Goal: Answer question/provide support: Answer question/provide support

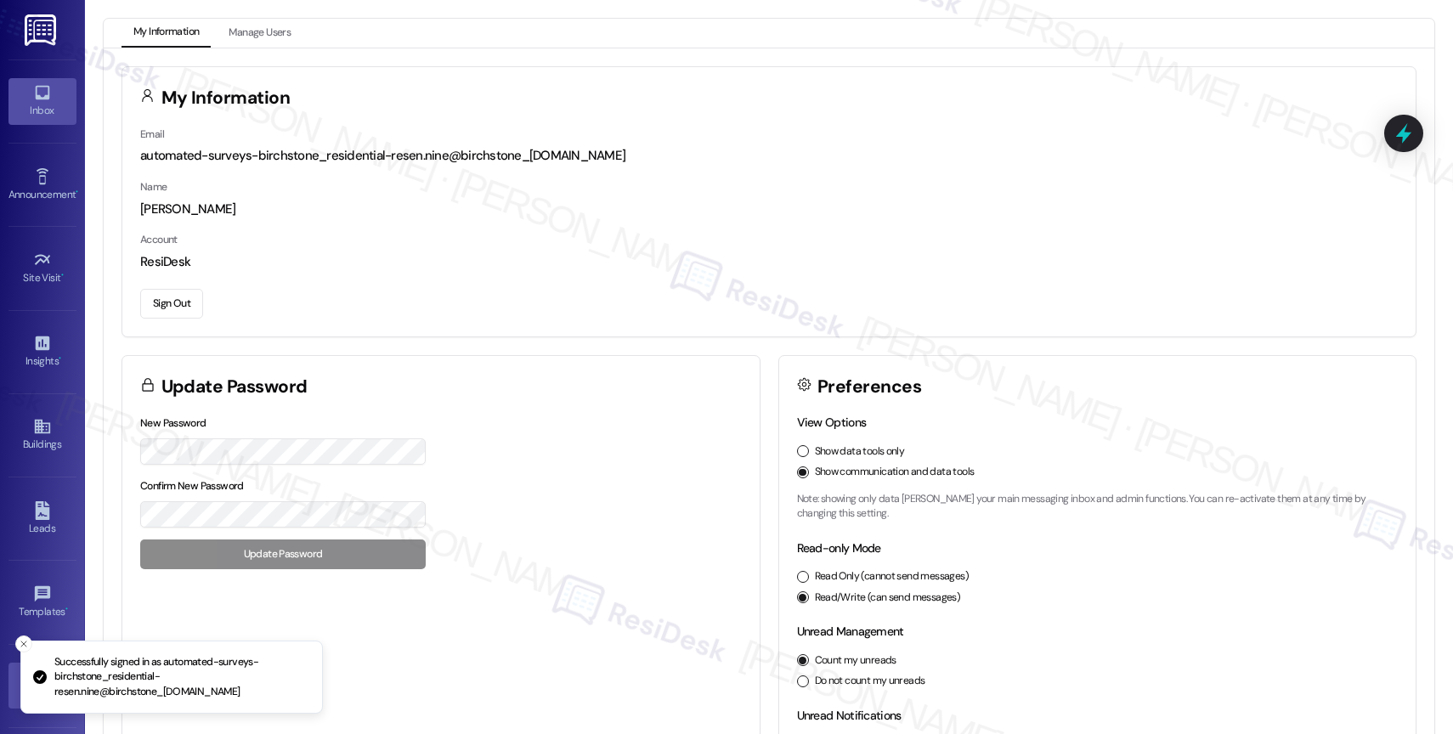
click at [27, 99] on link "Inbox" at bounding box center [42, 101] width 68 height 46
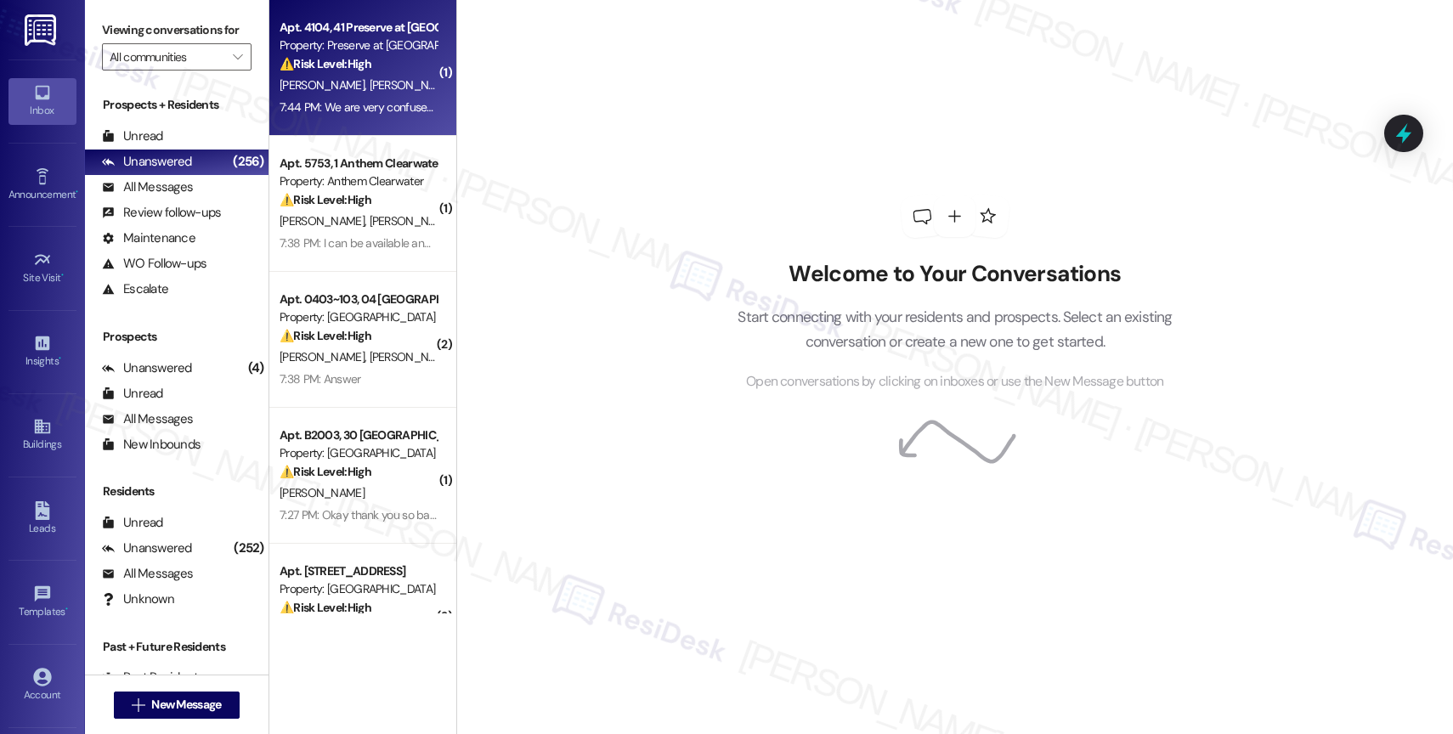
click at [360, 90] on div "Y. Chen Q. Zhou" at bounding box center [358, 85] width 161 height 21
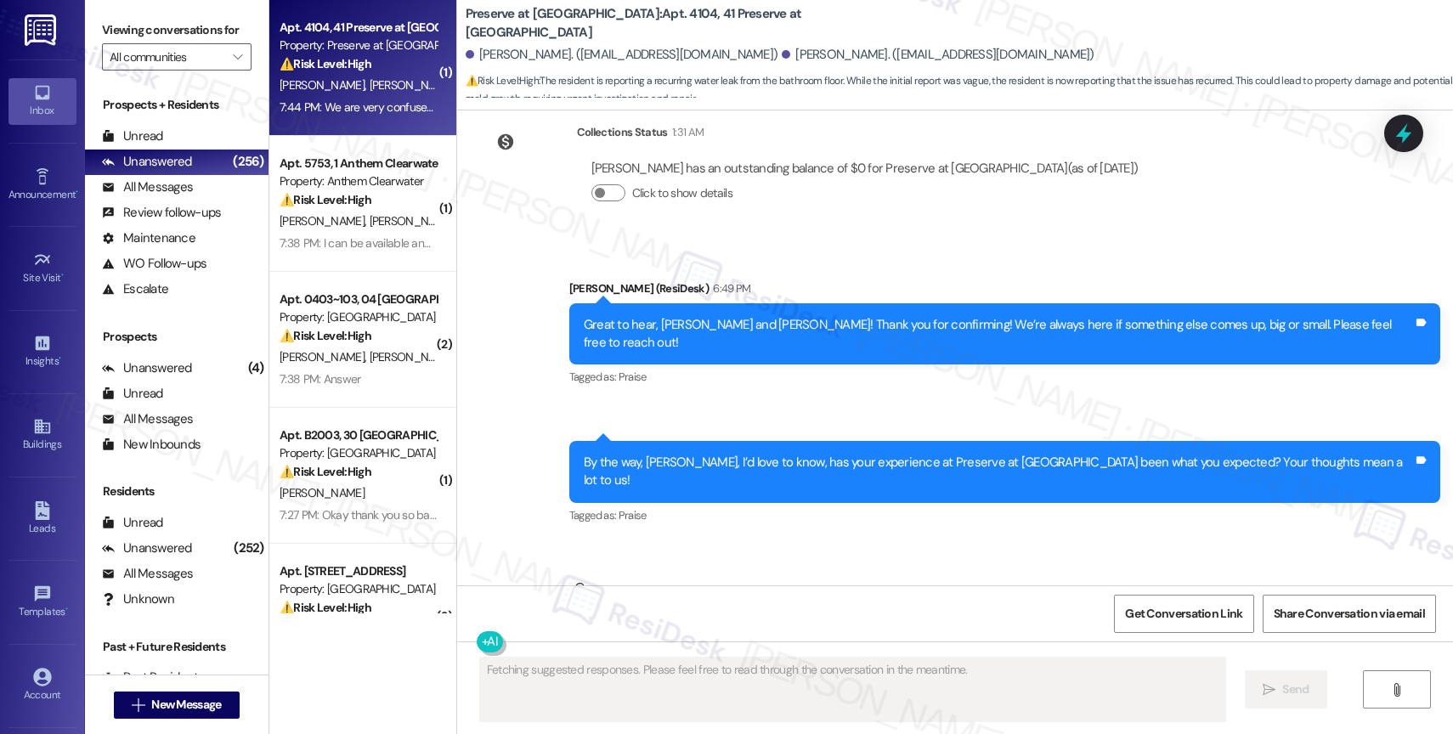
scroll to position [10893, 0]
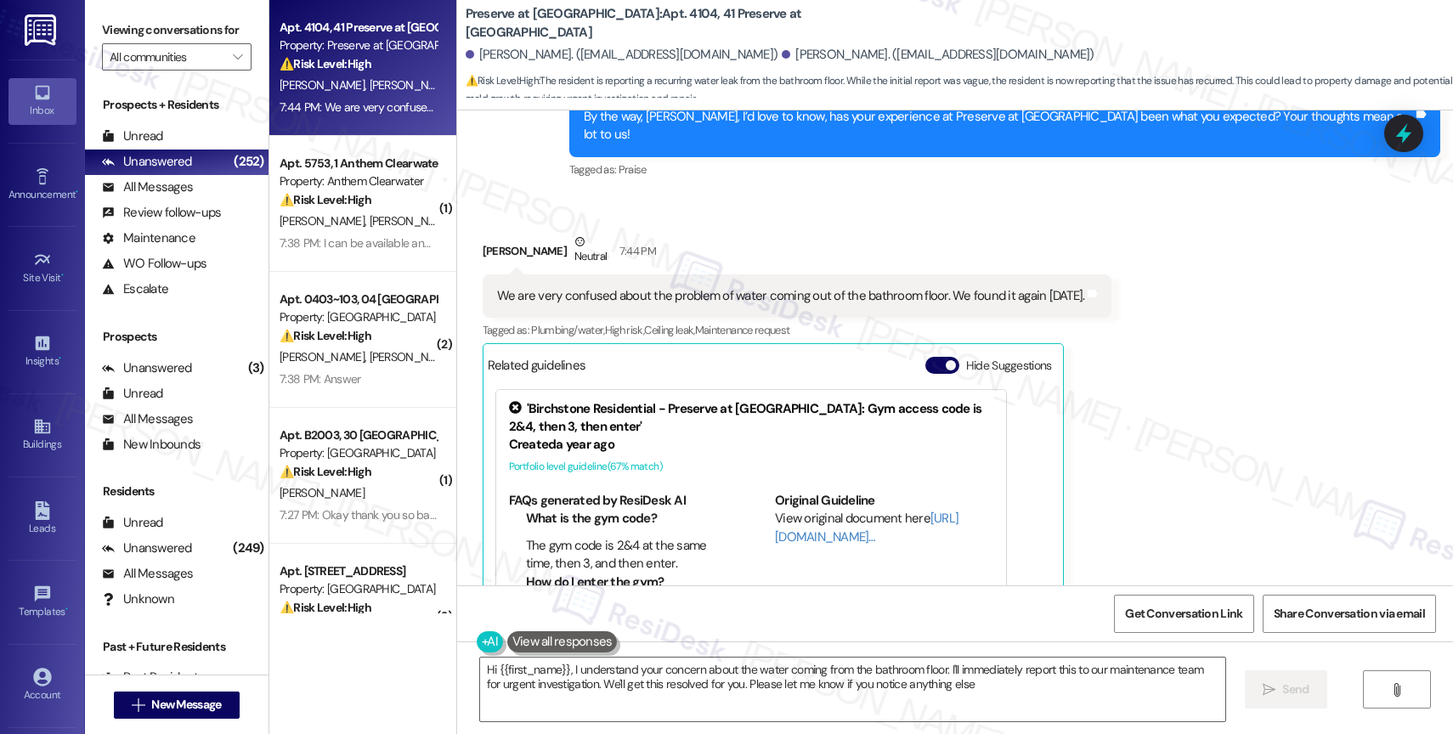
type textarea "Hi {{first_name}}, I understand your concern about the water coming from the ba…"
click at [929, 357] on button "Hide Suggestions" at bounding box center [942, 365] width 34 height 17
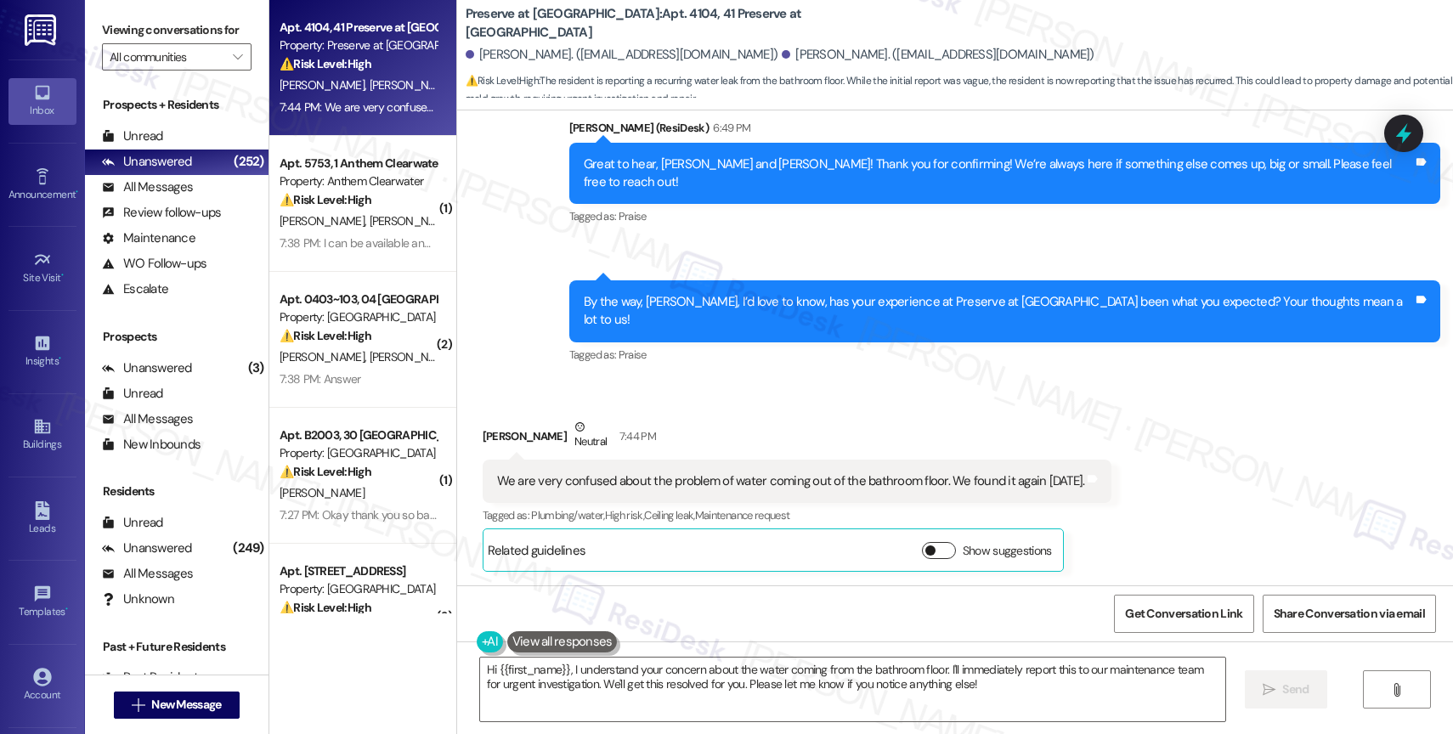
scroll to position [10599, 0]
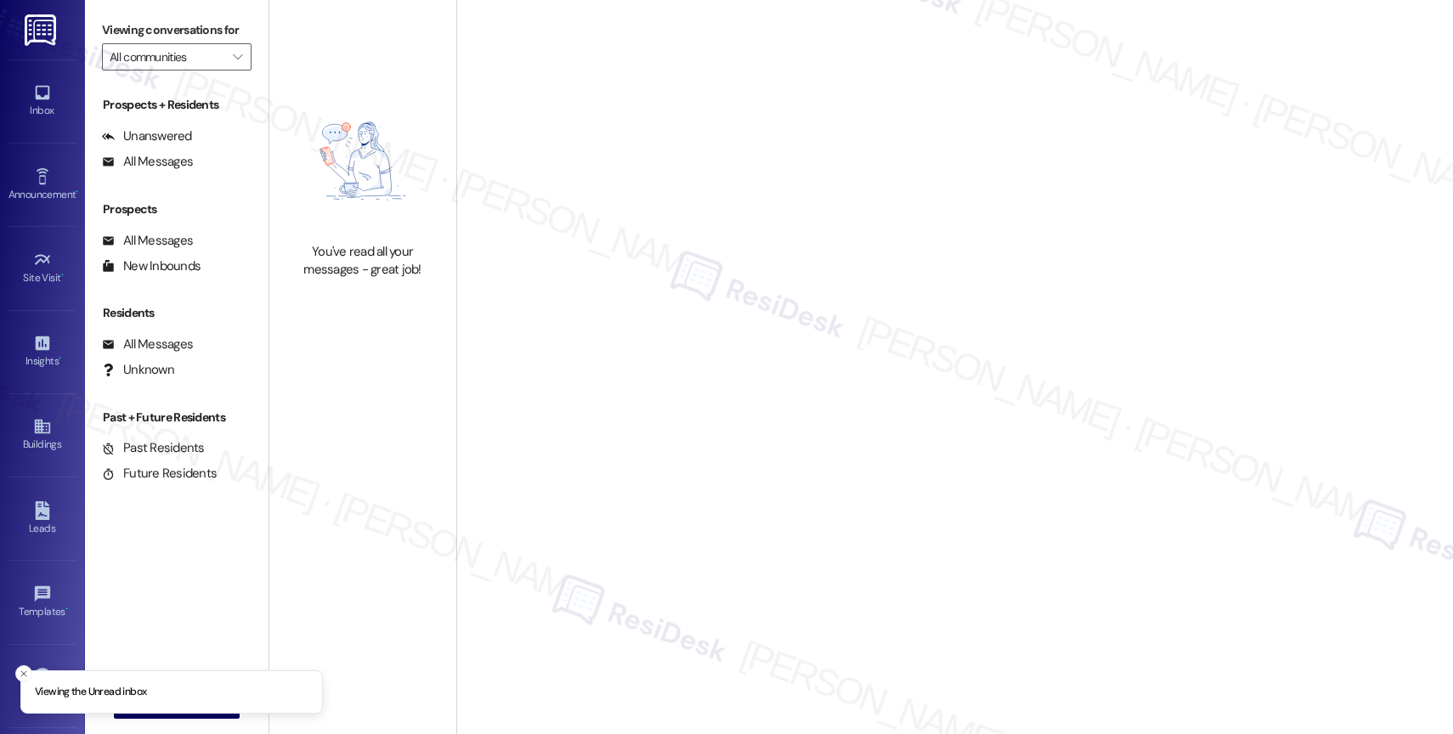
type input "Halston on Frankford"
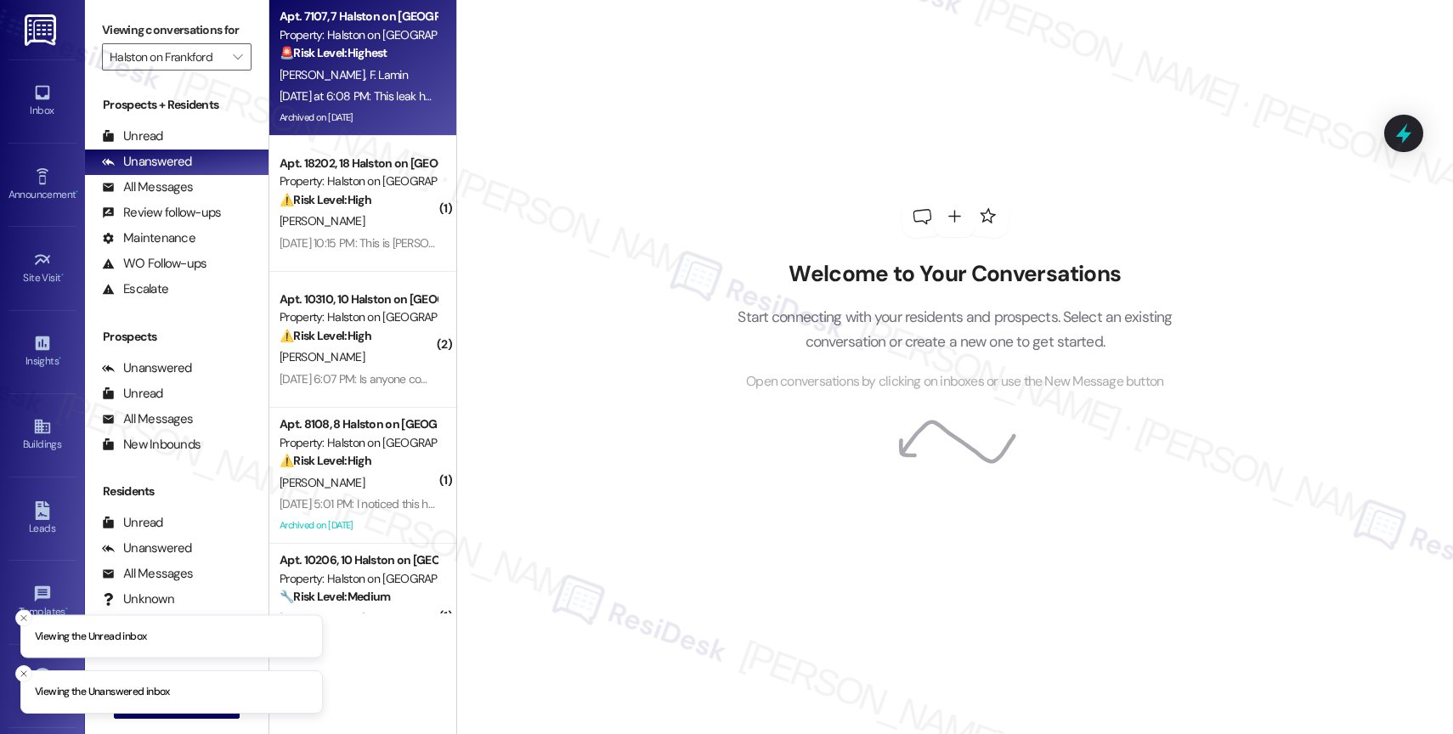
click at [269, 33] on div "Apt. 7107, 7 Halston on Frankford Property: Halston on Frankford 🚨 Risk Level: …" at bounding box center [362, 68] width 187 height 136
click at [323, 37] on div "Property: Halston on Frankford" at bounding box center [357, 35] width 157 height 18
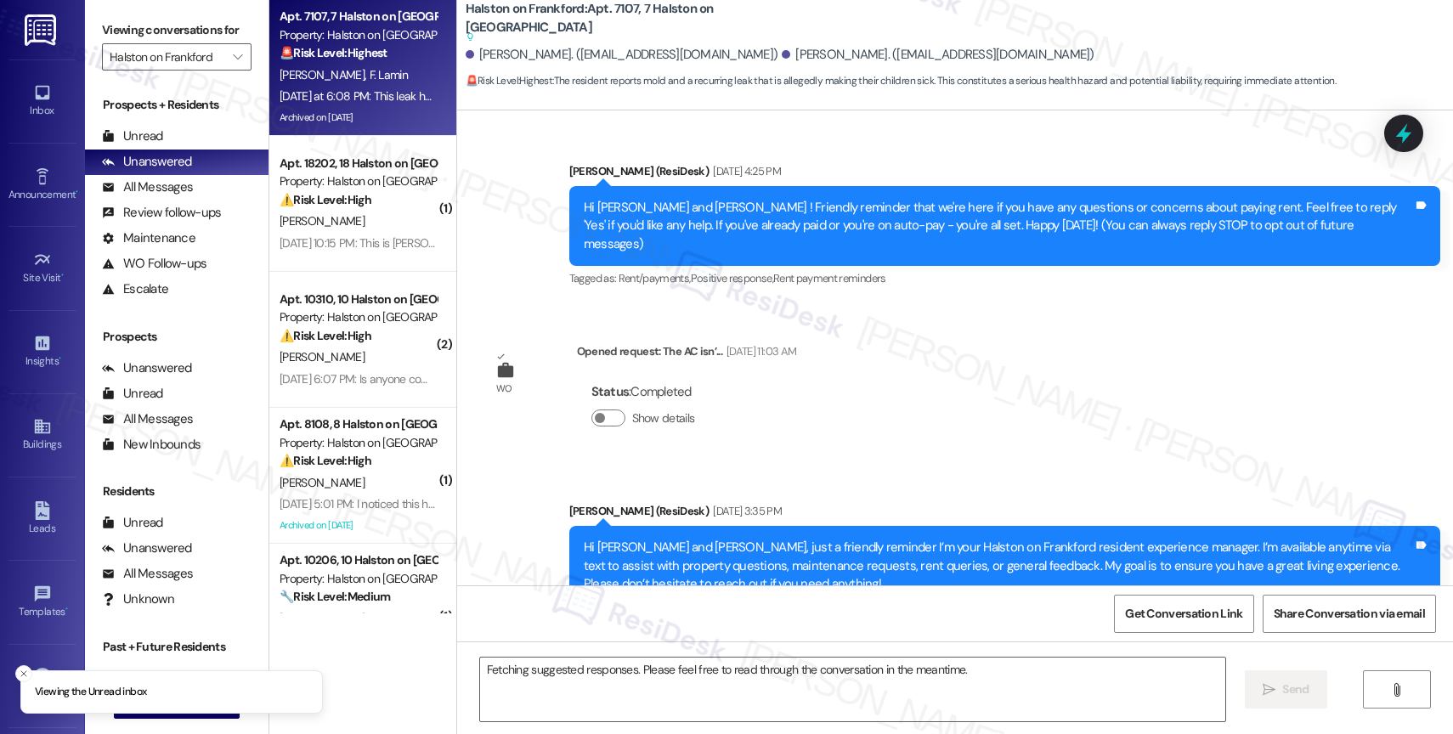
scroll to position [21862, 0]
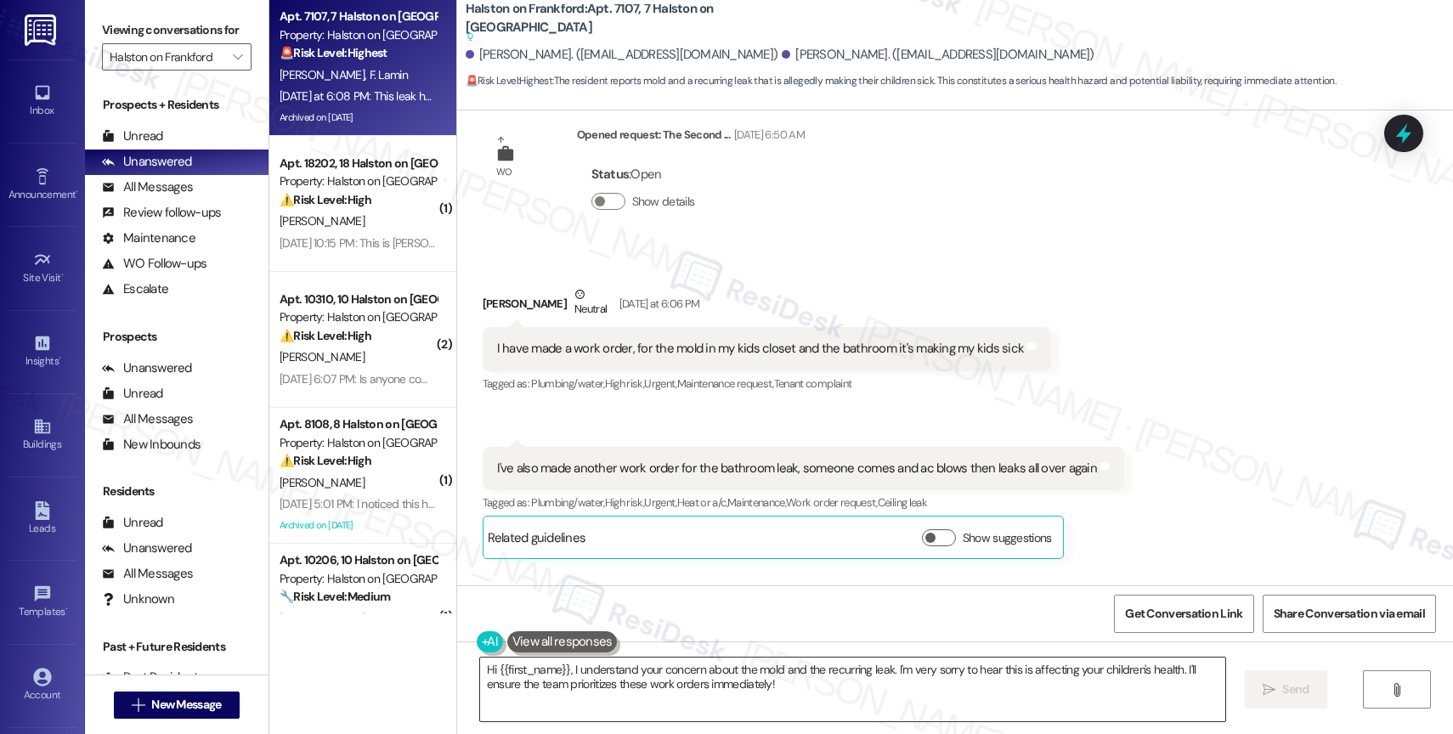
click at [577, 692] on textarea "Hi {{first_name}}, I understand your concern about the mold and the recurring l…" at bounding box center [852, 690] width 745 height 64
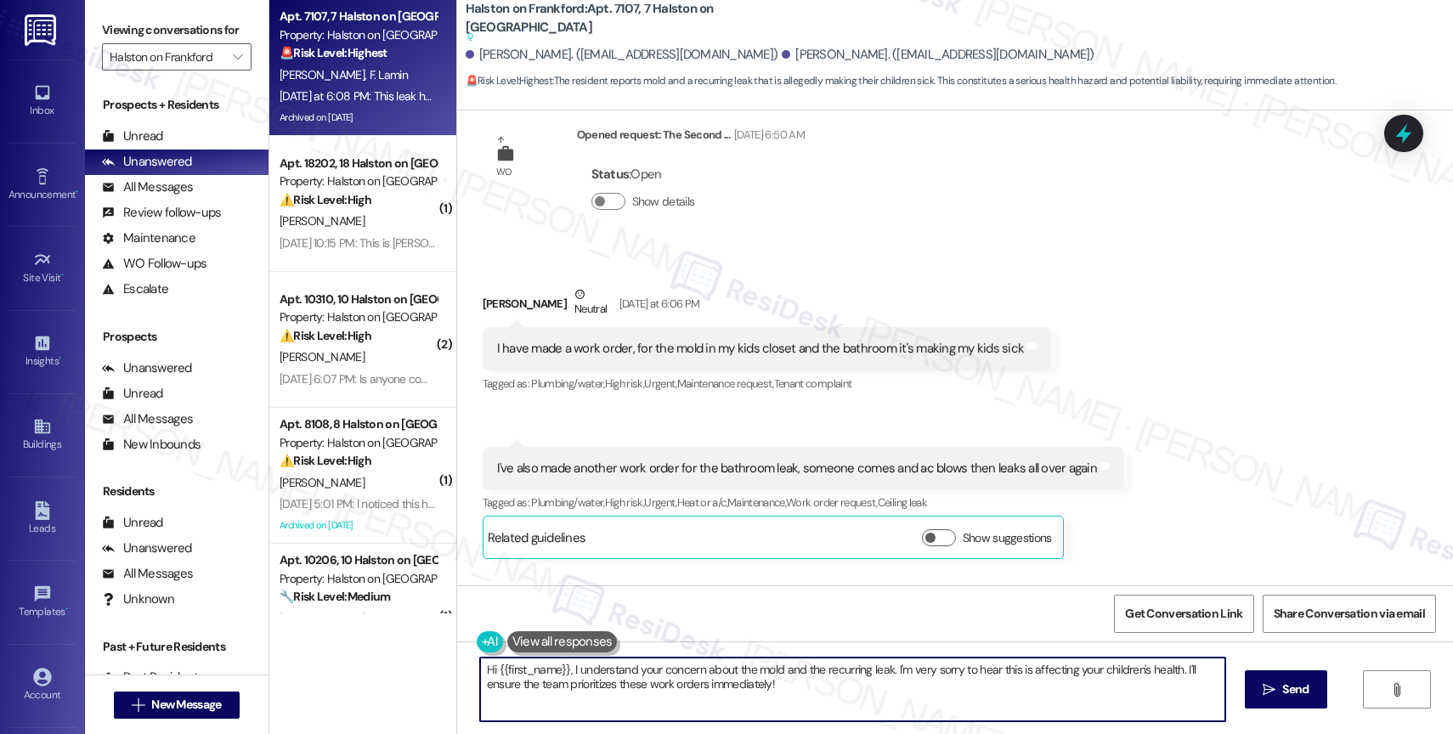
click at [577, 692] on textarea "Hi {{first_name}}, I understand your concern about the mold and the recurring l…" at bounding box center [852, 690] width 745 height 64
paste textarea "Fatima, thank you for getting in touch. We are happy to help with your maintena…"
click at [762, 709] on textarea "Hi Fatima, thank you for getting in touch. We are happy to help with your maint…" at bounding box center [849, 690] width 745 height 64
click at [618, 691] on textarea "Hi Fatima, thank you for getting in touch. We are happy to help with your maint…" at bounding box center [849, 690] width 745 height 64
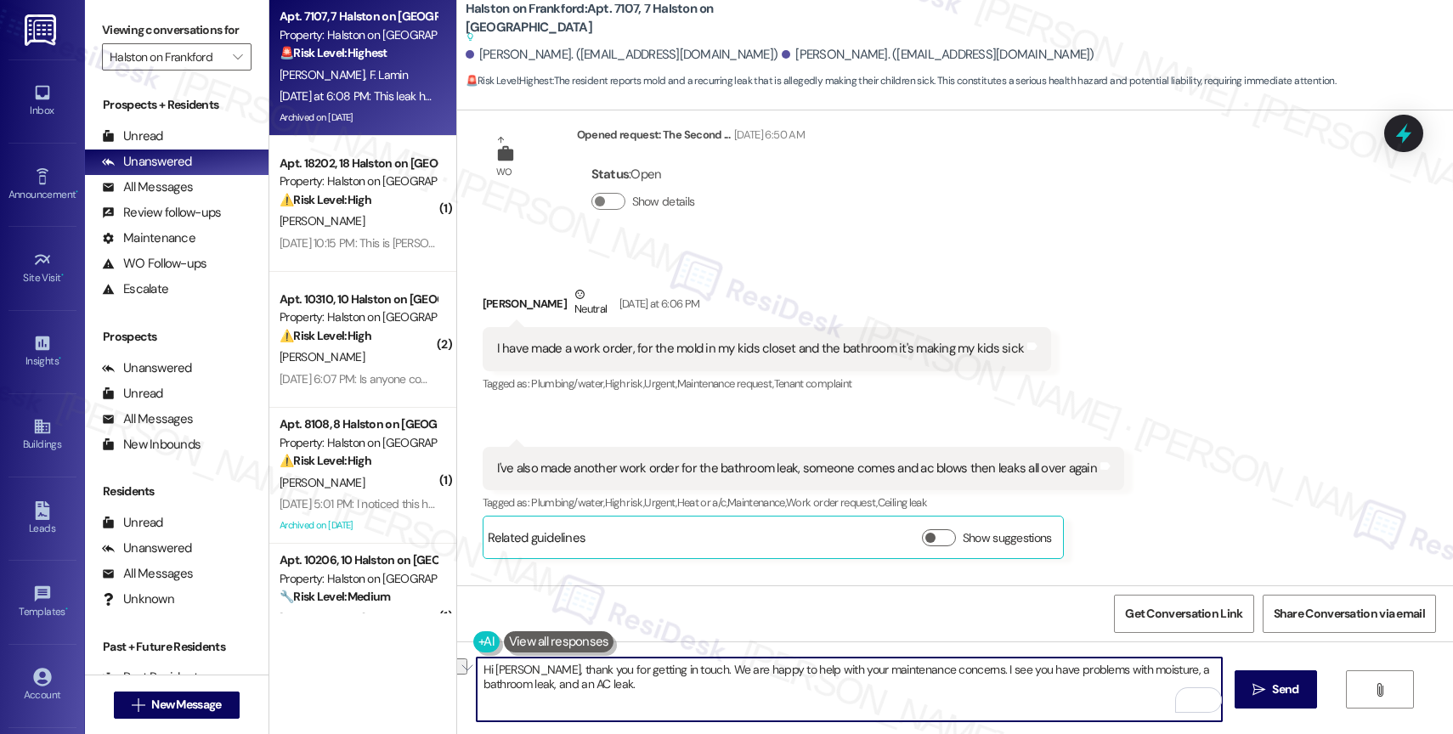
drag, startPoint x: 669, startPoint y: 669, endPoint x: 1062, endPoint y: 669, distance: 393.3
click at [1062, 669] on textarea "Hi Fatima, thank you for getting in touch. We are happy to help with your maint…" at bounding box center [849, 690] width 745 height 64
click at [566, 684] on textarea "Hi Fatima, thank you for getting in touch. I sincerely apologize for any inconv…" at bounding box center [849, 690] width 745 height 64
click at [1201, 691] on div "1" at bounding box center [1195, 700] width 19 height 19
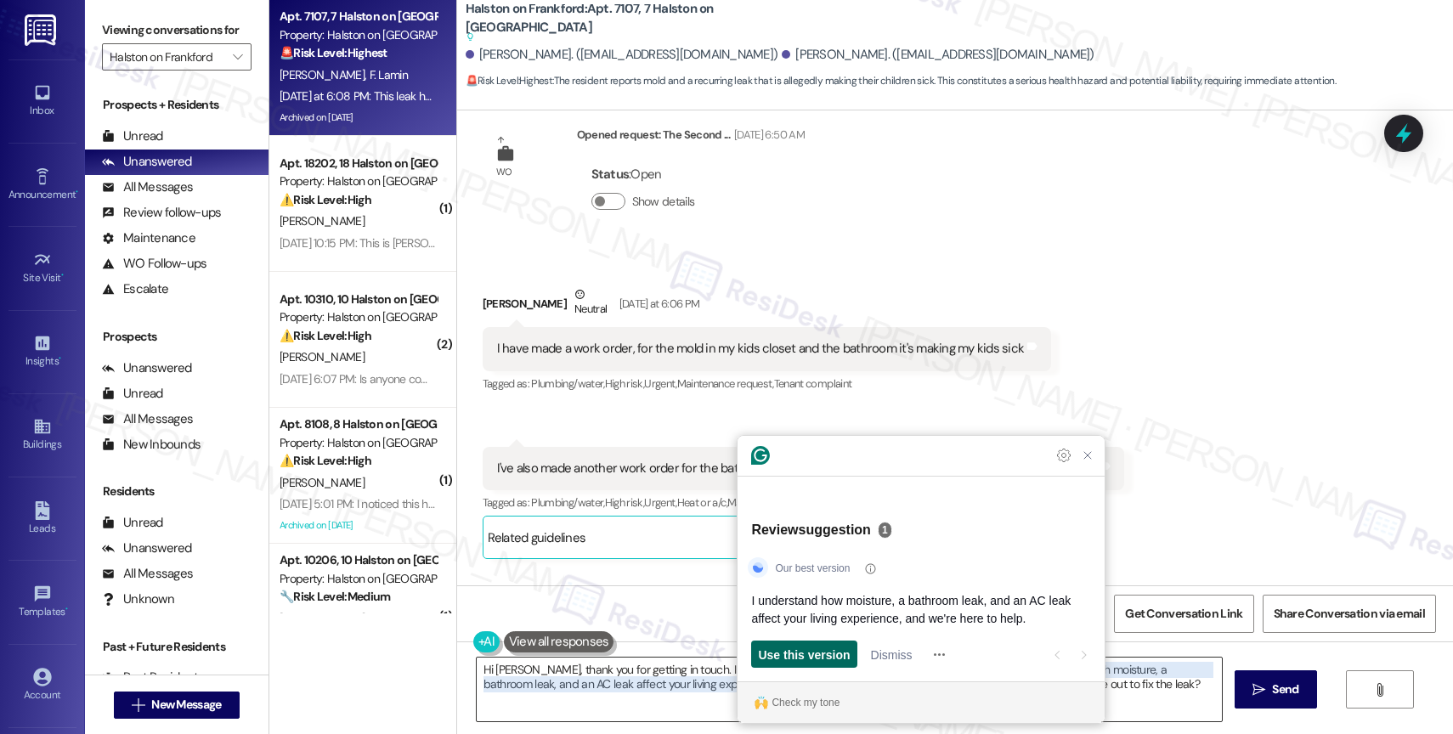
click at [799, 655] on span "Use this version" at bounding box center [804, 655] width 92 height 18
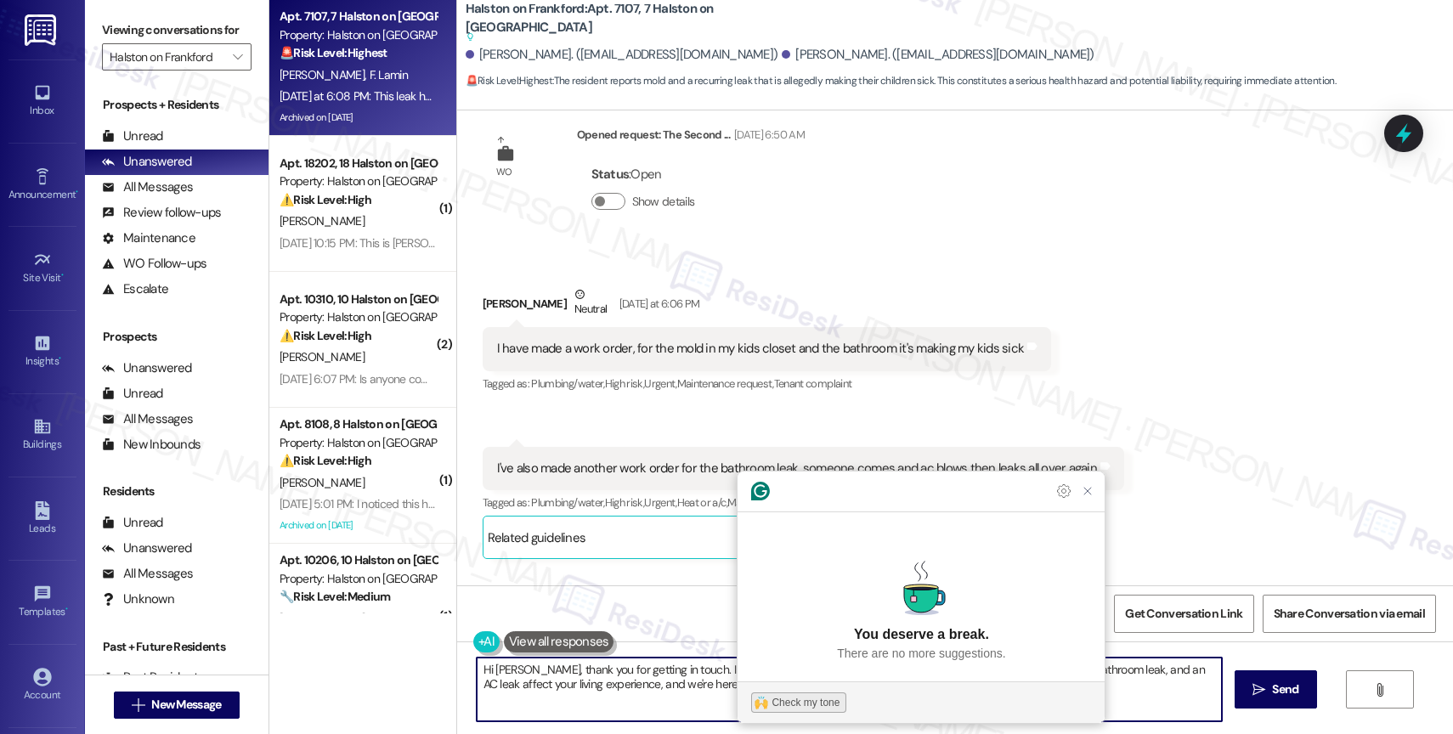
type textarea "Hi Fatima, thank you for getting in touch. I sincerely apologize for any inconv…"
click at [804, 704] on div "Check my tone" at bounding box center [805, 702] width 68 height 15
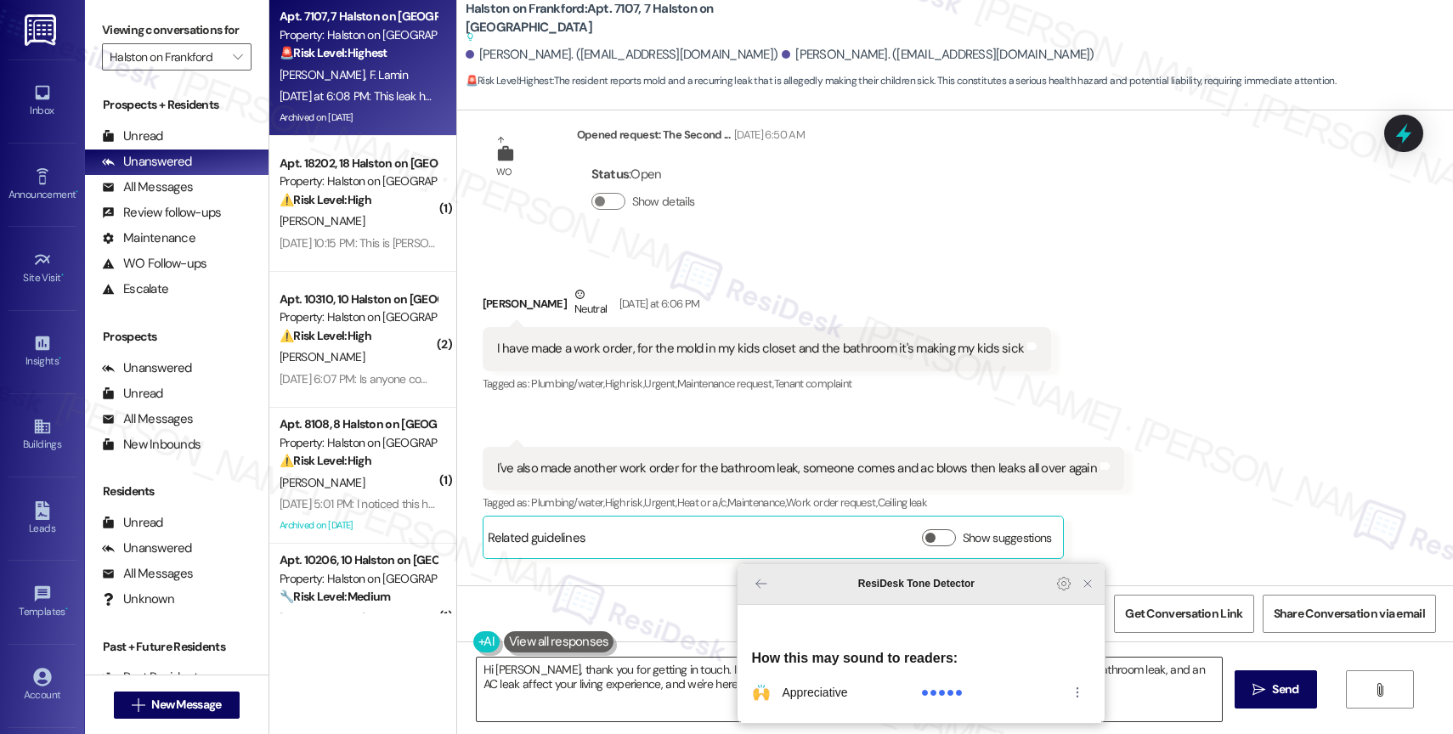
click at [1082, 590] on icon "Close Grammarly Assistant" at bounding box center [1088, 584] width 14 height 14
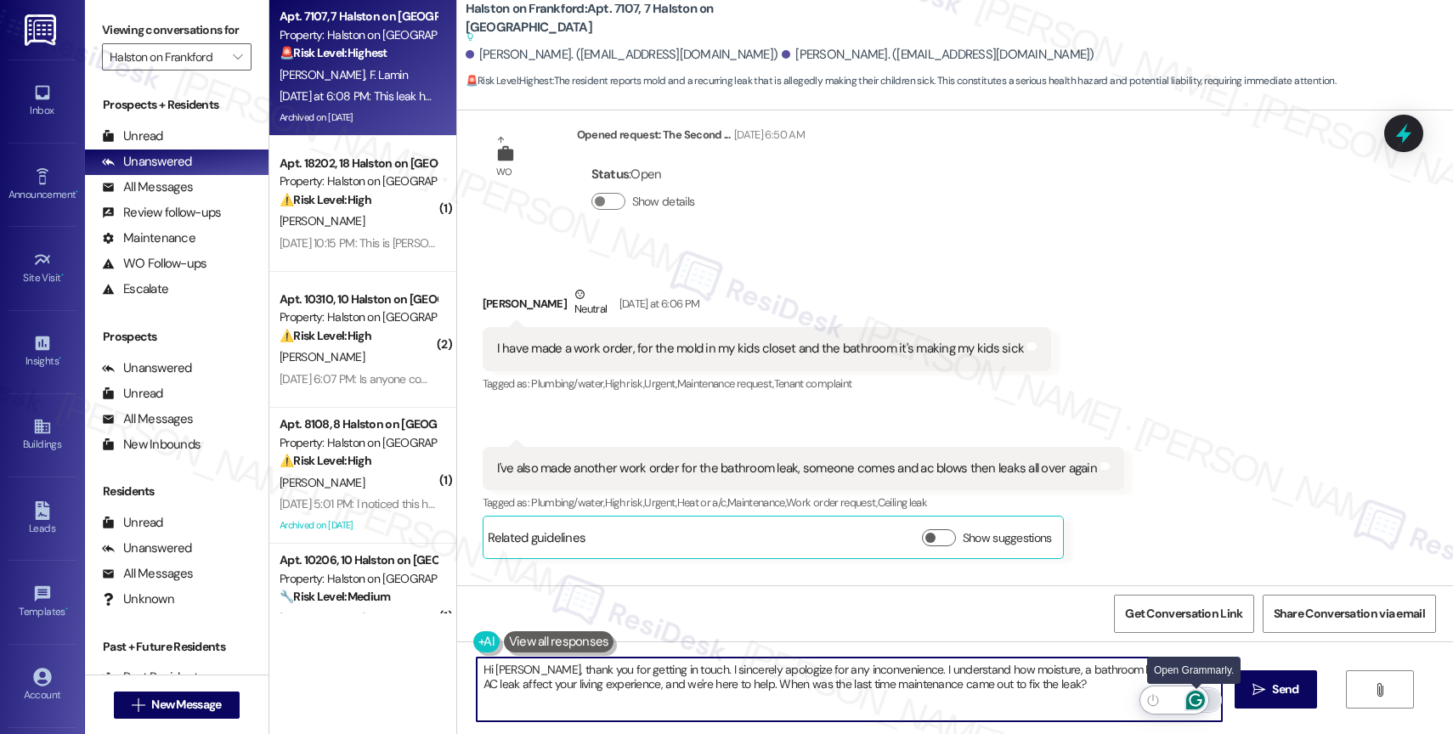
click at [1198, 696] on icon "Open Grammarly. 0 Suggestions." at bounding box center [1195, 700] width 19 height 19
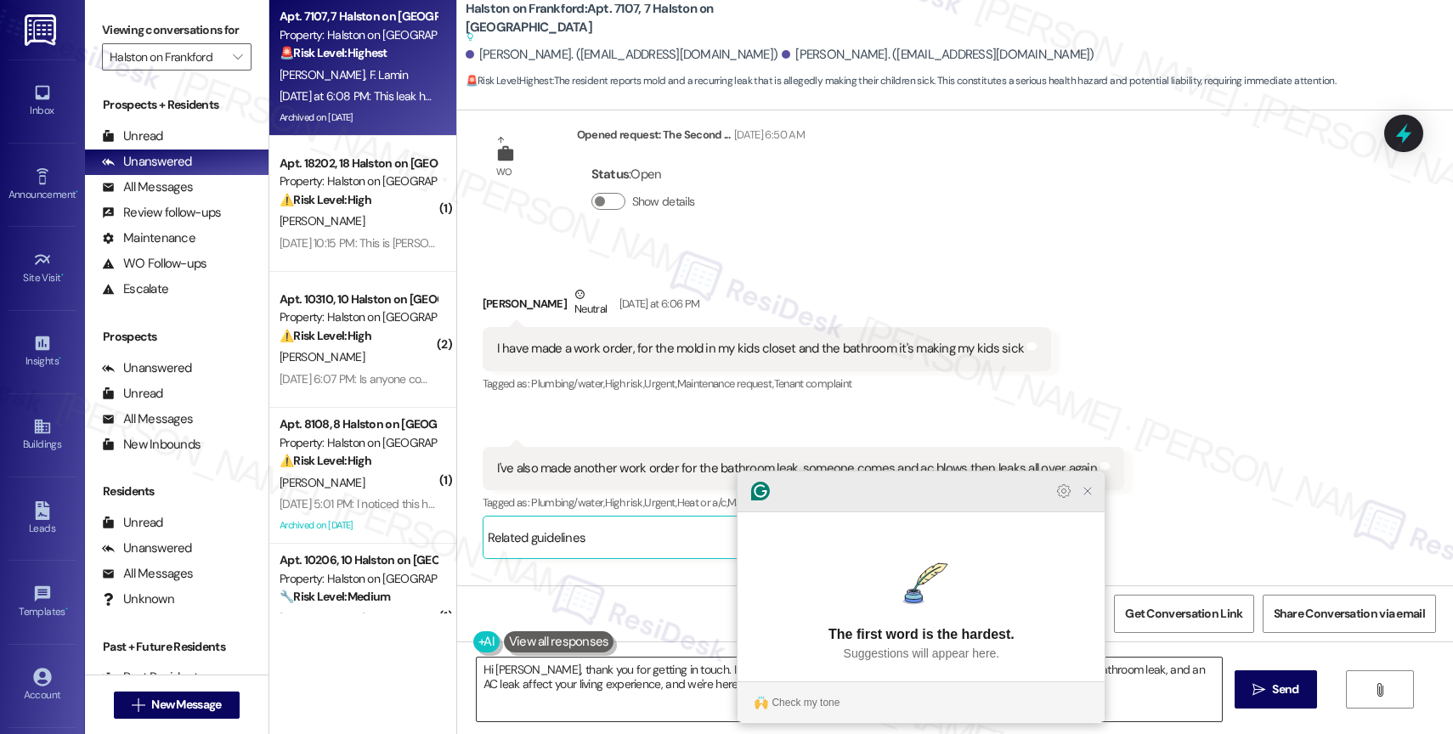
click at [1095, 501] on icon "Close Grammarly Assistant" at bounding box center [1087, 491] width 20 height 20
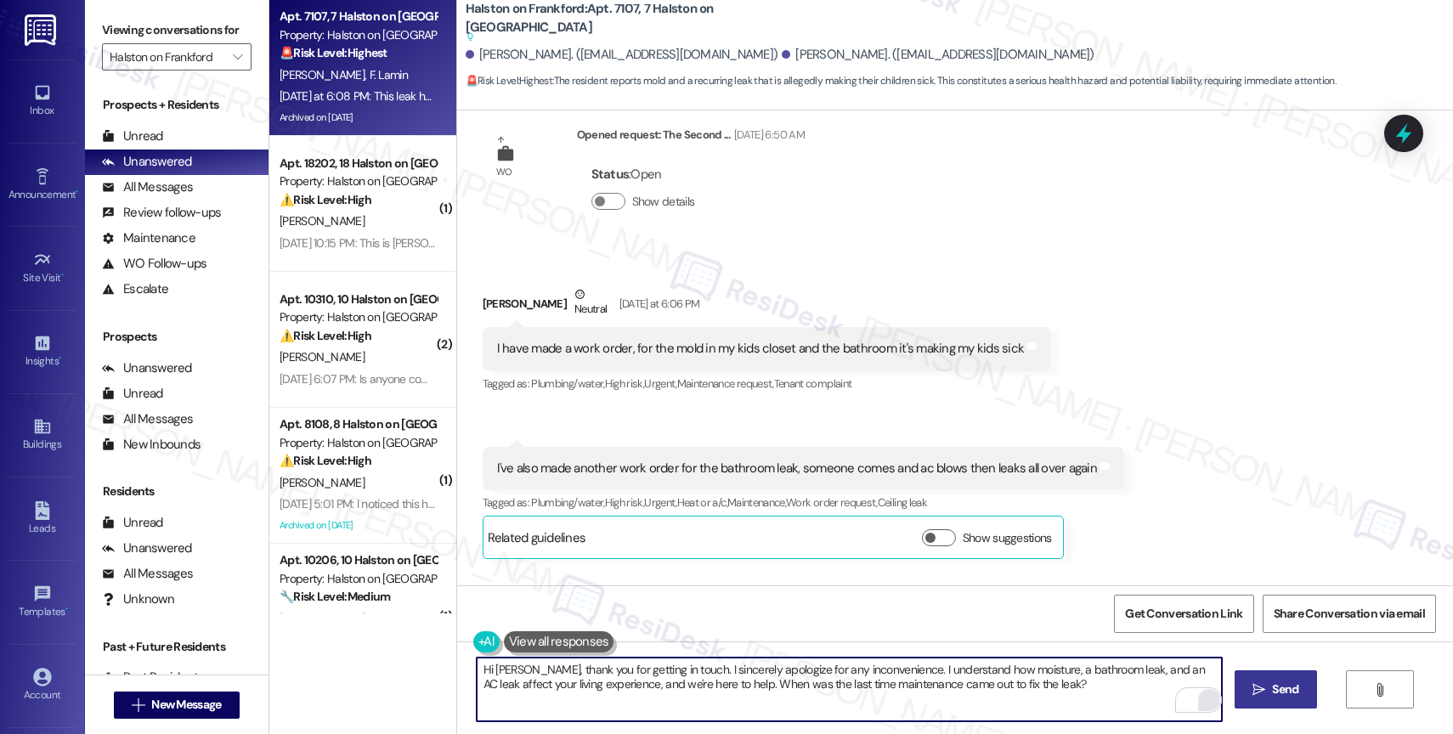
click at [1284, 688] on span "Send" at bounding box center [1285, 689] width 26 height 18
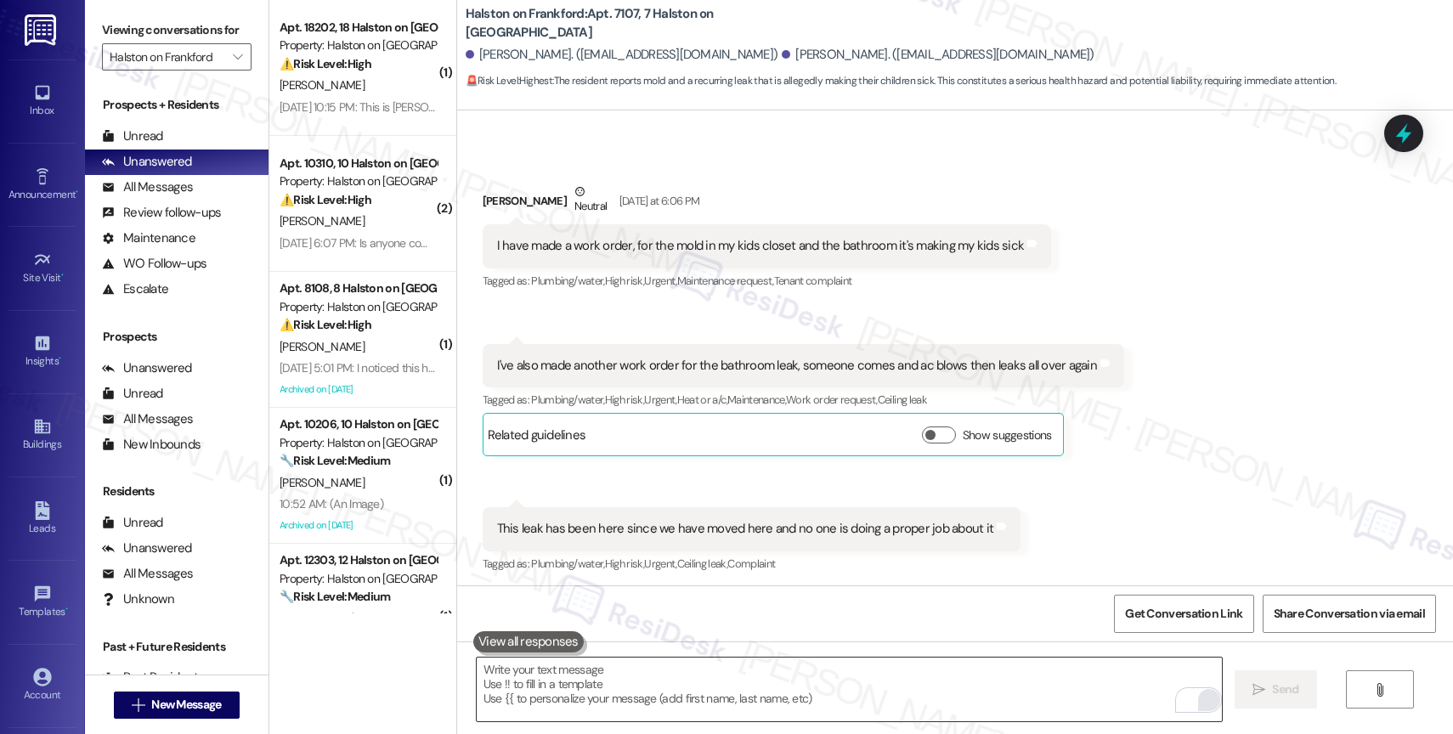
scroll to position [21999, 0]
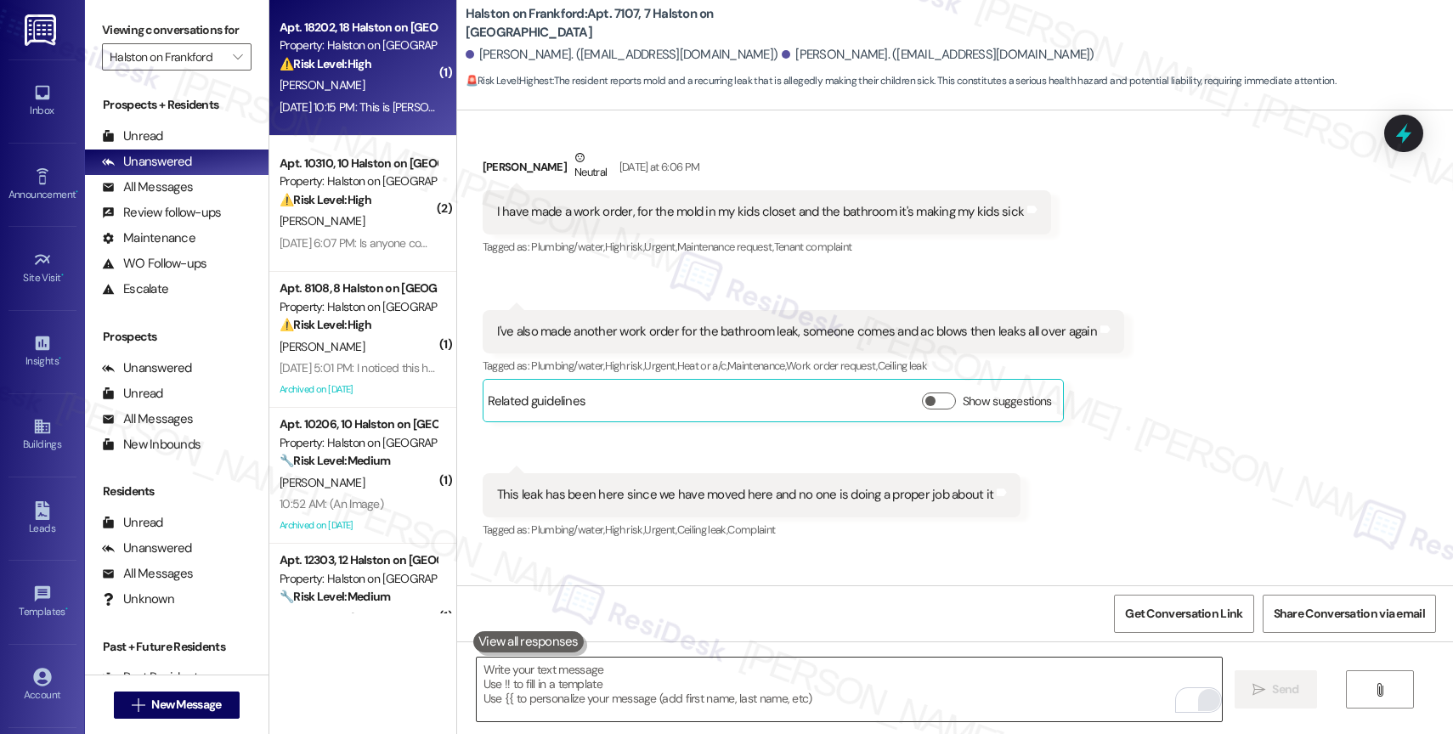
type textarea "Fetching suggested responses. Please feel free to read through the conversation…"
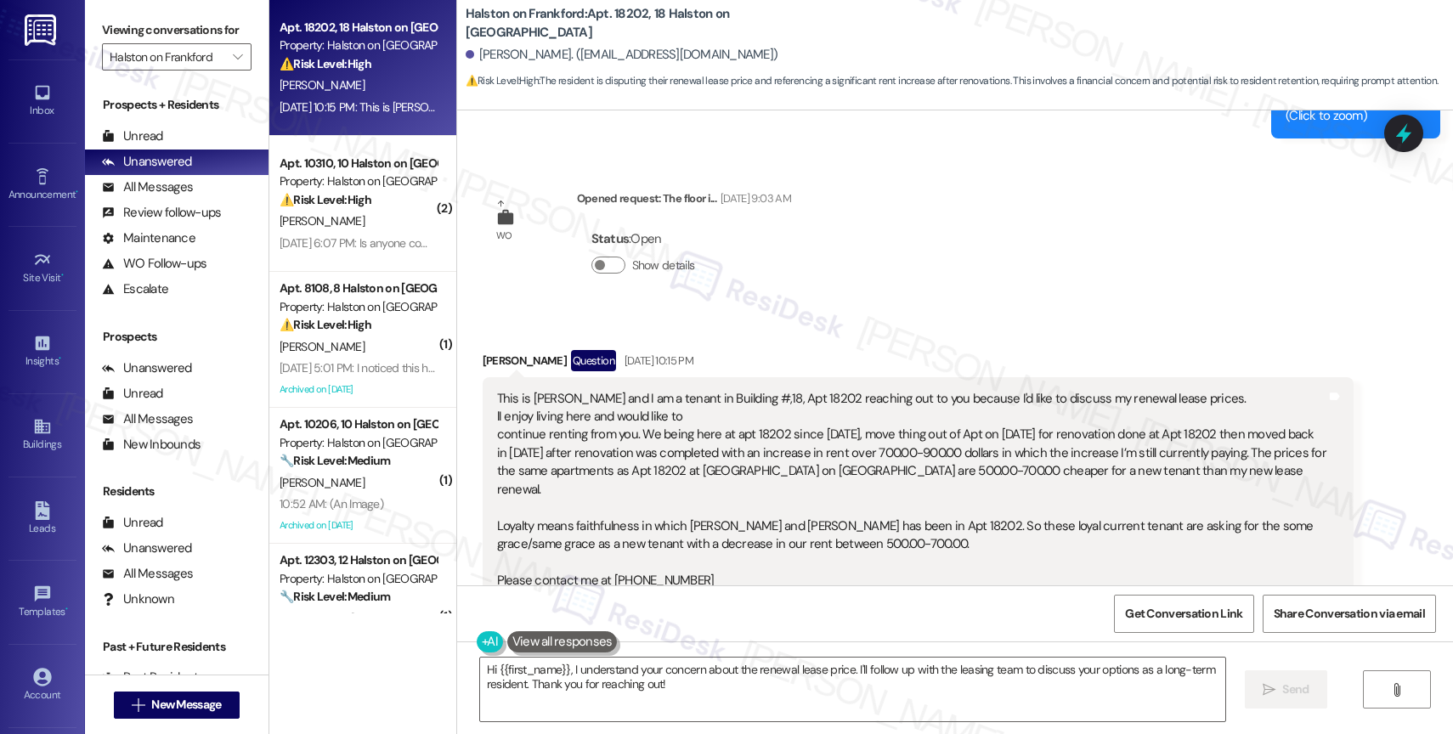
scroll to position [6775, 0]
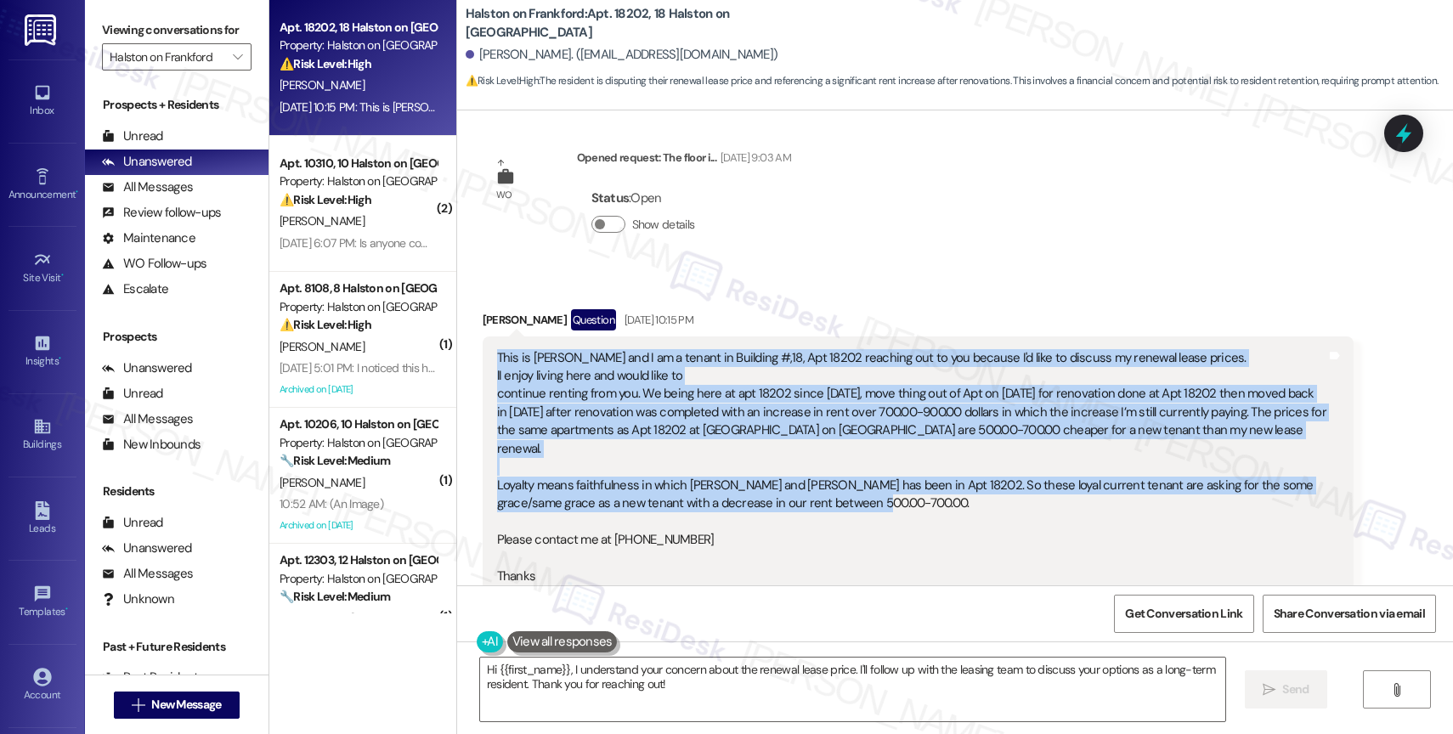
drag, startPoint x: 479, startPoint y: 339, endPoint x: 1061, endPoint y: 487, distance: 600.4
click at [1061, 487] on div "This is Jacinda and I am a tenant in Building #,18, Apt 18202 reaching out to y…" at bounding box center [918, 485] width 871 height 298
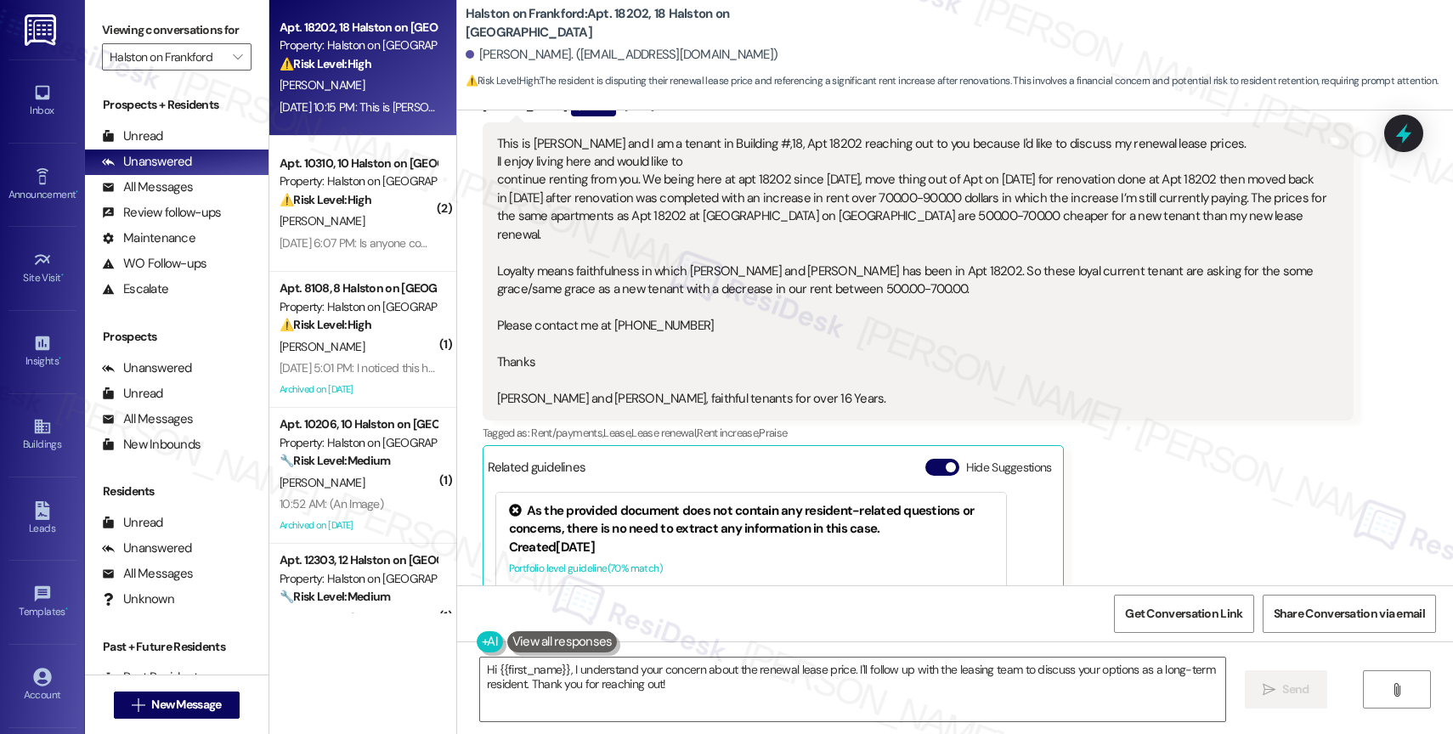
click at [822, 314] on div "This is Jacinda and I am a tenant in Building #,18, Apt 18202 reaching out to y…" at bounding box center [911, 271] width 829 height 273
click at [925, 459] on button "Hide Suggestions" at bounding box center [942, 467] width 34 height 17
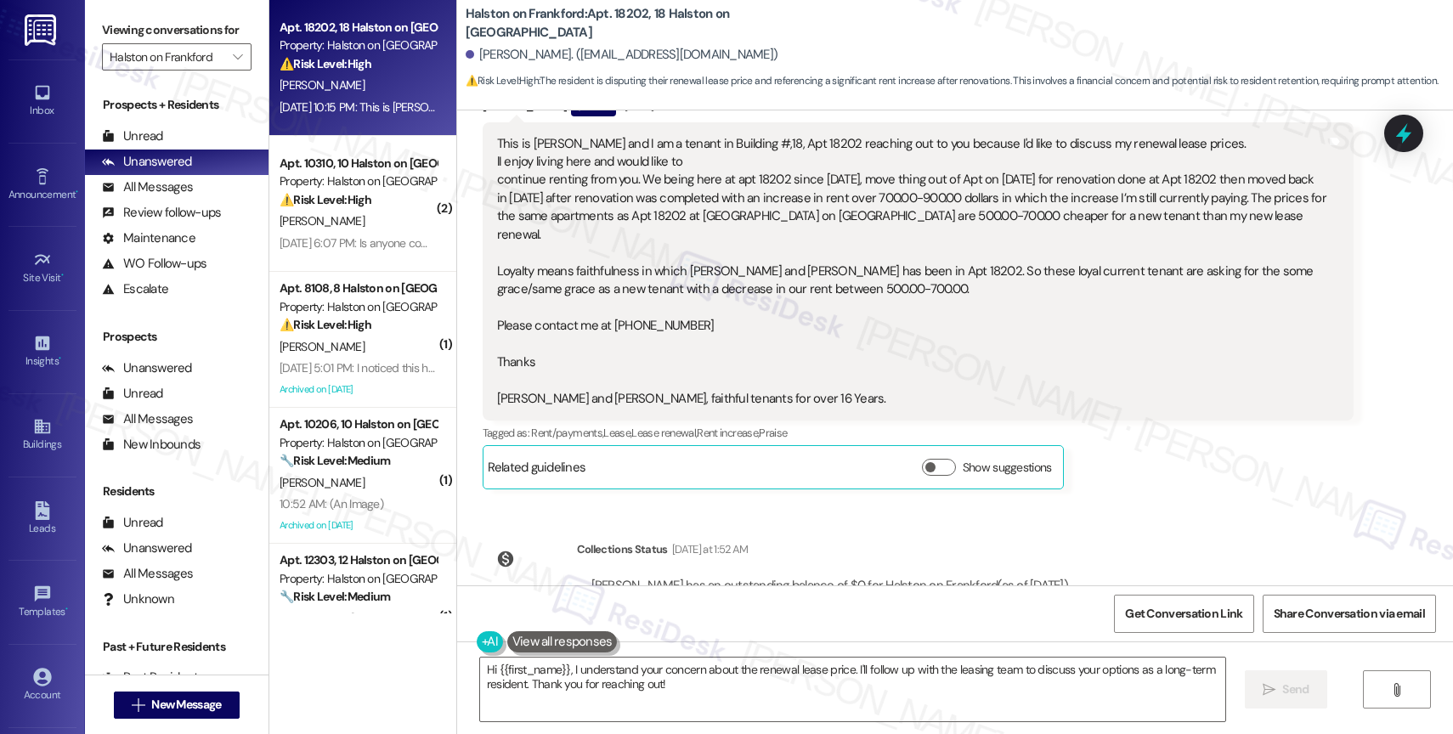
scroll to position [6887, 0]
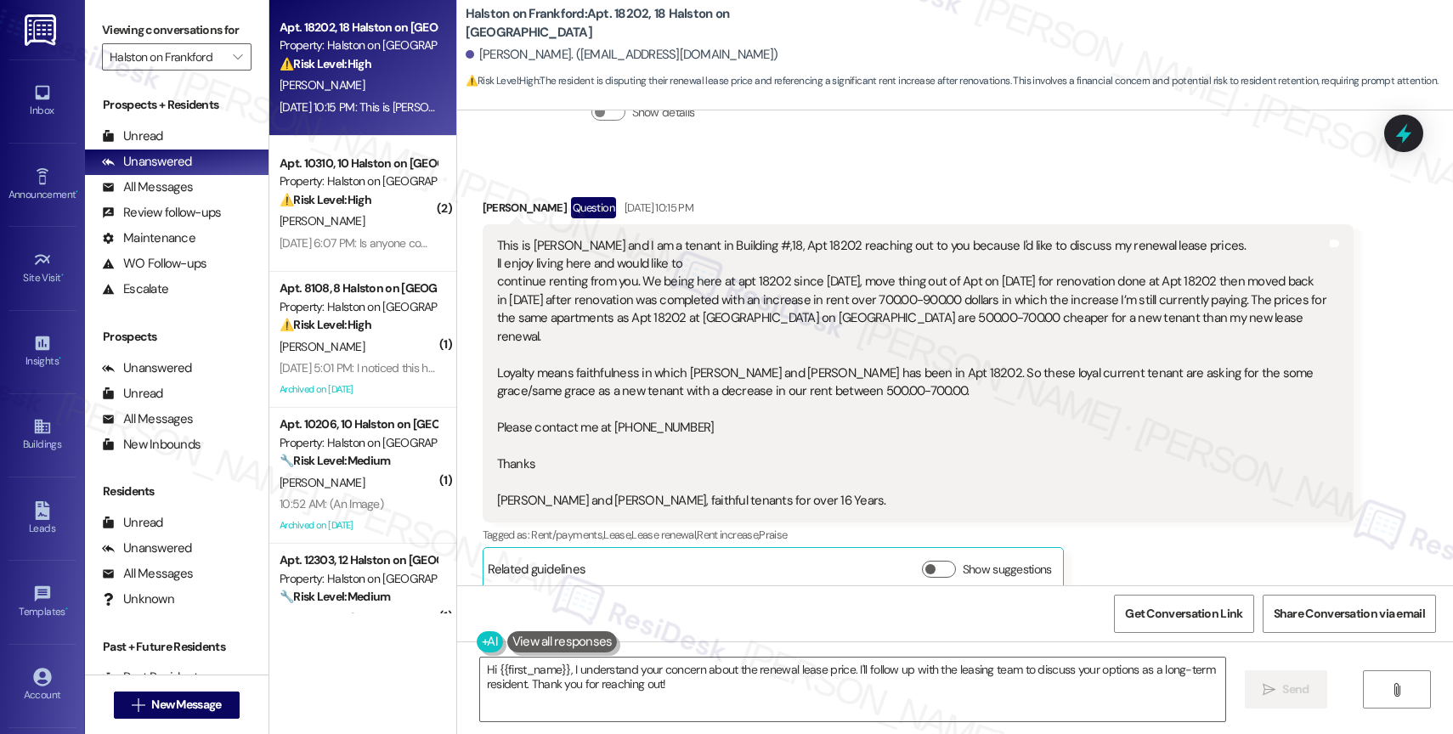
click at [564, 646] on button at bounding box center [562, 641] width 110 height 21
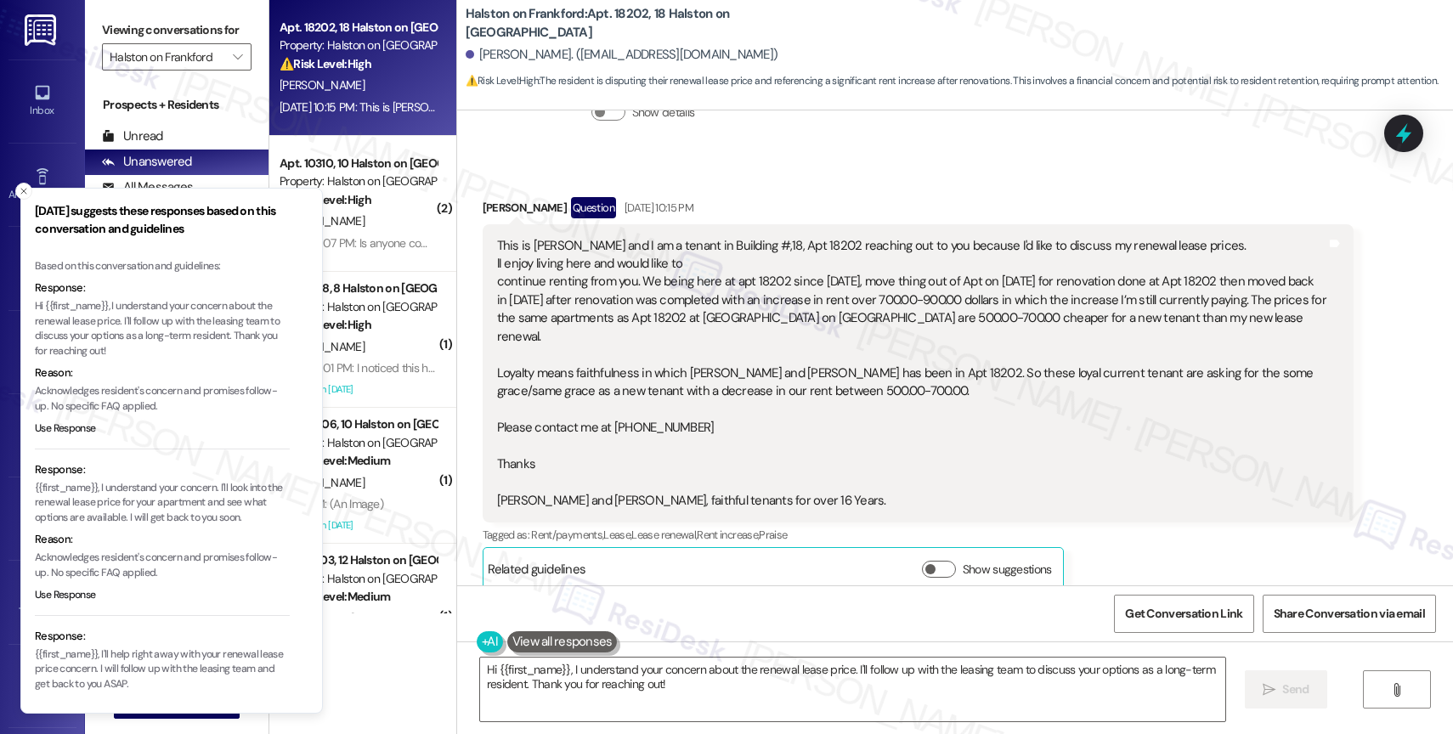
scroll to position [82, 0]
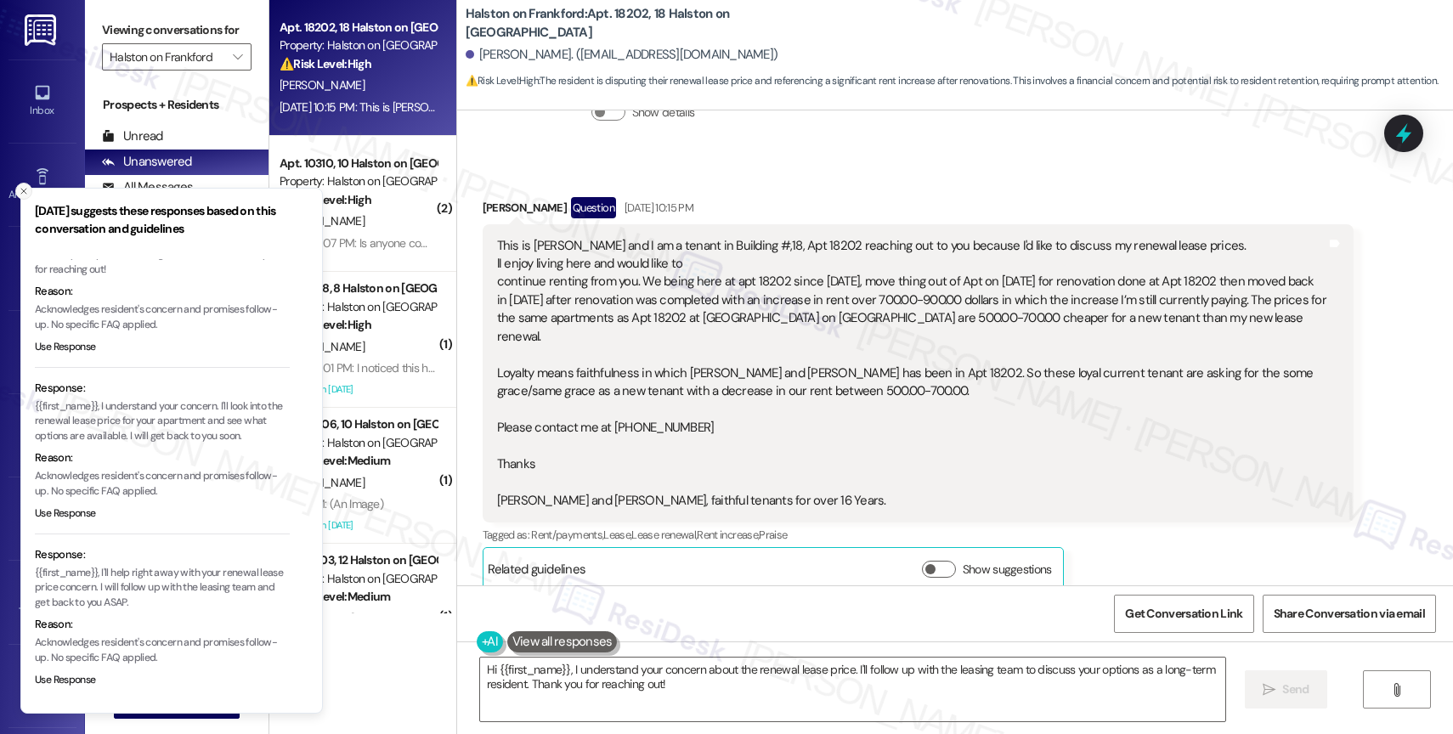
click at [23, 188] on icon "Close toast" at bounding box center [24, 191] width 10 height 10
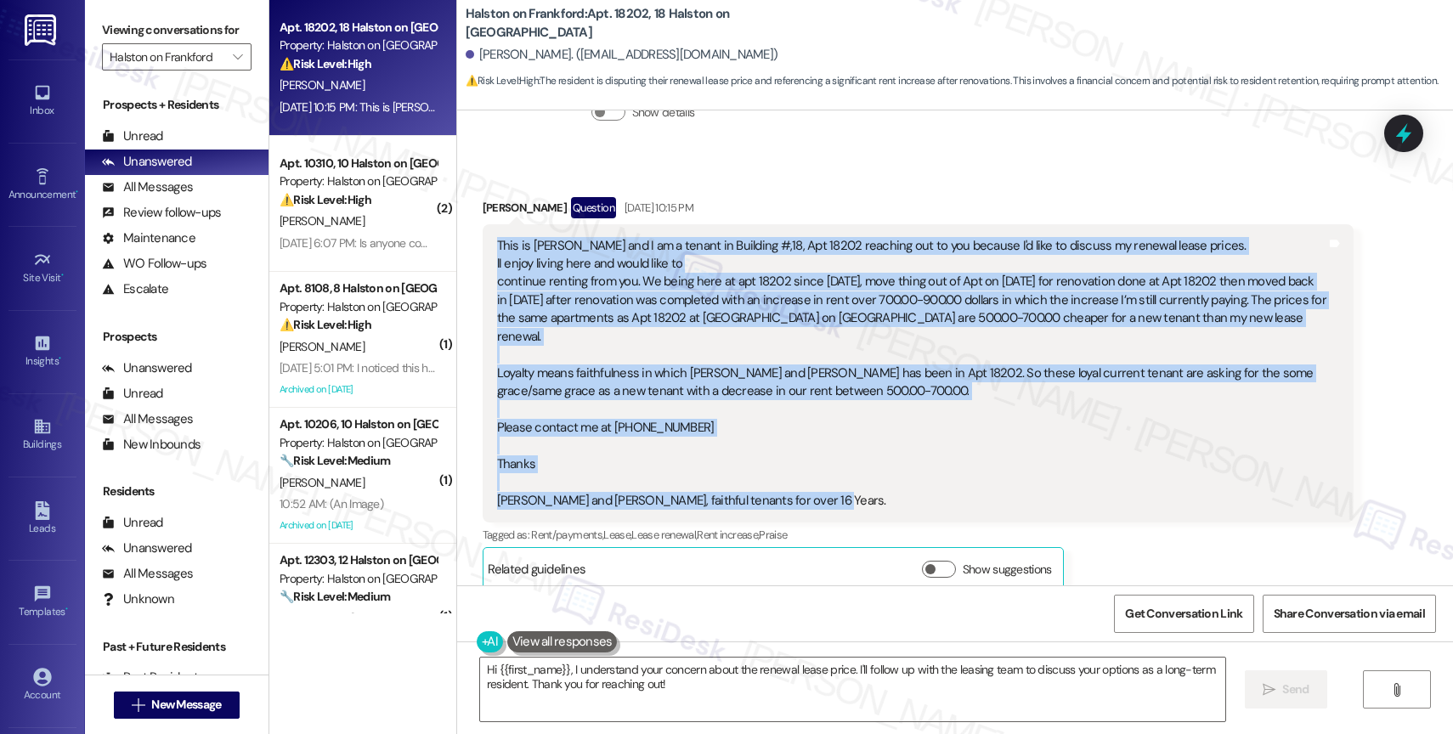
drag, startPoint x: 476, startPoint y: 234, endPoint x: 862, endPoint y: 481, distance: 458.4
click at [862, 481] on div "This is Jacinda and I am a tenant in Building #,18, Apt 18202 reaching out to y…" at bounding box center [918, 373] width 871 height 298
copy div "This is Jacinda and I am a tenant in Building #,18, Apt 18202 reaching out to y…"
click at [545, 689] on textarea "Hi {{first_name}}, I understand your concern about the renewal lease price. I'l…" at bounding box center [852, 690] width 745 height 64
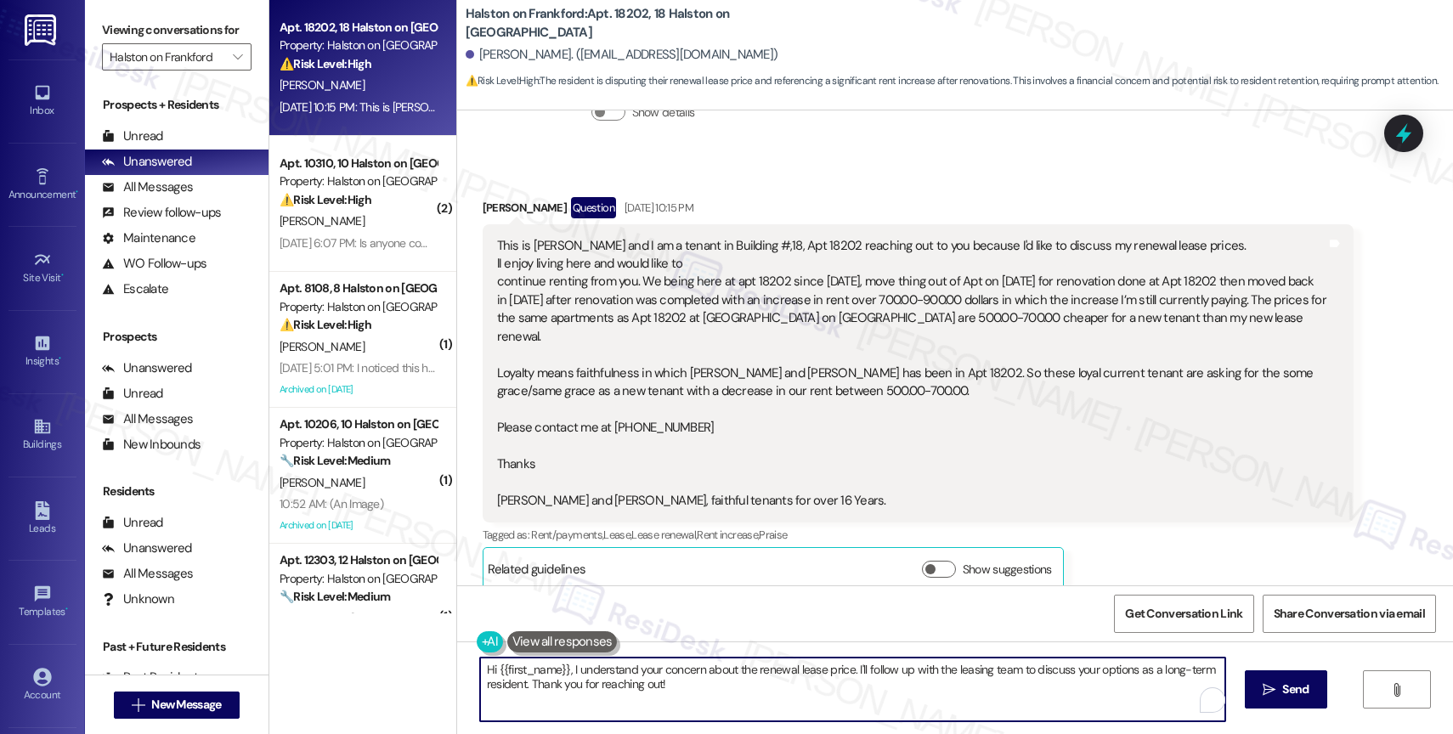
click at [545, 689] on textarea "Hi {{first_name}}, I understand your concern about the renewal lease price. I'l…" at bounding box center [852, 690] width 745 height 64
paste textarea "Jacinda, thank you so much for reaching out and for being a loyal resident with…"
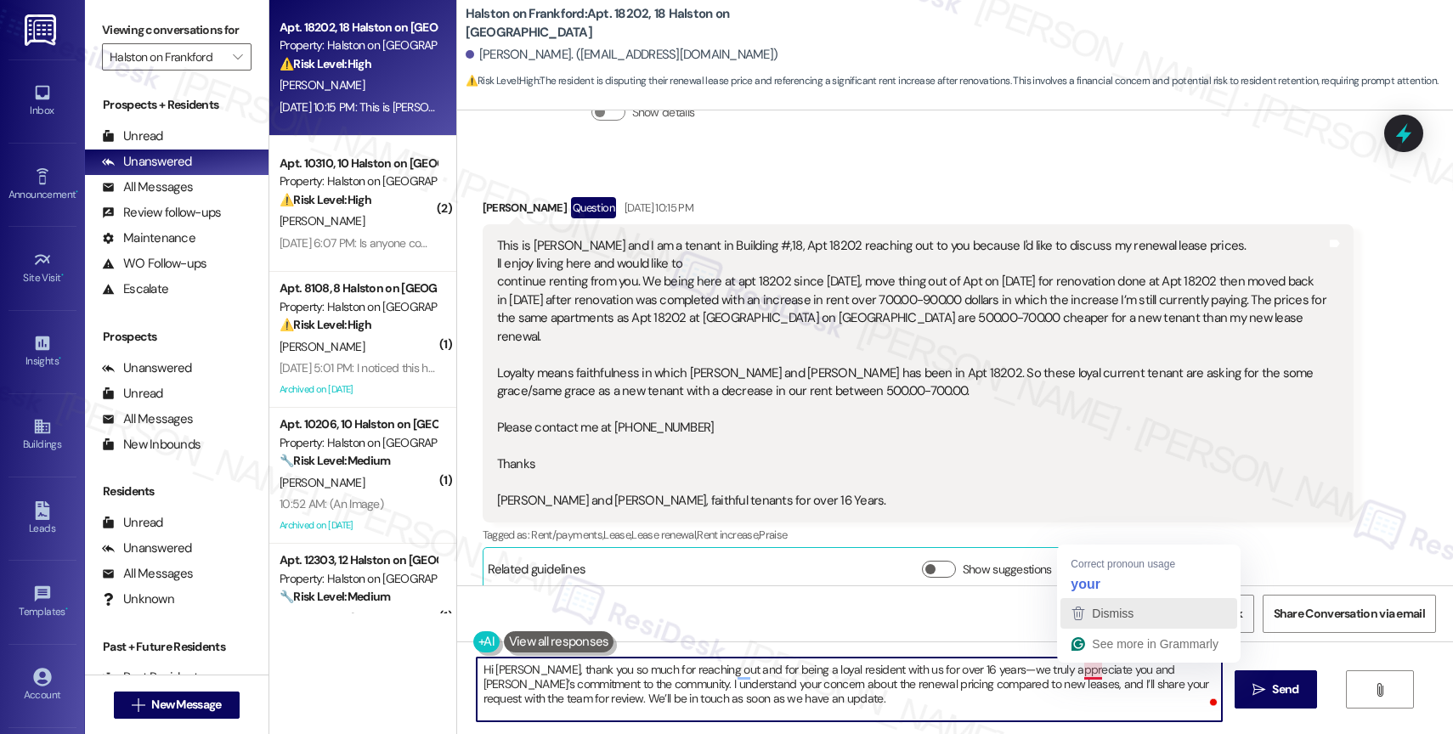
click at [1094, 608] on span "Dismiss" at bounding box center [1113, 614] width 42 height 14
click at [833, 714] on textarea "Hi Jacinda, thank you so much for reaching out and for being a loyal resident w…" at bounding box center [849, 690] width 745 height 64
click at [907, 711] on textarea "Hi Jacinda, thank you so much for reaching out and for being a loyal resident w…" at bounding box center [849, 690] width 745 height 64
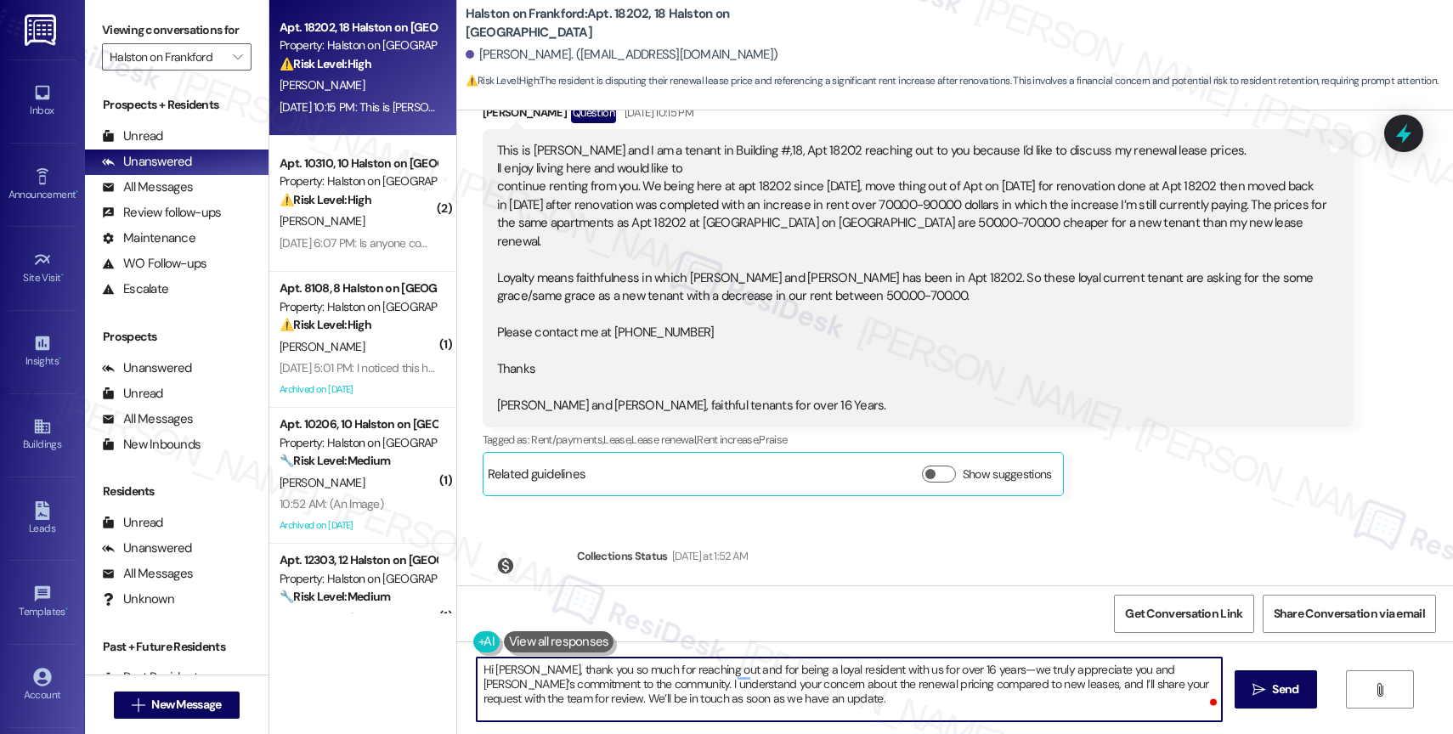
scroll to position [7044, 0]
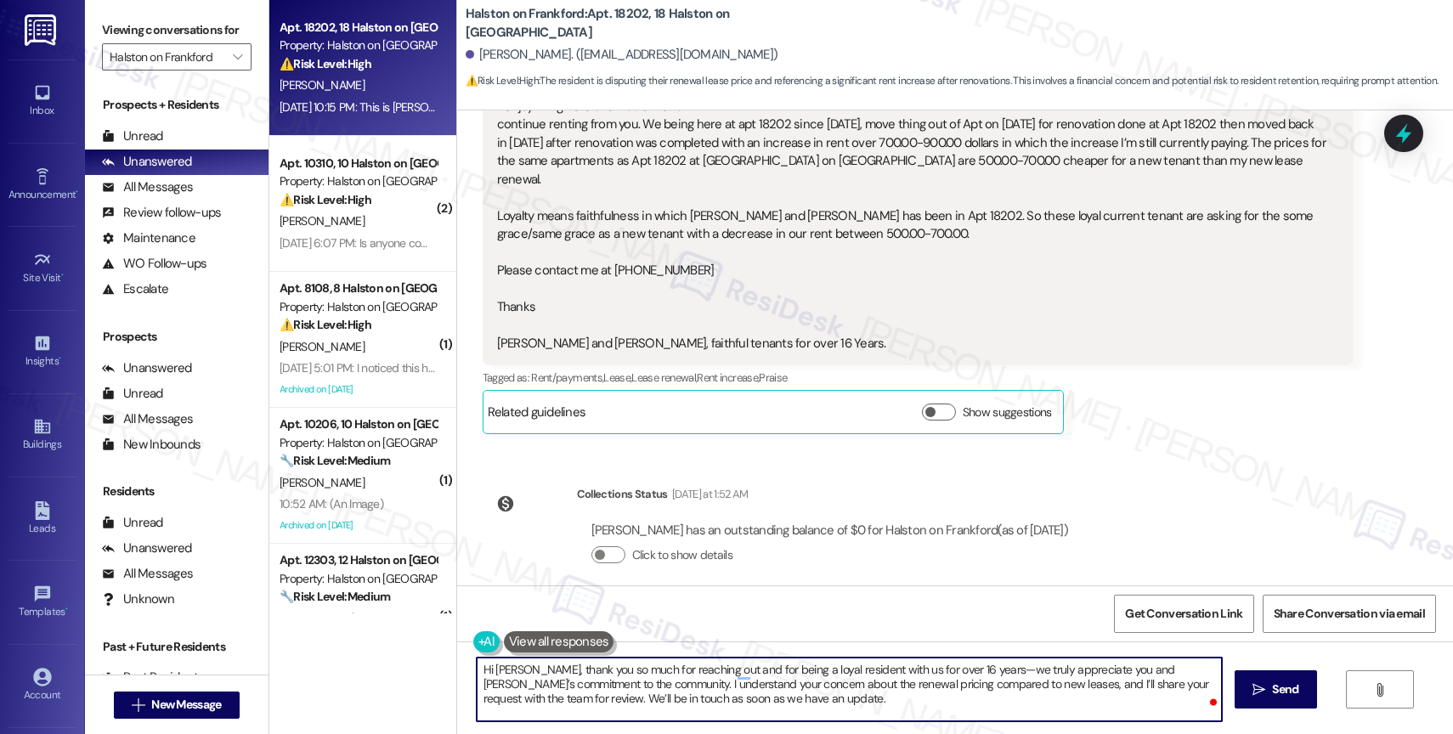
click at [966, 710] on textarea "Hi Jacinda, thank you so much for reaching out and for being a loyal resident w…" at bounding box center [849, 690] width 745 height 64
drag, startPoint x: 551, startPoint y: 694, endPoint x: 843, endPoint y: 703, distance: 291.5
click at [843, 703] on textarea "Hi Jacinda, thank you so much for reaching out and for being a loyal resident w…" at bounding box center [849, 690] width 745 height 64
type textarea "Hi Jacinda, thank you so much for reaching out and for being a loyal resident w…"
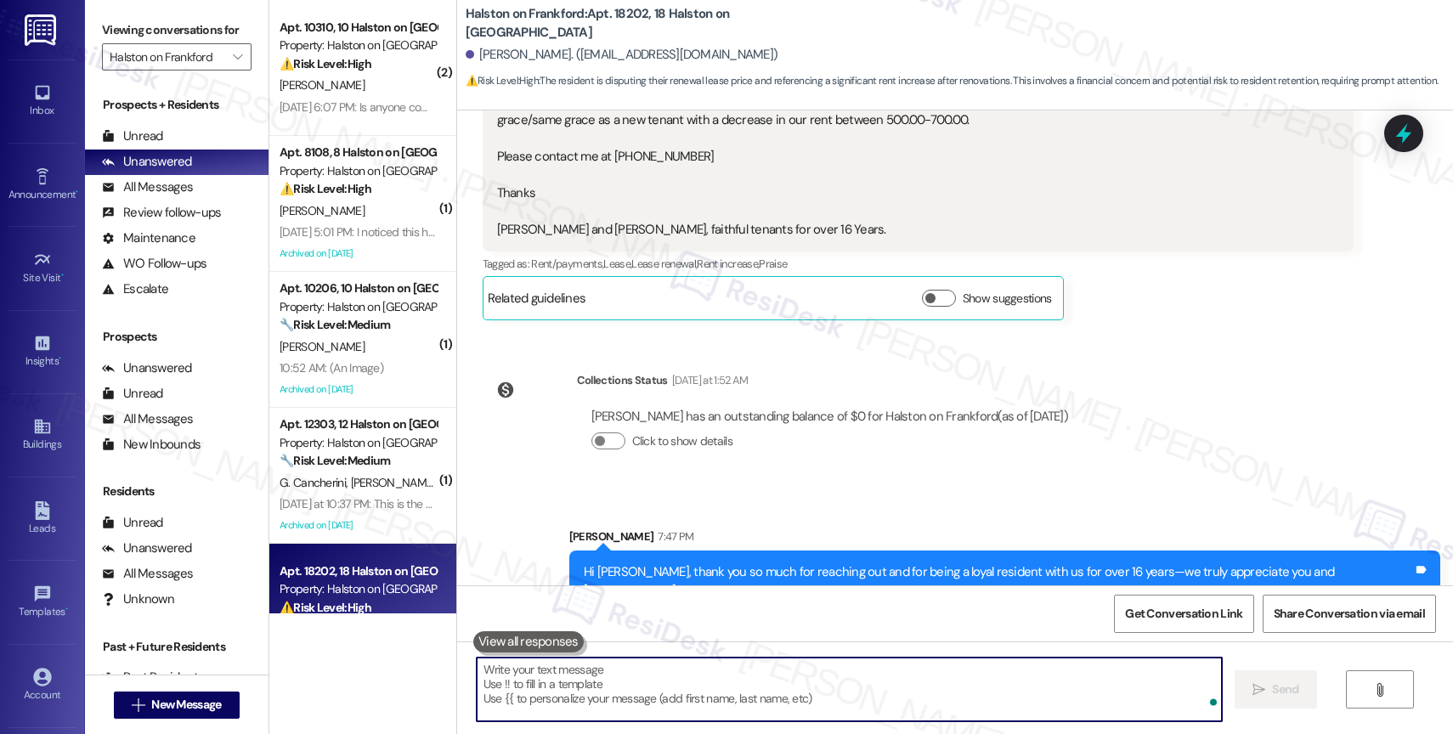
scroll to position [7181, 0]
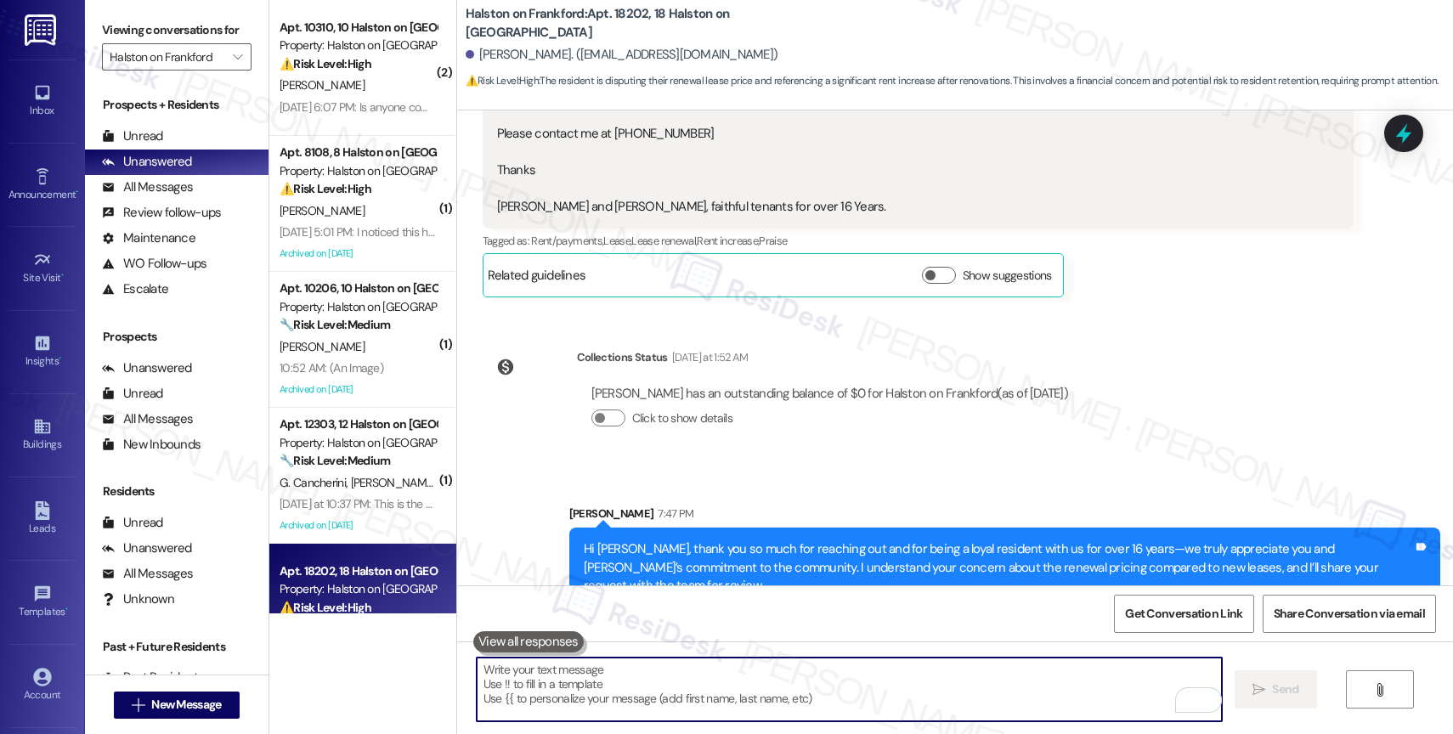
click at [593, 690] on textarea "To enrich screen reader interactions, please activate Accessibility in Grammarl…" at bounding box center [849, 690] width 745 height 64
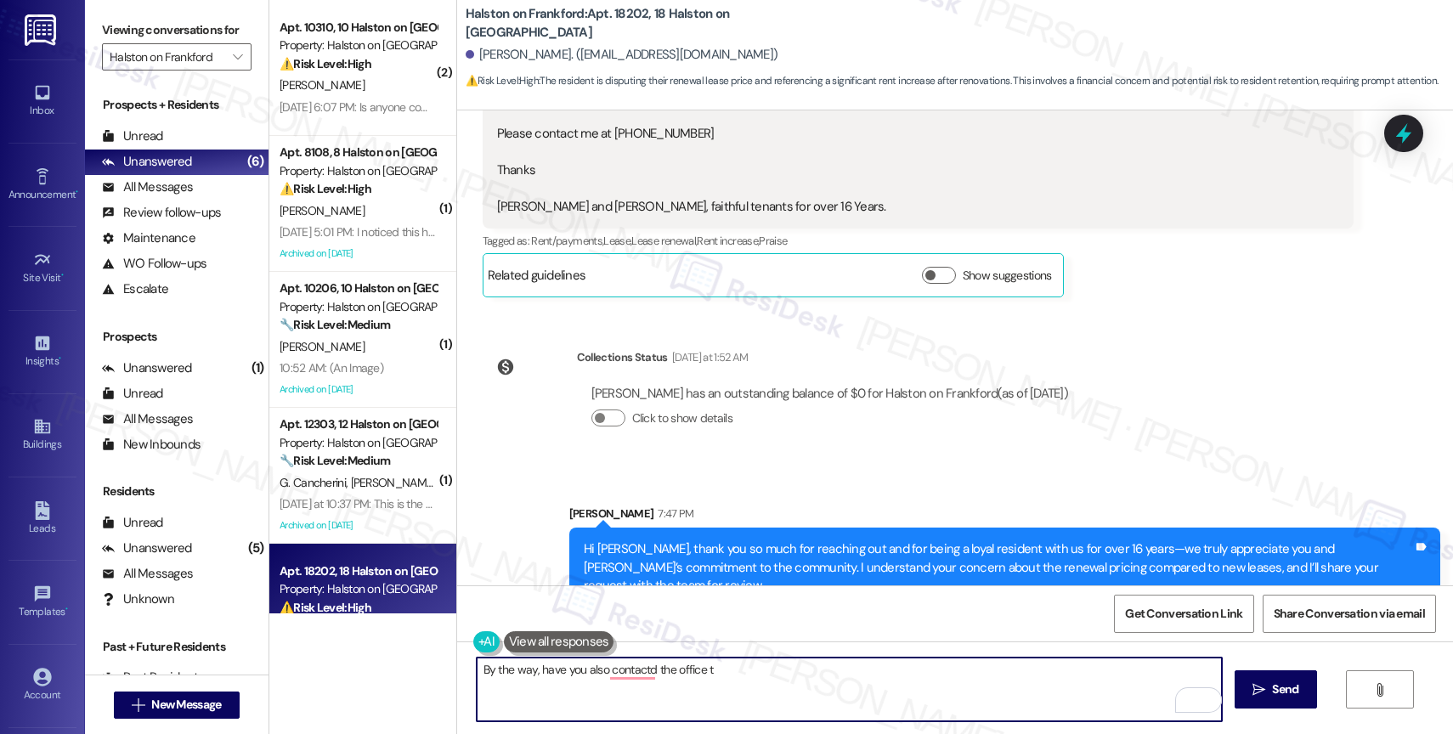
drag, startPoint x: 599, startPoint y: 669, endPoint x: 801, endPoint y: 664, distance: 202.2
click at [801, 664] on textarea "By the way, have you also contactd the office t" at bounding box center [849, 690] width 745 height 64
drag, startPoint x: 528, startPoint y: 672, endPoint x: 822, endPoint y: 680, distance: 294.1
click at [821, 680] on textarea "By the way, have you also" at bounding box center [849, 690] width 745 height 64
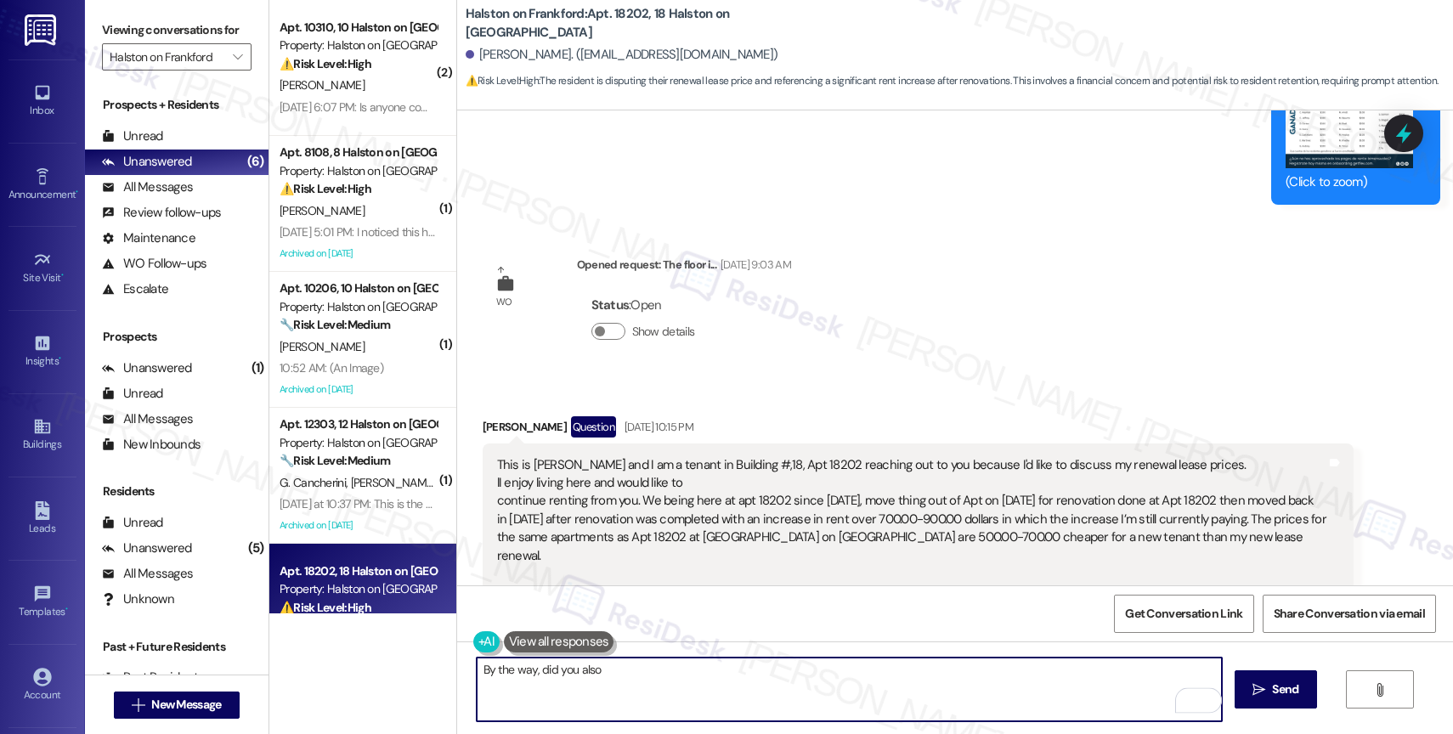
scroll to position [6878, 0]
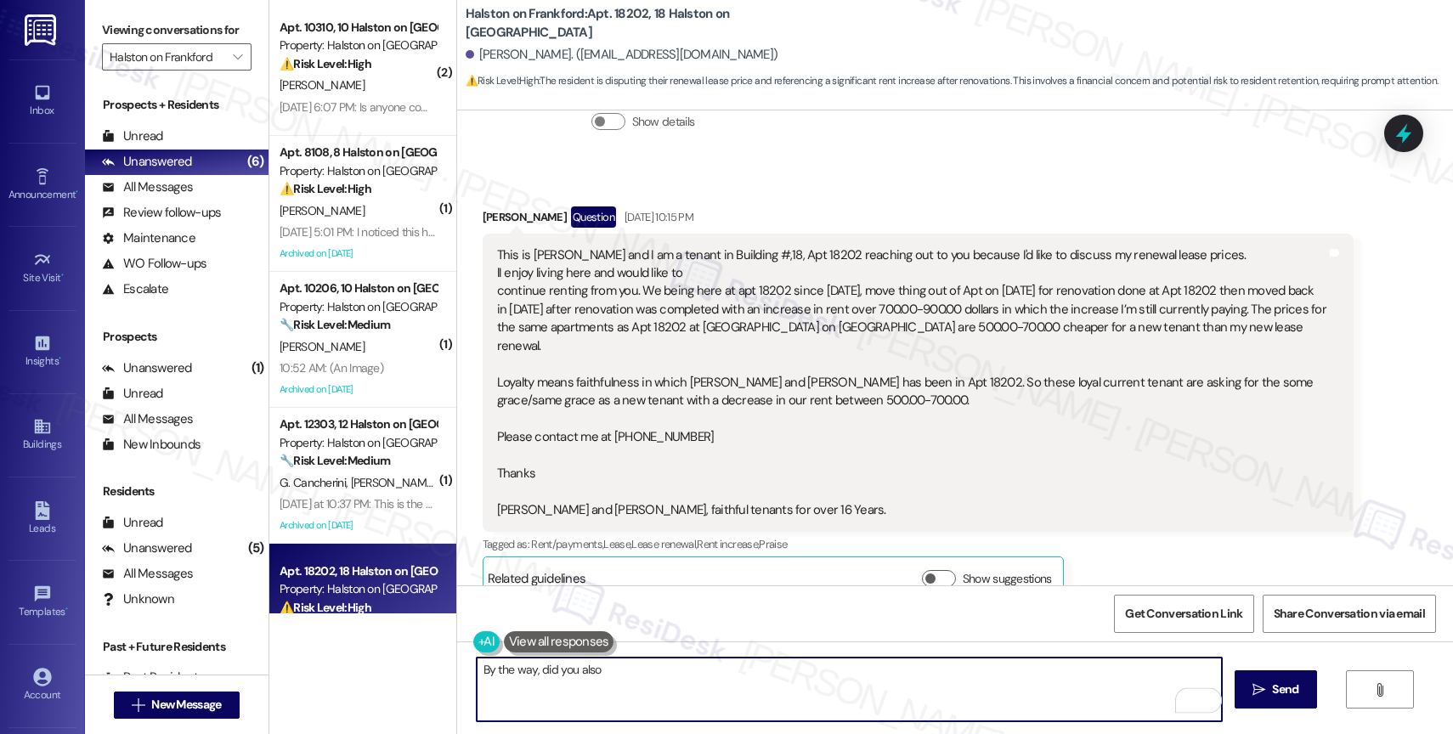
drag, startPoint x: 528, startPoint y: 671, endPoint x: 971, endPoint y: 662, distance: 443.5
click at [967, 691] on textarea "By the way, did you also" at bounding box center [849, 690] width 745 height 64
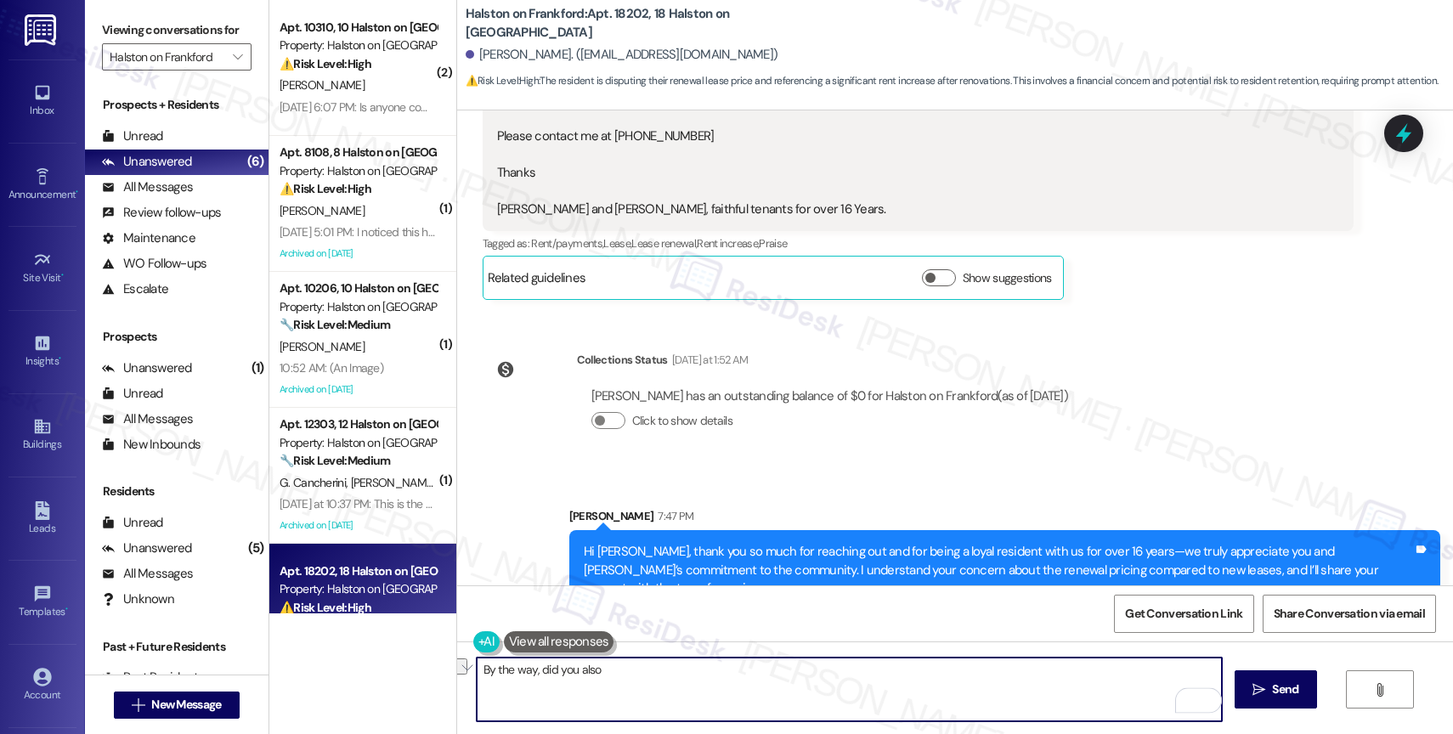
scroll to position [7181, 0]
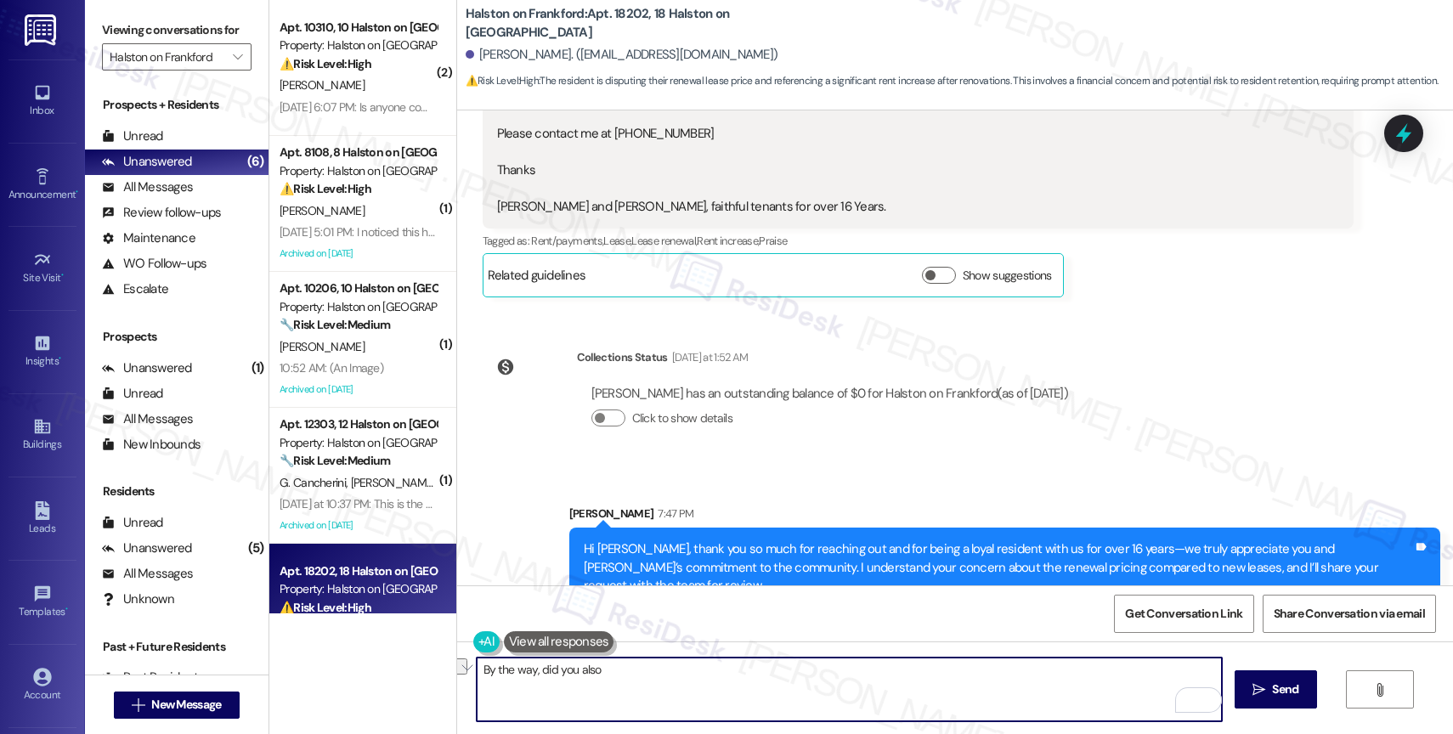
click at [515, 669] on textarea "By the way, did you also" at bounding box center [849, 690] width 745 height 64
type textarea "I'm also curious"
drag, startPoint x: 579, startPoint y: 679, endPoint x: 424, endPoint y: 676, distance: 155.5
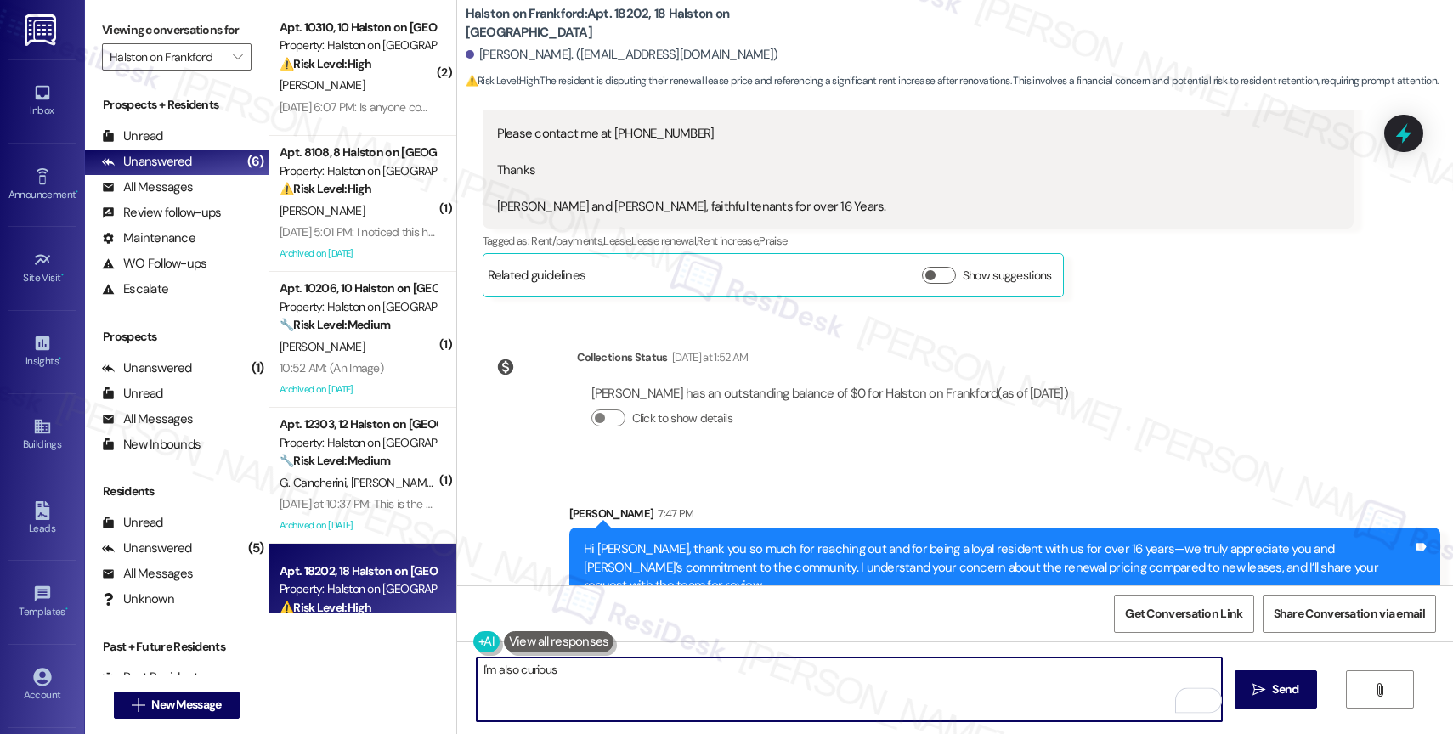
click at [424, 676] on div "( 2 ) Apt. 10310, 10 Halston on Frankford Property: Halston on Frankford ⚠️ Ris…" at bounding box center [860, 367] width 1183 height 734
click at [477, 666] on textarea "Have you also tried contacting the office directly after receiving the renewal …" at bounding box center [849, 690] width 745 height 64
click at [974, 677] on textarea "By the way, have you also tried contacting the office directly after receiving …" at bounding box center [849, 690] width 745 height 64
type textarea "By the way, have you also tried contacting the office directly after receiving …"
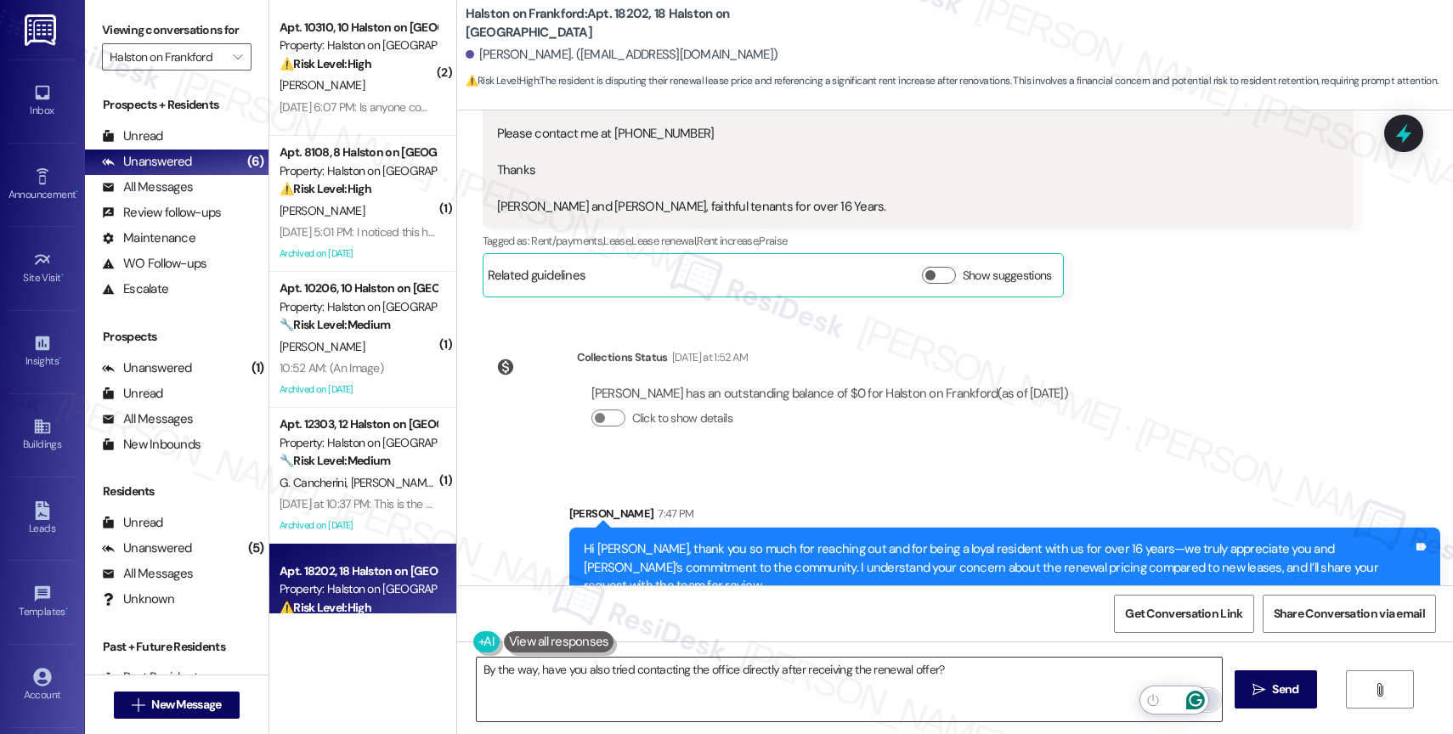
click at [1194, 696] on icon "Open Grammarly. 0 Suggestions." at bounding box center [1195, 700] width 19 height 19
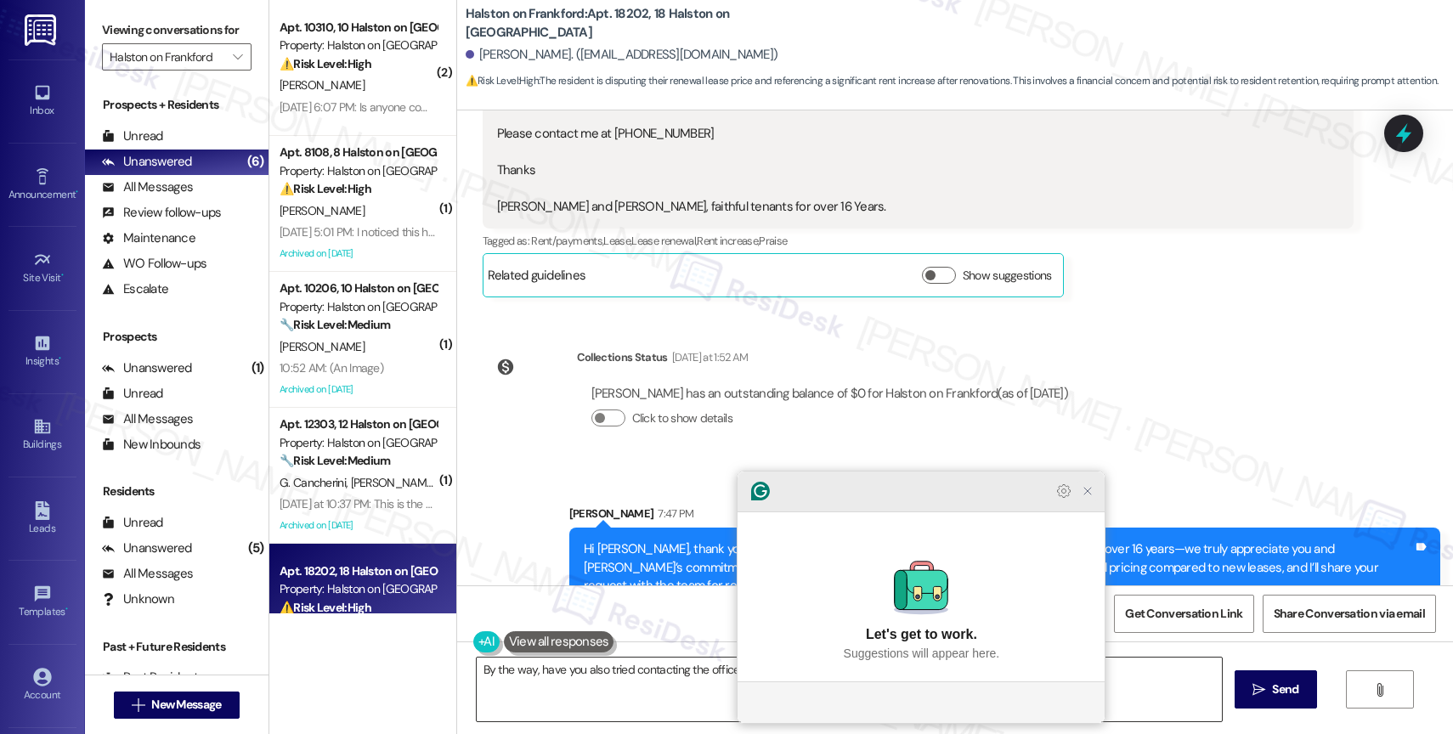
click at [1087, 498] on icon "Close Grammarly Assistant" at bounding box center [1088, 491] width 14 height 14
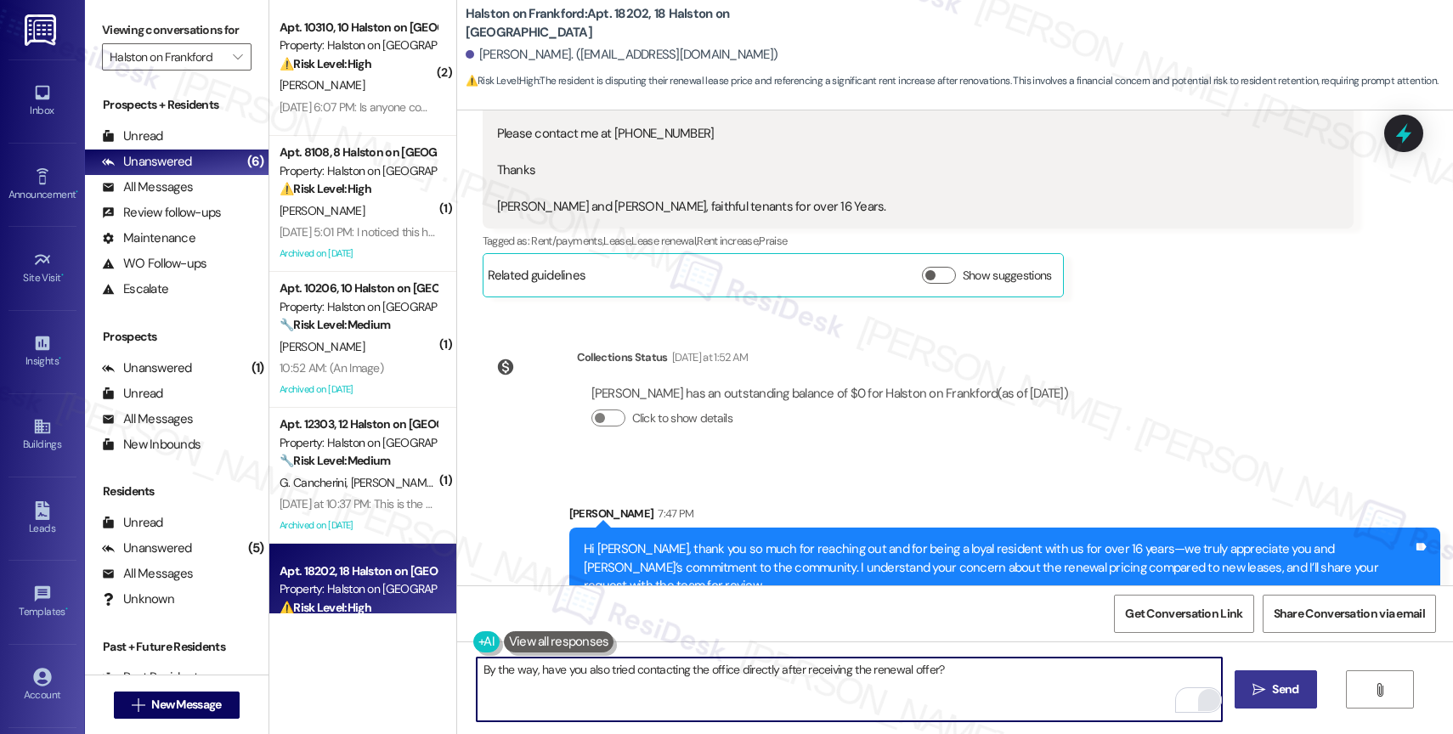
click at [1266, 698] on button " Send" at bounding box center [1275, 689] width 82 height 38
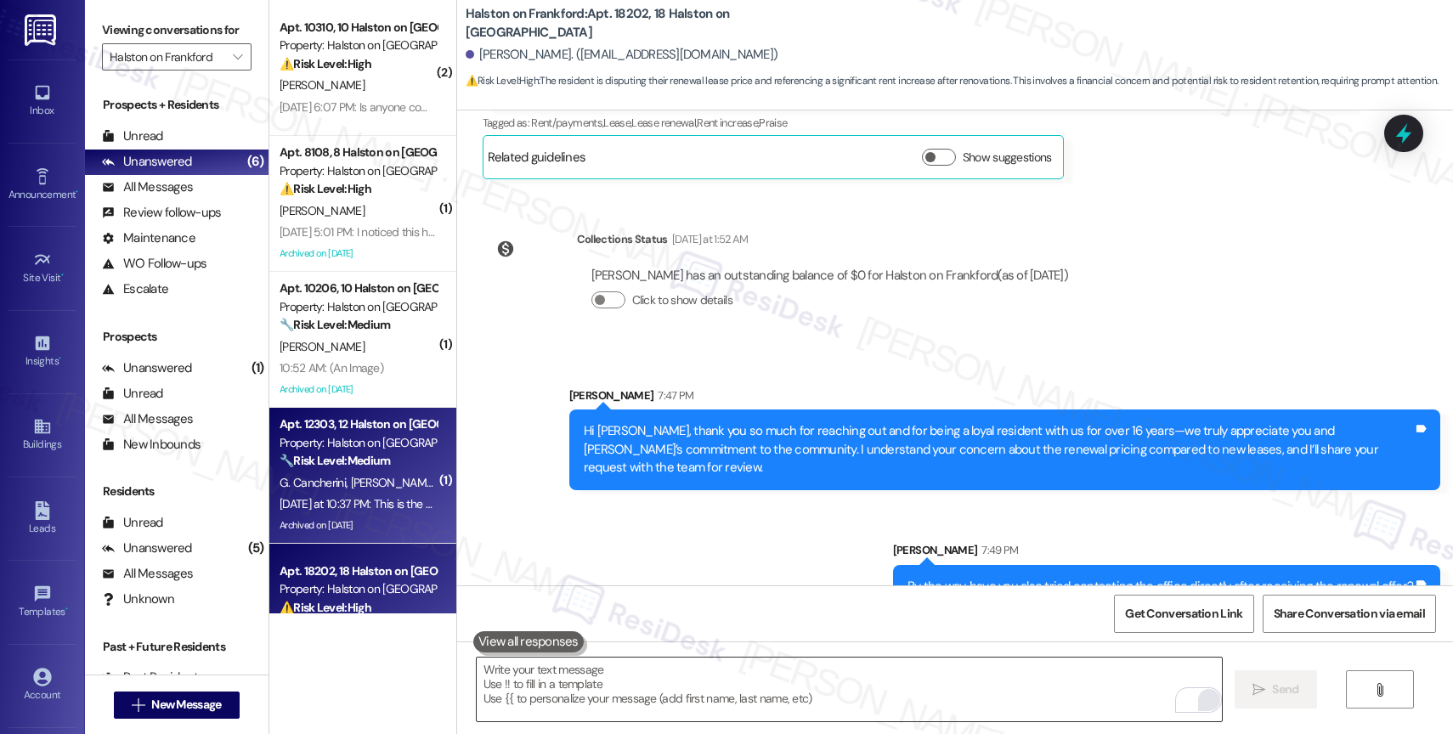
scroll to position [66, 0]
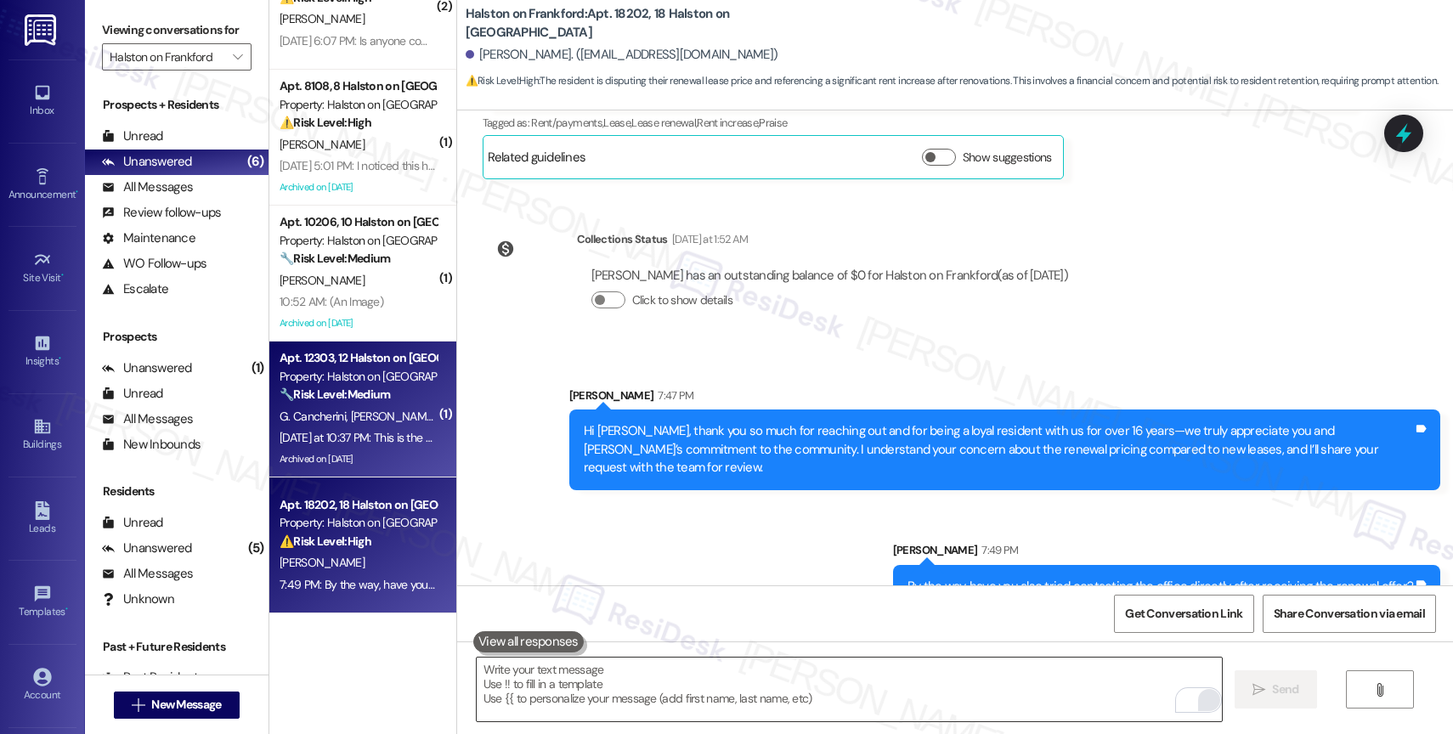
click at [338, 378] on div "Property: Halston on [GEOGRAPHIC_DATA]" at bounding box center [357, 377] width 157 height 18
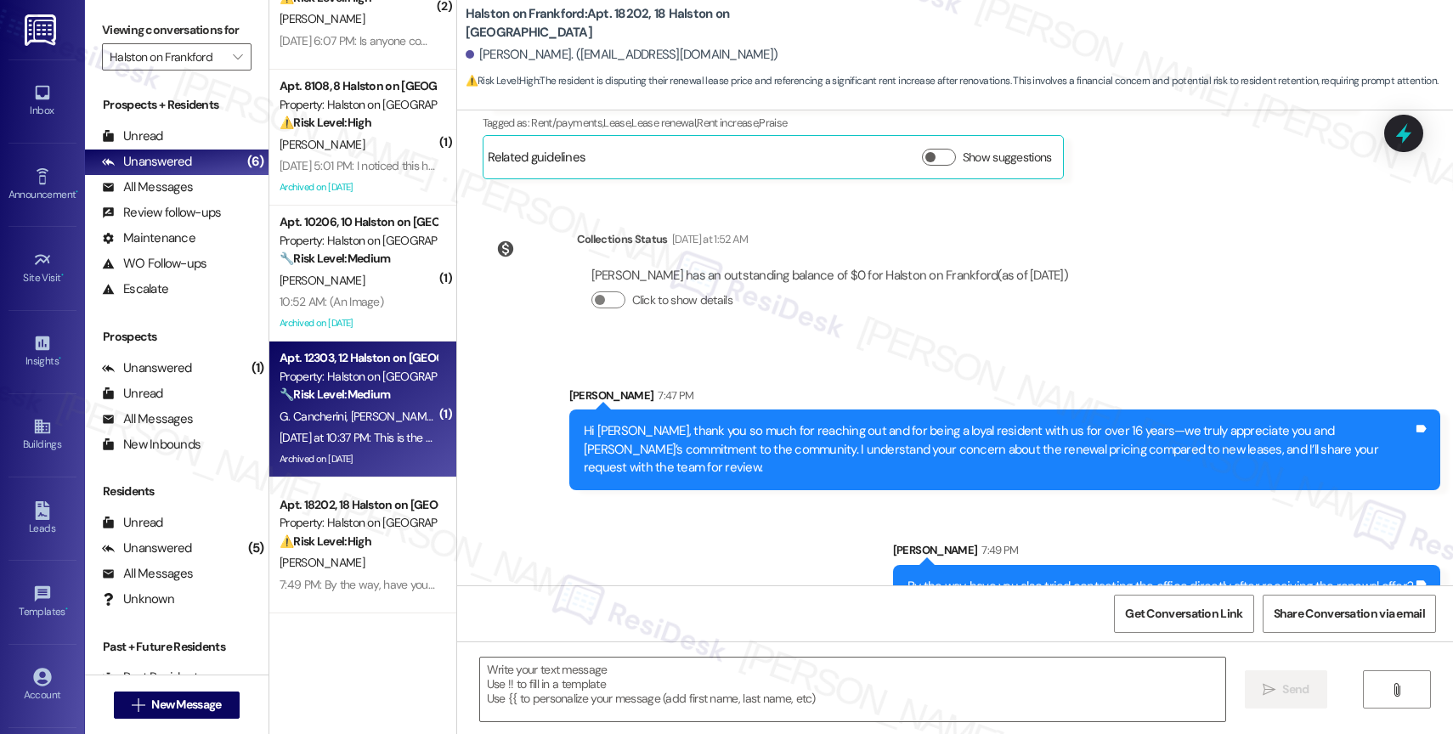
type textarea "Fetching suggested responses. Please feel free to read through the conversation…"
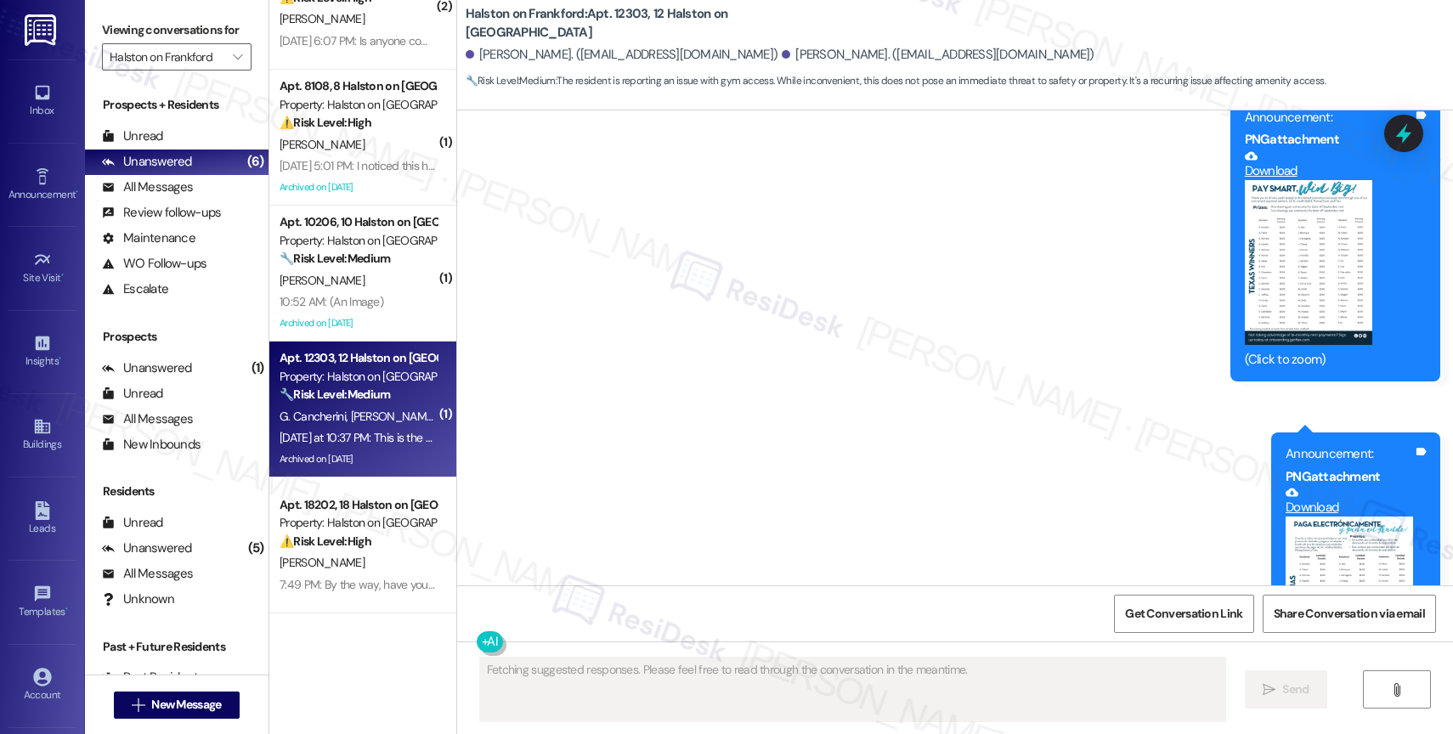
scroll to position [22170, 0]
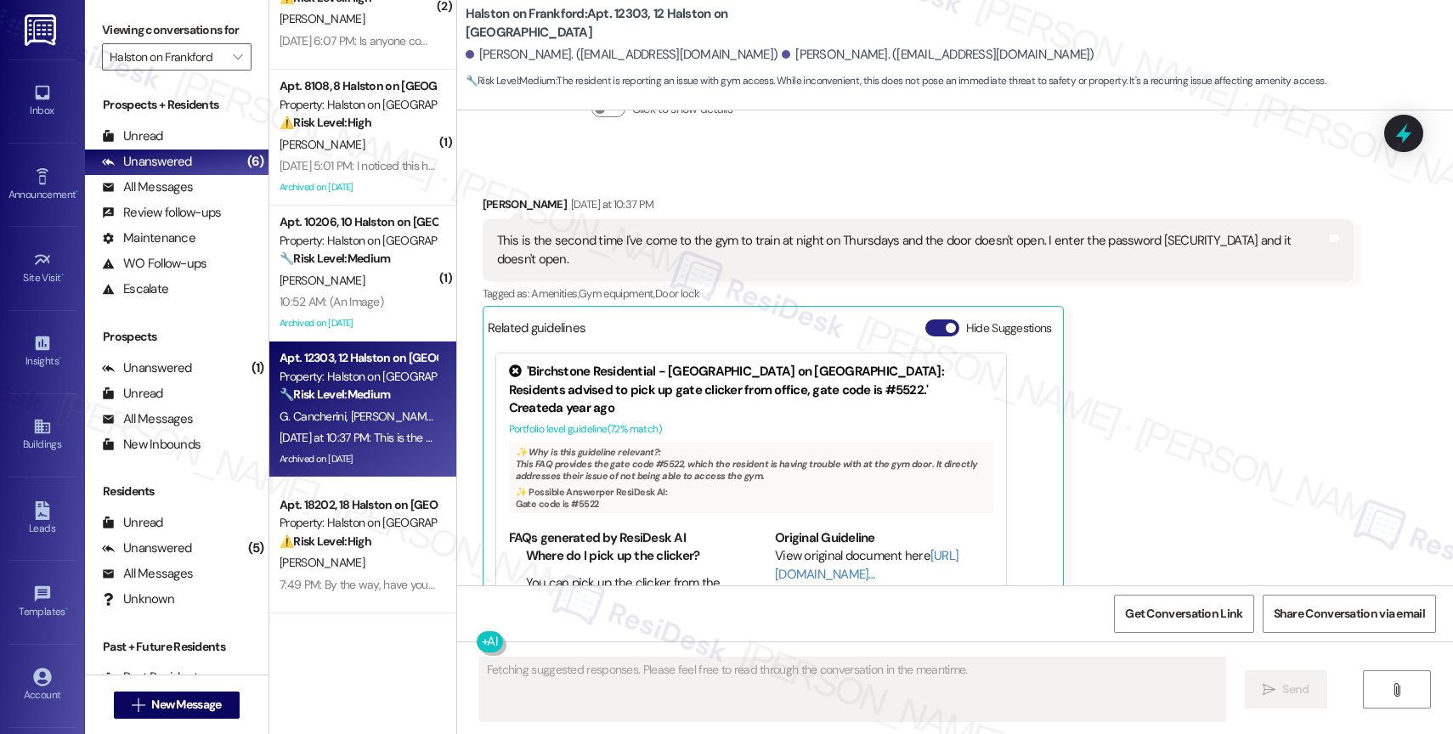
click at [925, 319] on button "Hide Suggestions" at bounding box center [942, 327] width 34 height 17
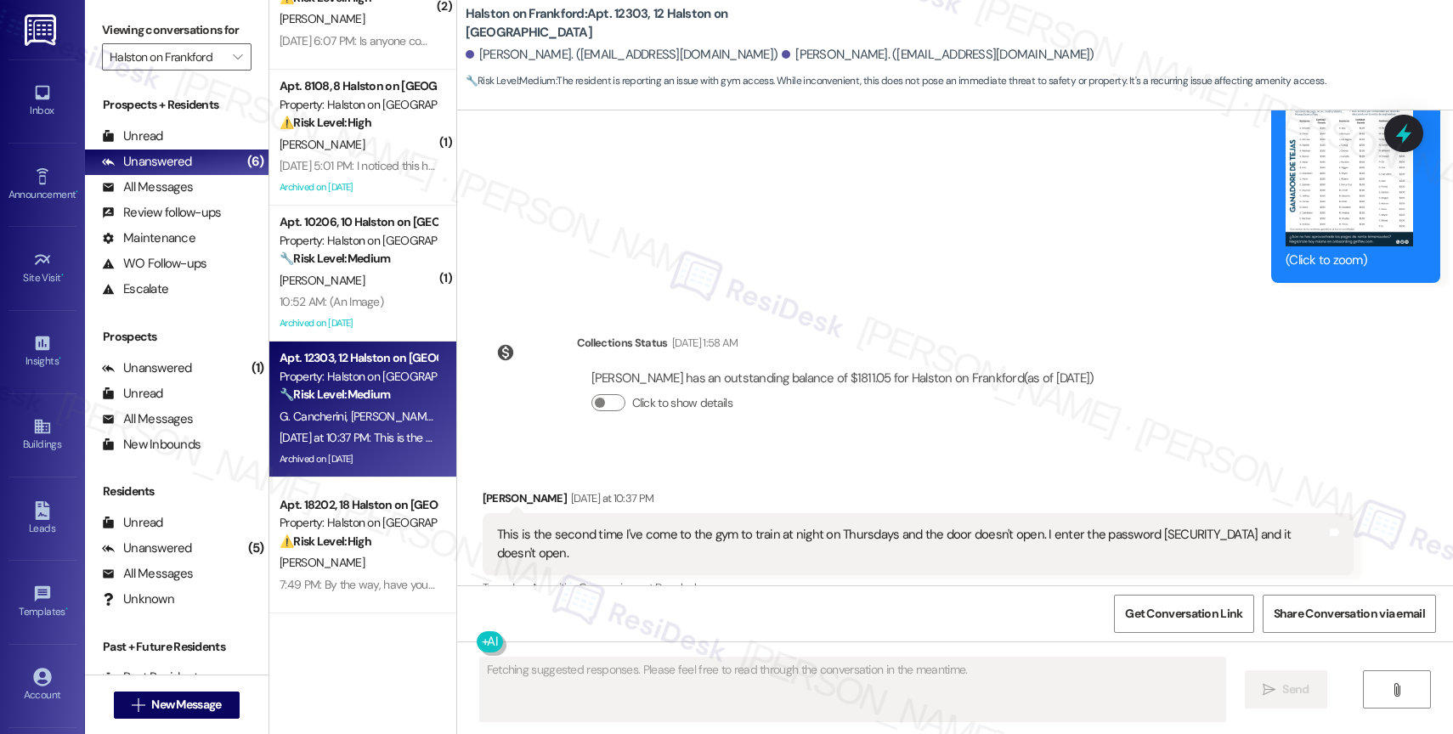
click at [791, 384] on div "Gabriel Cancherini has an outstanding balance of $1811.05 for Halston on Frankf…" at bounding box center [843, 398] width 532 height 82
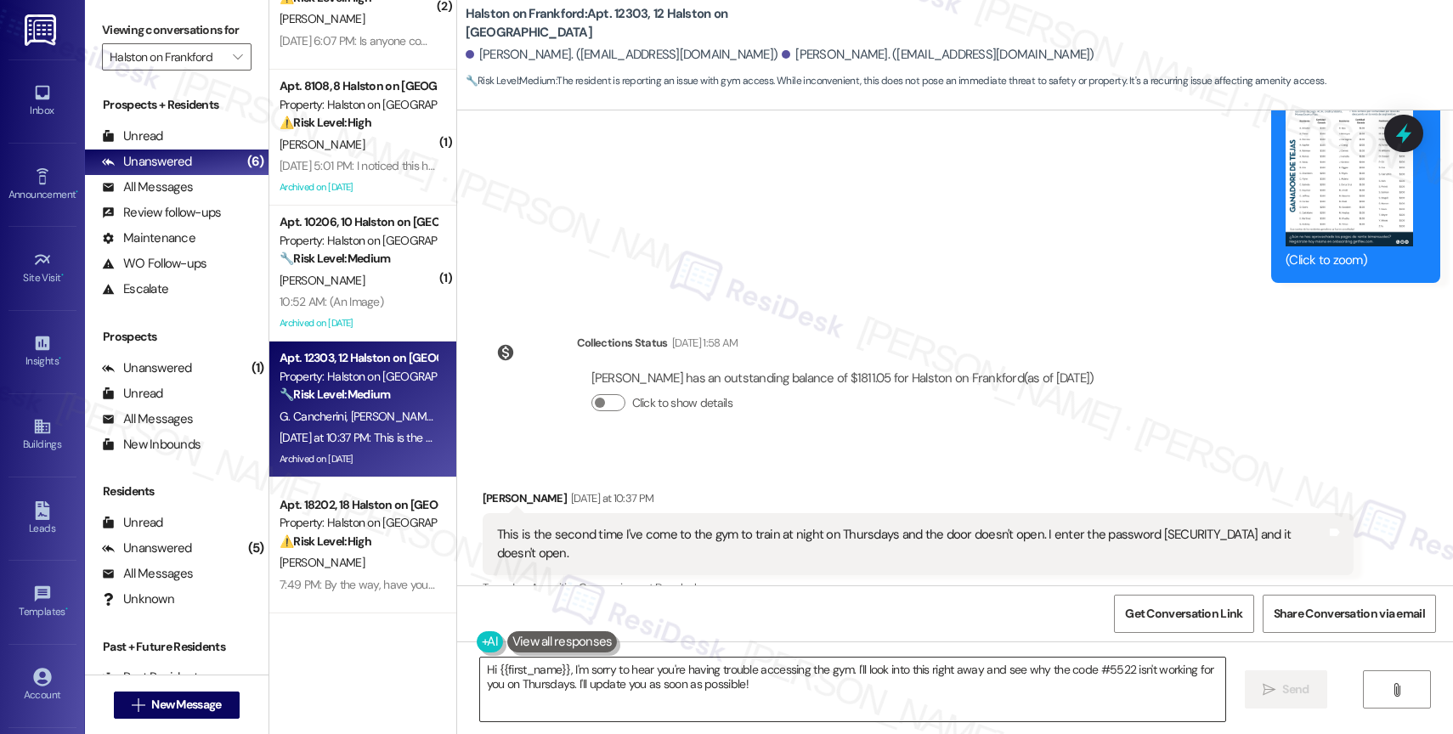
click at [774, 699] on textarea "Hi {{first_name}}, I'm sorry to hear you're having trouble accessing the gym. I…" at bounding box center [852, 690] width 745 height 64
drag, startPoint x: 452, startPoint y: 25, endPoint x: 570, endPoint y: 25, distance: 118.1
click at [570, 25] on b "Halston on Frankford: Apt. 12303, 12 Halston on Frankford" at bounding box center [636, 23] width 340 height 37
copy b "Halston on Frankford:"
click at [759, 680] on textarea "Hi {{first_name}}, I'm sorry to hear you're having trouble accessing the gym. I…" at bounding box center [849, 690] width 745 height 64
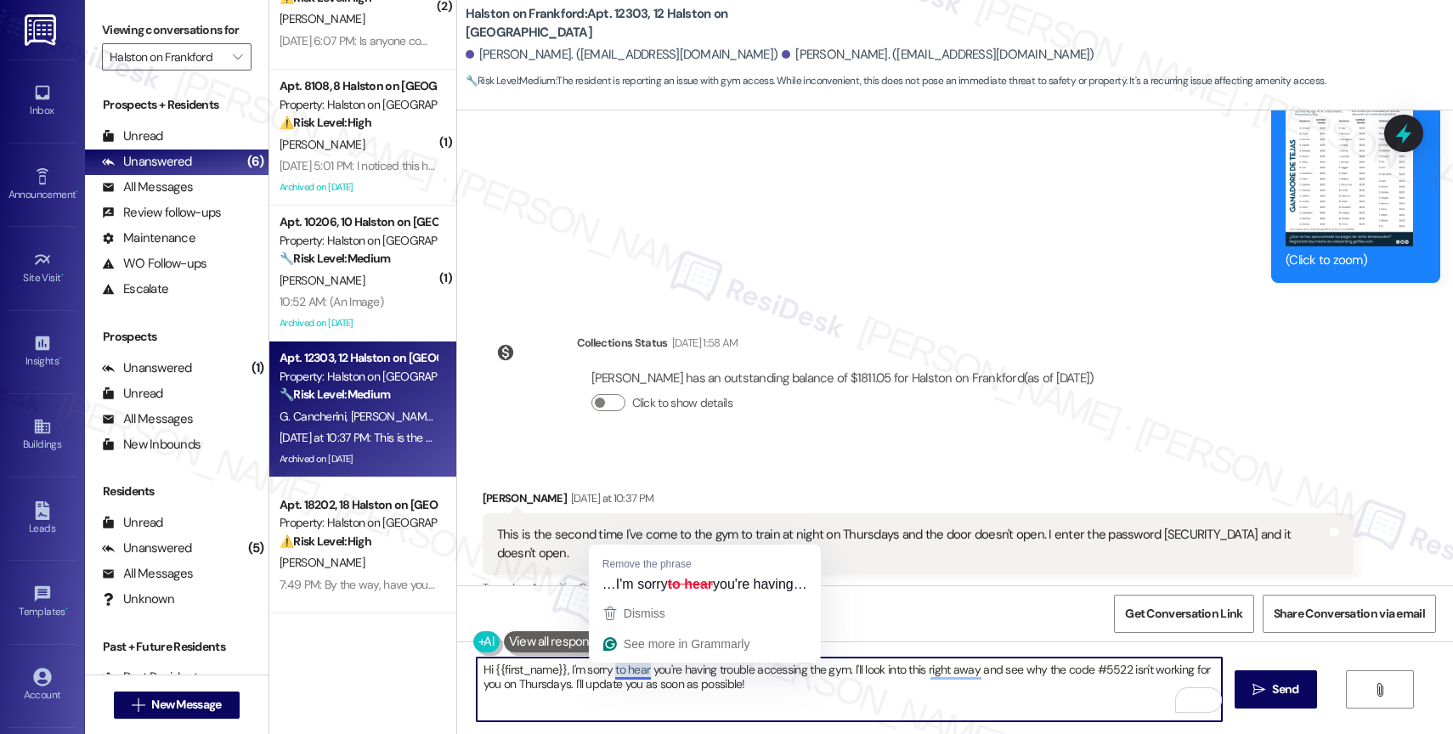
click at [776, 696] on textarea "Hi {{first_name}}, I'm sorry to hear you're having trouble accessing the gym. I…" at bounding box center [849, 690] width 745 height 64
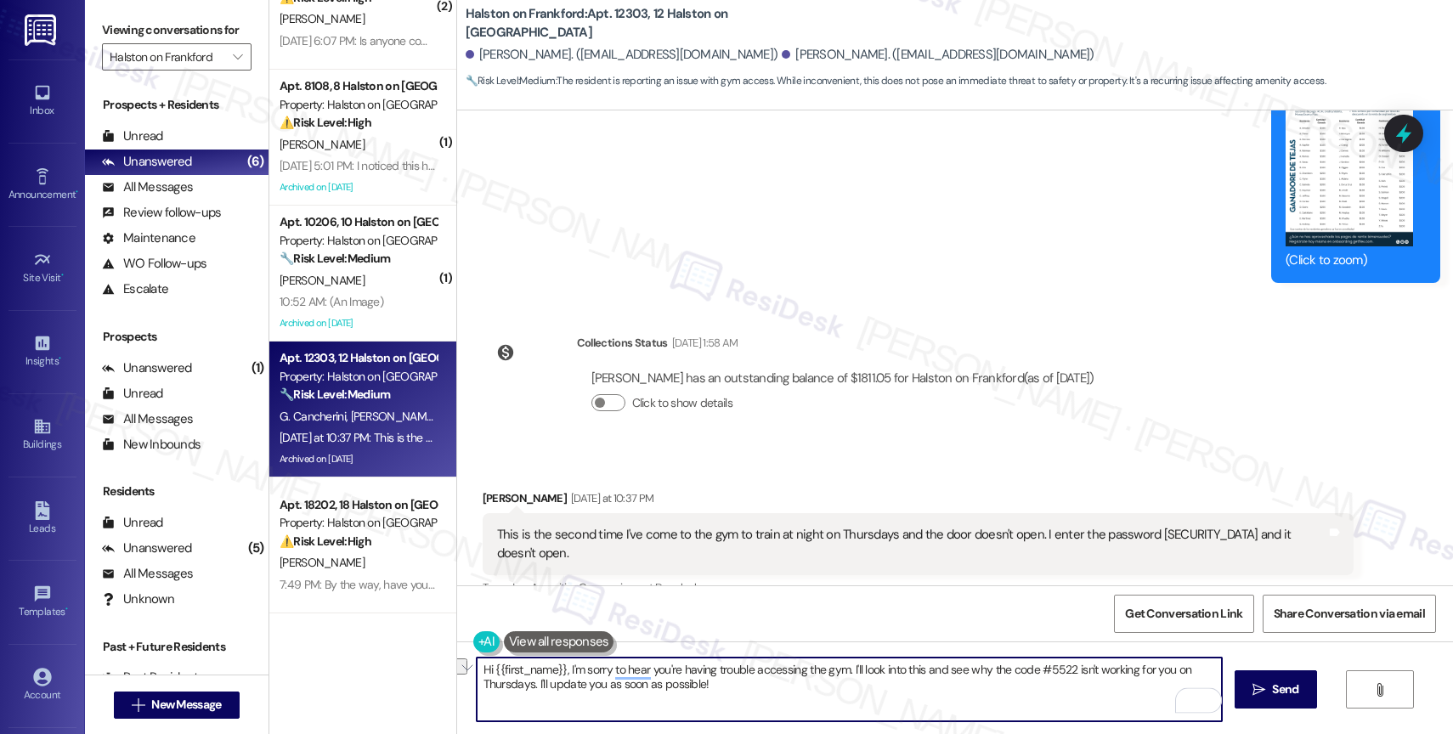
drag, startPoint x: 555, startPoint y: 668, endPoint x: 482, endPoint y: 667, distance: 73.1
click at [482, 667] on textarea "Hi {{first_name}}, I'm sorry to hear you're having trouble accessing the gym. I…" at bounding box center [849, 690] width 745 height 64
click at [696, 694] on textarea "Hi Daniela, I'm sorry to hear you're having trouble accessing the gym. I'll loo…" at bounding box center [849, 690] width 745 height 64
click at [702, 688] on textarea "Hi Daniela, I'm sorry to hear you're having trouble accessing the gym. I'll loo…" at bounding box center [849, 690] width 745 height 64
type textarea "Hi Daniela, I'm sorry to hear you're having trouble accessing the gym. I'll loo…"
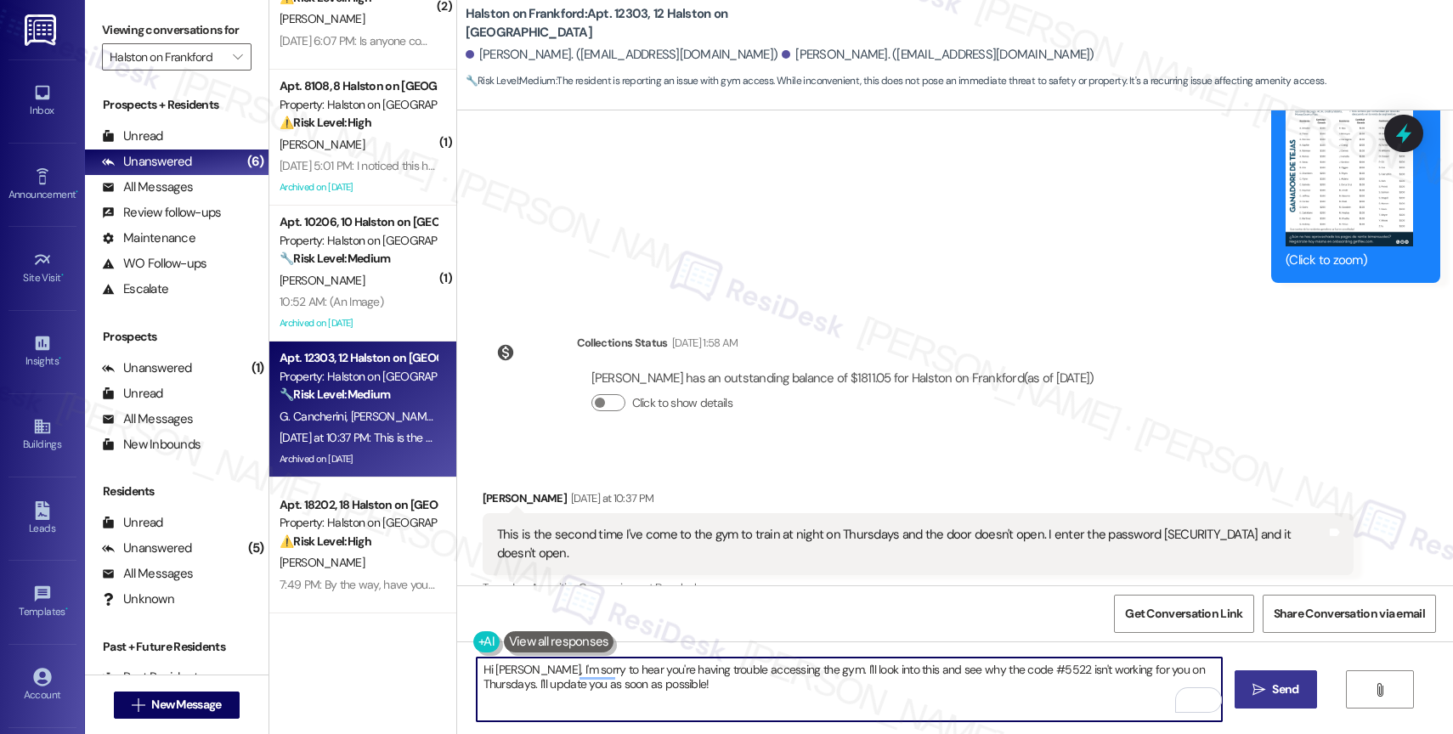
click at [1258, 680] on button " Send" at bounding box center [1275, 689] width 82 height 38
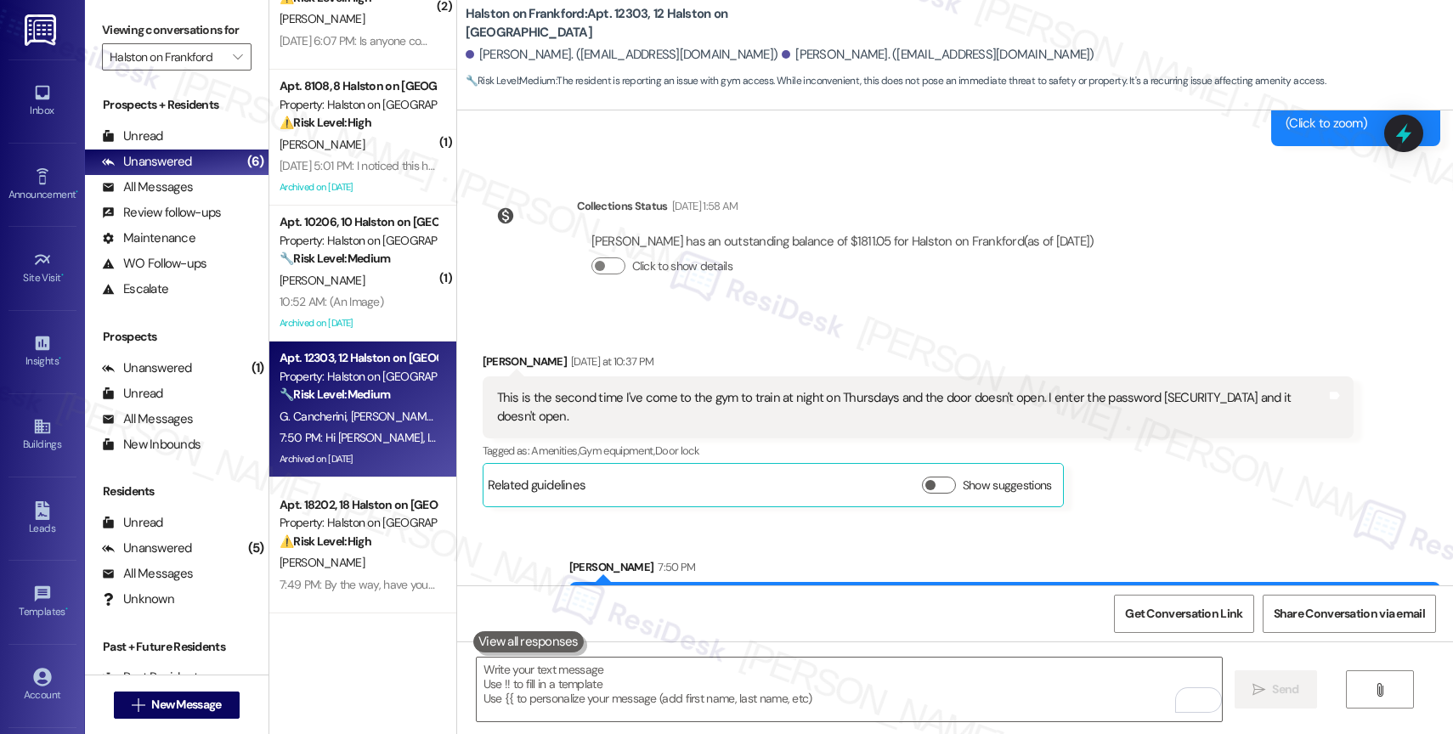
scroll to position [21206, 0]
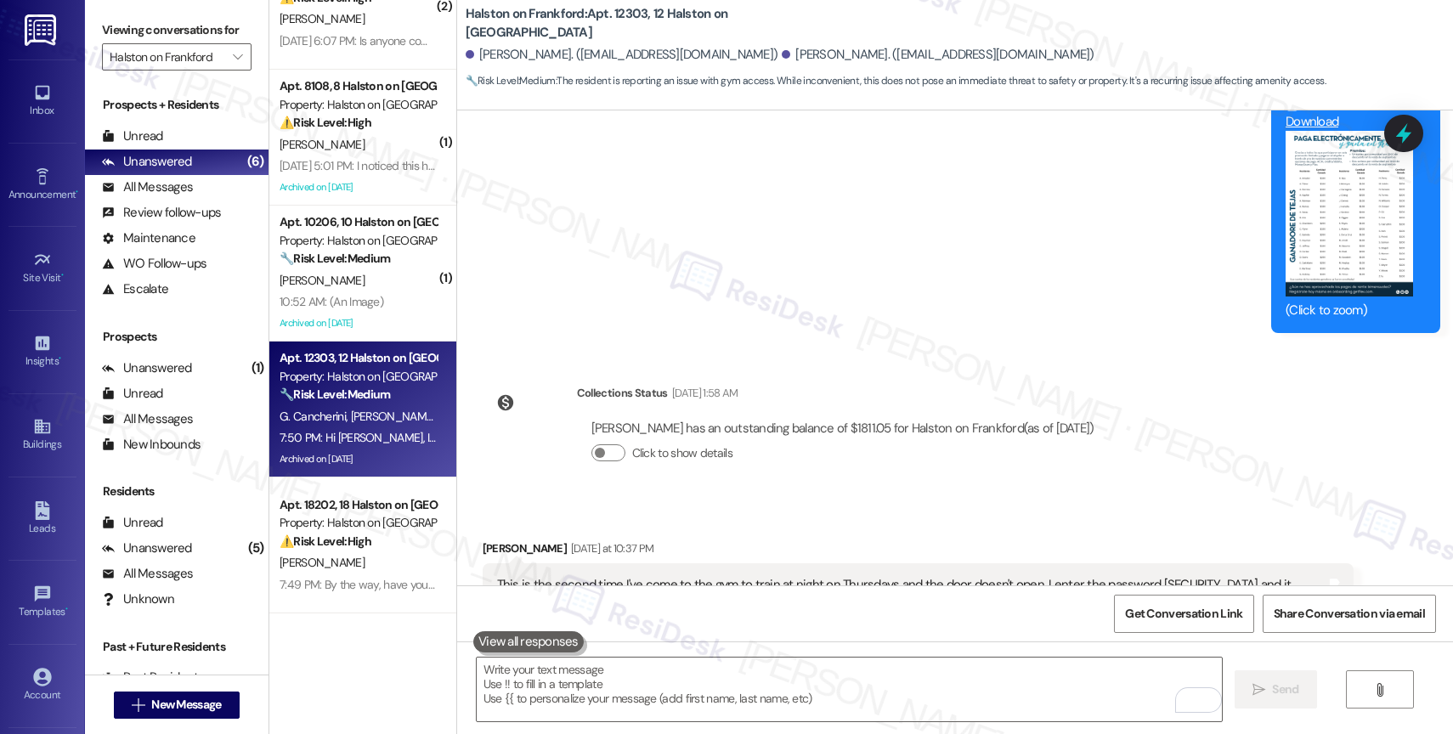
scroll to position [22013, 0]
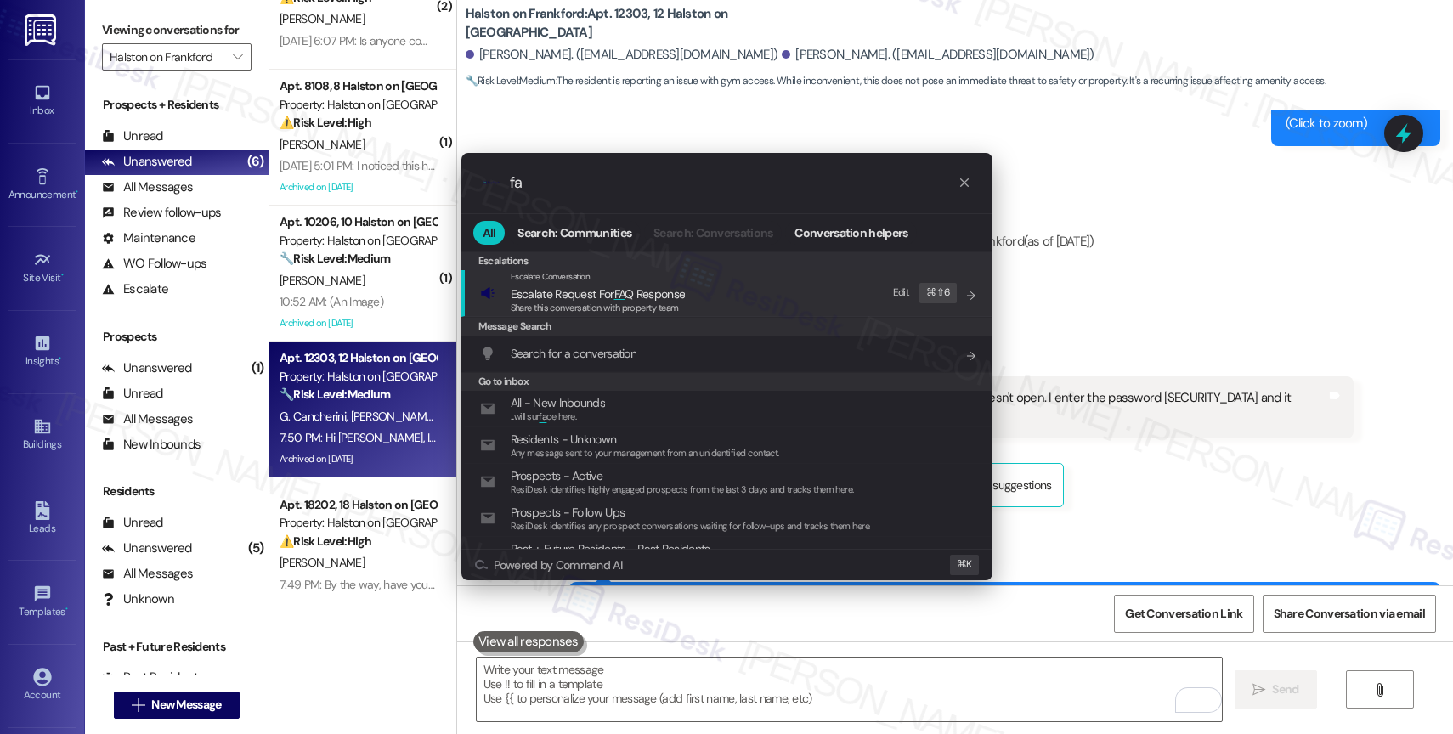
type input "f"
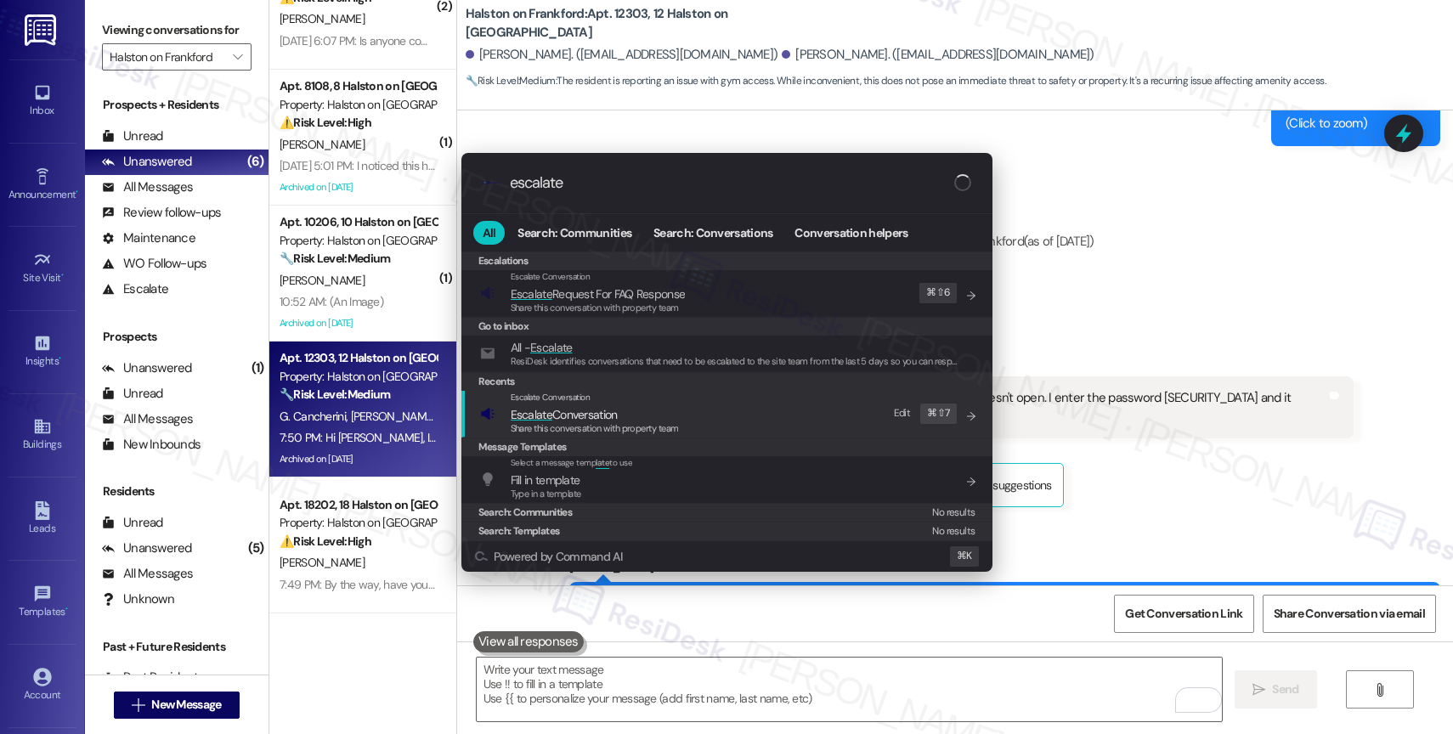
type input "escalate"
click at [618, 405] on span "Escalate Conversation" at bounding box center [564, 414] width 107 height 19
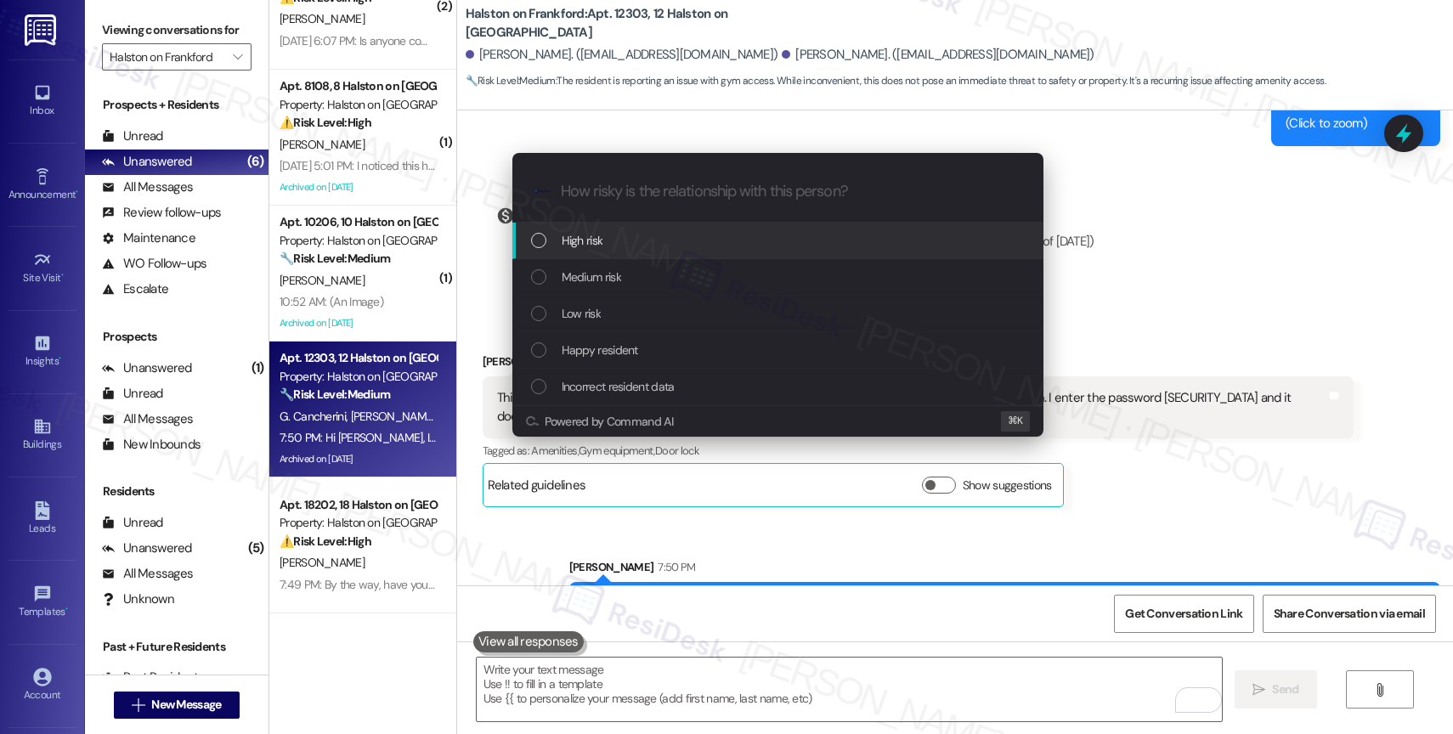
click at [620, 302] on div "Low risk" at bounding box center [777, 314] width 531 height 37
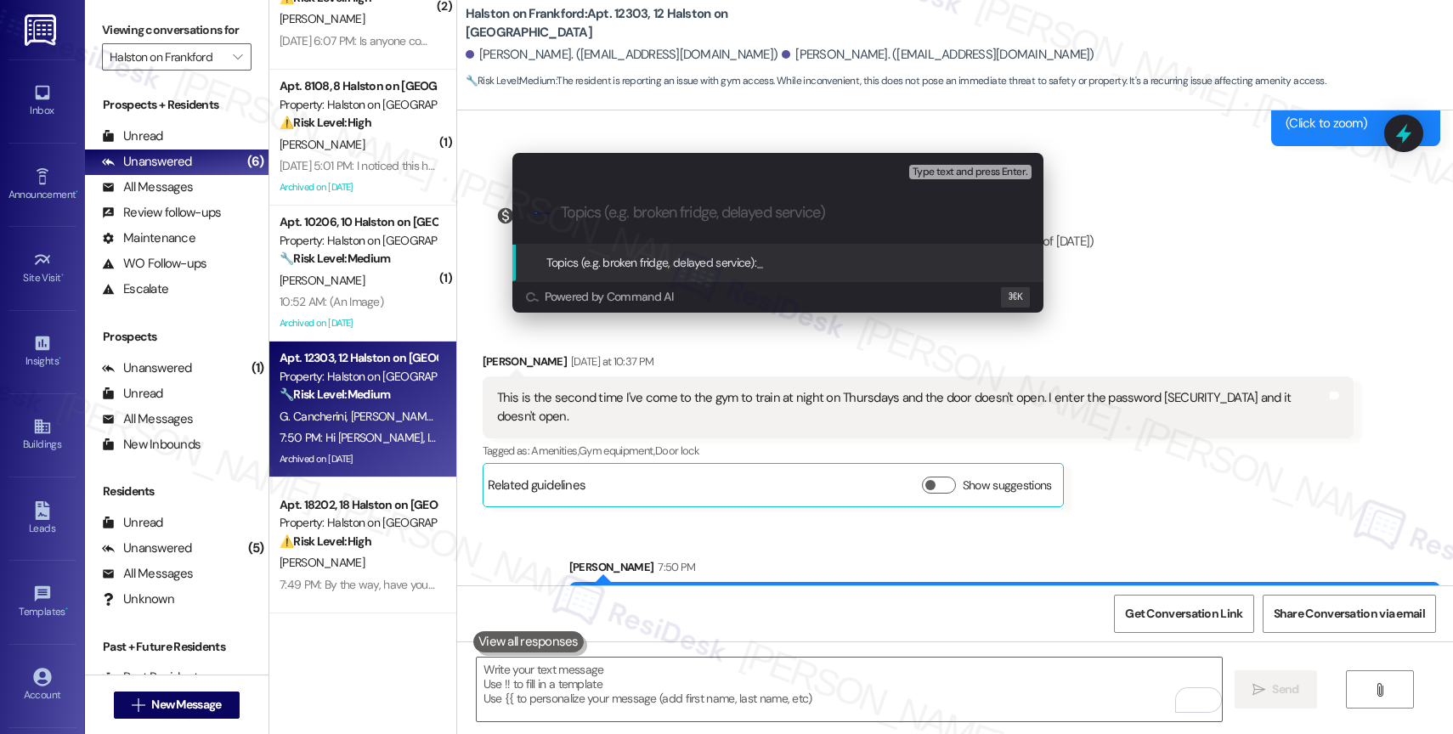
click at [633, 219] on input "Topics (e.g. broken fridge, delayed service)" at bounding box center [791, 213] width 461 height 18
click at [684, 475] on div "Escalate Conversation Low risk Topics (e.g. broken fridge, delayed service) Any…" at bounding box center [726, 367] width 1453 height 734
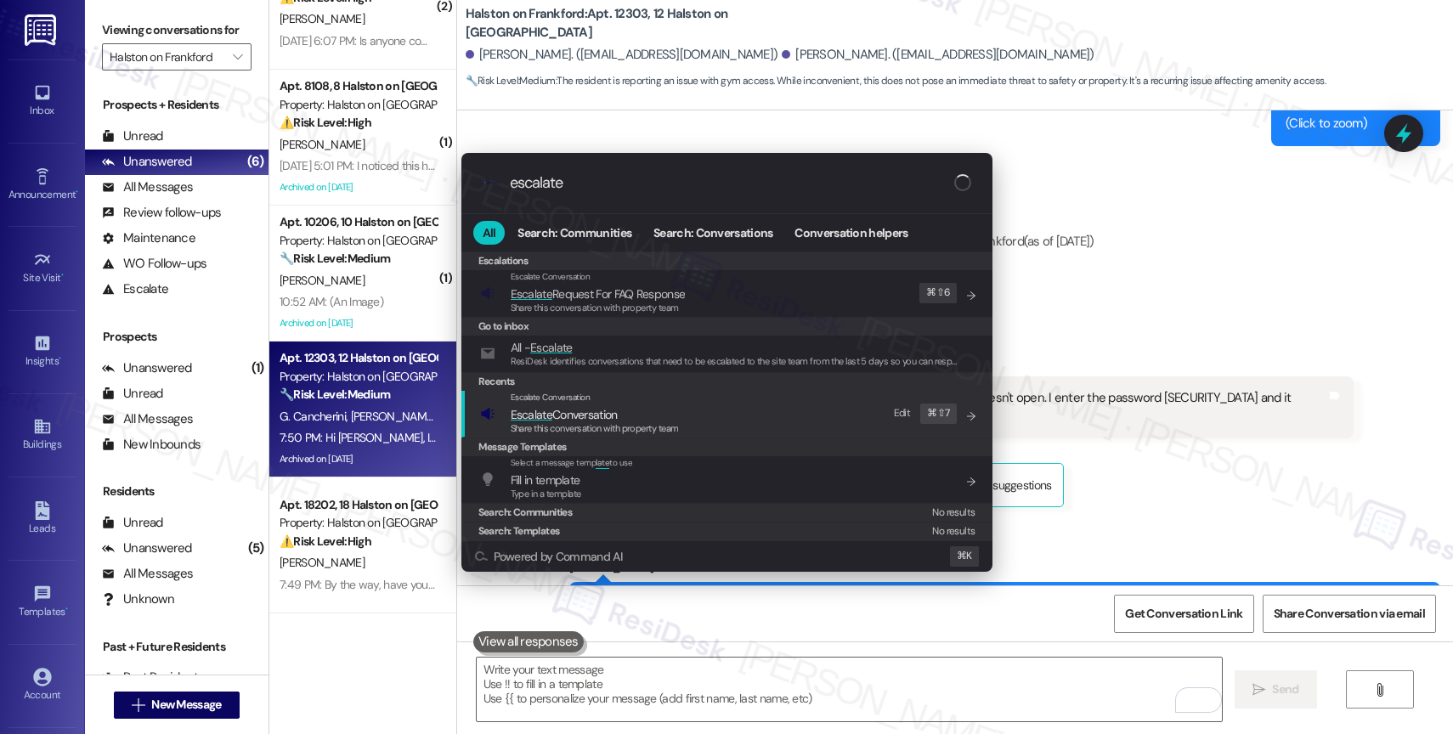
type input "escalate"
click at [627, 409] on span "Escalate Conversation" at bounding box center [595, 414] width 168 height 19
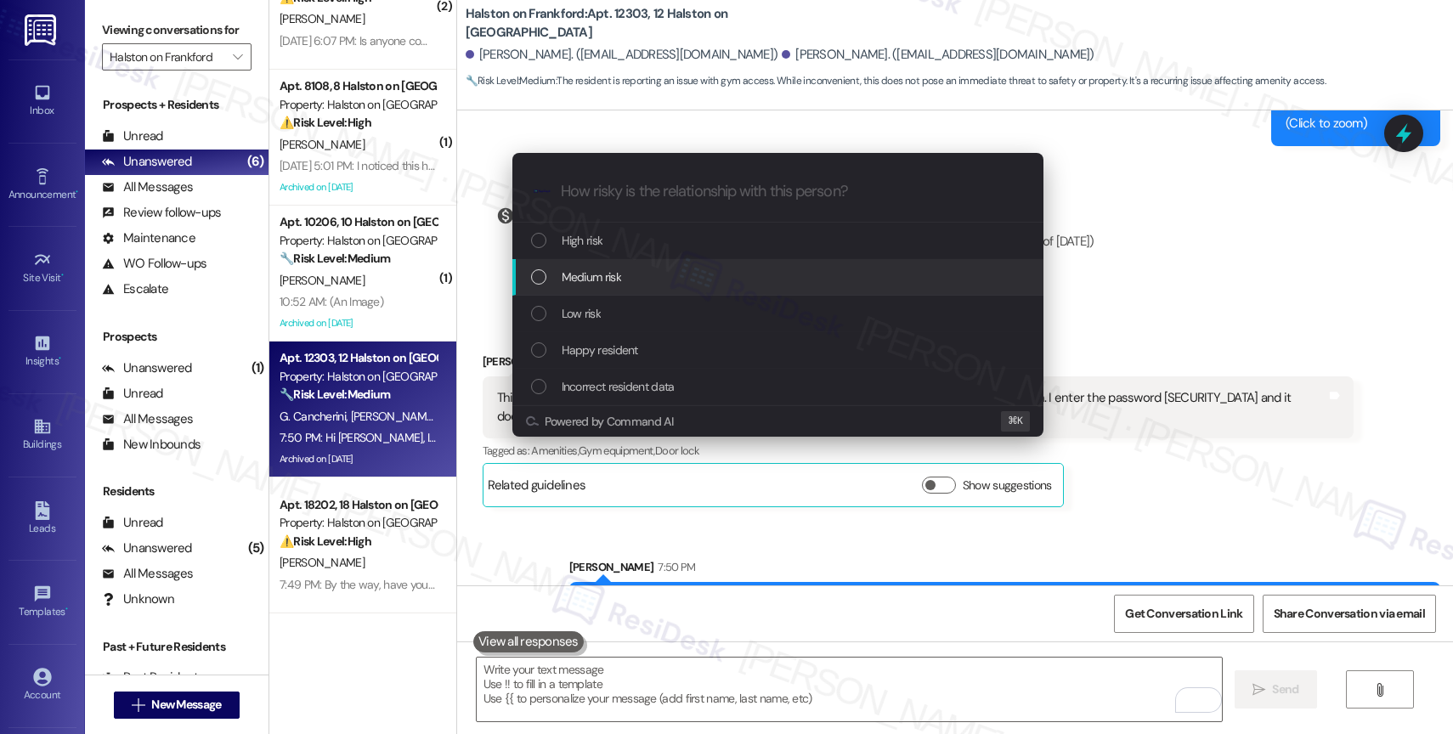
click at [627, 273] on div "Medium risk" at bounding box center [779, 277] width 497 height 19
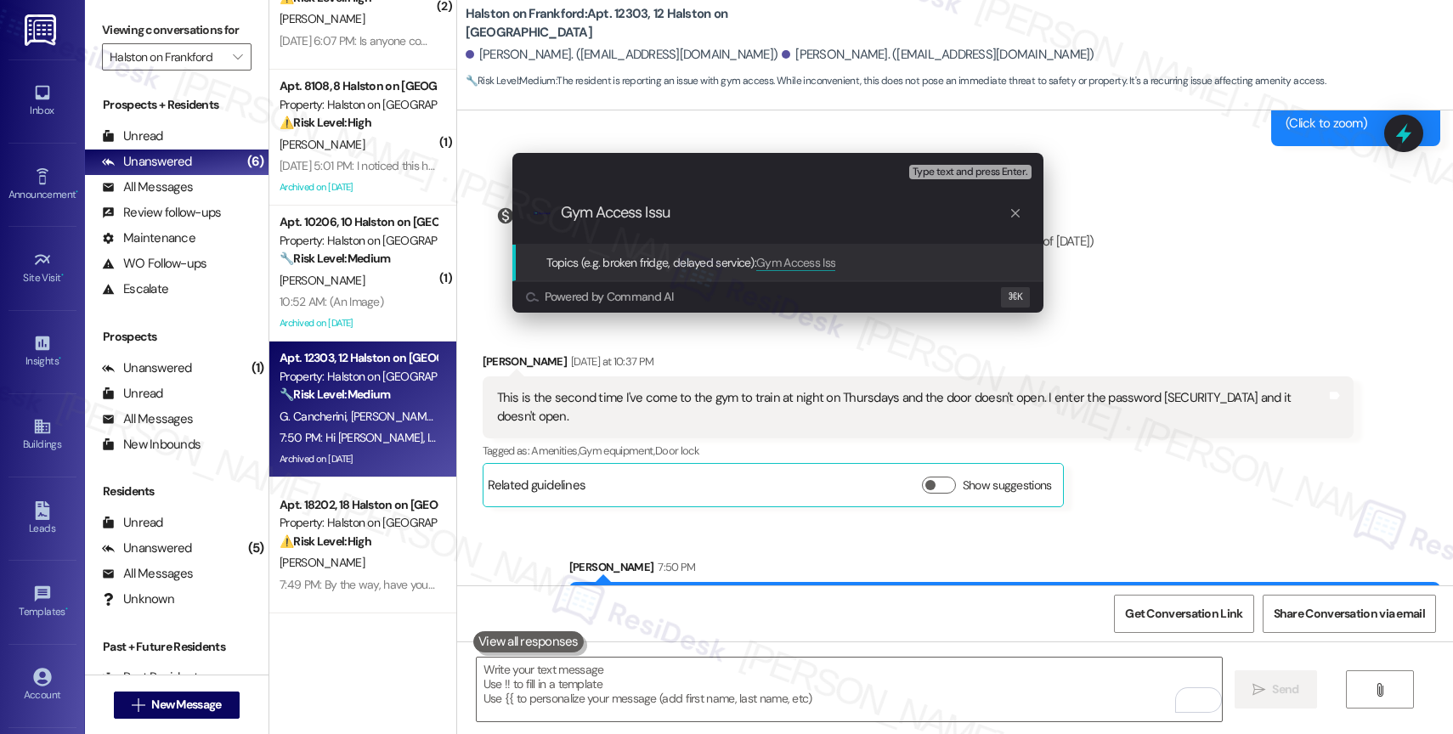
type input "Gym Access Issue"
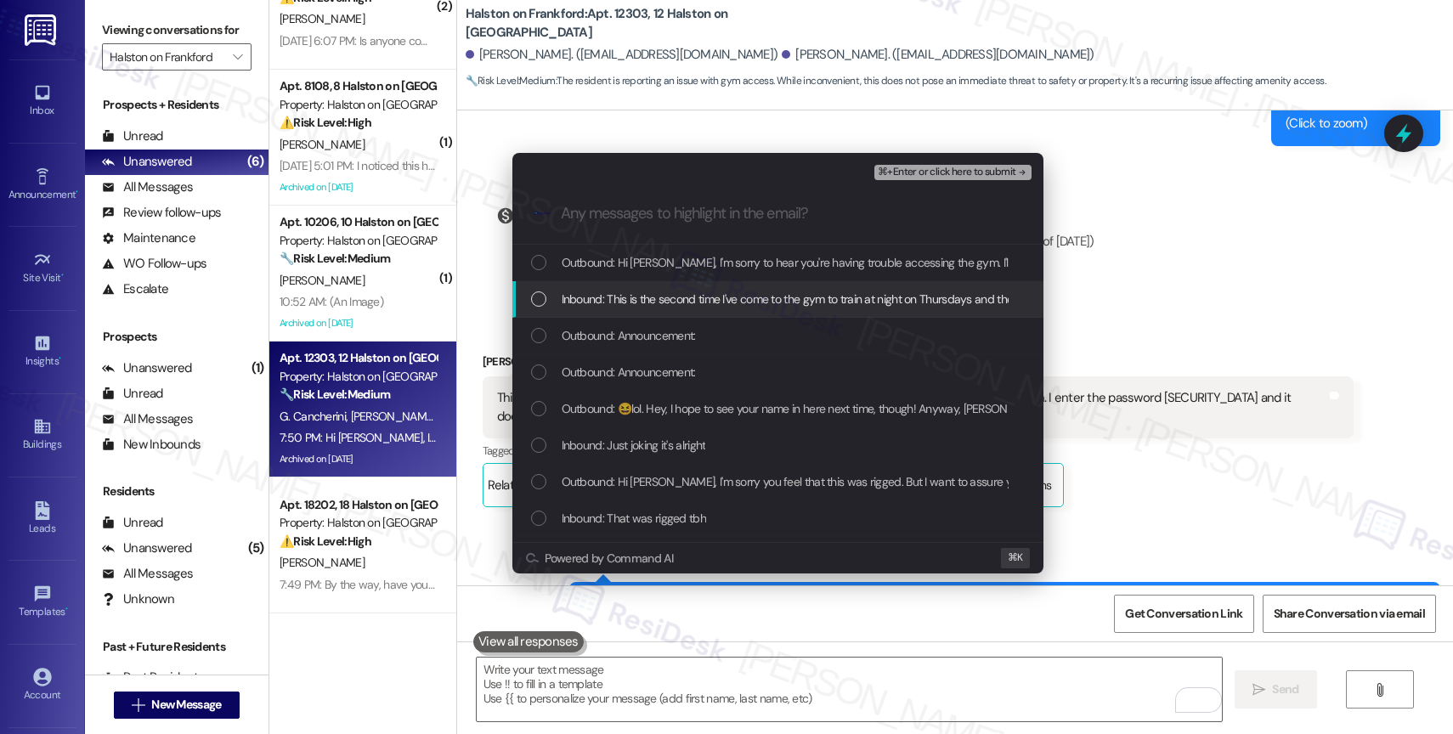
click at [708, 299] on span "Inbound: This is the second time I've come to the gym to train at night on Thur…" at bounding box center [981, 299] width 838 height 19
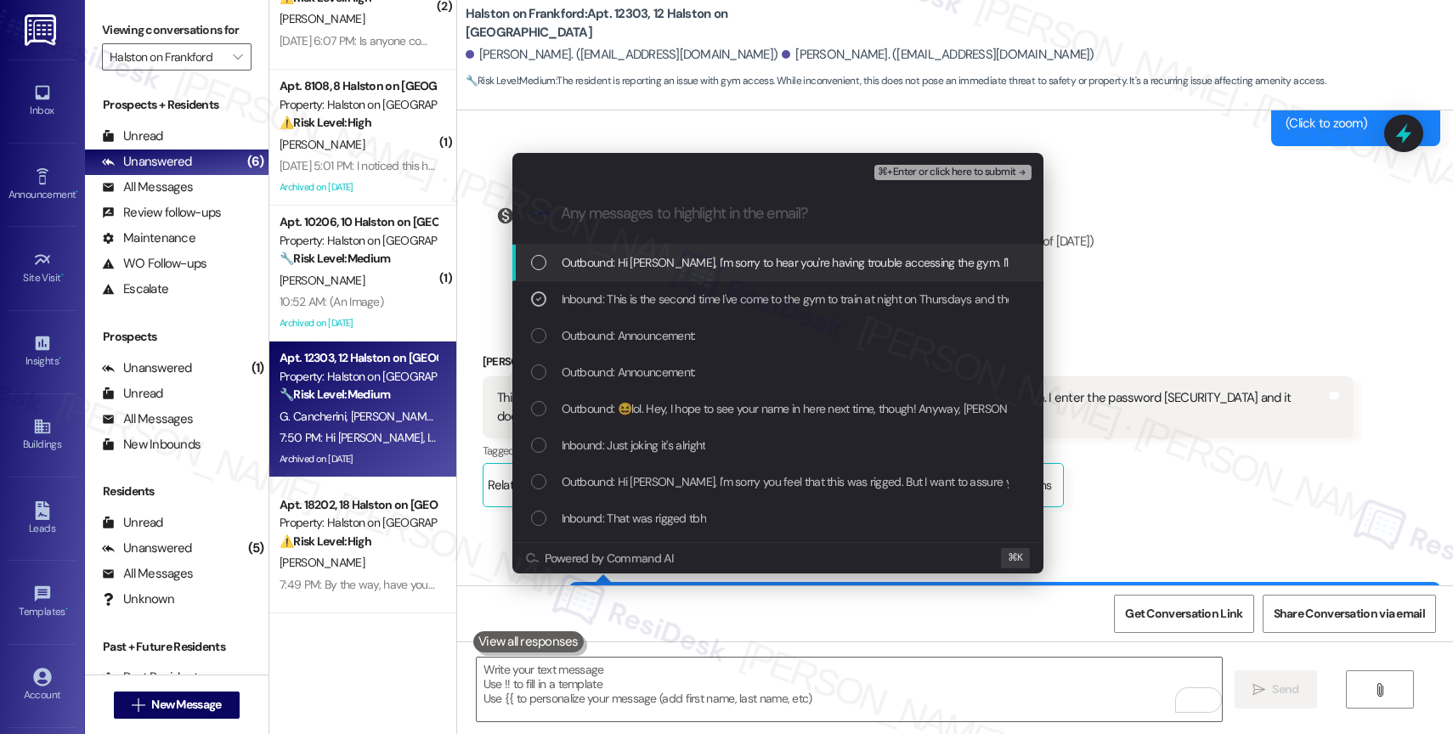
click at [977, 167] on span "⌘+Enter or click here to submit" at bounding box center [947, 173] width 138 height 12
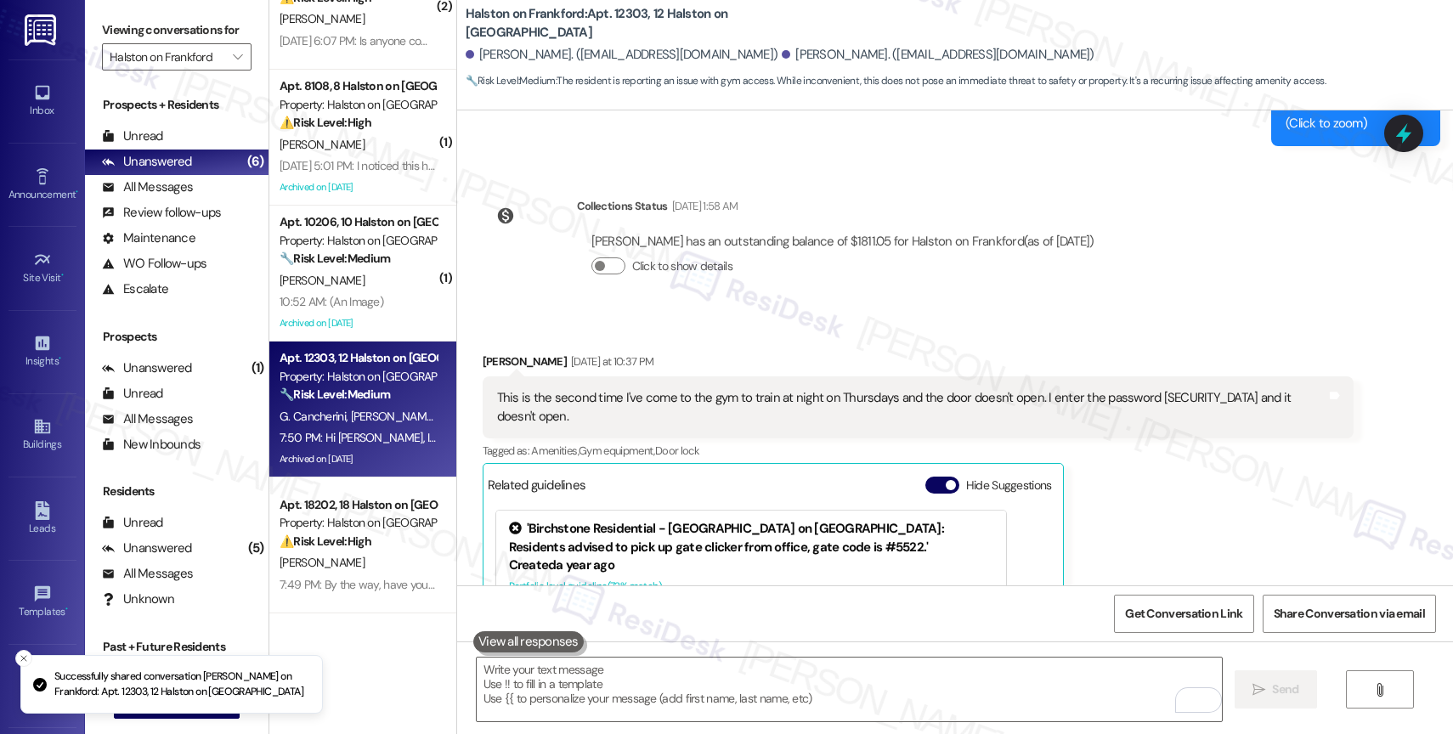
scroll to position [22306, 0]
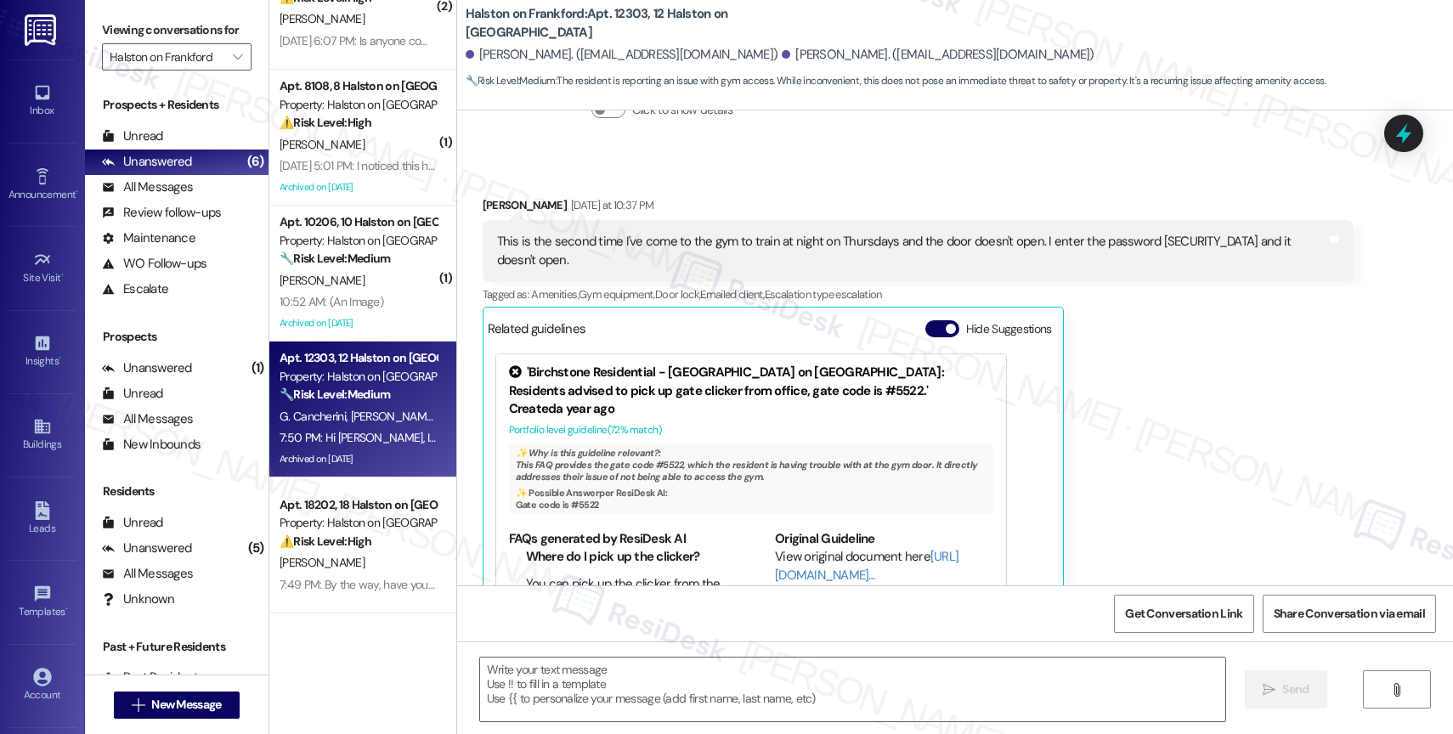
type textarea "Fetching suggested responses. Please feel free to read through the conversation…"
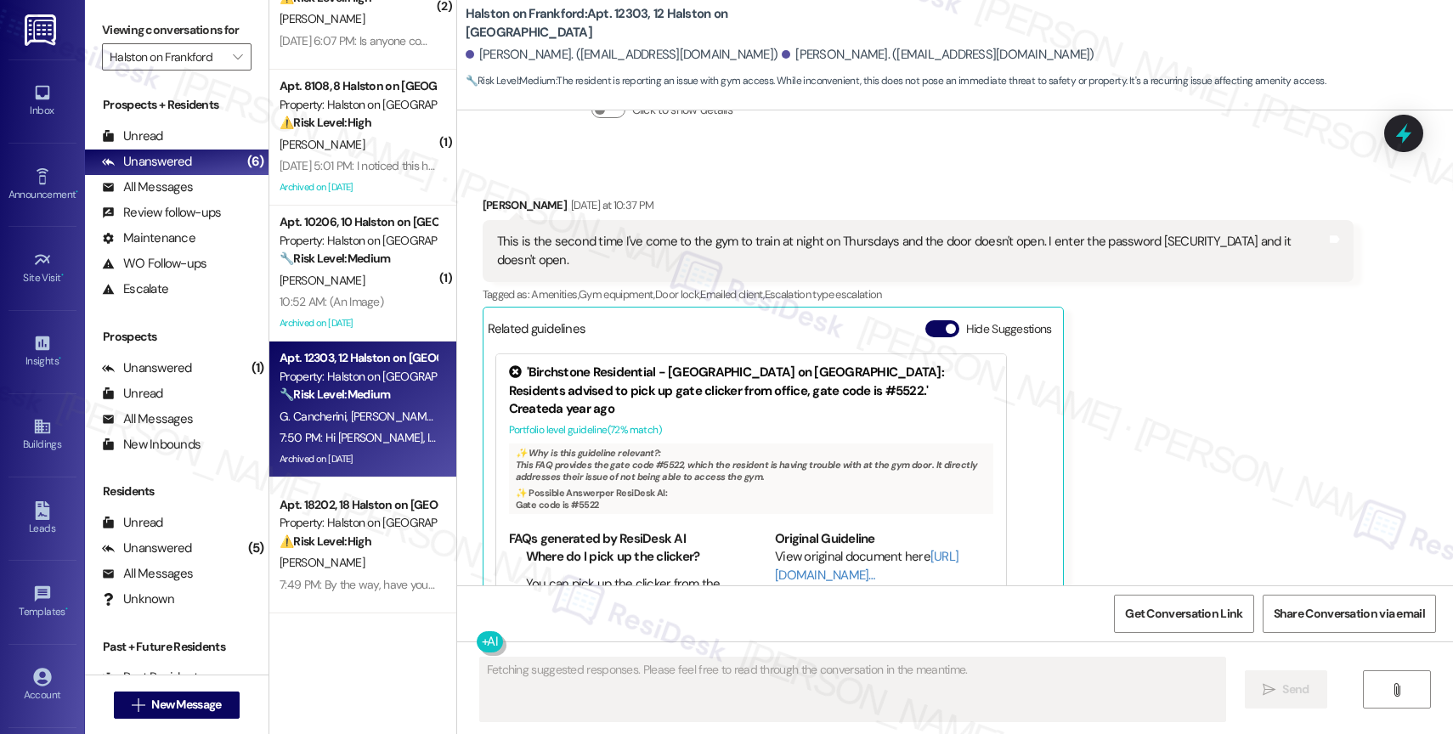
scroll to position [22169, 0]
click at [315, 223] on div "Apt. 10206, 10 Halston on [GEOGRAPHIC_DATA]" at bounding box center [357, 222] width 157 height 18
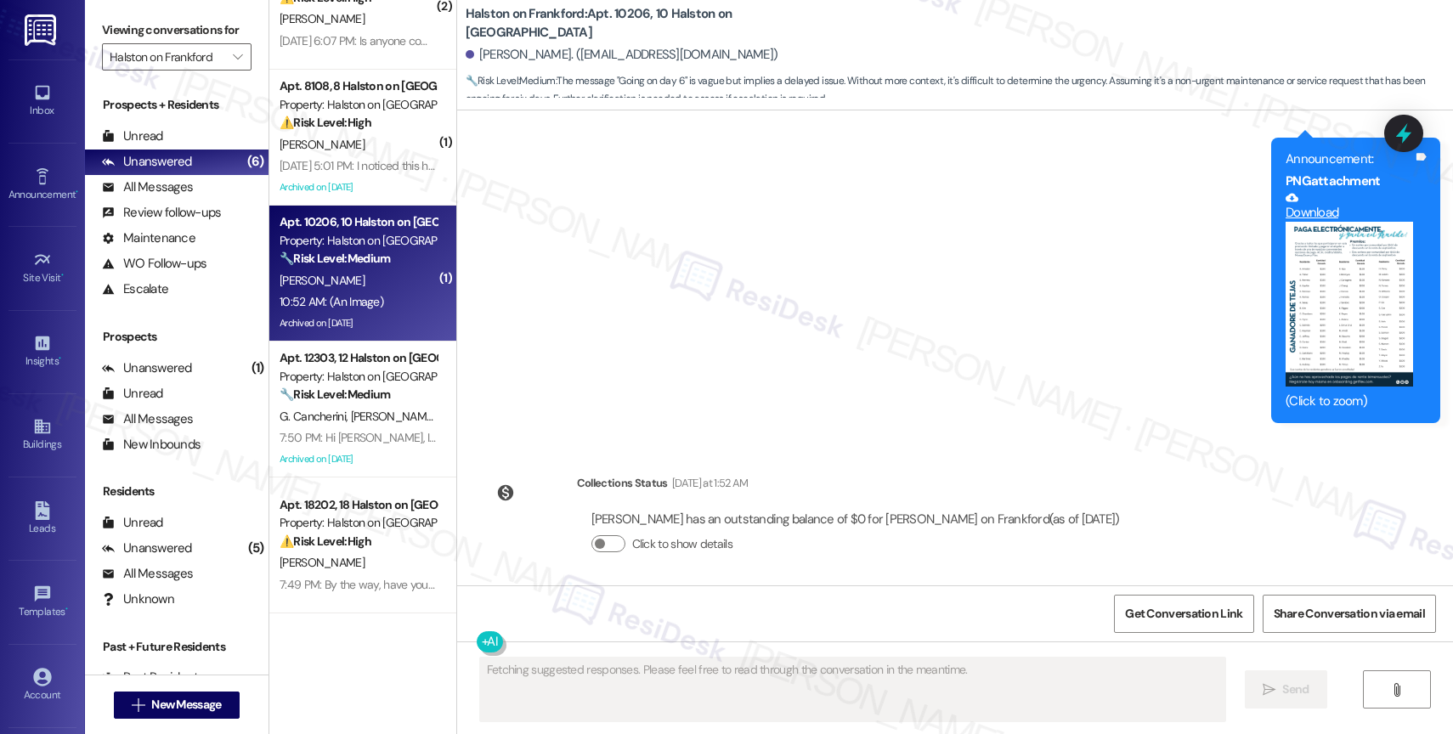
scroll to position [47632, 0]
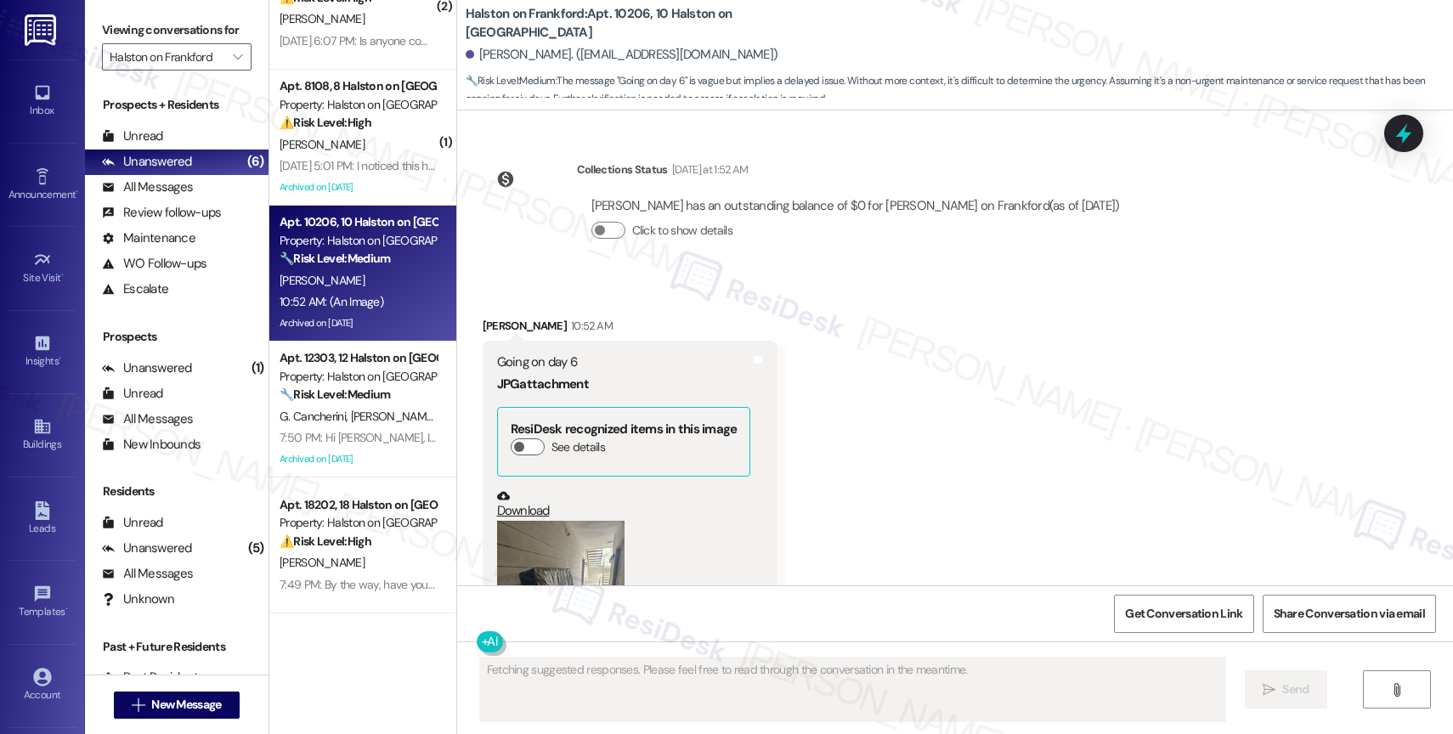
click at [569, 521] on button "Zoom image" at bounding box center [560, 606] width 127 height 170
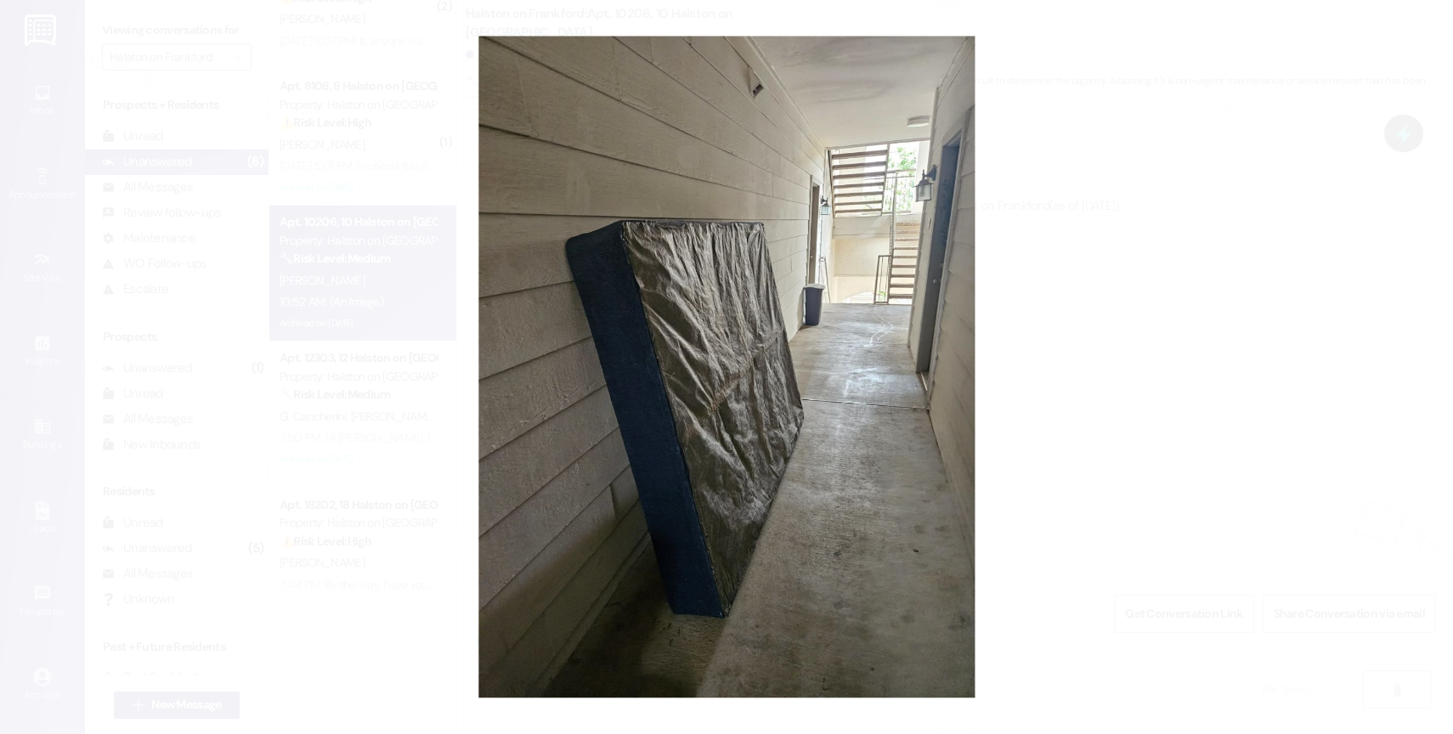
click at [794, 449] on button "Unzoom image" at bounding box center [726, 367] width 1453 height 734
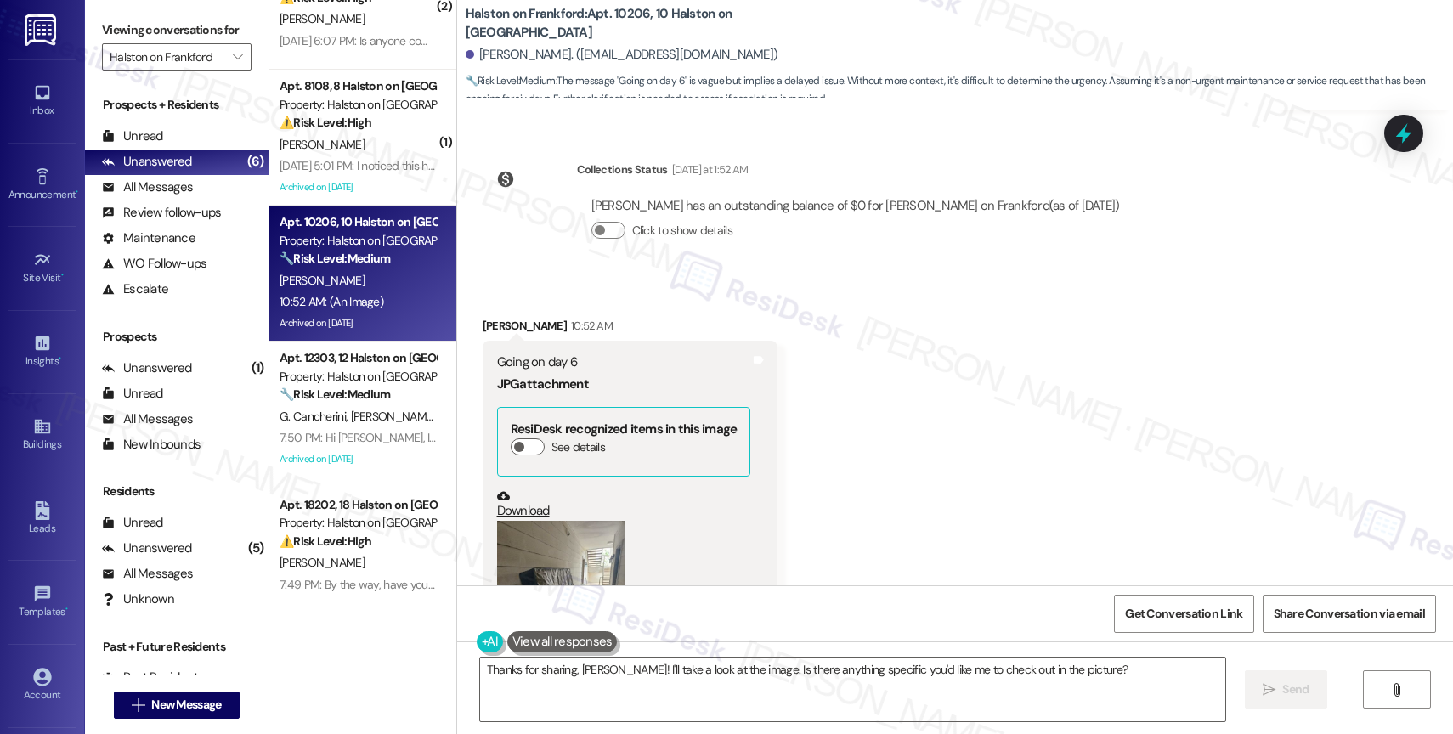
click at [567, 521] on button "Zoom image" at bounding box center [560, 606] width 127 height 170
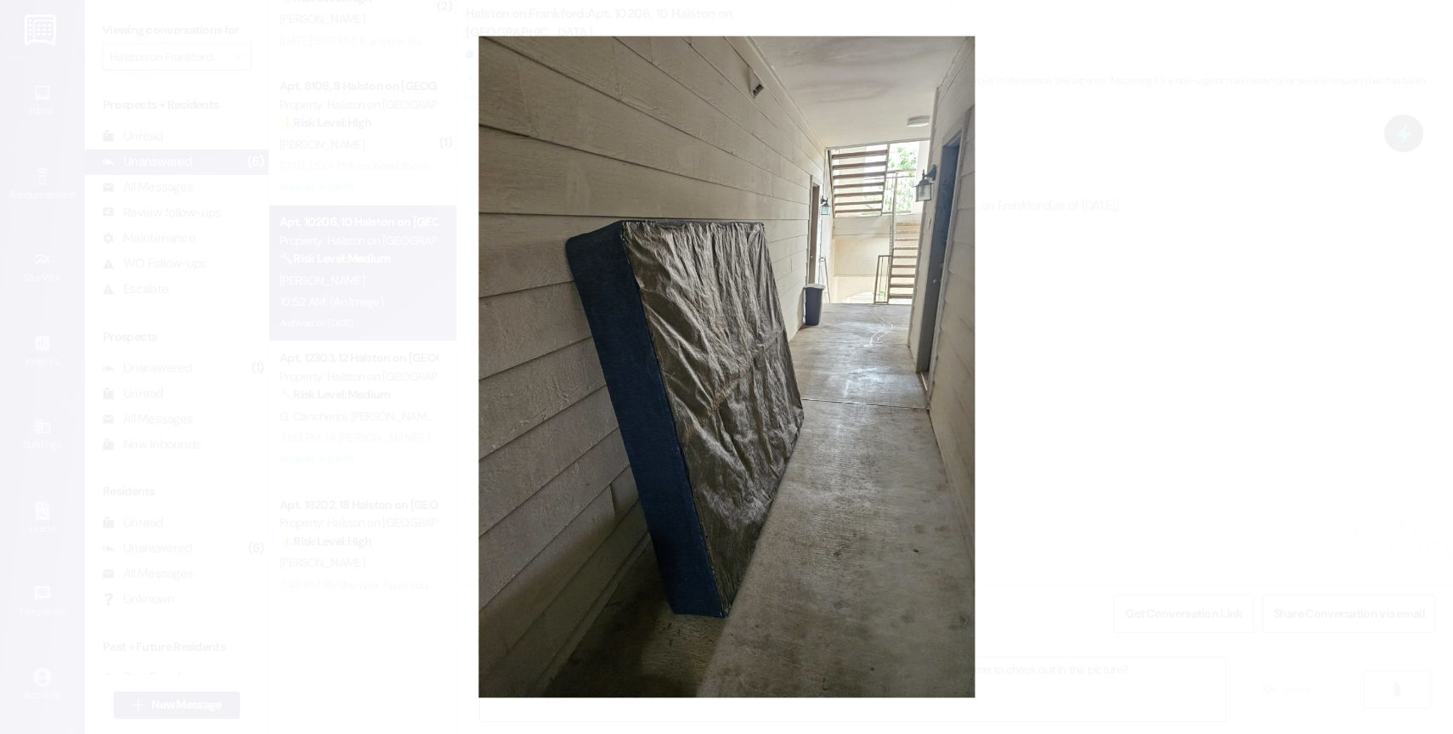
click at [754, 415] on button "Unzoom image" at bounding box center [726, 367] width 1453 height 734
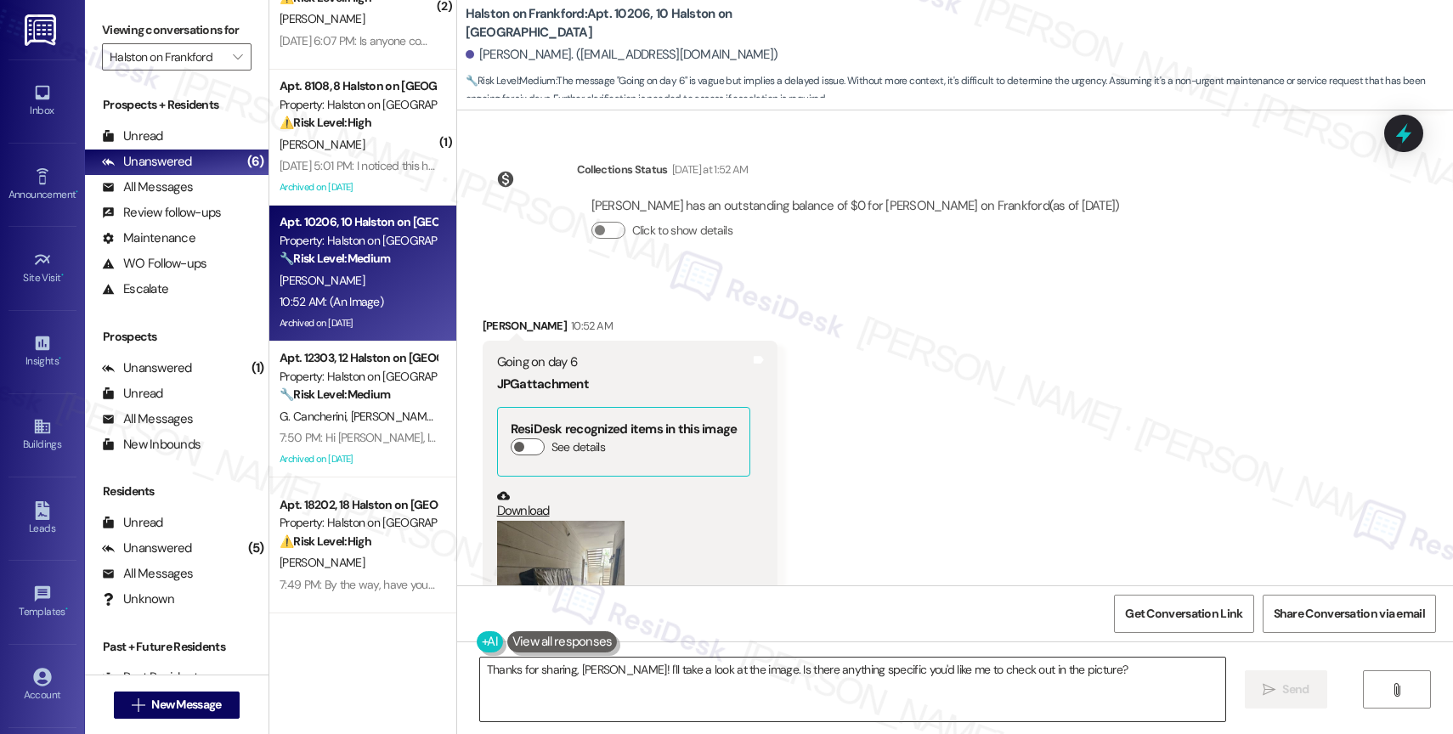
click at [612, 679] on textarea "Thanks for sharing, Michael! I'll take a look at the image. Is there anything s…" at bounding box center [852, 690] width 745 height 64
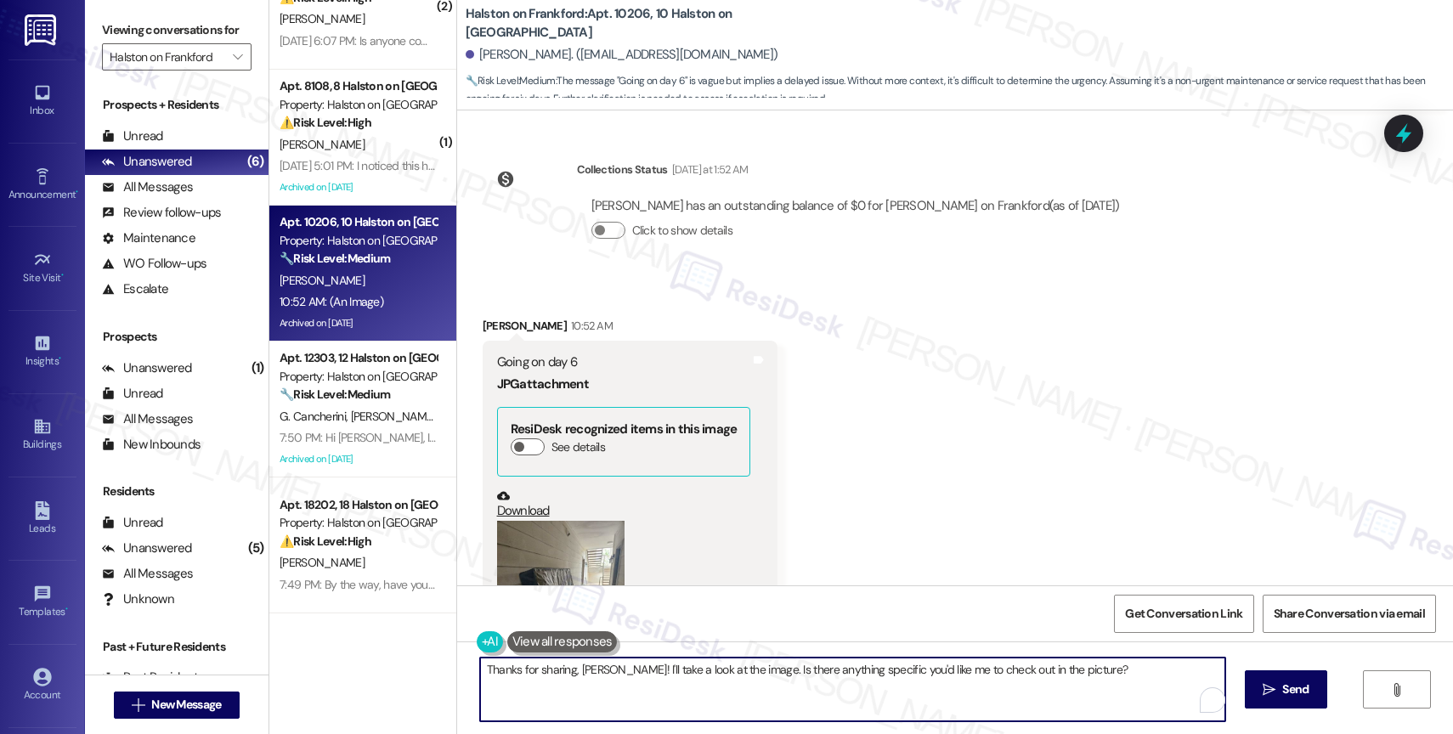
click at [612, 679] on textarea "Thanks for sharing, Michael! I'll take a look at the image. Is there anything s…" at bounding box center [852, 690] width 745 height 64
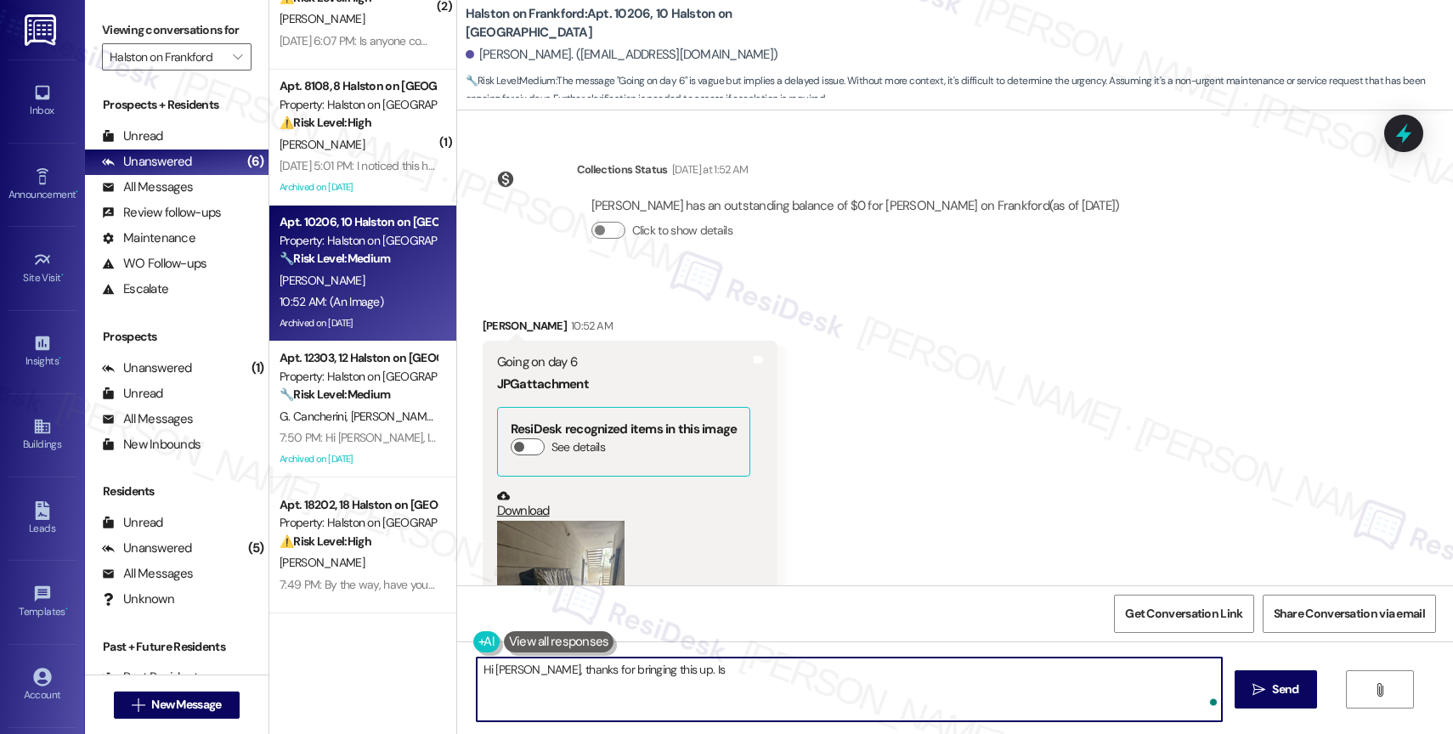
click at [580, 521] on button "Zoom image" at bounding box center [560, 606] width 127 height 170
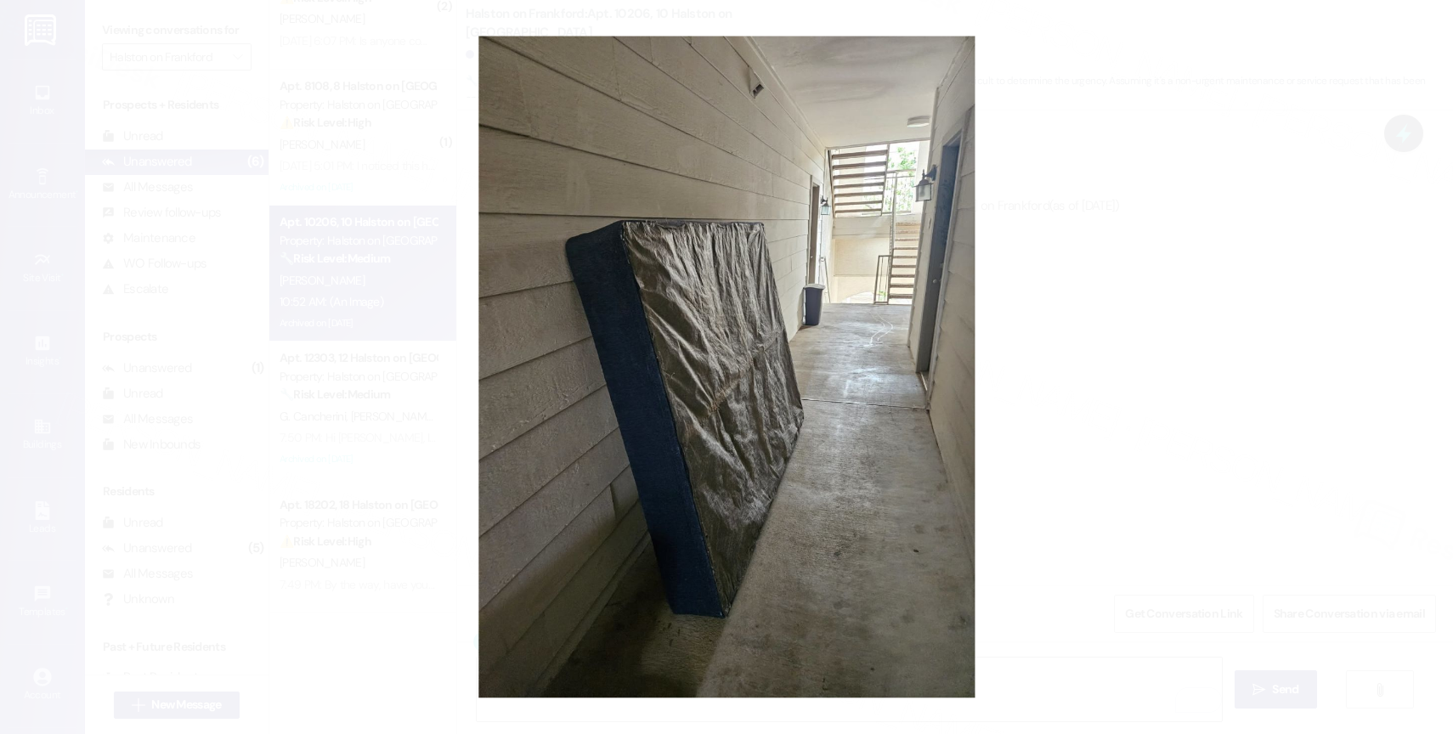
click at [870, 448] on button "Unzoom image" at bounding box center [726, 367] width 1453 height 734
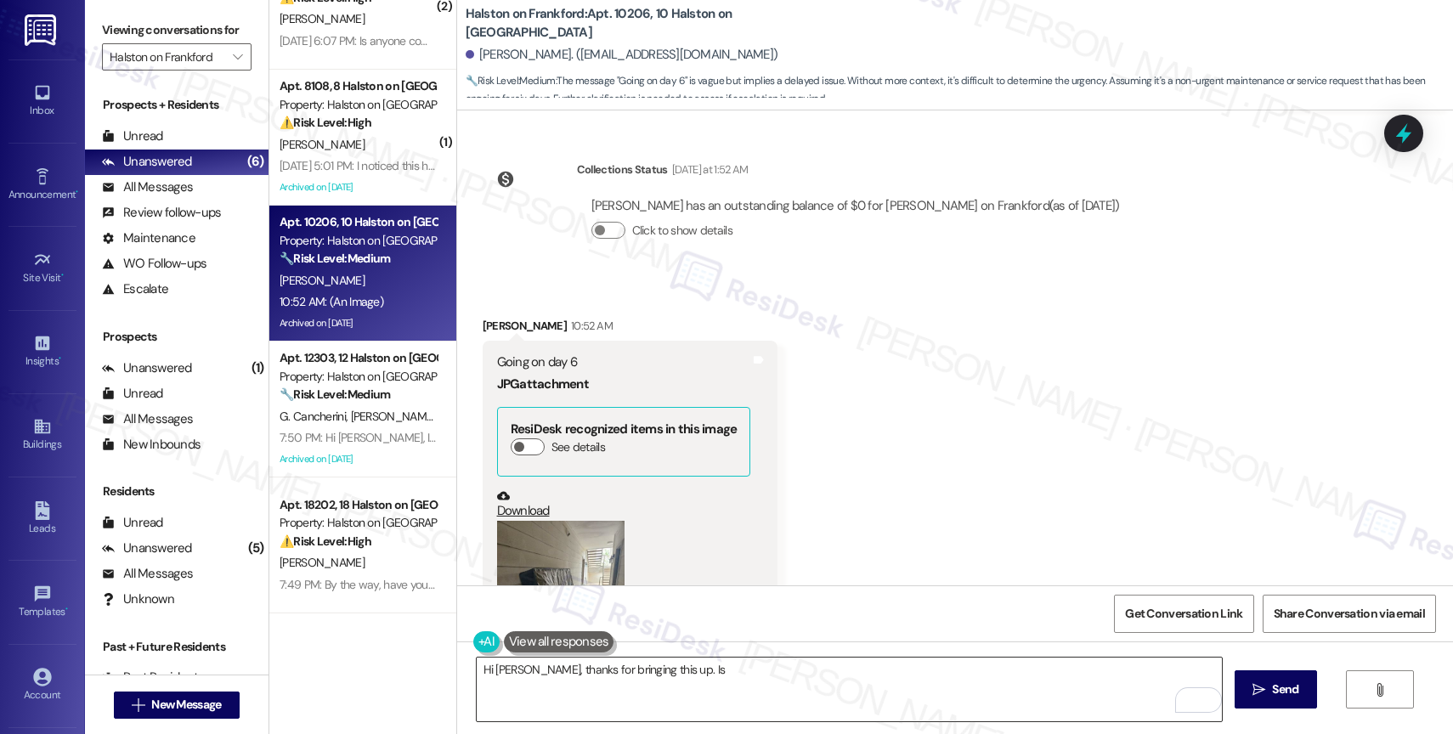
click at [731, 664] on textarea "Hi Michael, thanks for bringing this up. Is" at bounding box center [849, 690] width 745 height 64
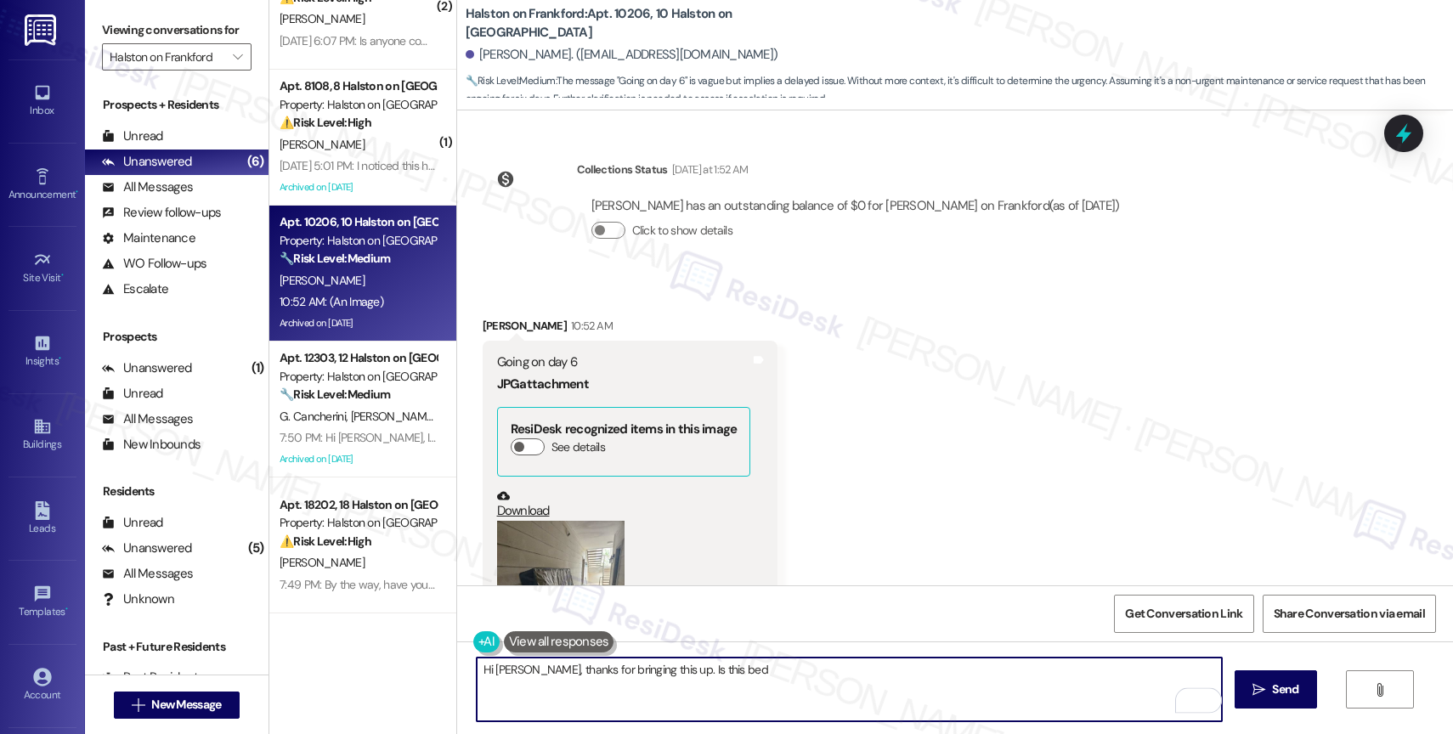
drag, startPoint x: 658, startPoint y: 666, endPoint x: 837, endPoint y: 673, distance: 178.5
click at [837, 673] on textarea "Hi Michael, thanks for bringing this up. Is this bed" at bounding box center [849, 690] width 745 height 64
type textarea "Hi Michael, thanks for bringing this up. Do you know by chance who owns this be…"
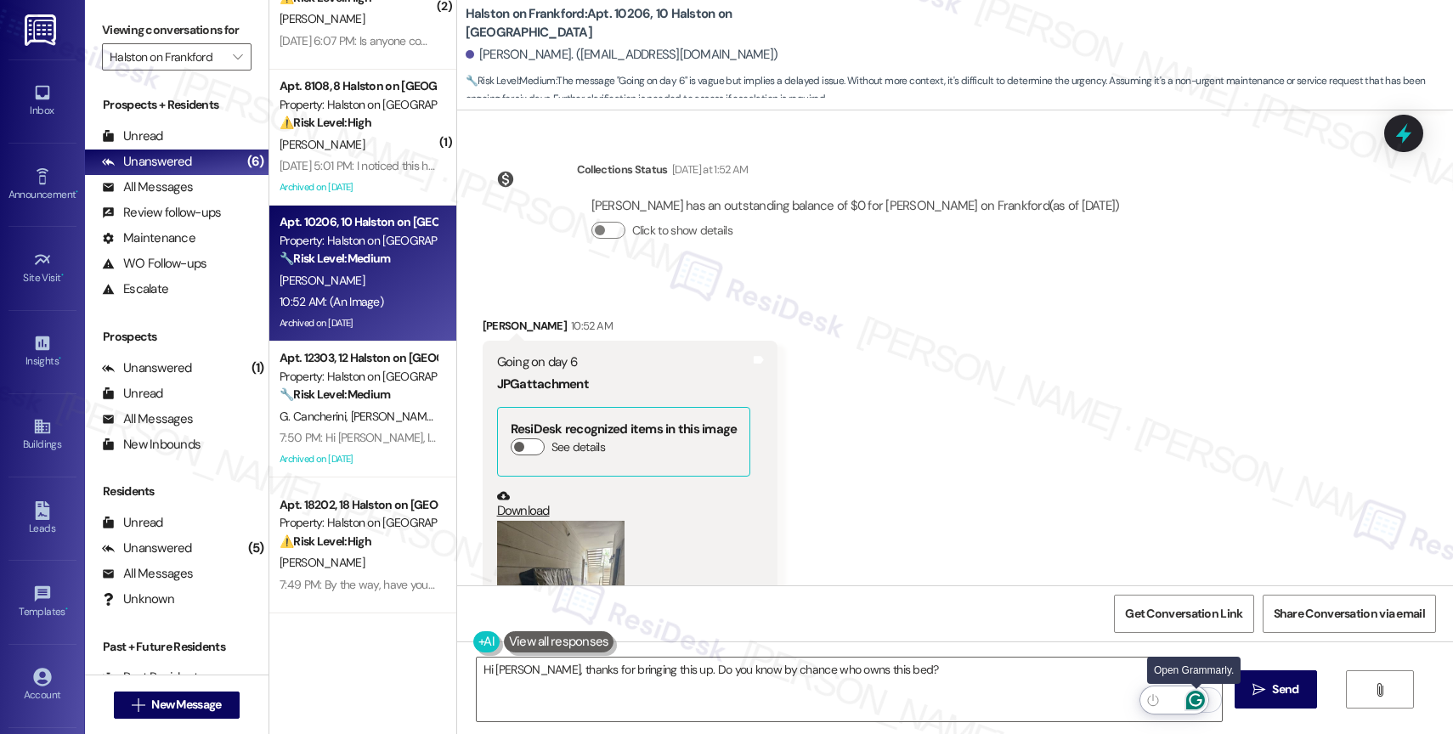
click at [1196, 701] on icon "Open Grammarly. 0 Suggestions." at bounding box center [1195, 700] width 19 height 19
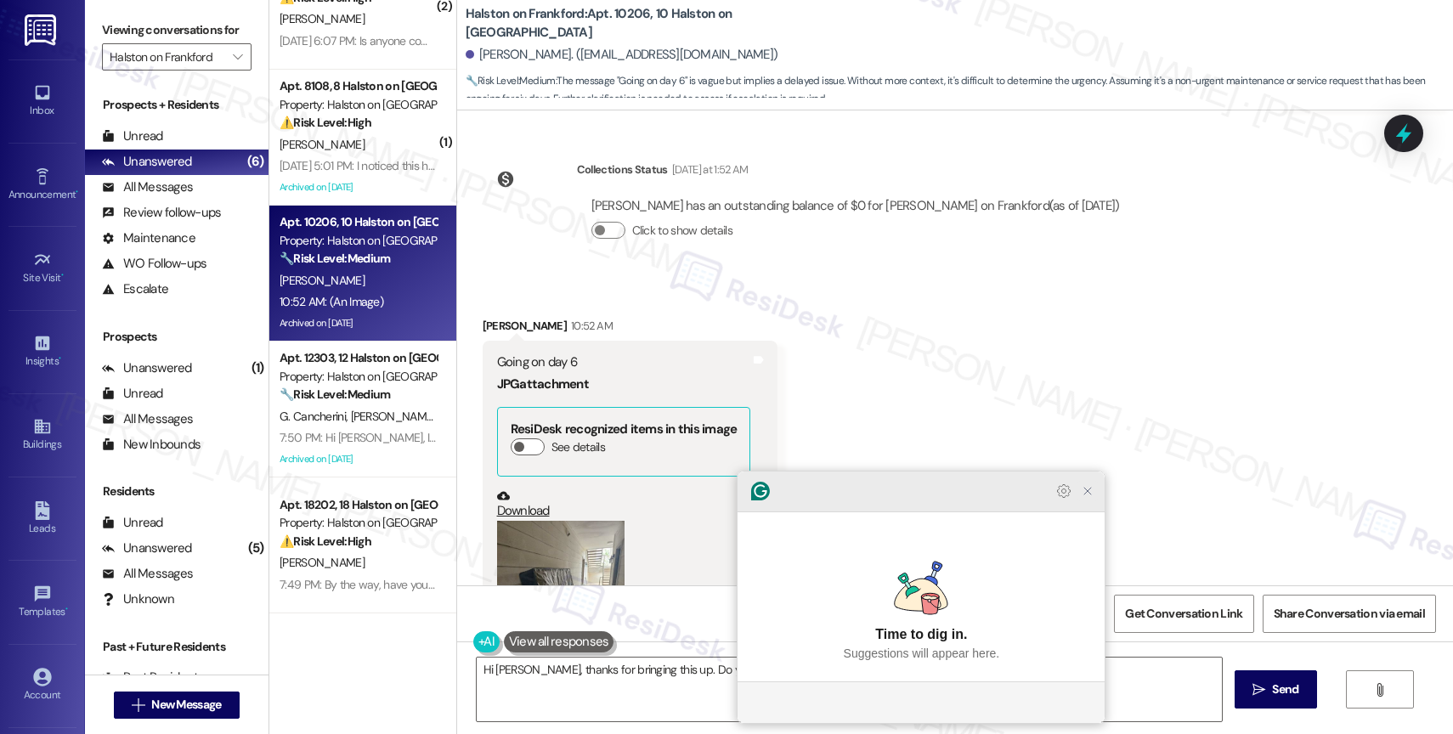
click at [1092, 498] on icon "Close Grammarly Assistant" at bounding box center [1088, 491] width 14 height 14
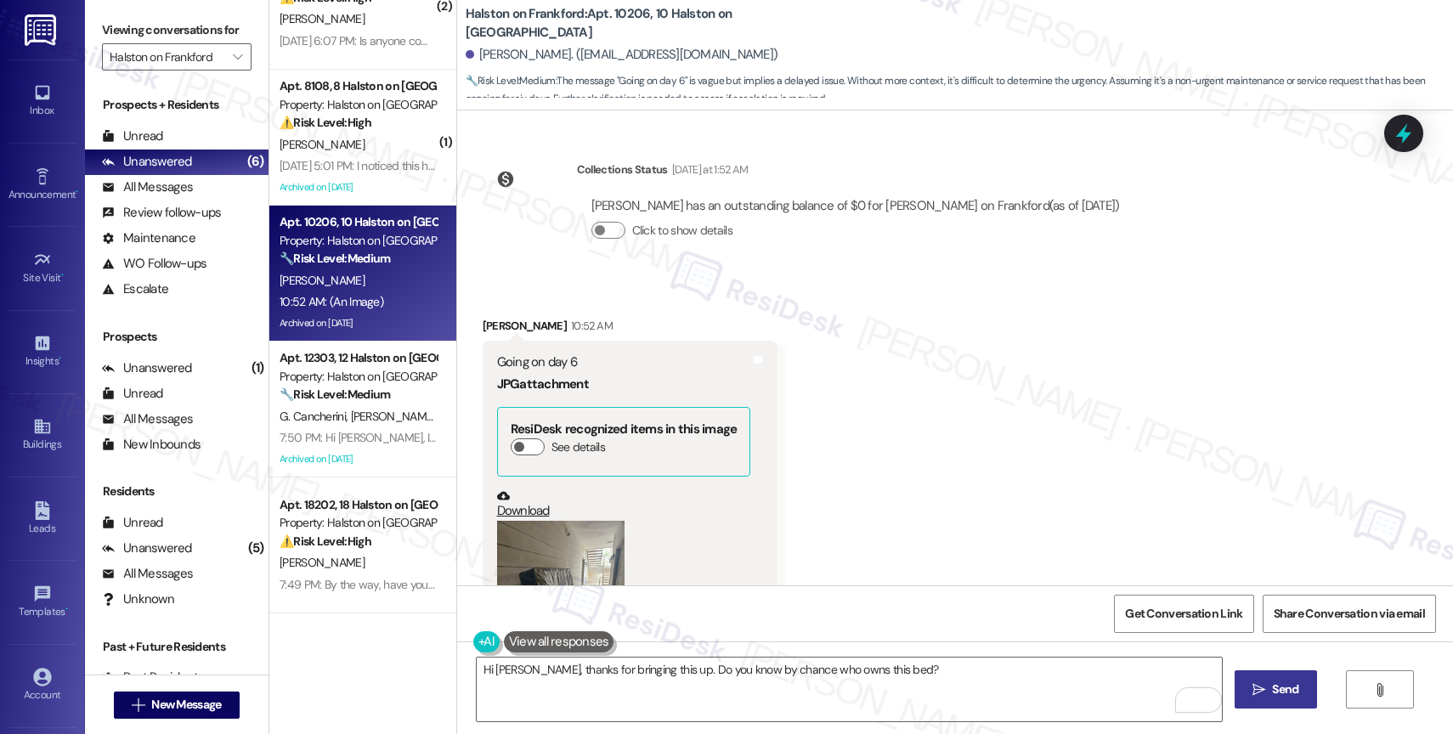
click at [1294, 679] on button " Send" at bounding box center [1275, 689] width 82 height 38
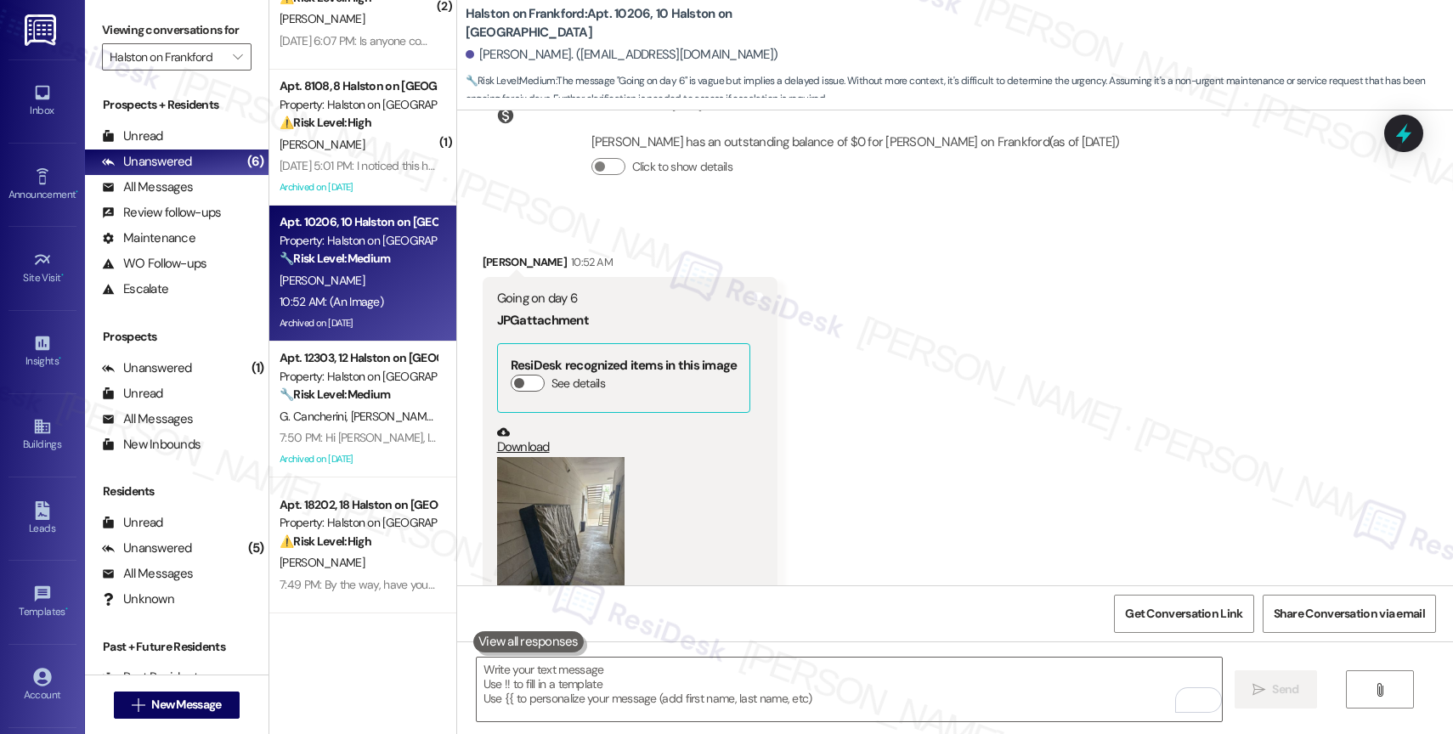
scroll to position [47750, 0]
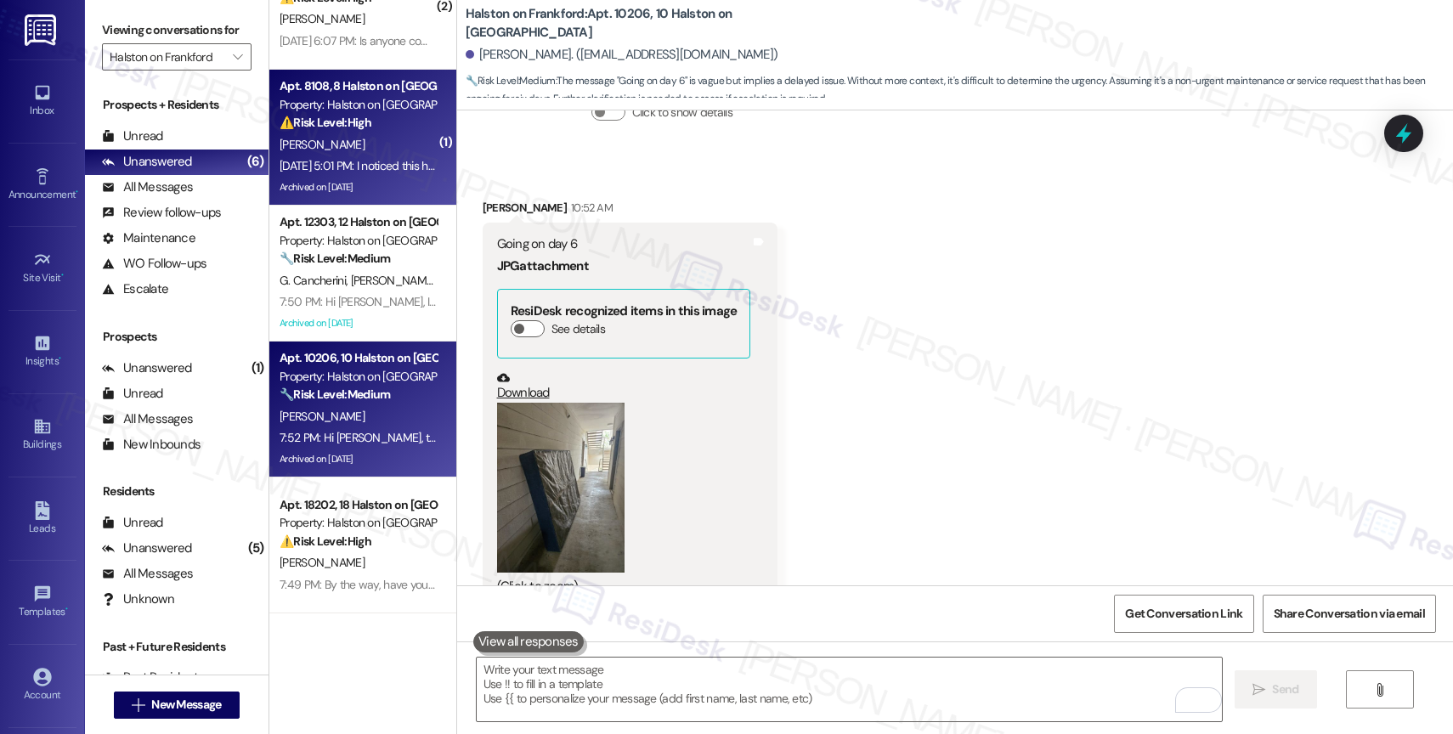
click at [358, 152] on div "[PERSON_NAME]" at bounding box center [358, 144] width 161 height 21
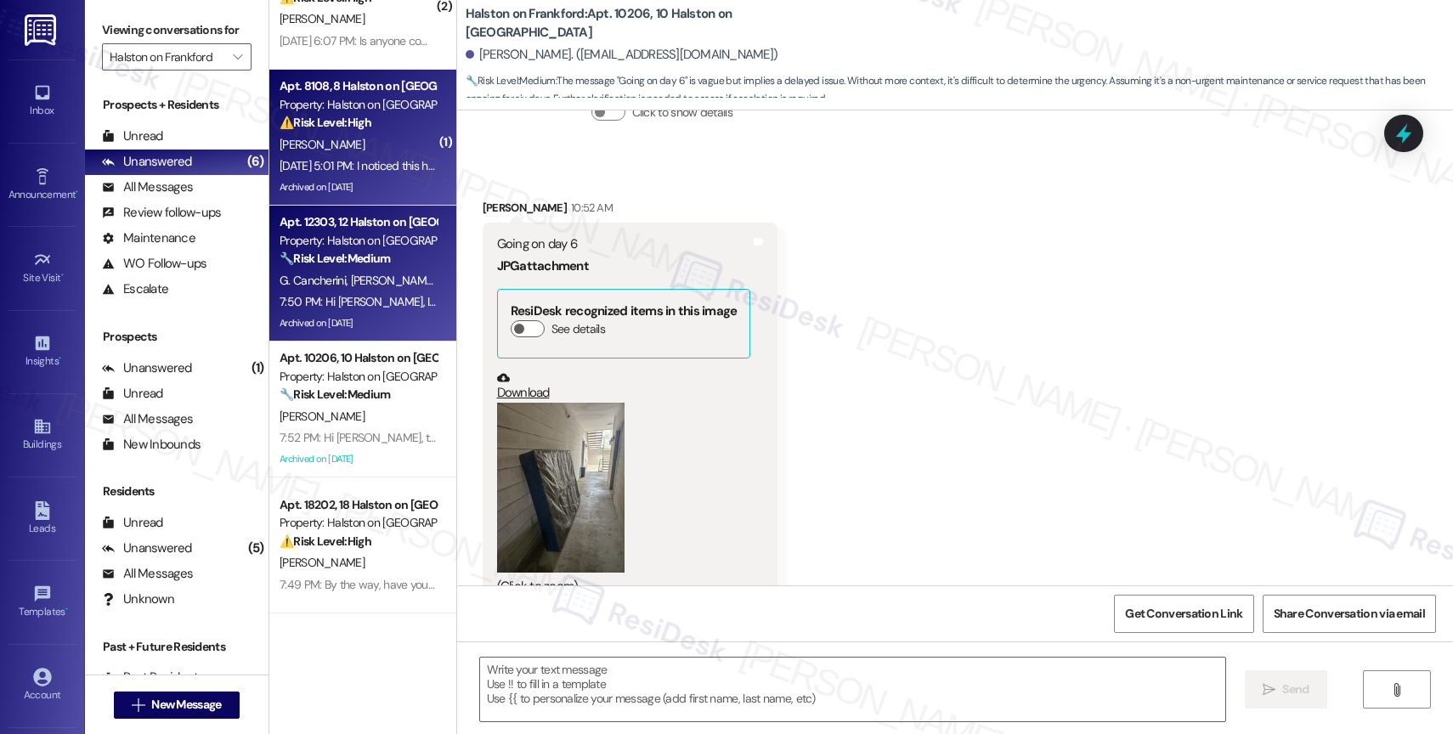
type textarea "Fetching suggested responses. Please feel free to read through the conversation…"
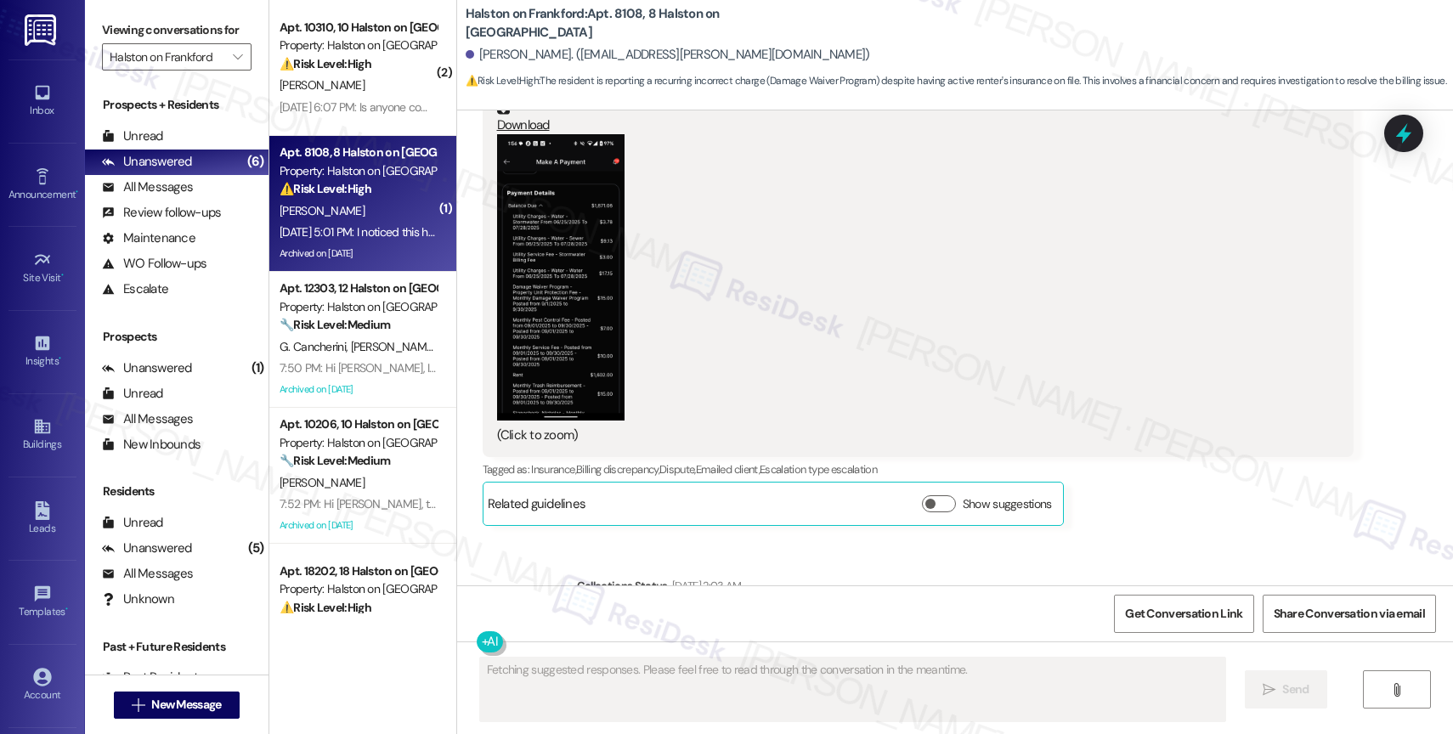
scroll to position [109934, 0]
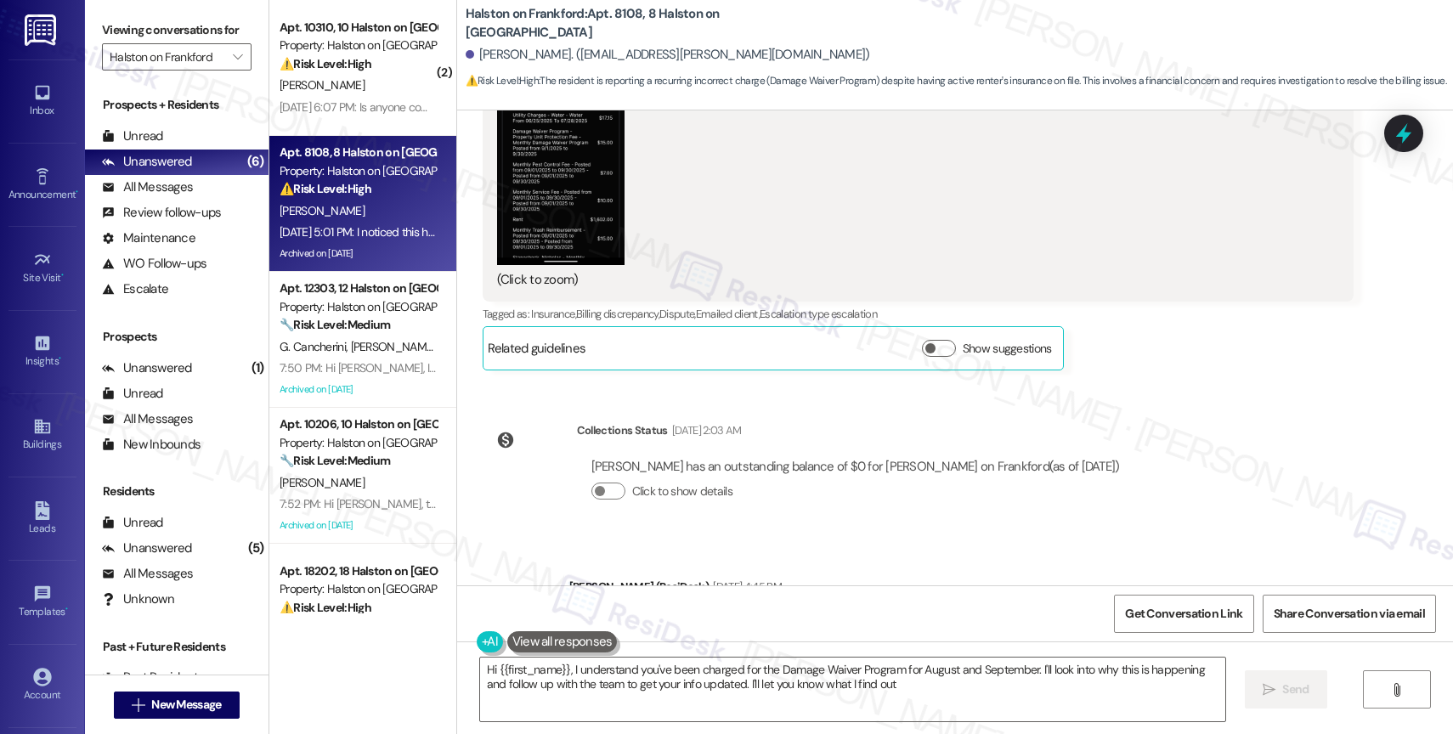
type textarea "Hi {{first_name}}, I understand you've been charged for the Damage Waiver Progr…"
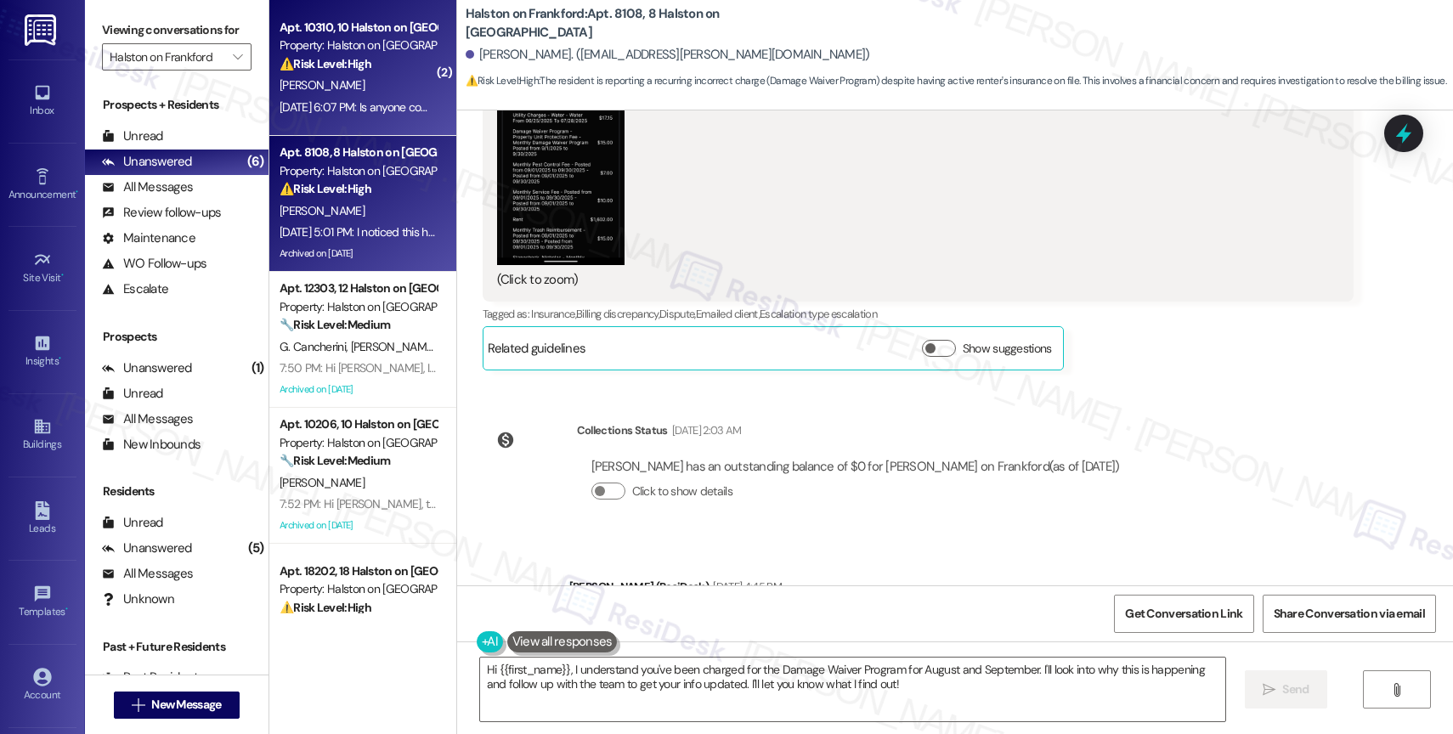
click at [353, 65] on strong "⚠️ Risk Level: High" at bounding box center [325, 63] width 92 height 15
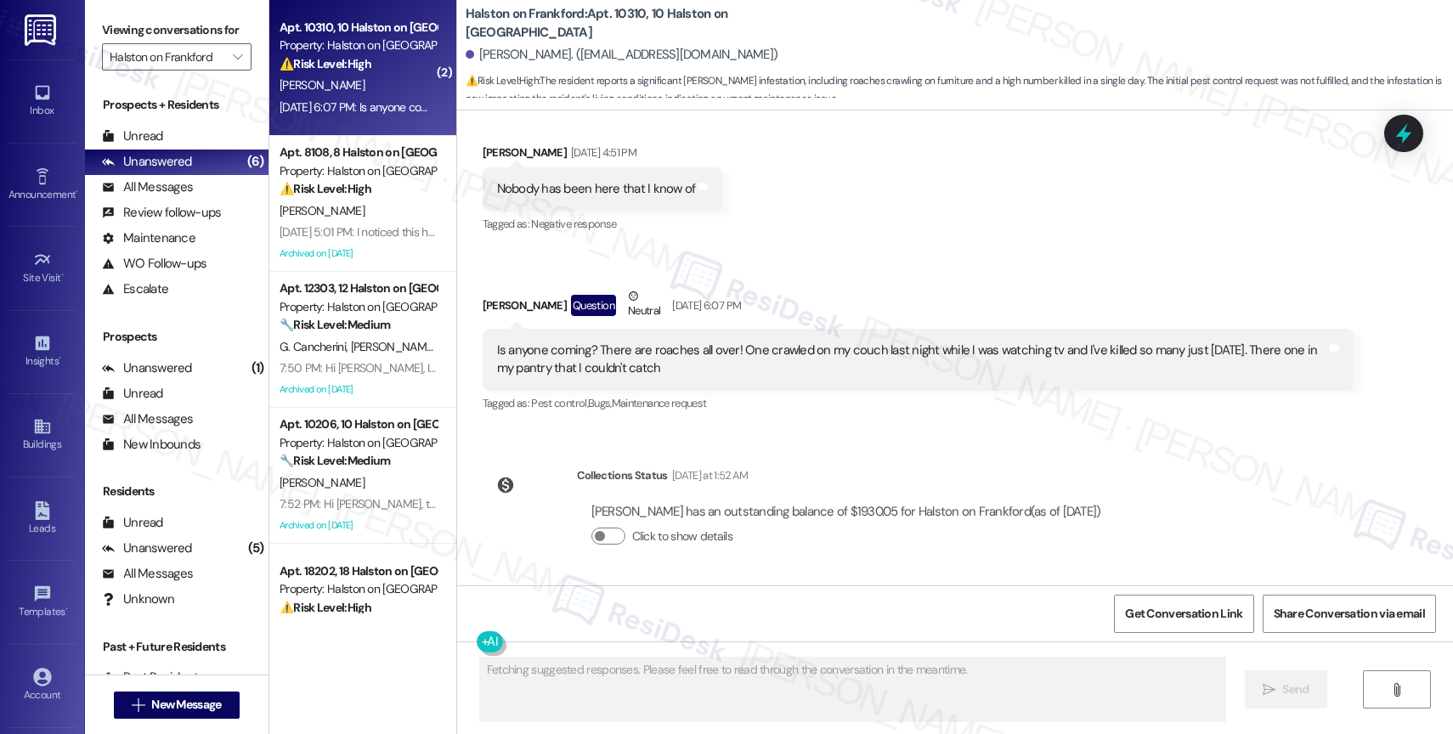
scroll to position [2677, 0]
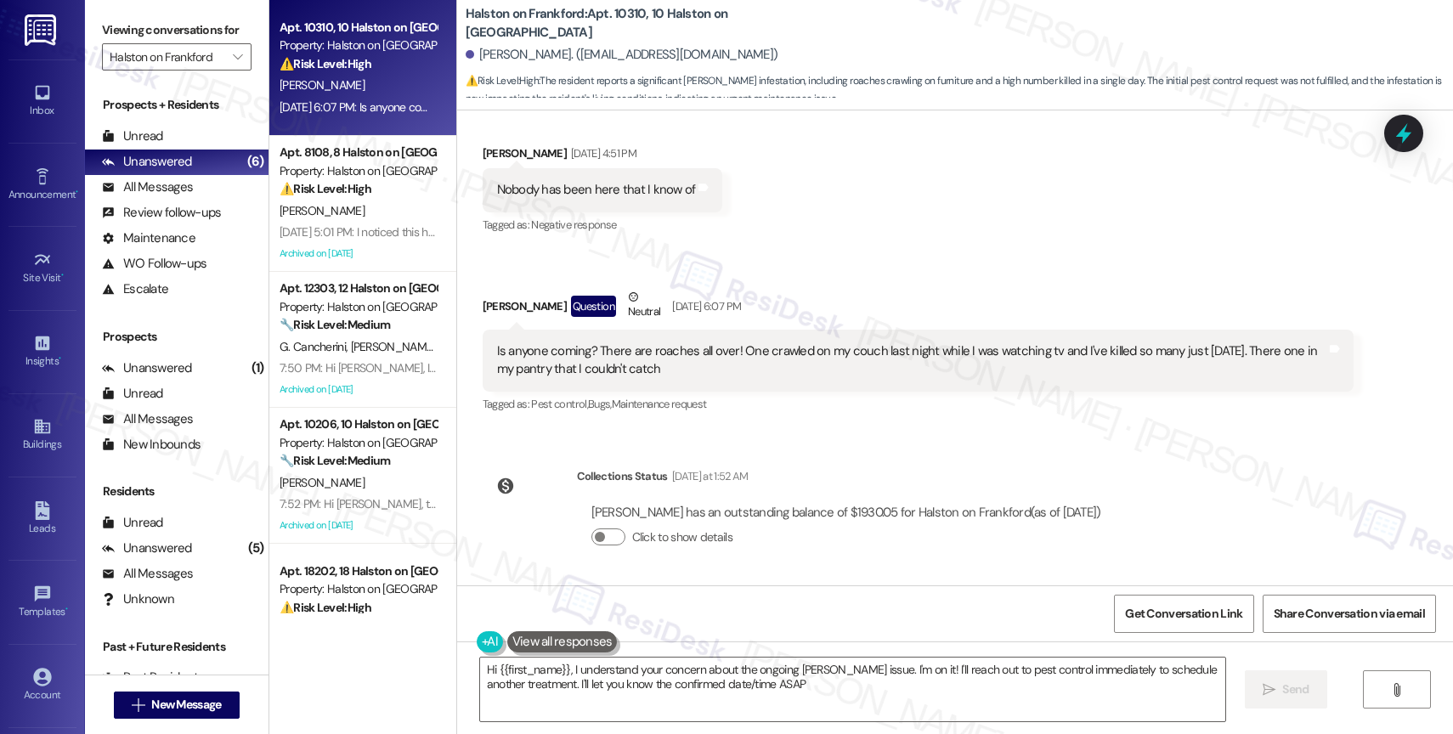
type textarea "Hi {{first_name}}, I understand your concern about the ongoing roach issue. I'm…"
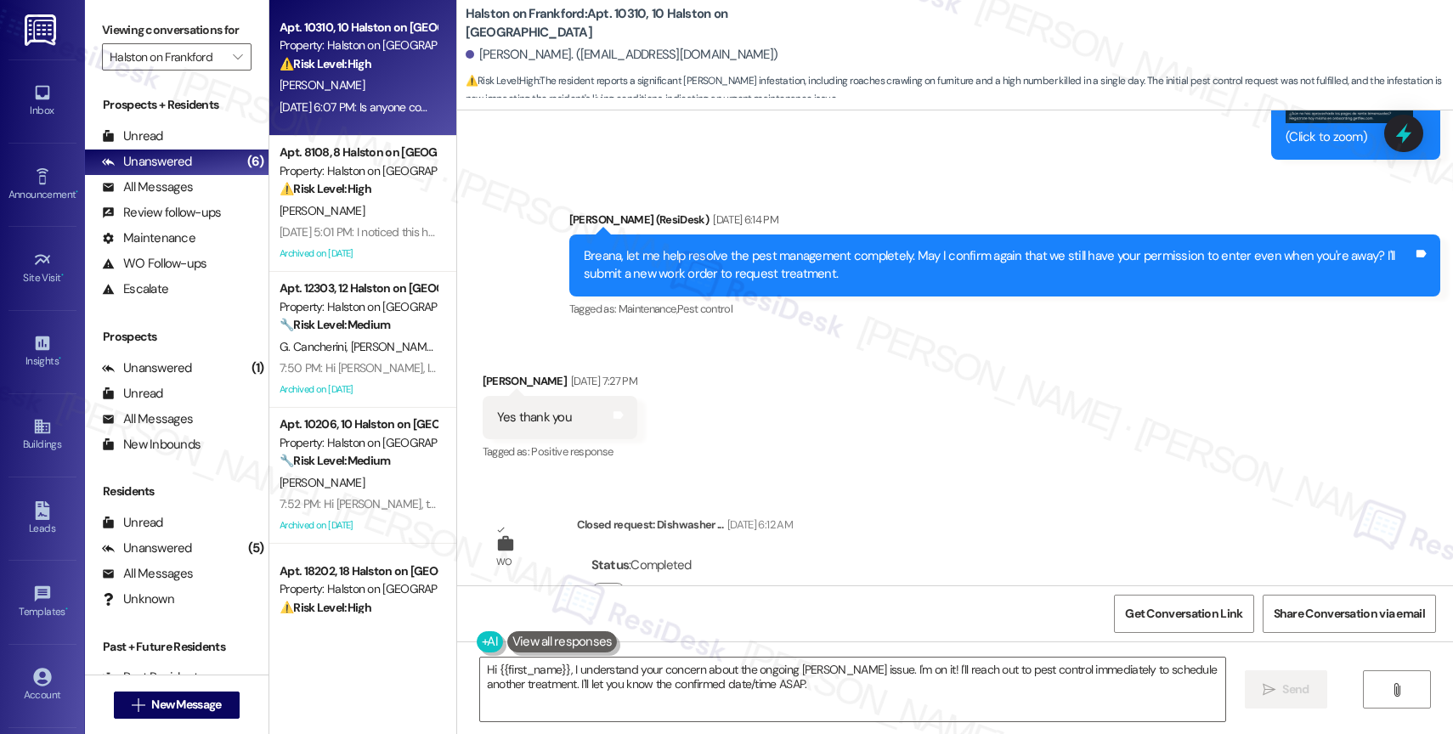
scroll to position [2190, 0]
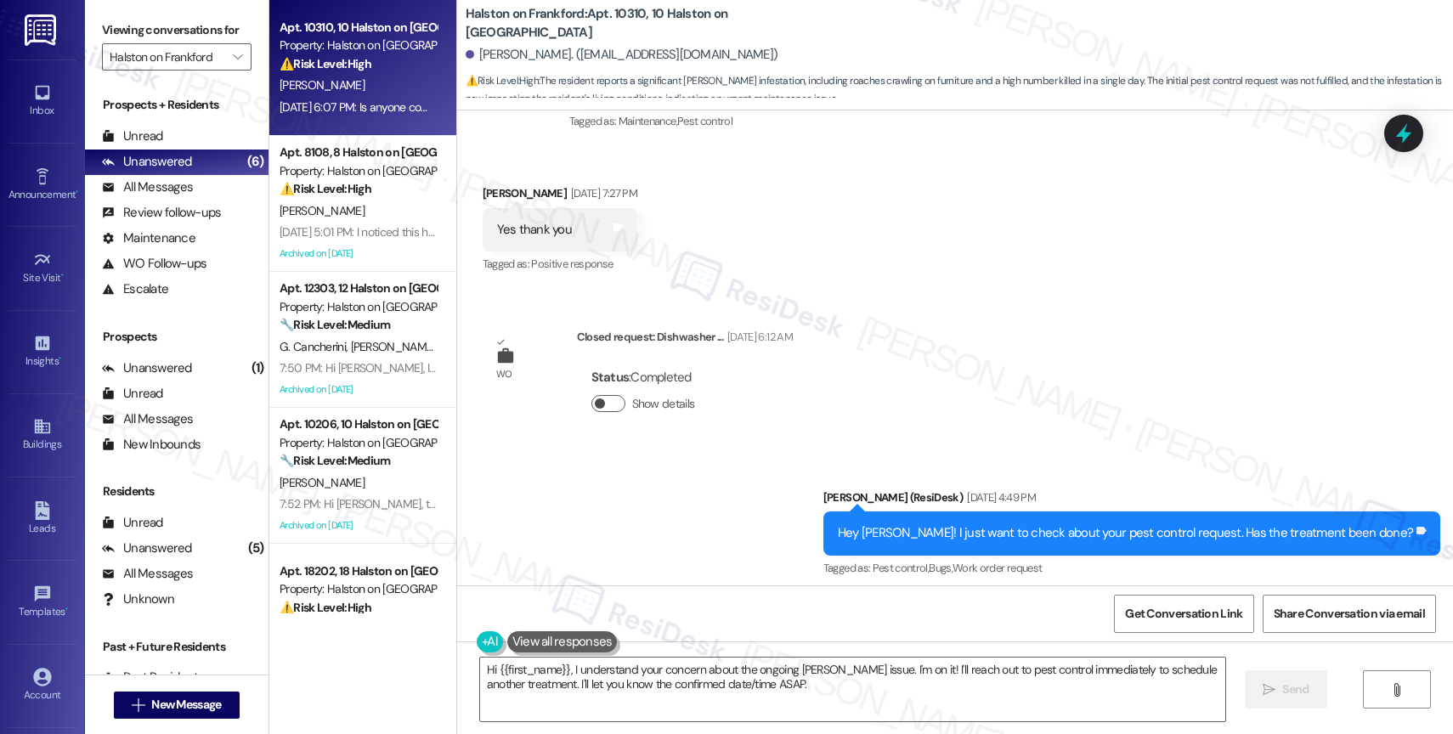
click at [601, 399] on button "Show details" at bounding box center [608, 403] width 34 height 17
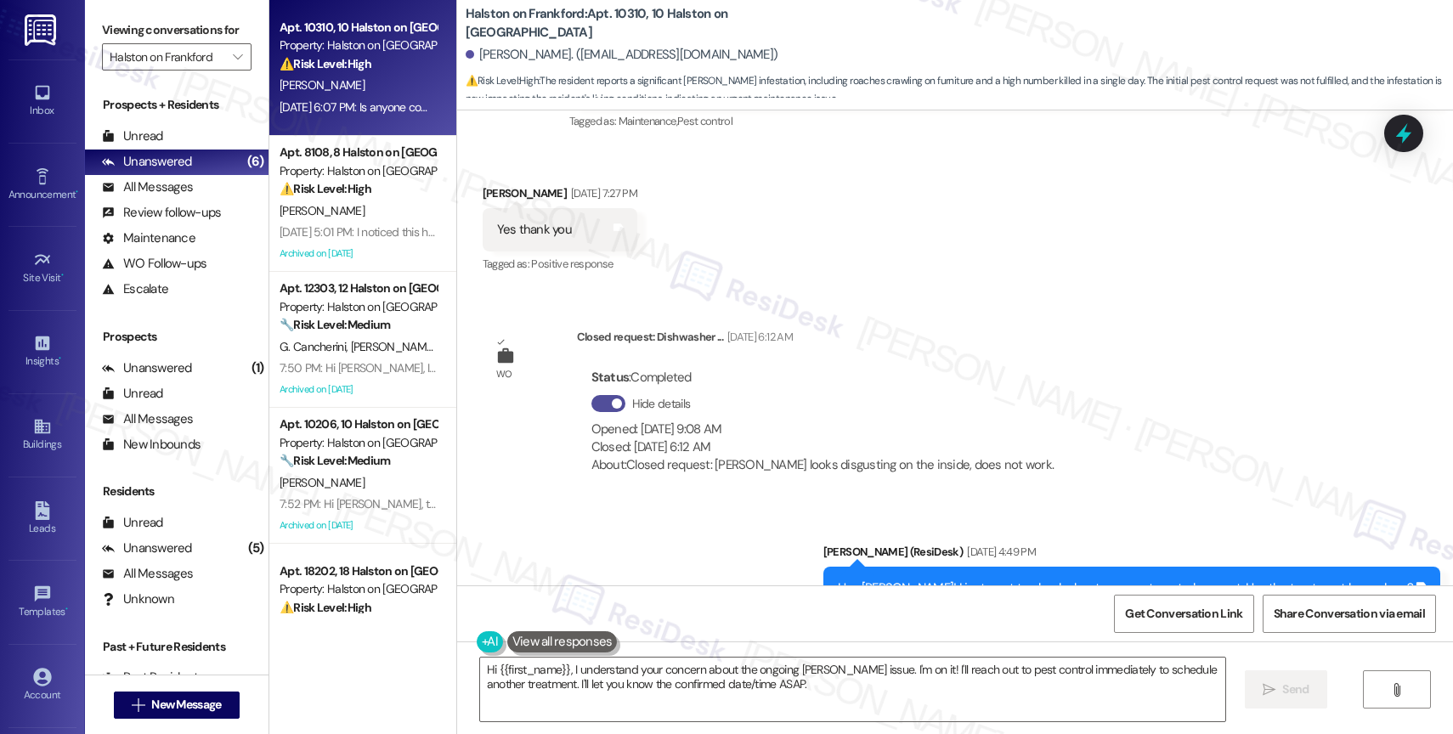
click at [612, 399] on span "button" at bounding box center [617, 403] width 10 height 10
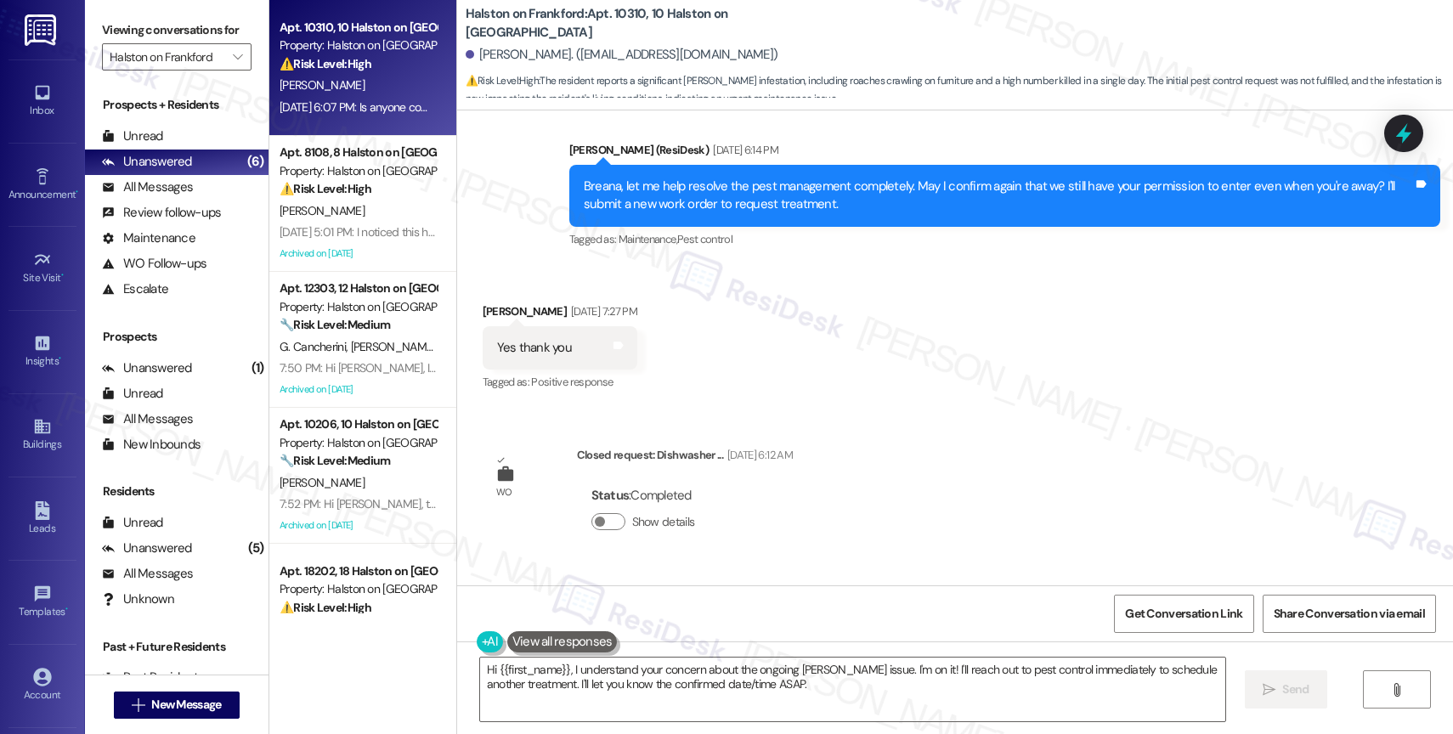
scroll to position [1905, 0]
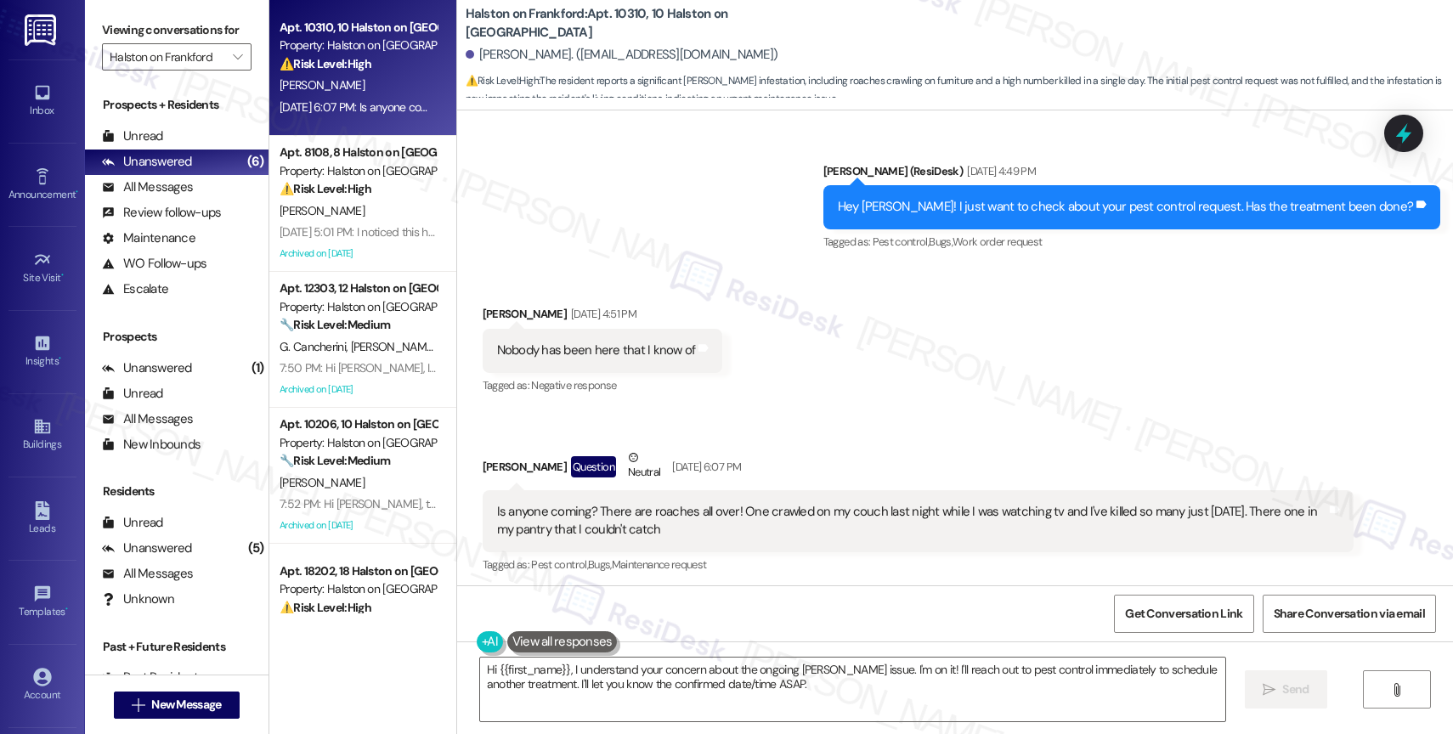
click at [821, 370] on div "Received via SMS Breana Buchanan Sep 02, 2025 at 4:51 PM Nobody has been here t…" at bounding box center [955, 428] width 996 height 323
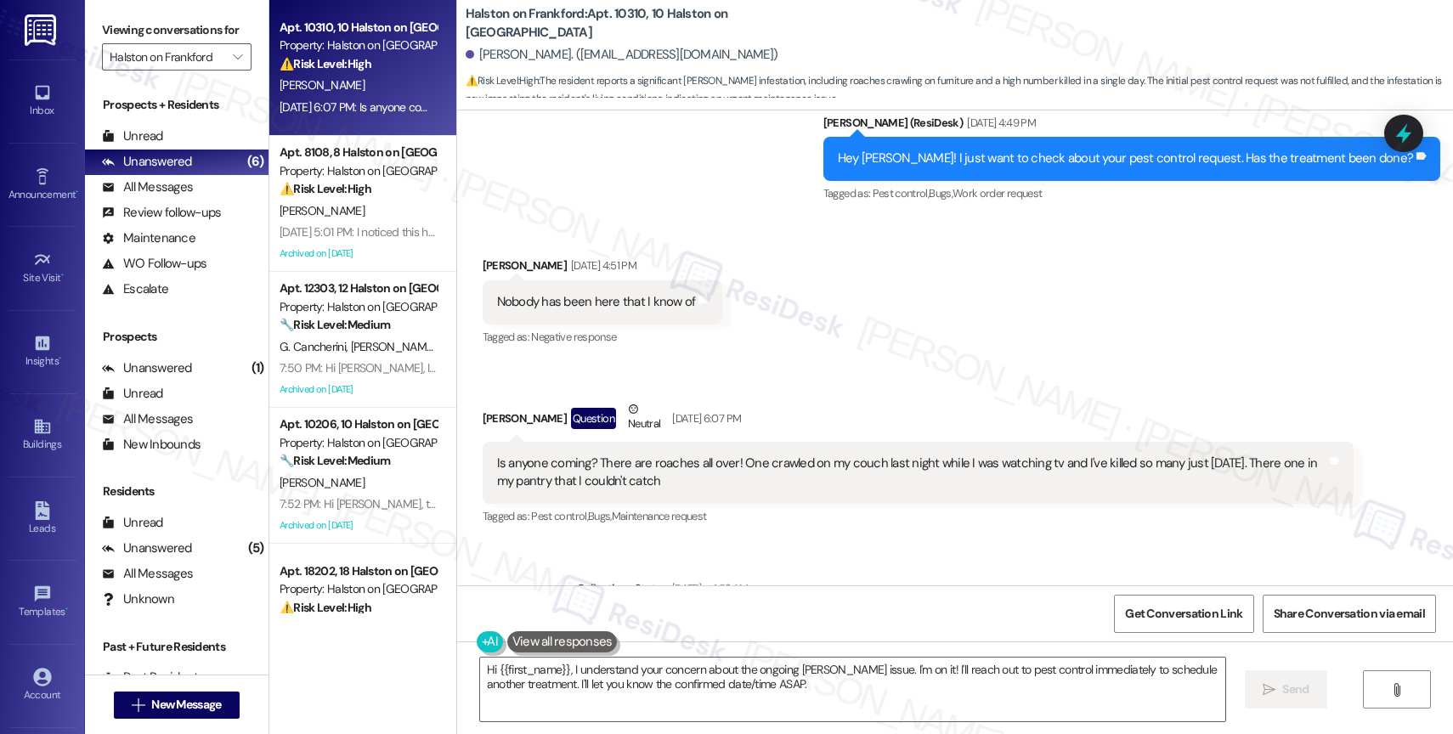
scroll to position [2569, 0]
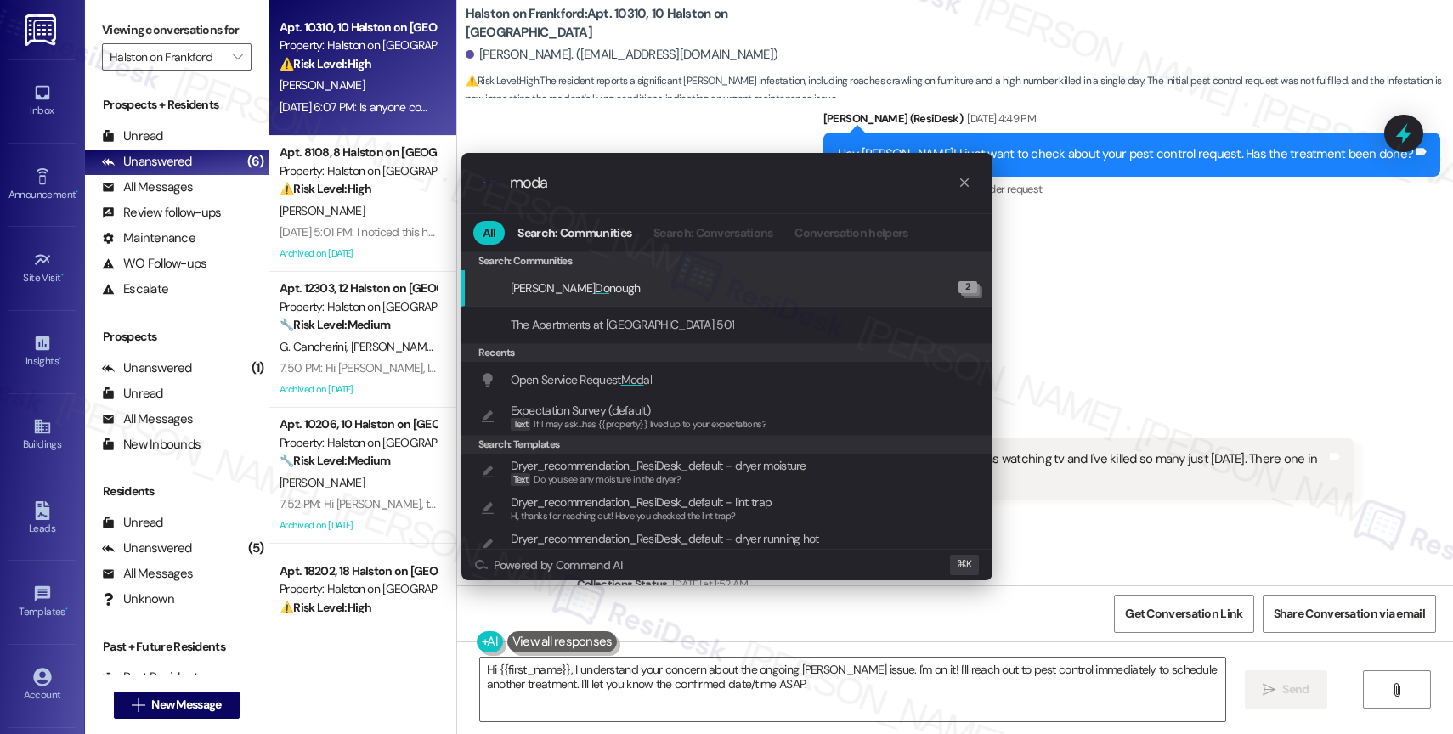
type input "modal"
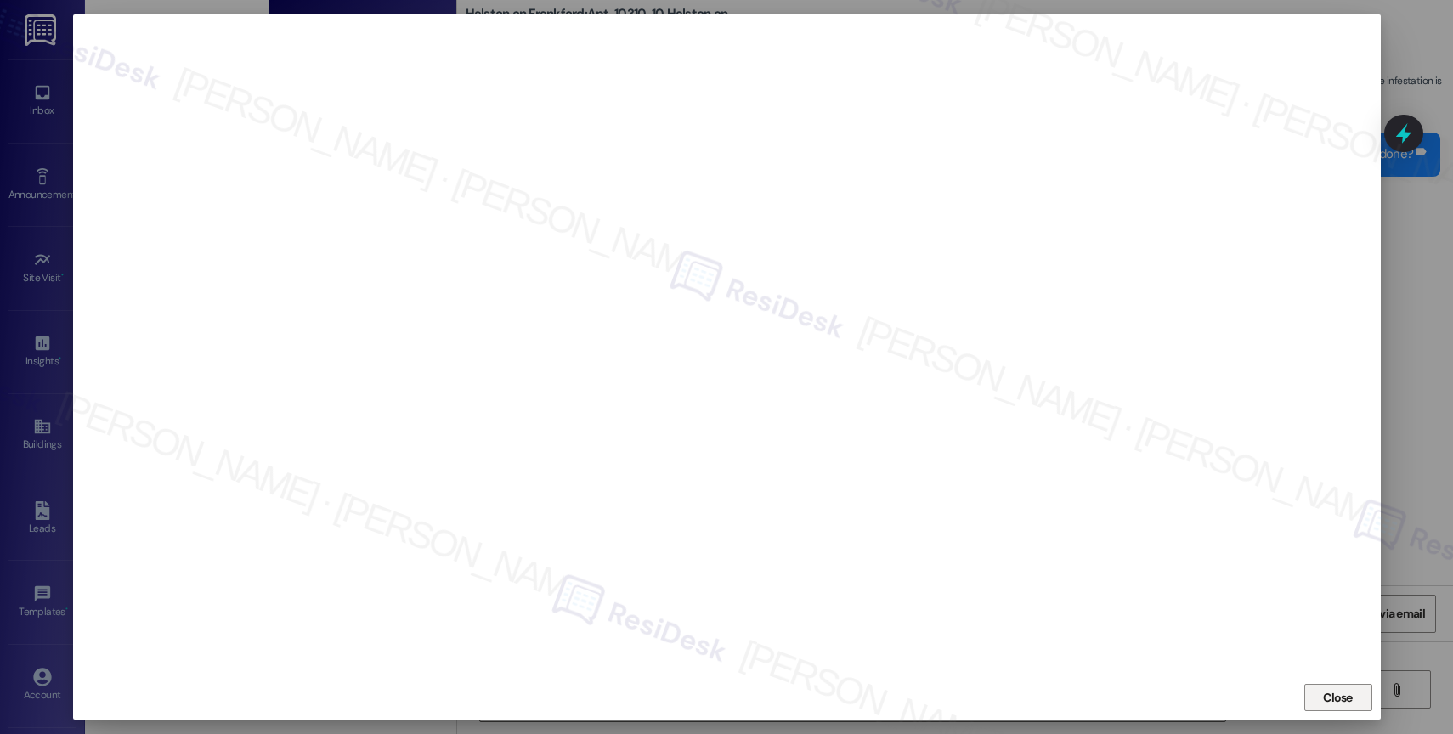
click at [1336, 695] on span "Close" at bounding box center [1338, 698] width 30 height 18
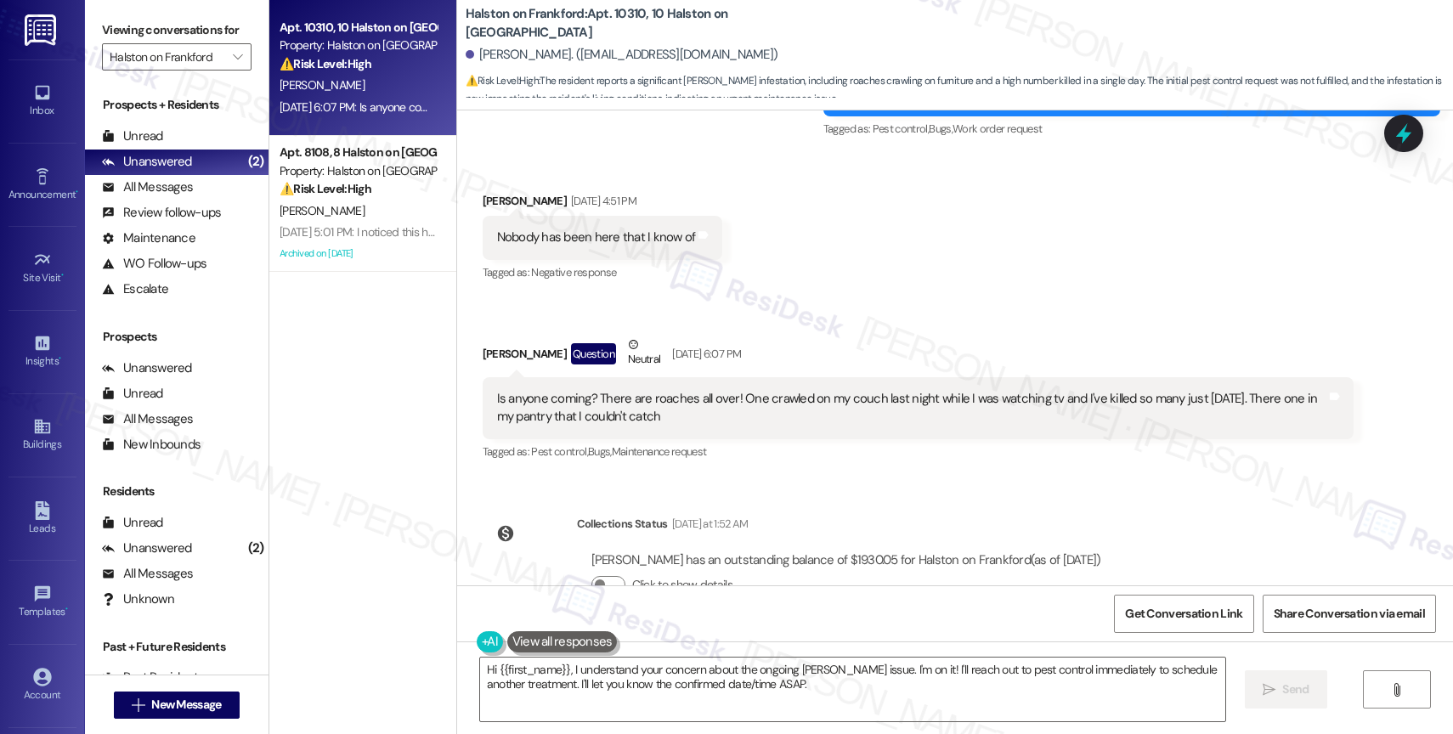
scroll to position [2611, 0]
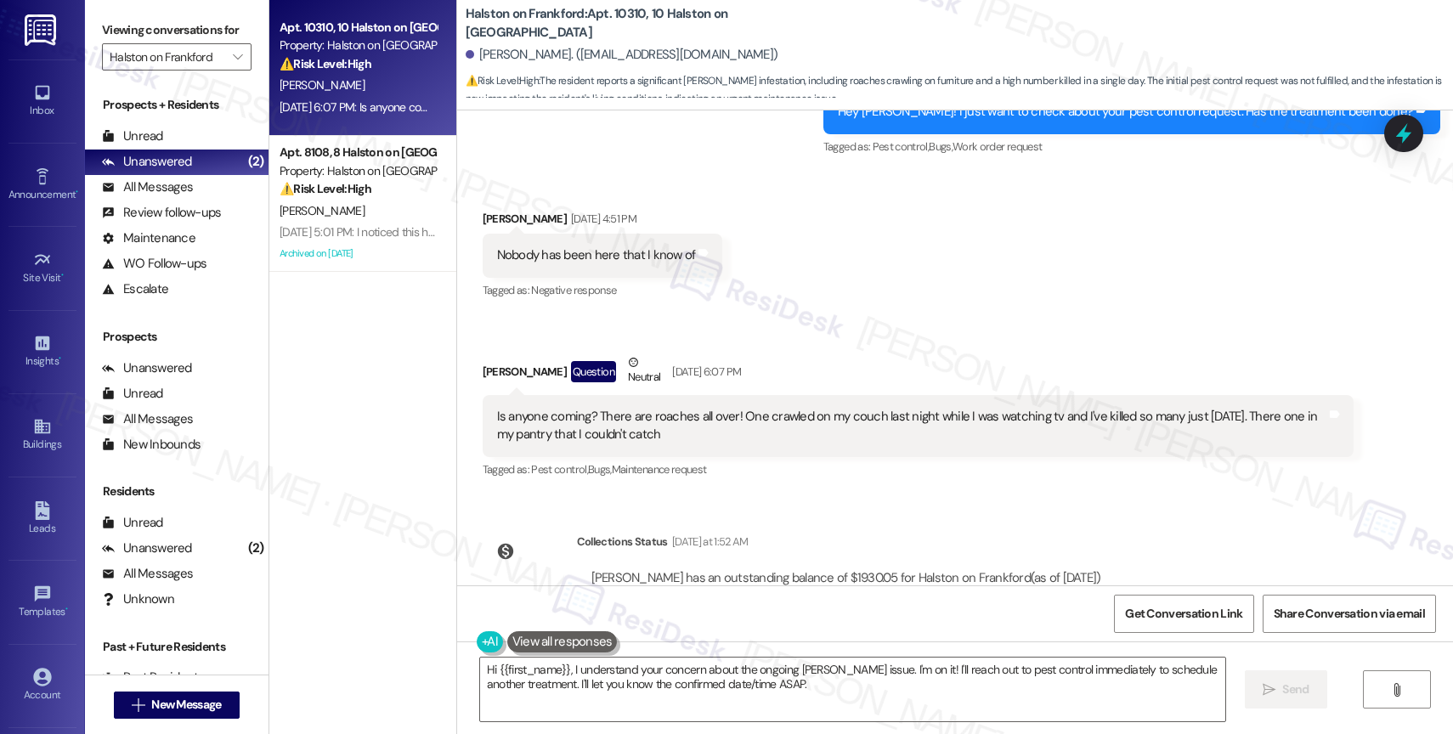
click at [771, 301] on div "Received via SMS Breana Buchanan Sep 02, 2025 at 4:51 PM Nobody has been here t…" at bounding box center [955, 333] width 996 height 323
click at [546, 680] on textarea "Hi {{first_name}}, I understand your concern about the ongoing roach issue. I'm…" at bounding box center [852, 690] width 745 height 64
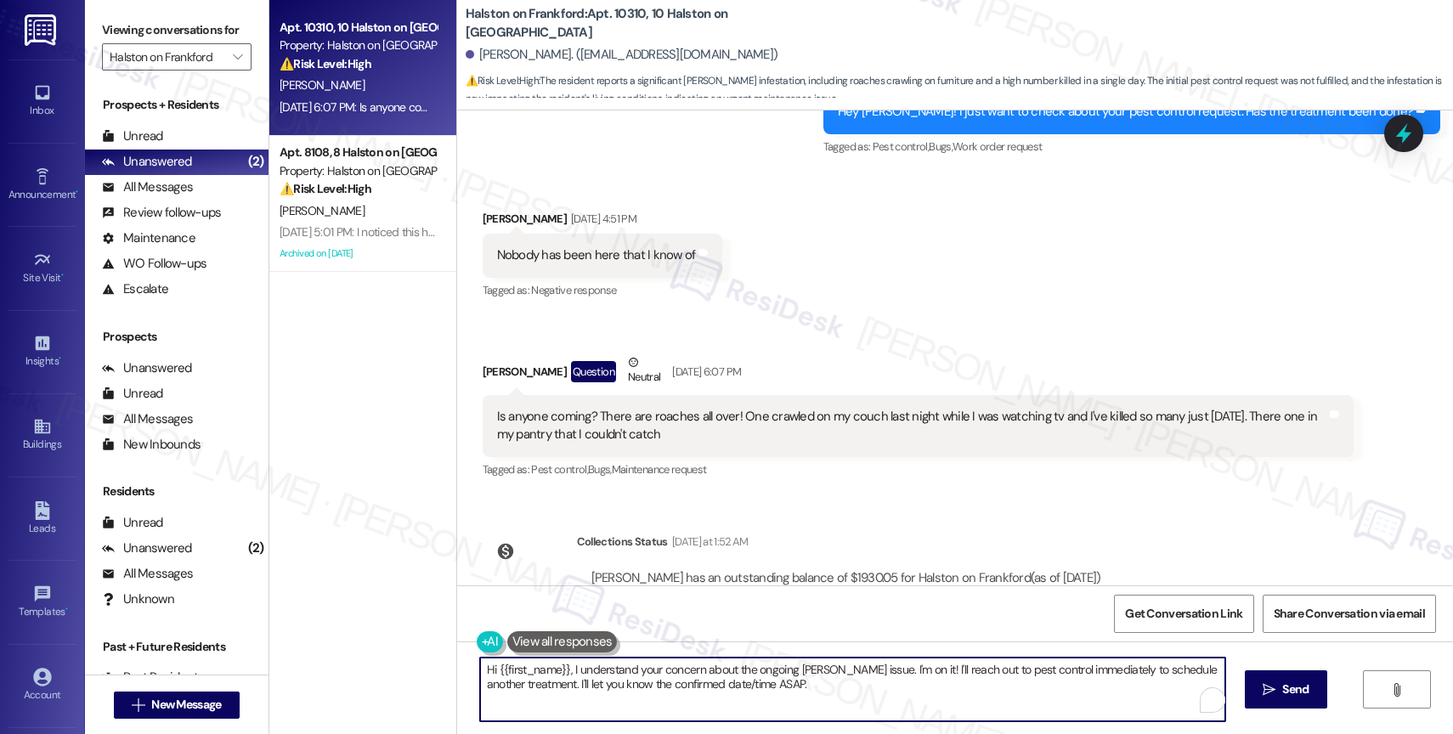
click at [546, 680] on textarea "Hi {{first_name}}, I understand your concern about the ongoing roach issue. I'm…" at bounding box center [852, 690] width 745 height 64
click at [583, 673] on textarea "Hi {{first_name}}, I understand your concern about the ongoing roach issue. I'm…" at bounding box center [852, 690] width 745 height 64
drag, startPoint x: 557, startPoint y: 666, endPoint x: 821, endPoint y: 703, distance: 266.8
click at [821, 703] on textarea "Hi {{first_name}}, I understand your concern about the ongoing roach issue. I'm…" at bounding box center [849, 690] width 745 height 64
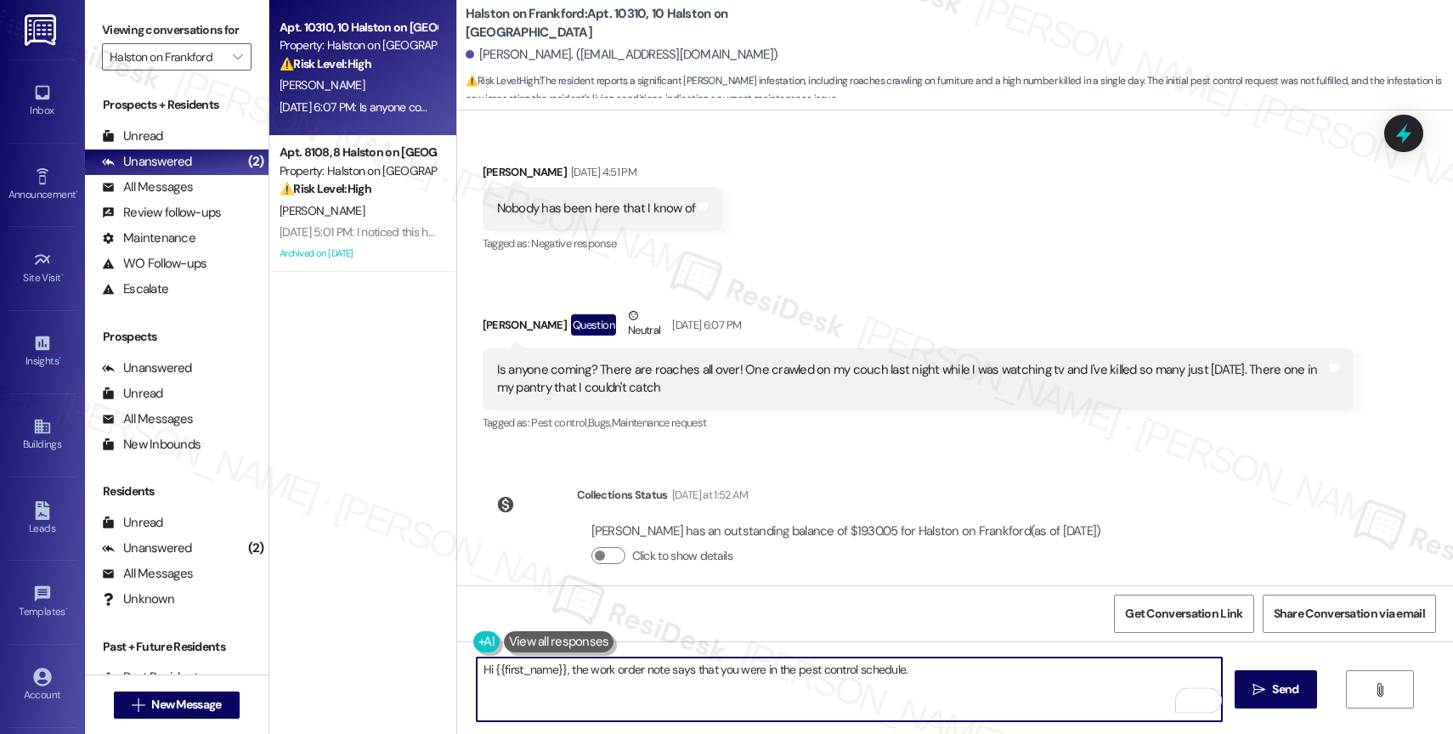
scroll to position [2677, 0]
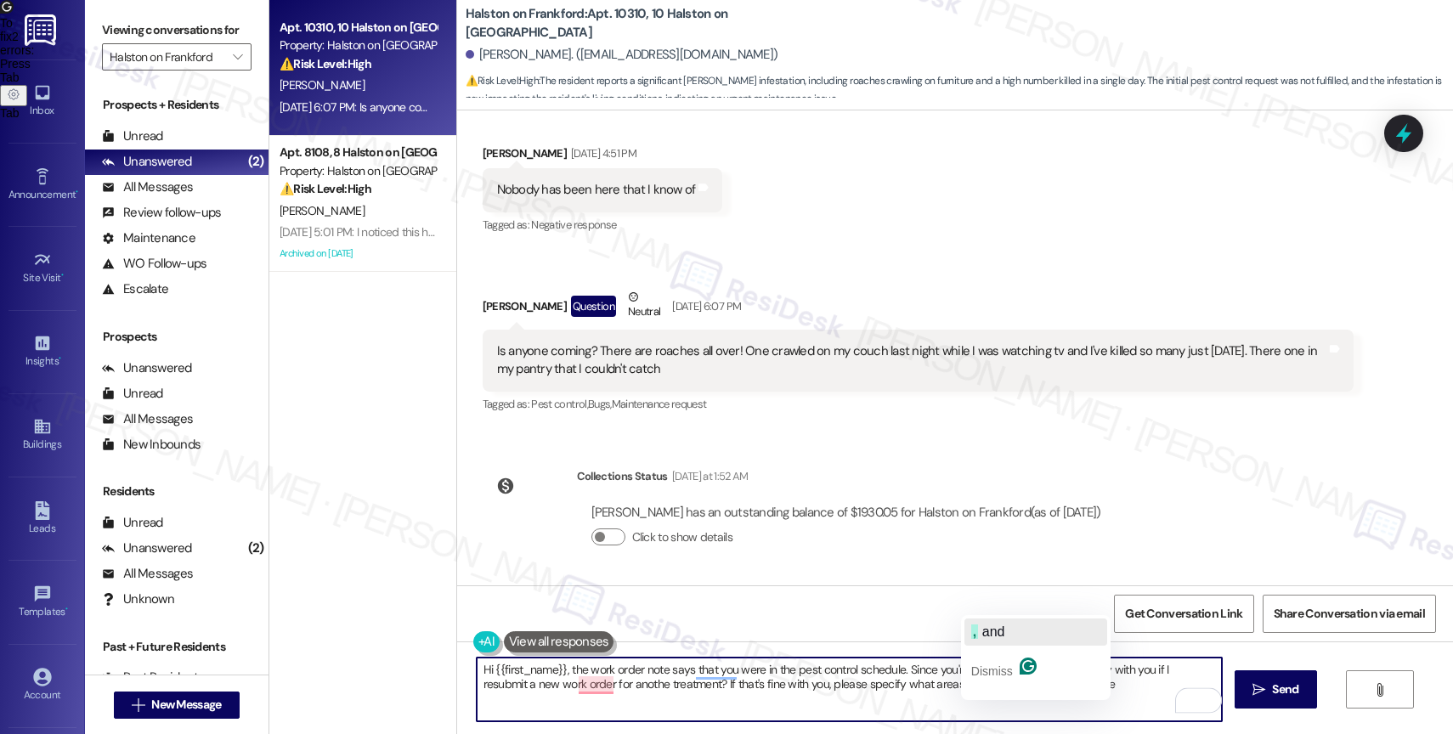
click at [996, 620] on div ", and" at bounding box center [988, 631] width 34 height 27
drag, startPoint x: 1029, startPoint y: 684, endPoint x: 993, endPoint y: 685, distance: 35.7
click at [993, 685] on textarea "Hi {{first_name}}, the work order note says that you were in the pest control s…" at bounding box center [849, 690] width 745 height 64
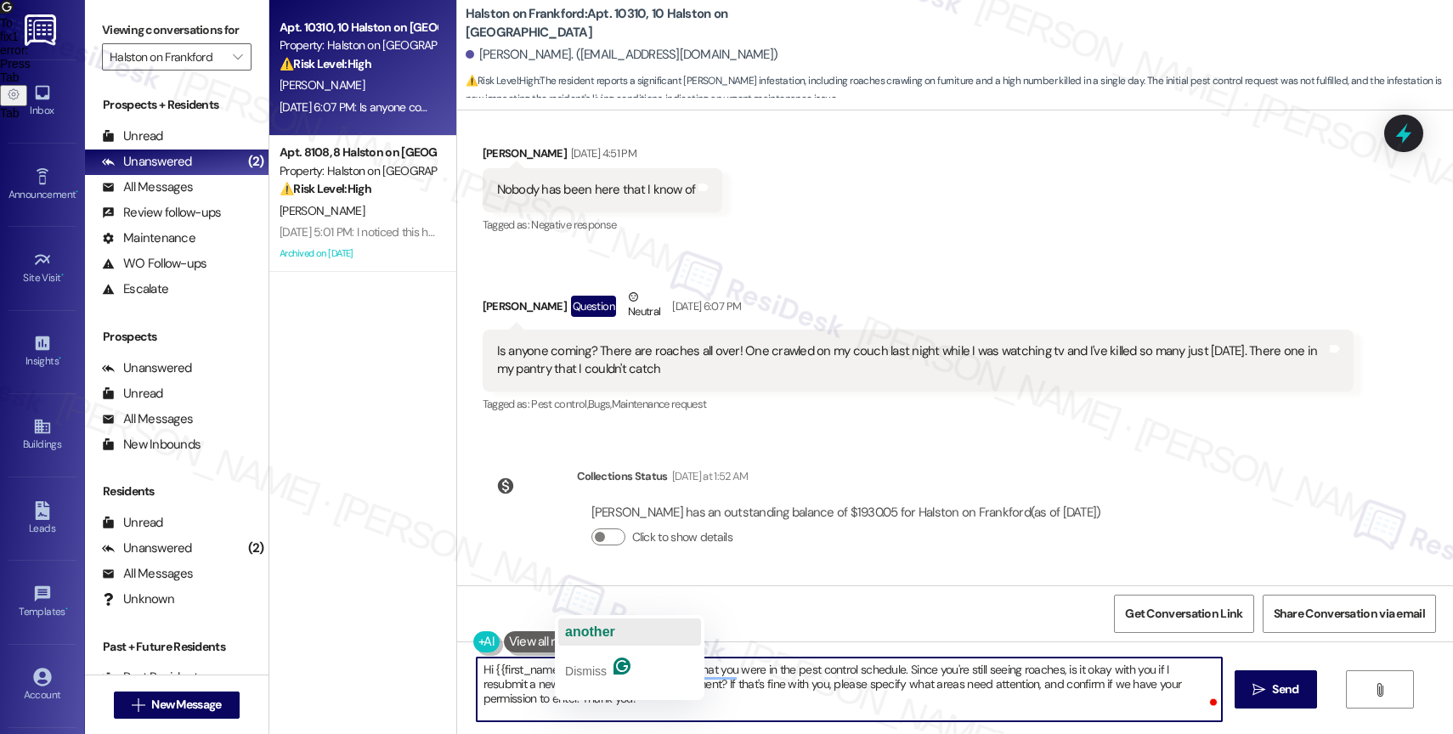
click at [596, 630] on span "another" at bounding box center [590, 631] width 50 height 14
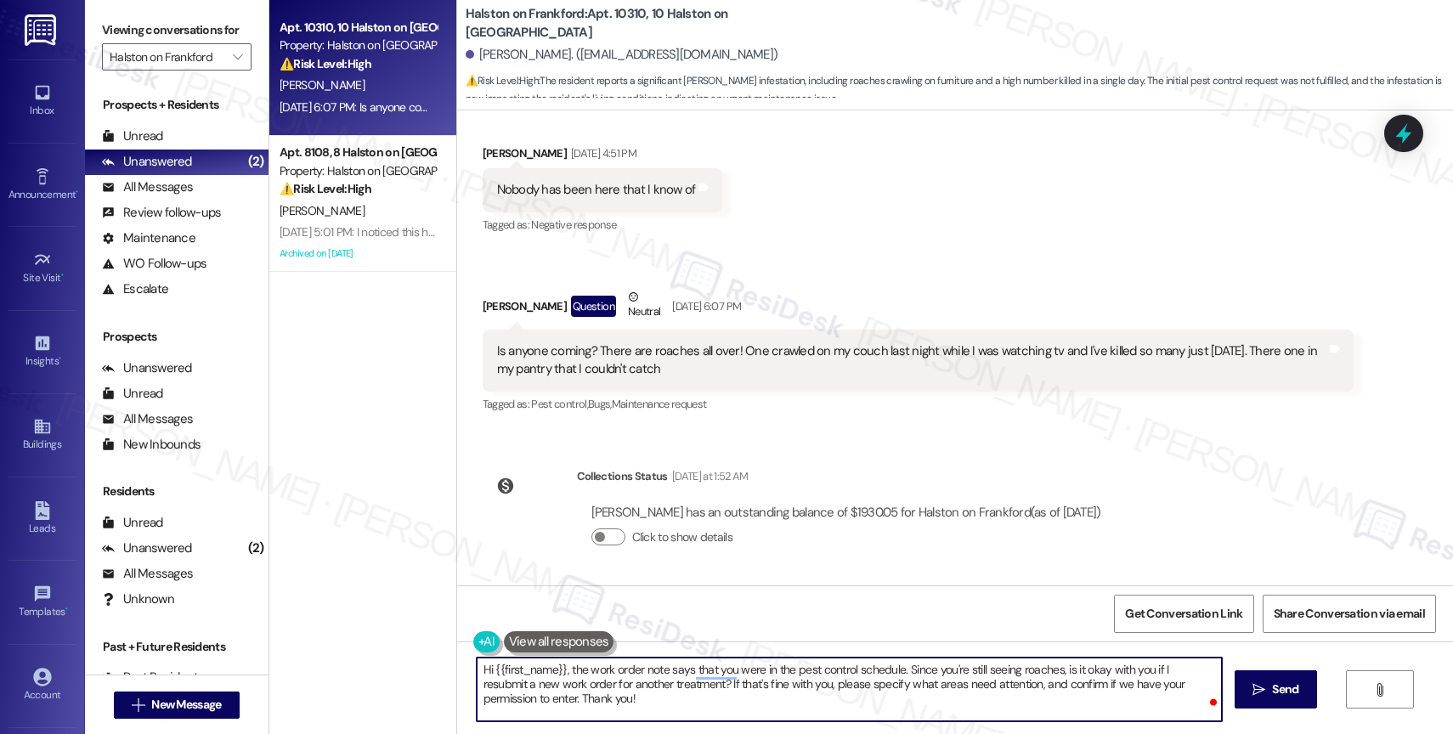
click at [612, 706] on textarea "Hi {{first_name}}, the work order note says that you were in the pest control s…" at bounding box center [849, 690] width 745 height 64
click at [685, 703] on textarea "Hi {{first_name}}, the work order note says you were in the pest control schedu…" at bounding box center [849, 690] width 745 height 64
click at [1199, 696] on icon "Open Grammarly. 0 Suggestions." at bounding box center [1195, 700] width 13 height 13
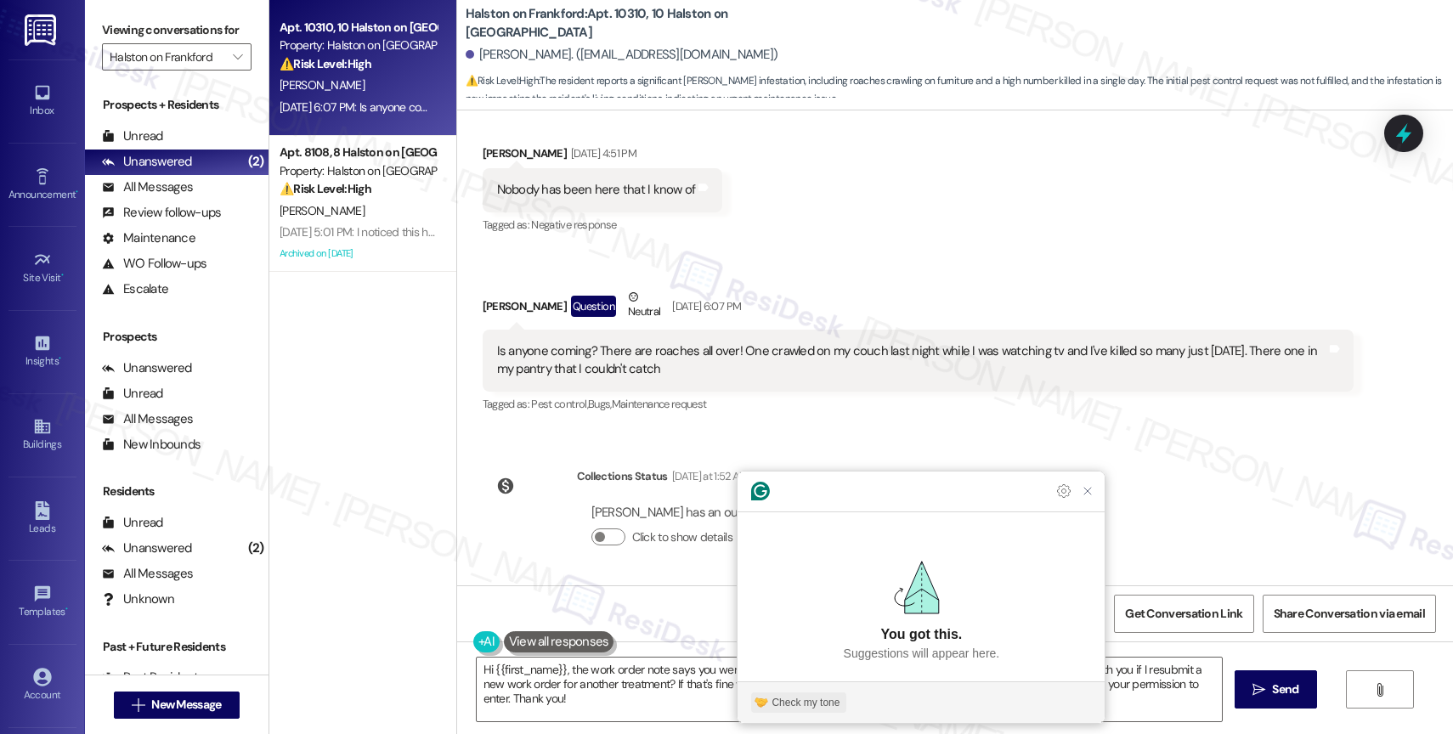
click at [794, 695] on div "Check my tone" at bounding box center [805, 702] width 68 height 15
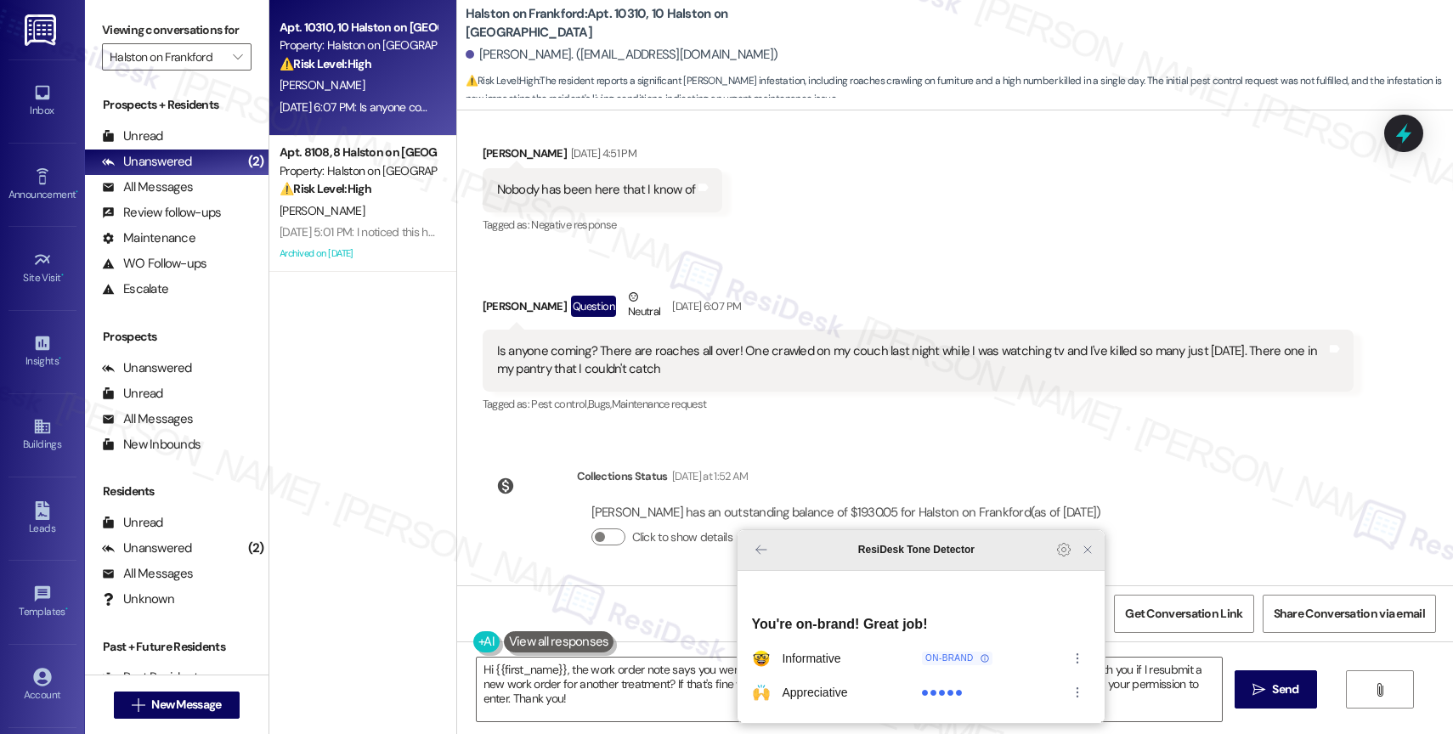
click at [1088, 553] on icon "Close Grammarly Assistant" at bounding box center [1087, 549] width 7 height 7
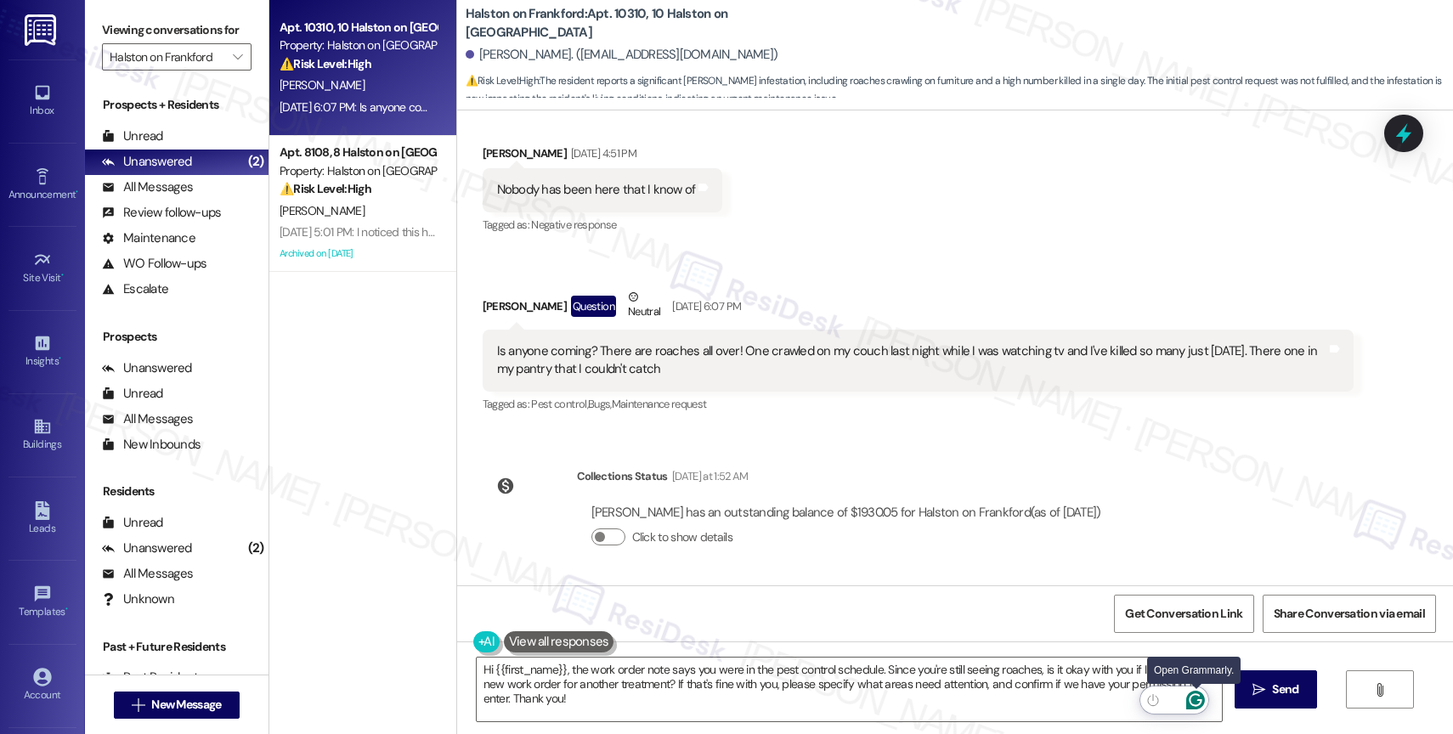
click at [1199, 697] on icon "Open Grammarly. 0 Suggestions." at bounding box center [1195, 700] width 19 height 19
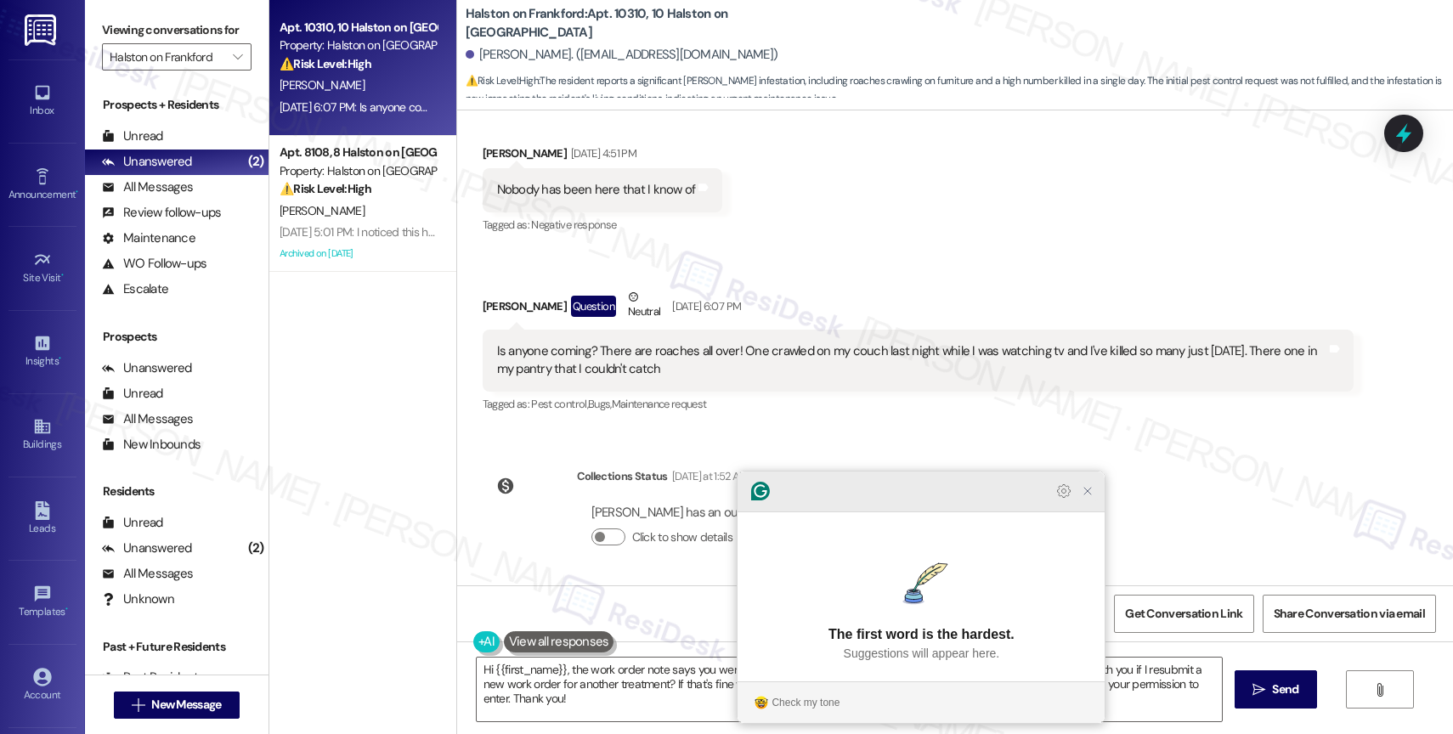
click at [1092, 498] on icon "Close Grammarly Assistant" at bounding box center [1088, 491] width 14 height 14
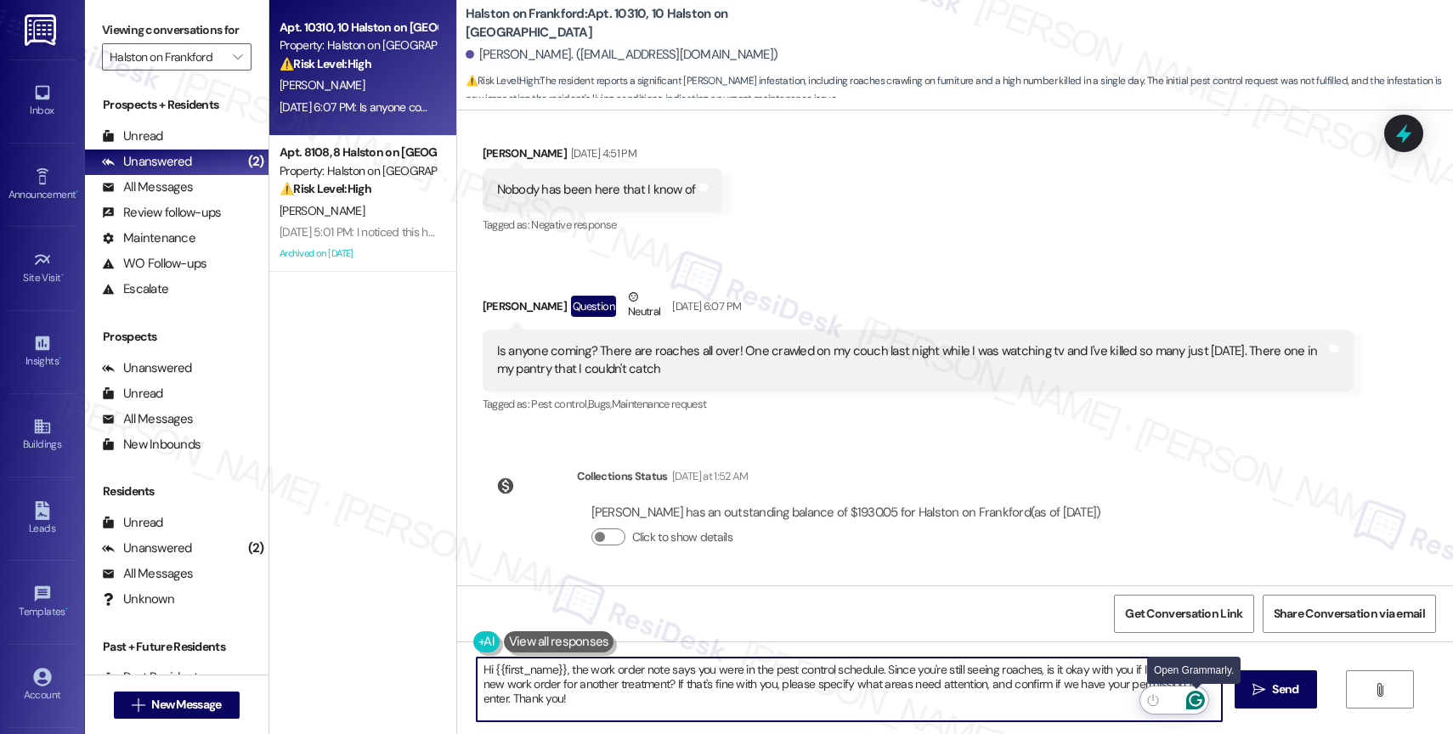
click at [1199, 697] on icon "Open Grammarly. 0 Suggestions." at bounding box center [1195, 700] width 19 height 19
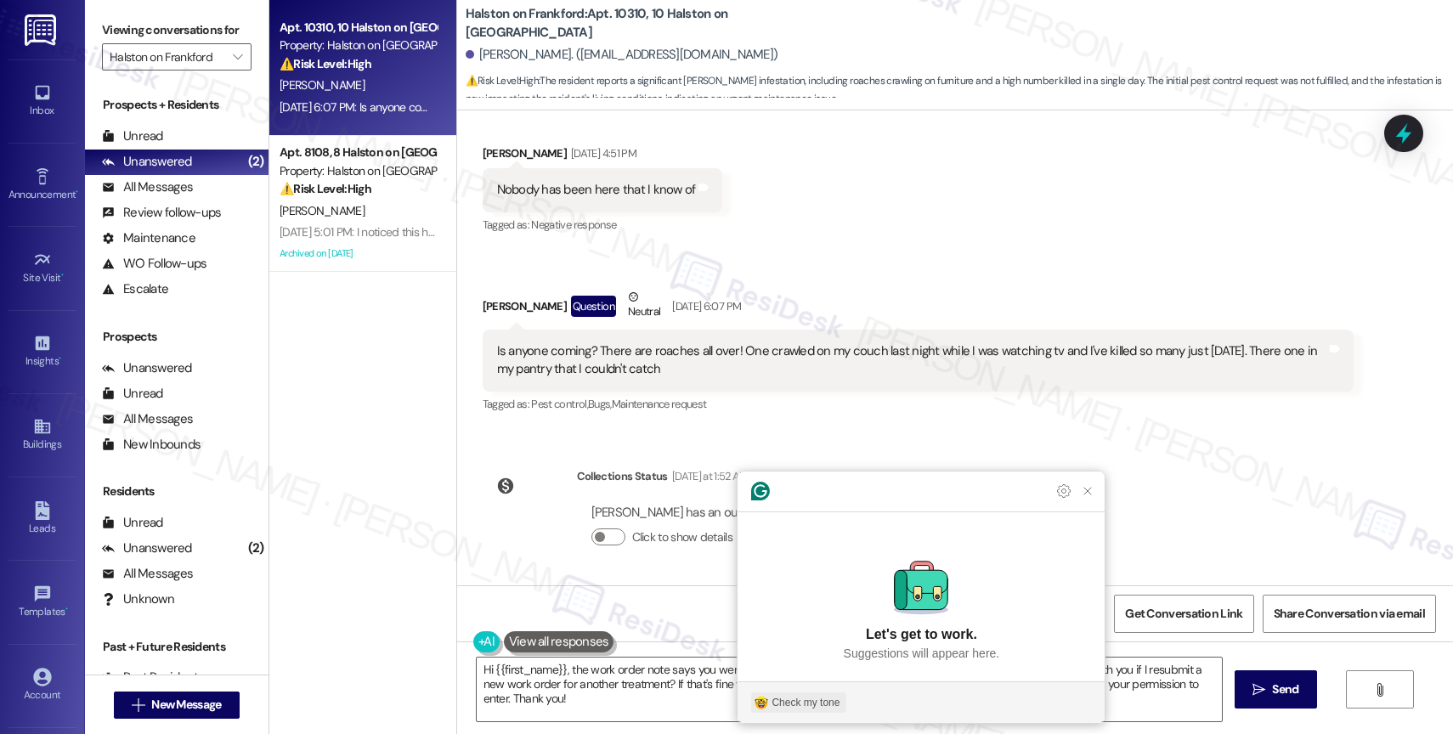
click at [794, 696] on div "Check my tone" at bounding box center [805, 702] width 68 height 15
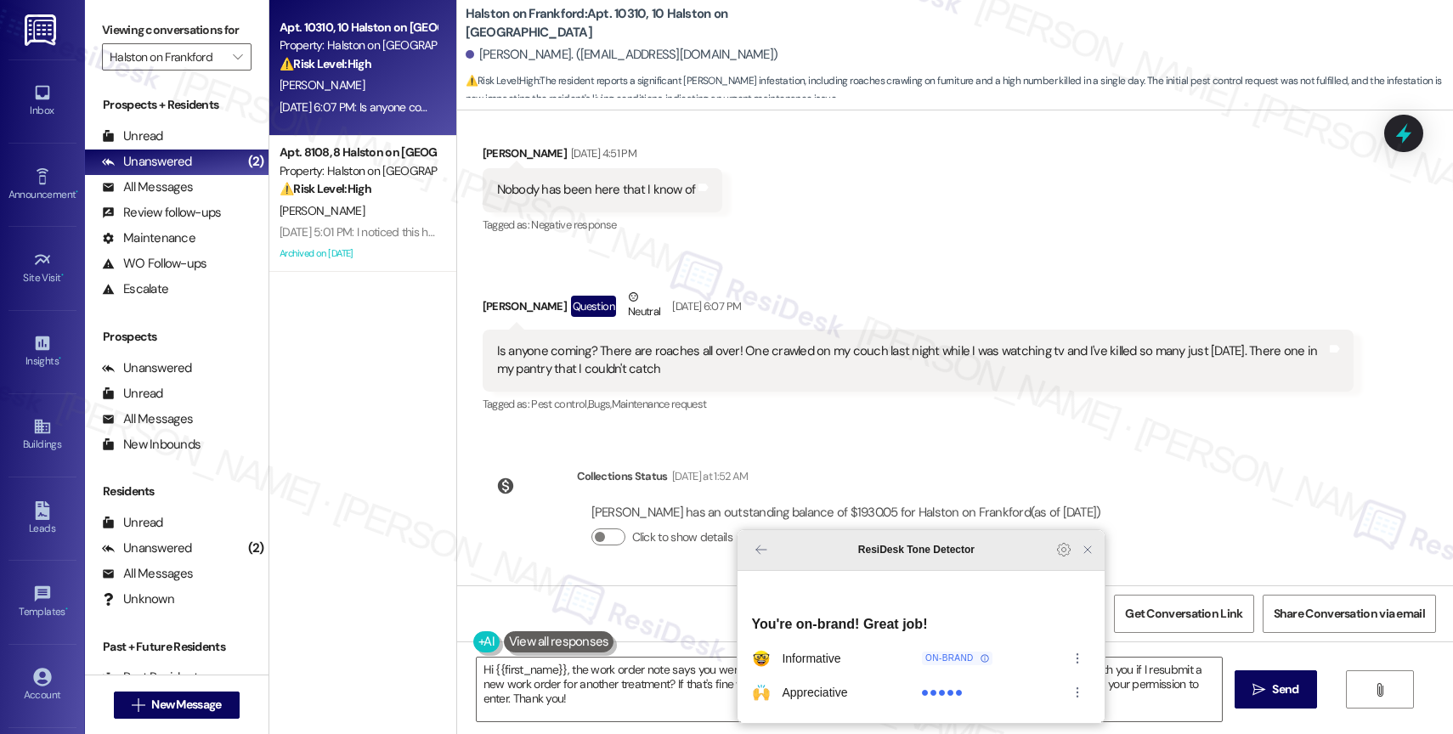
click at [1084, 556] on icon "Close Grammarly Assistant" at bounding box center [1088, 550] width 14 height 14
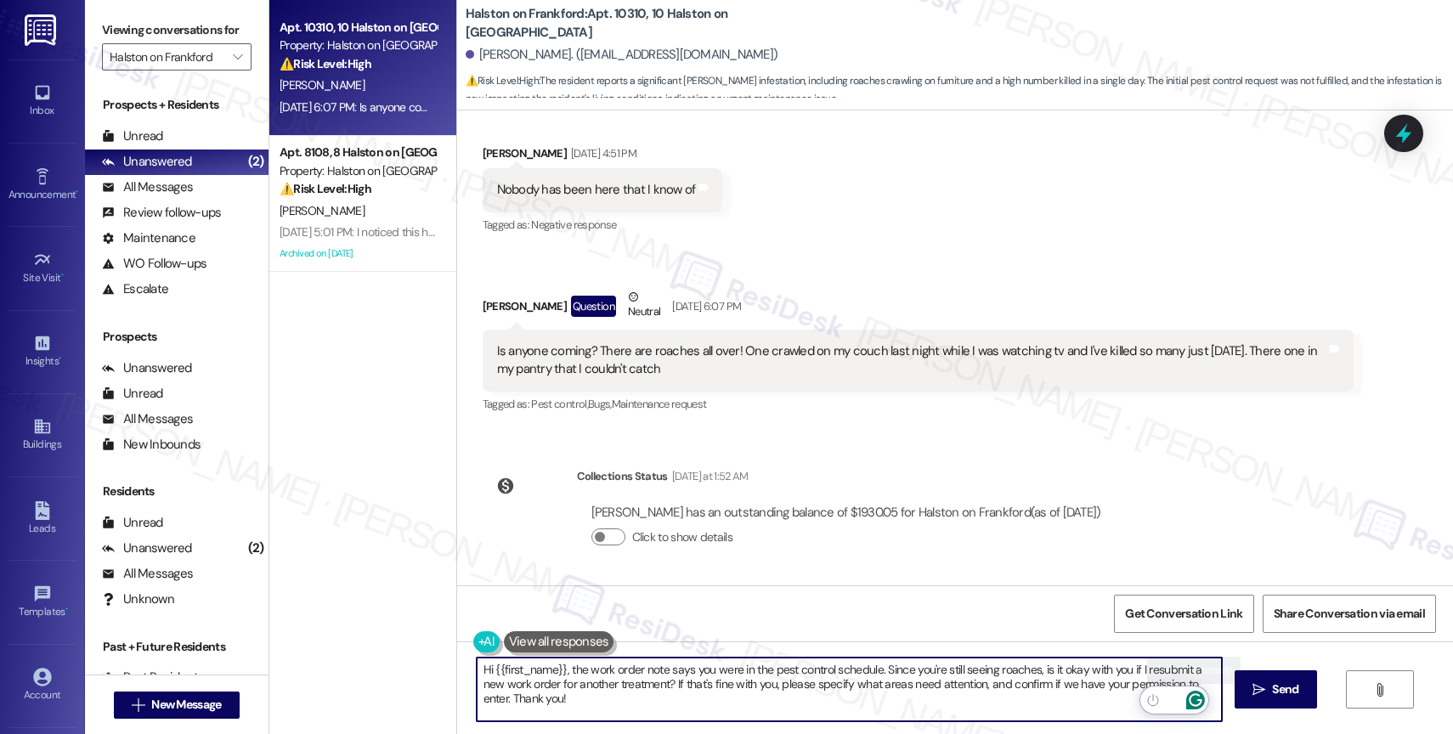
click at [1199, 697] on icon "Open Grammarly. 0 Suggestions." at bounding box center [1195, 700] width 19 height 19
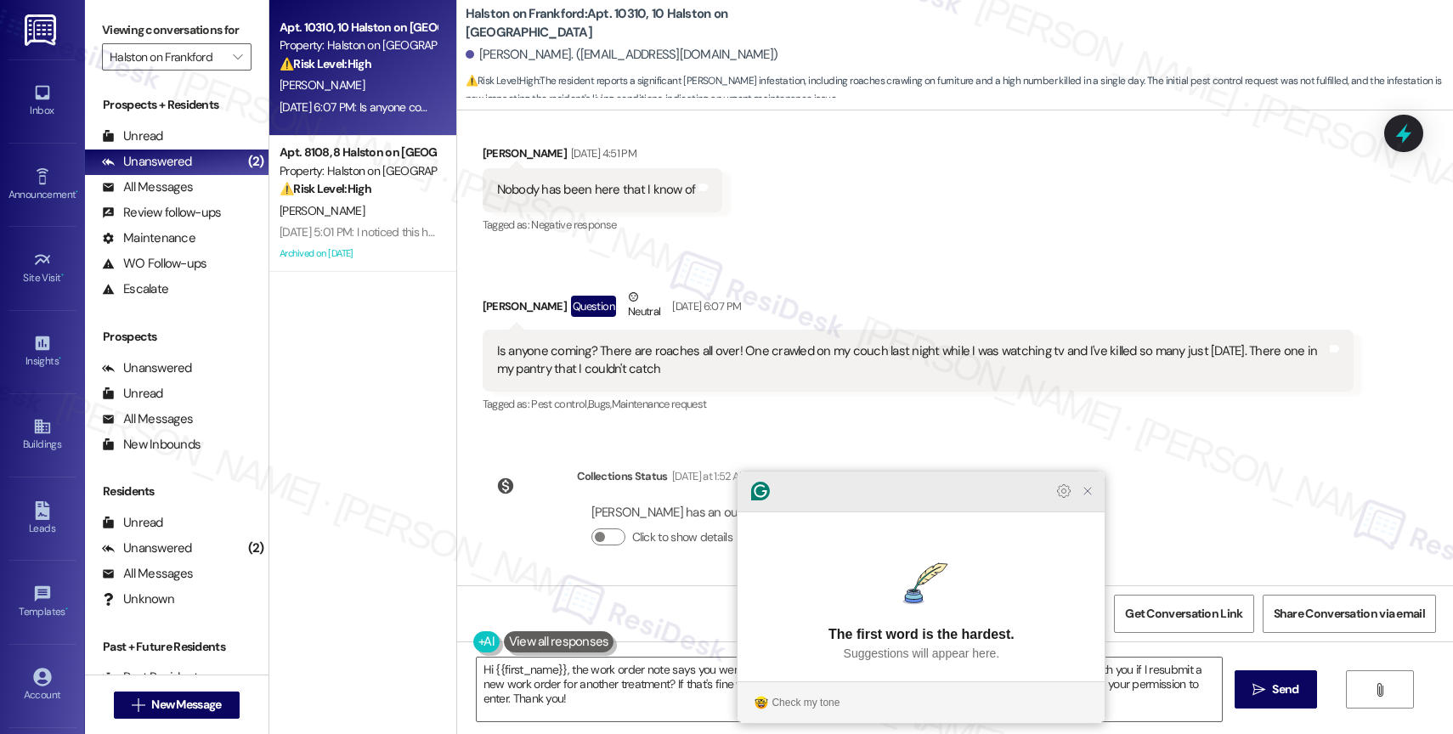
click at [1091, 498] on icon "Close Grammarly Assistant" at bounding box center [1088, 491] width 14 height 14
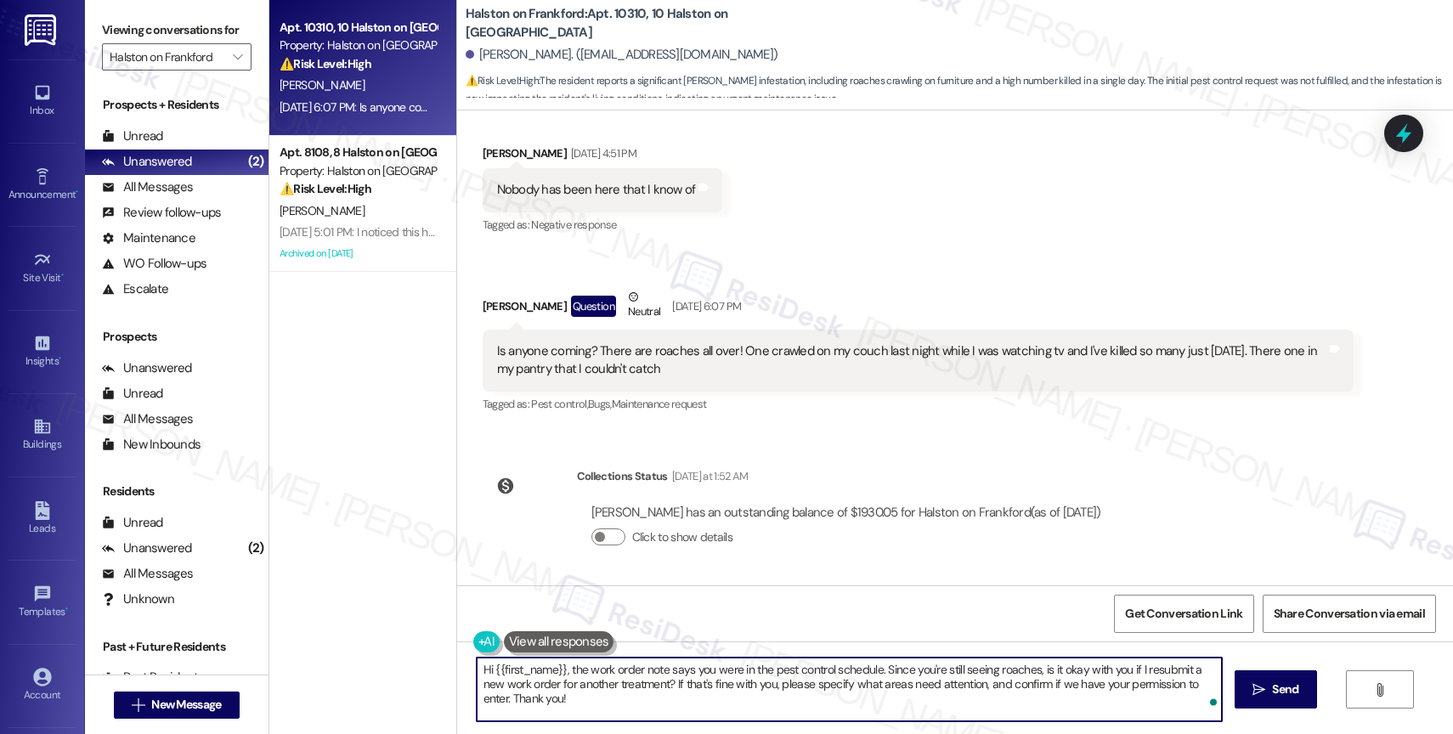
click at [564, 708] on textarea "Hi {{first_name}}, the work order note says you were in the pest control schedu…" at bounding box center [849, 690] width 745 height 64
click at [1200, 699] on icon "Open Grammarly. 0 Suggestions." at bounding box center [1195, 700] width 19 height 19
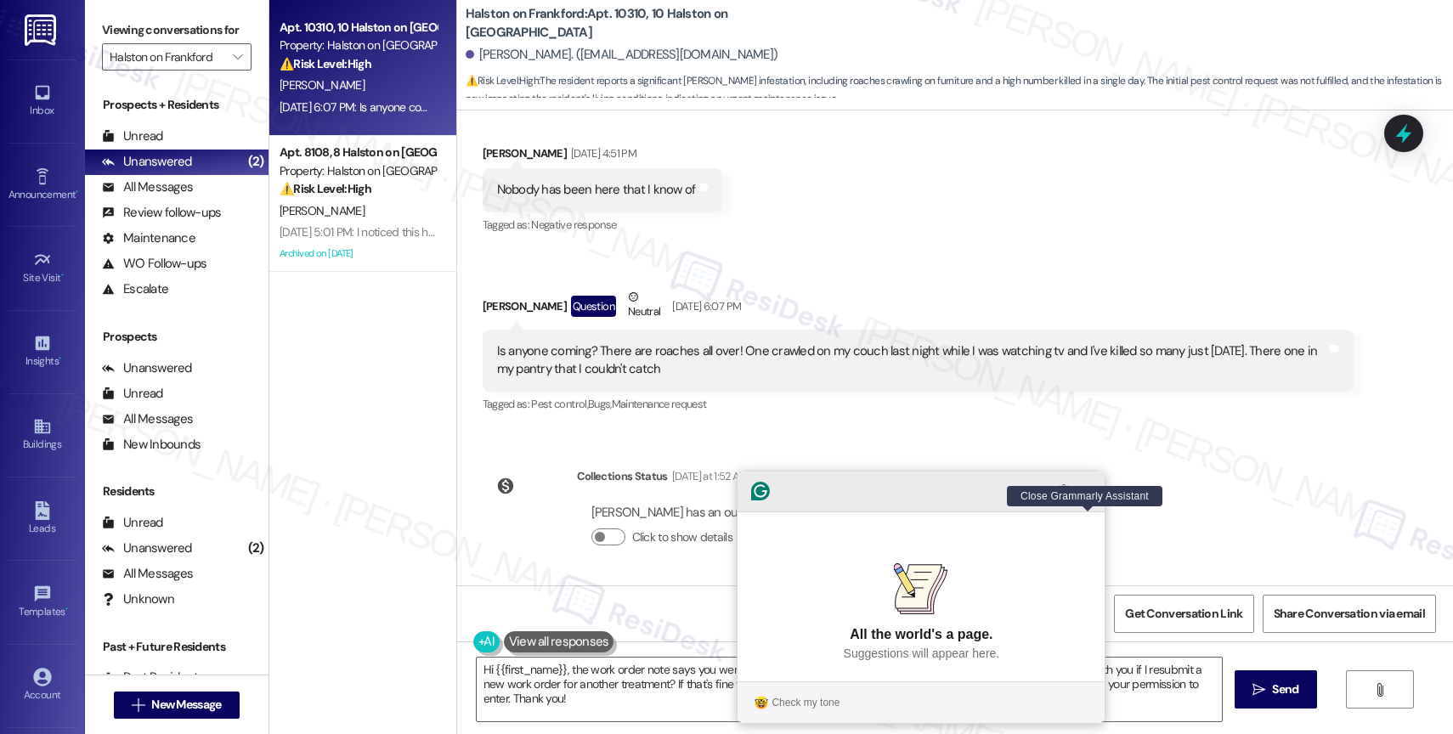
click at [1089, 494] on icon "Close Grammarly Assistant" at bounding box center [1087, 491] width 7 height 7
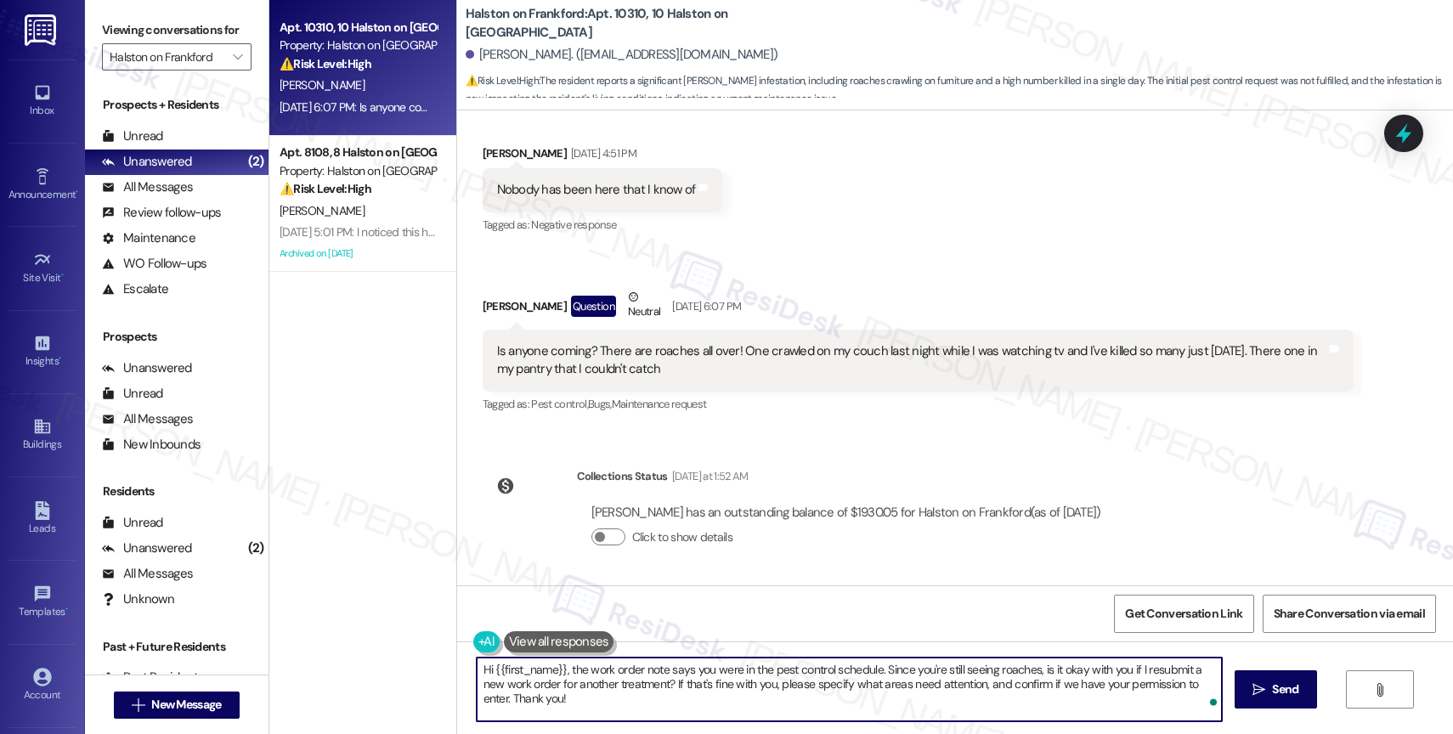
drag, startPoint x: 557, startPoint y: 668, endPoint x: 590, endPoint y: 652, distance: 35.7
click at [557, 668] on textarea "Hi {{first_name}}, the work order note says you were in the pest control schedu…" at bounding box center [849, 690] width 745 height 64
click at [925, 707] on textarea "Hi {{first_name}}, I sincerely apologize for any inconvenience this may have ca…" at bounding box center [849, 690] width 745 height 64
type textarea "Hi {{first_name}}, I sincerely apologize for any inconvenience this may have ca…"
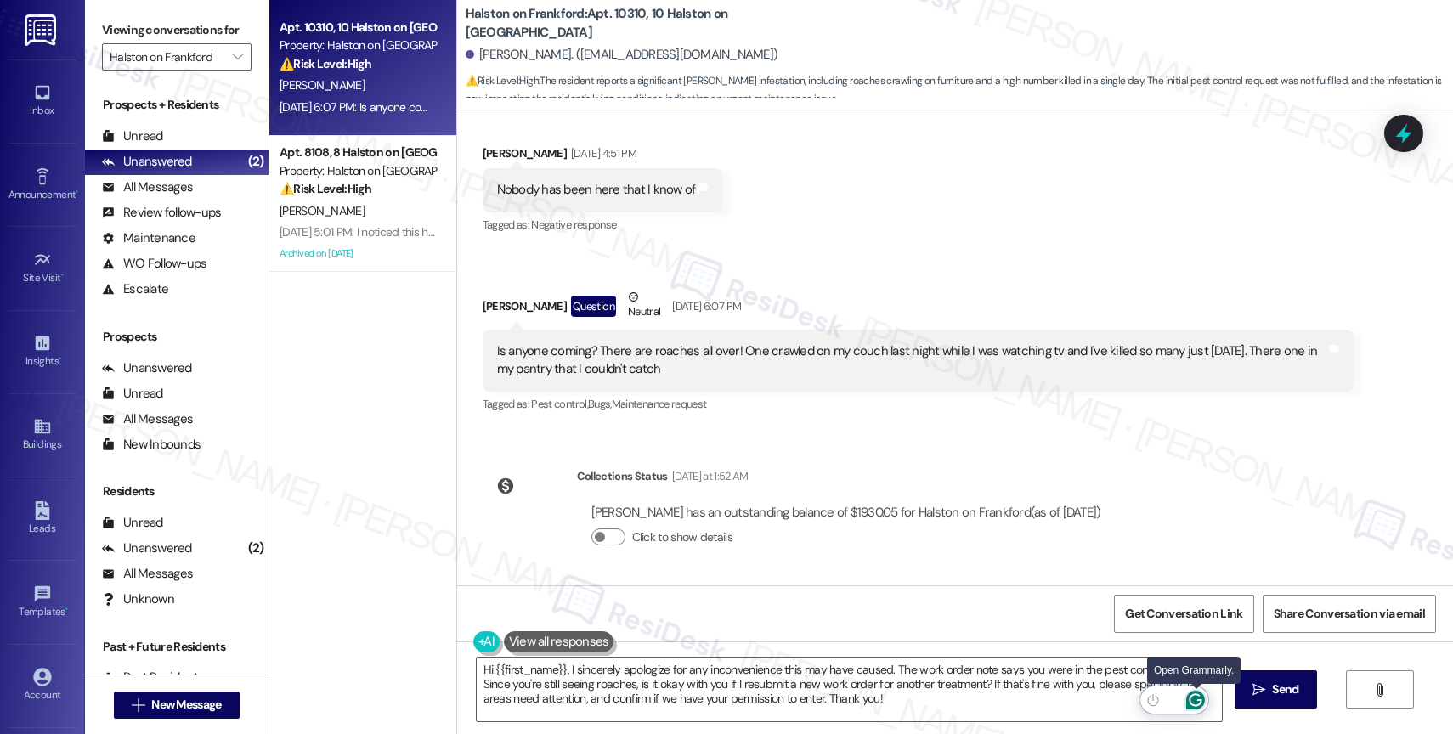
click at [1200, 700] on icon "Open Grammarly. 0 Suggestions." at bounding box center [1195, 700] width 13 height 13
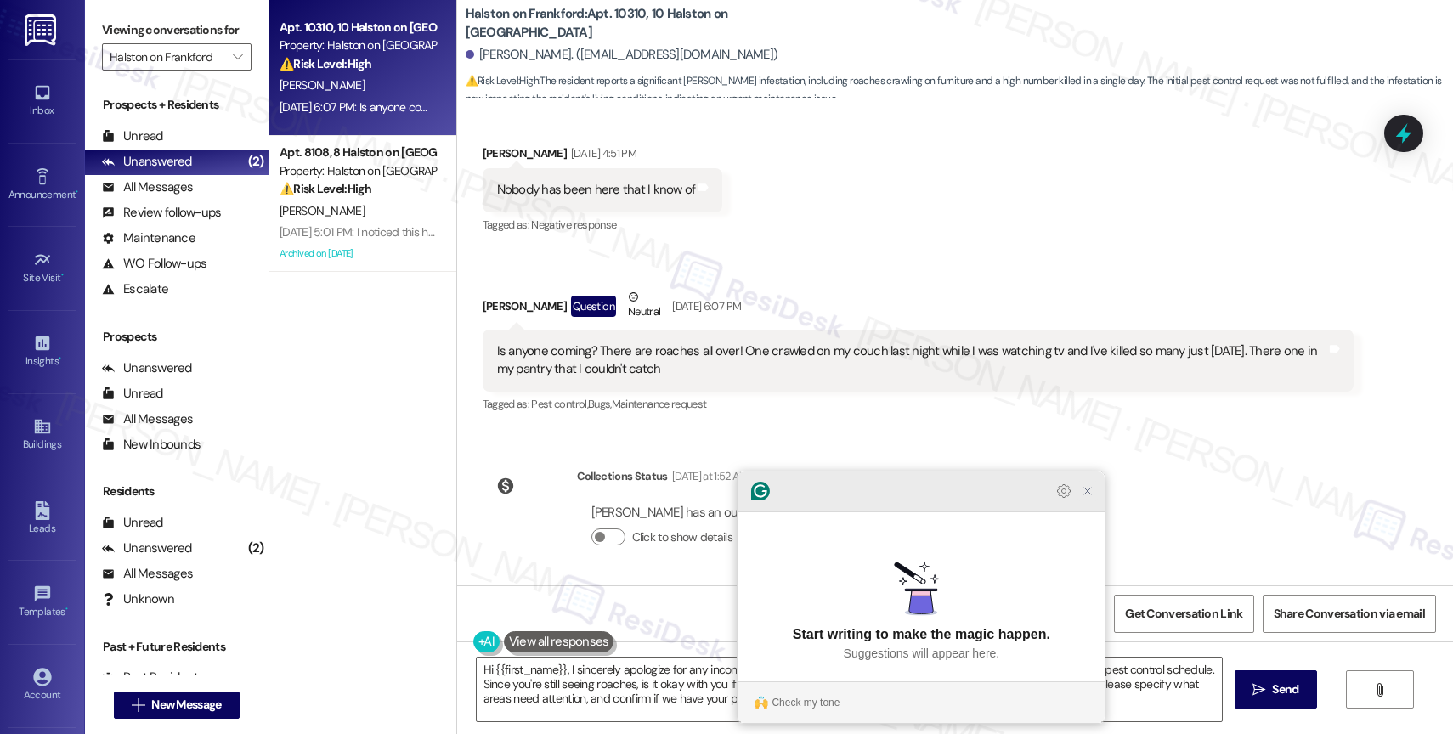
click at [1090, 498] on icon "Close Grammarly Assistant" at bounding box center [1088, 491] width 14 height 14
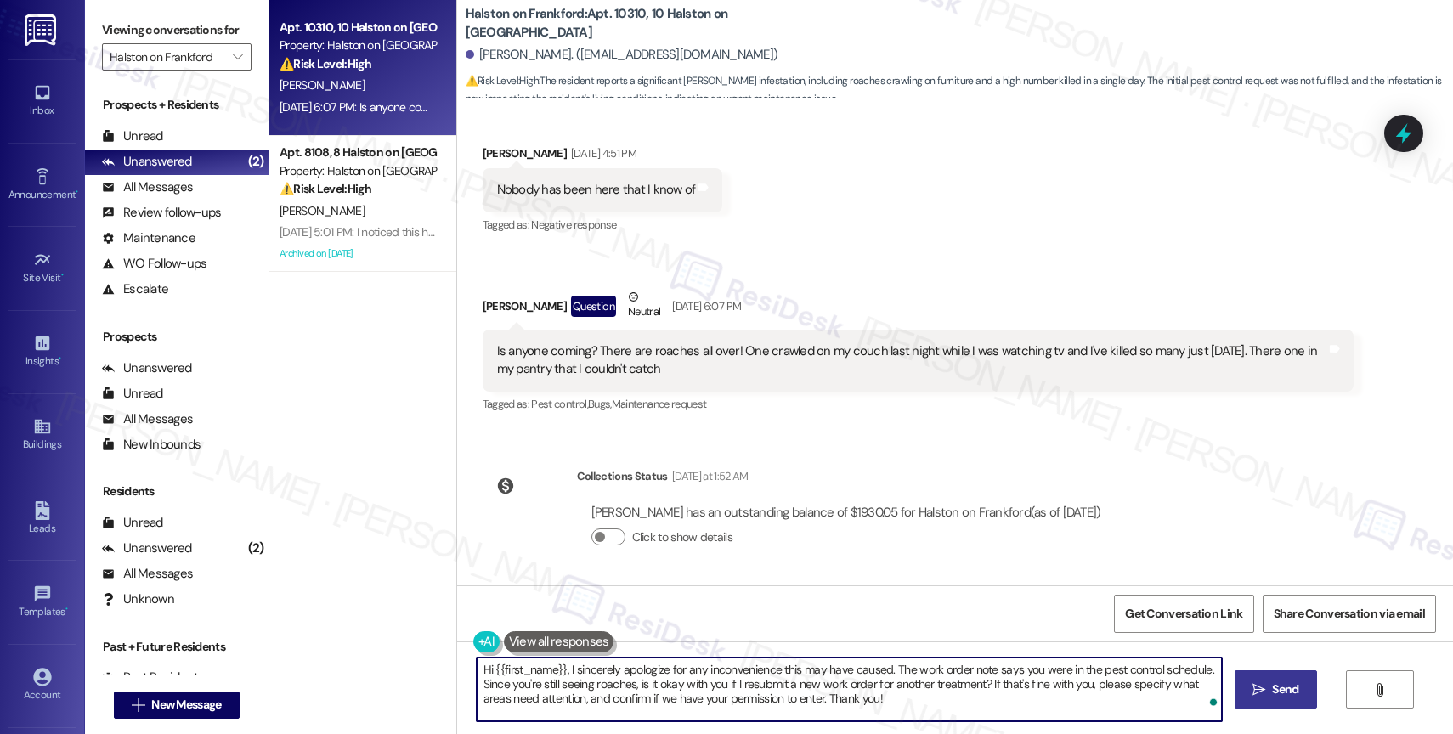
click at [1272, 693] on span "Send" at bounding box center [1285, 689] width 26 height 18
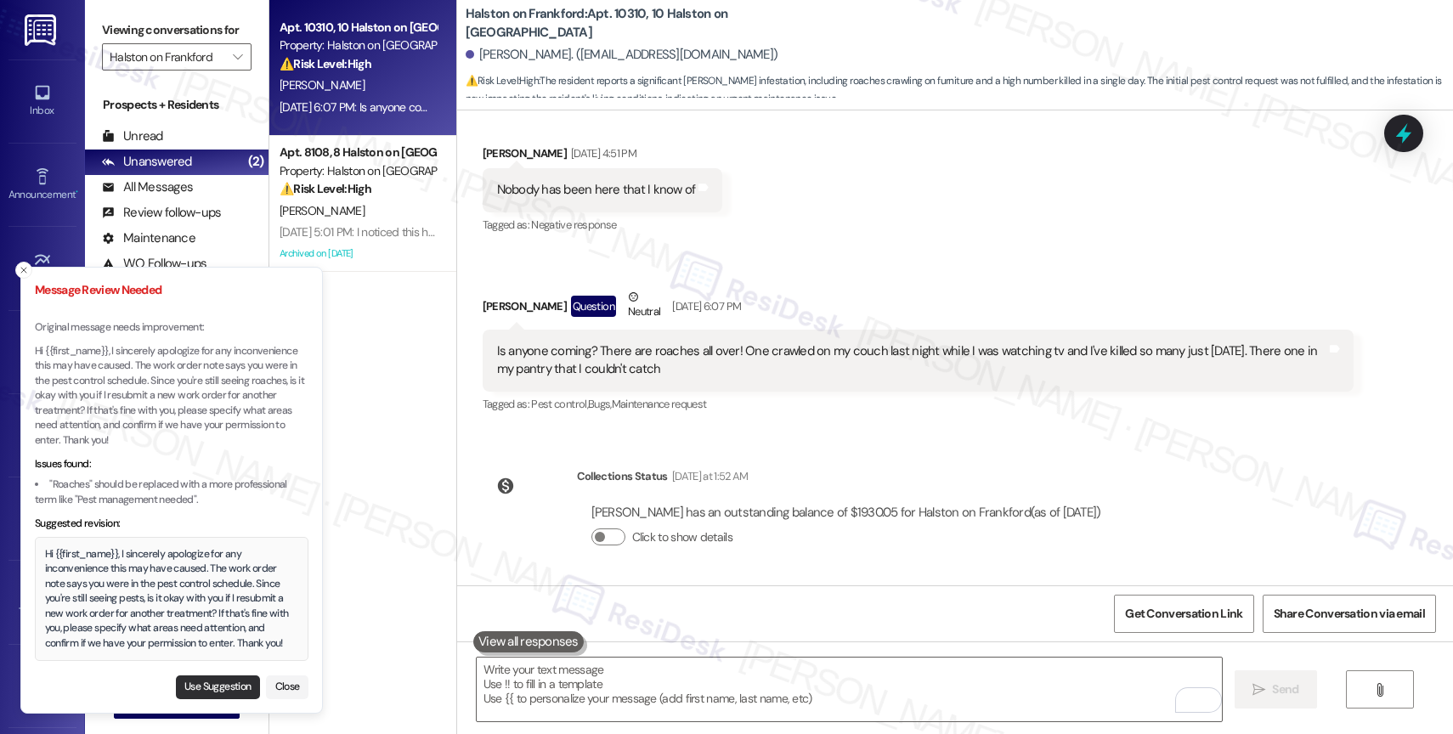
click at [217, 691] on button "Use Suggestion" at bounding box center [218, 687] width 84 height 24
type textarea "Hi {{first_name}}, I sincerely apologize for any inconvenience this may have ca…"
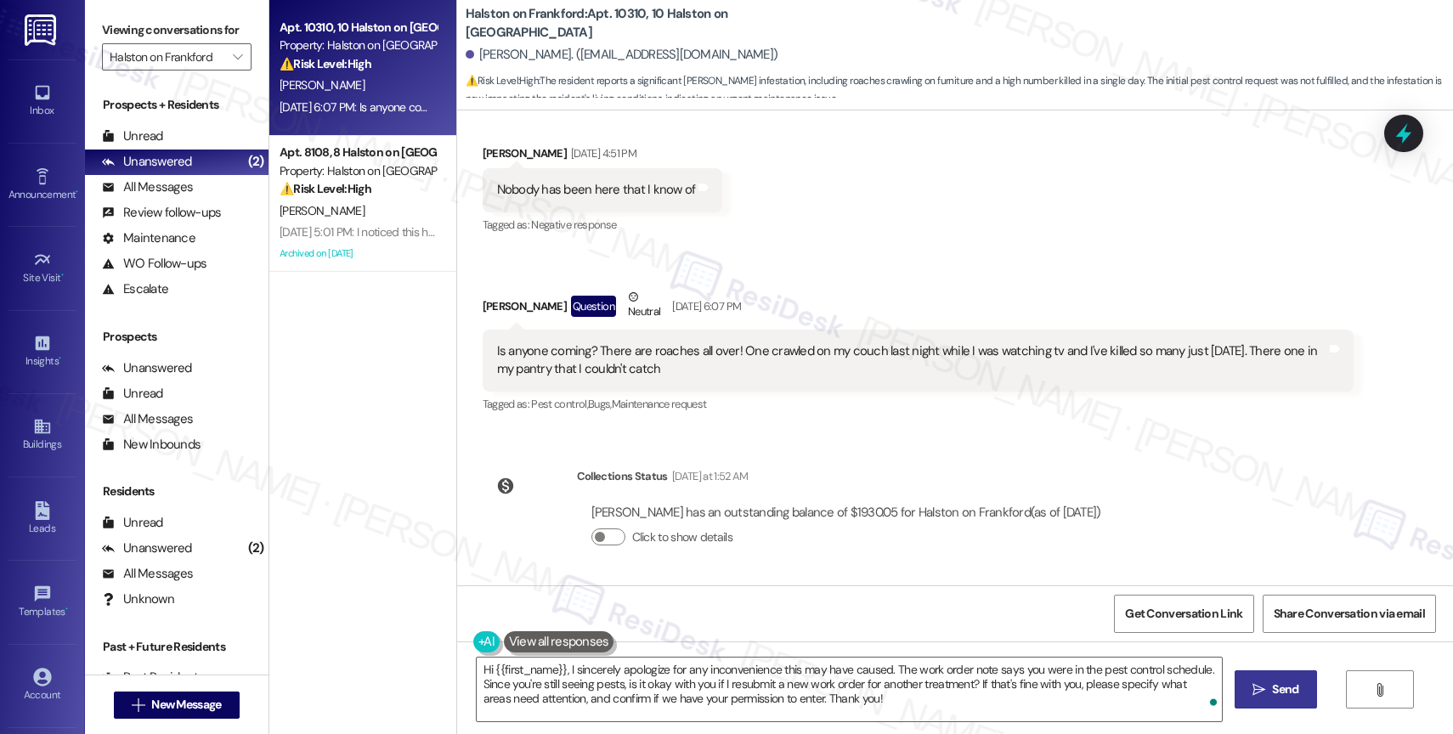
click at [1268, 689] on span "Send" at bounding box center [1284, 689] width 33 height 18
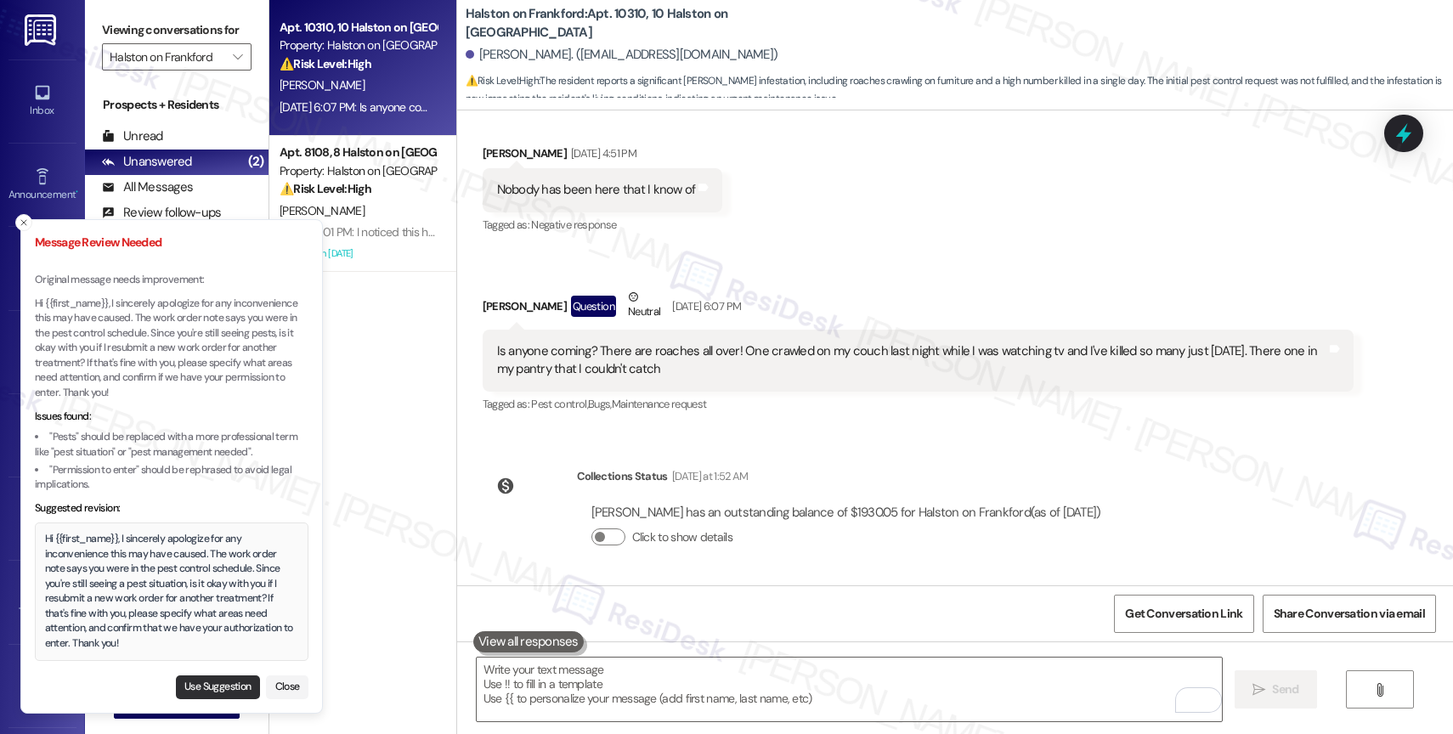
click at [235, 678] on button "Use Suggestion" at bounding box center [218, 687] width 84 height 24
type textarea "Hi {{first_name}}, I sincerely apologize for any inconvenience this may have ca…"
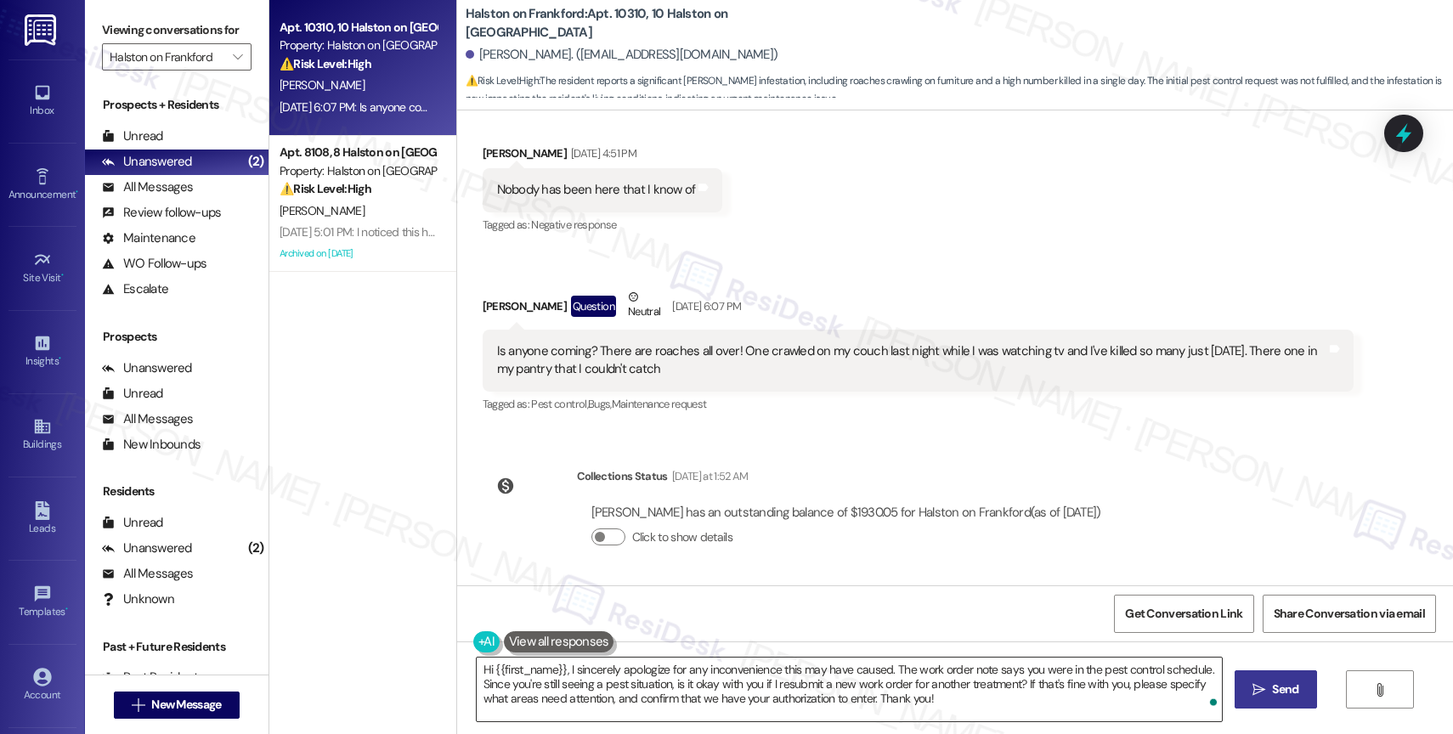
click at [983, 710] on textarea "Hi {{first_name}}, I sincerely apologize for any inconvenience this may have ca…" at bounding box center [849, 690] width 745 height 64
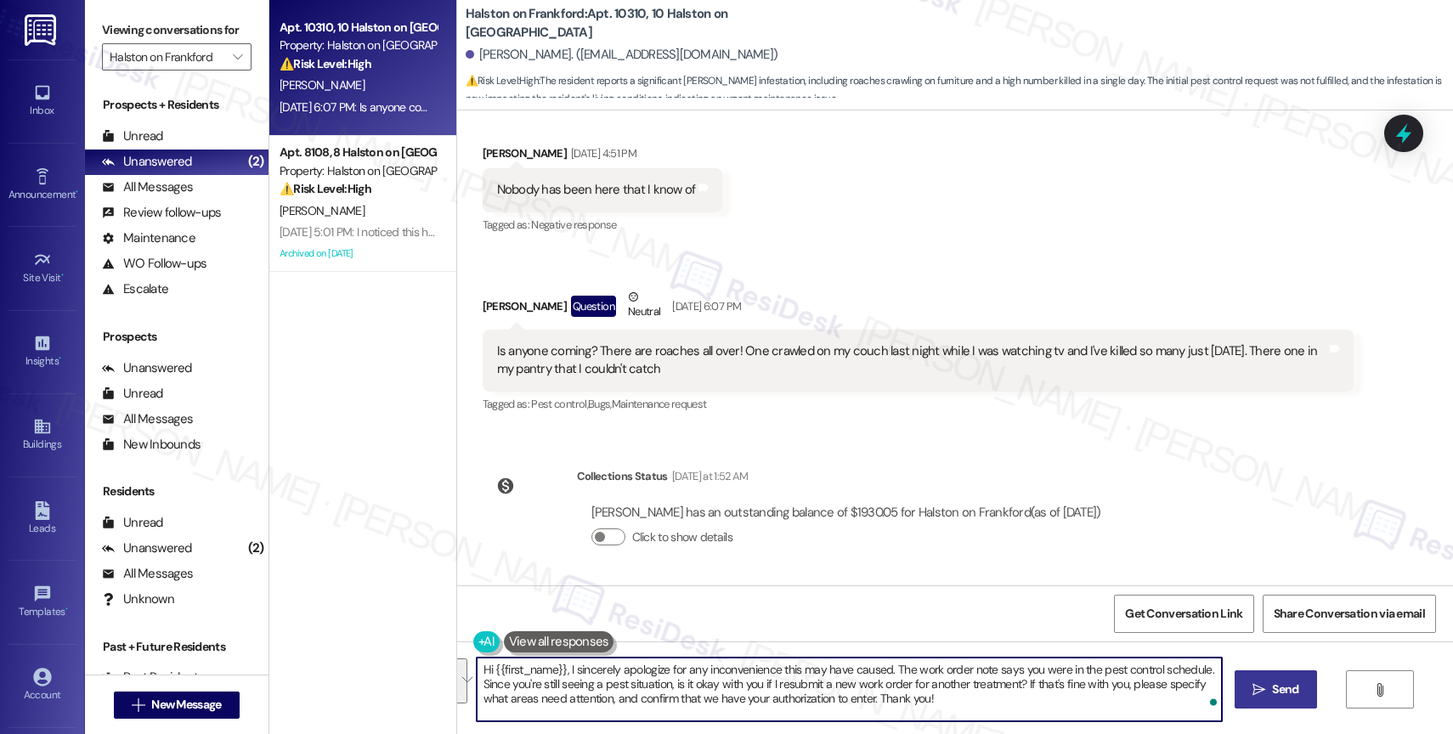
drag, startPoint x: 983, startPoint y: 710, endPoint x: 455, endPoint y: 669, distance: 529.2
click at [457, 669] on div "Hi {{first_name}}, I sincerely apologize for any inconvenience this may have ca…" at bounding box center [955, 704] width 996 height 127
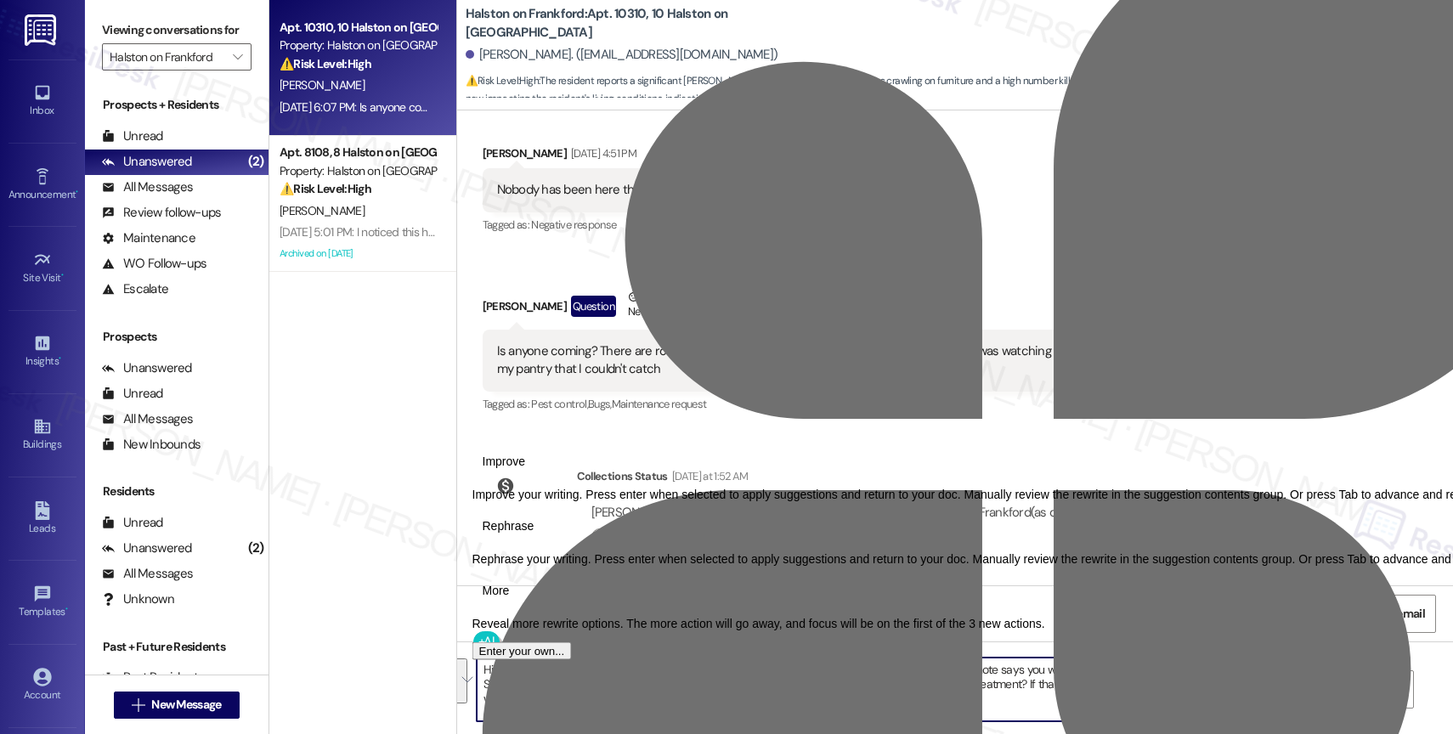
click at [1009, 706] on textarea "Hi {{first_name}}, I sincerely apologize for any inconvenience this may have ca…" at bounding box center [849, 690] width 745 height 64
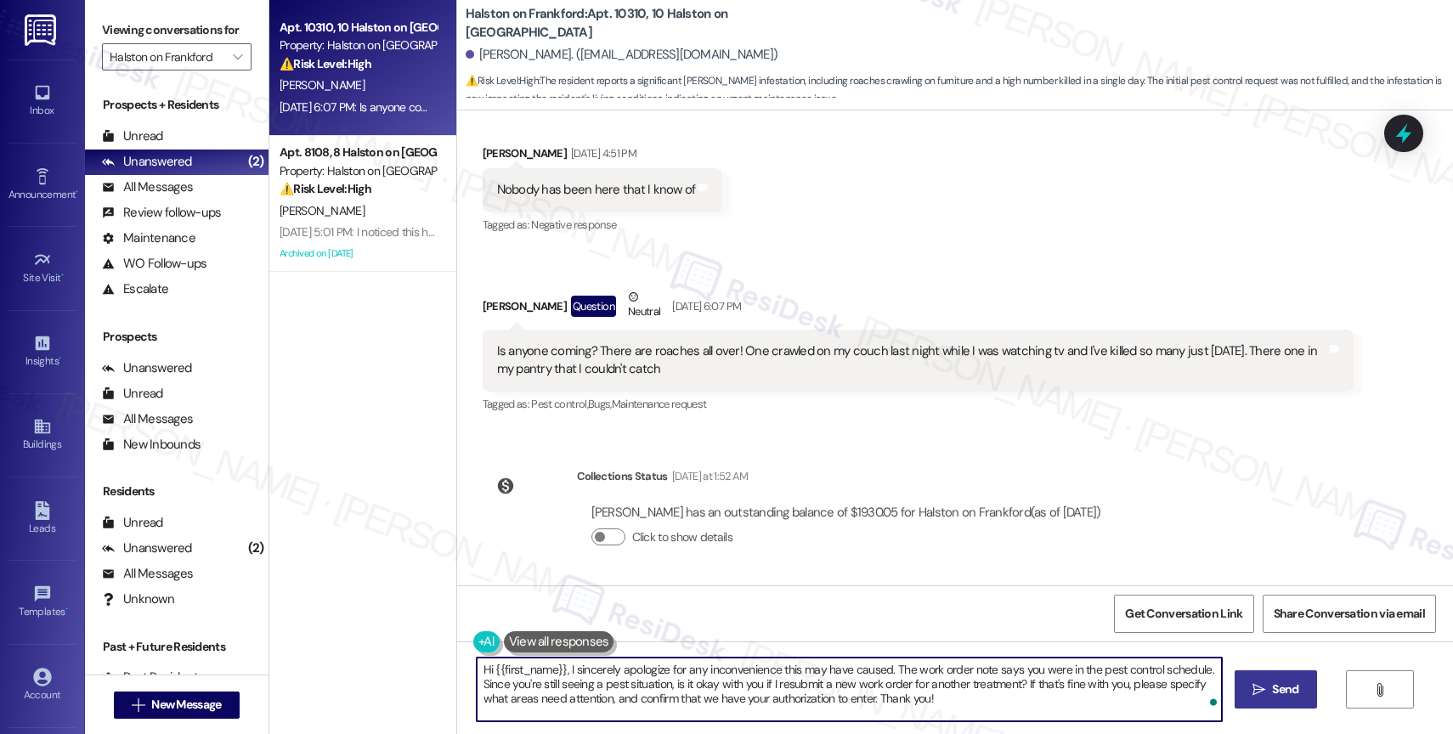
click at [1286, 685] on span "Send" at bounding box center [1285, 689] width 26 height 18
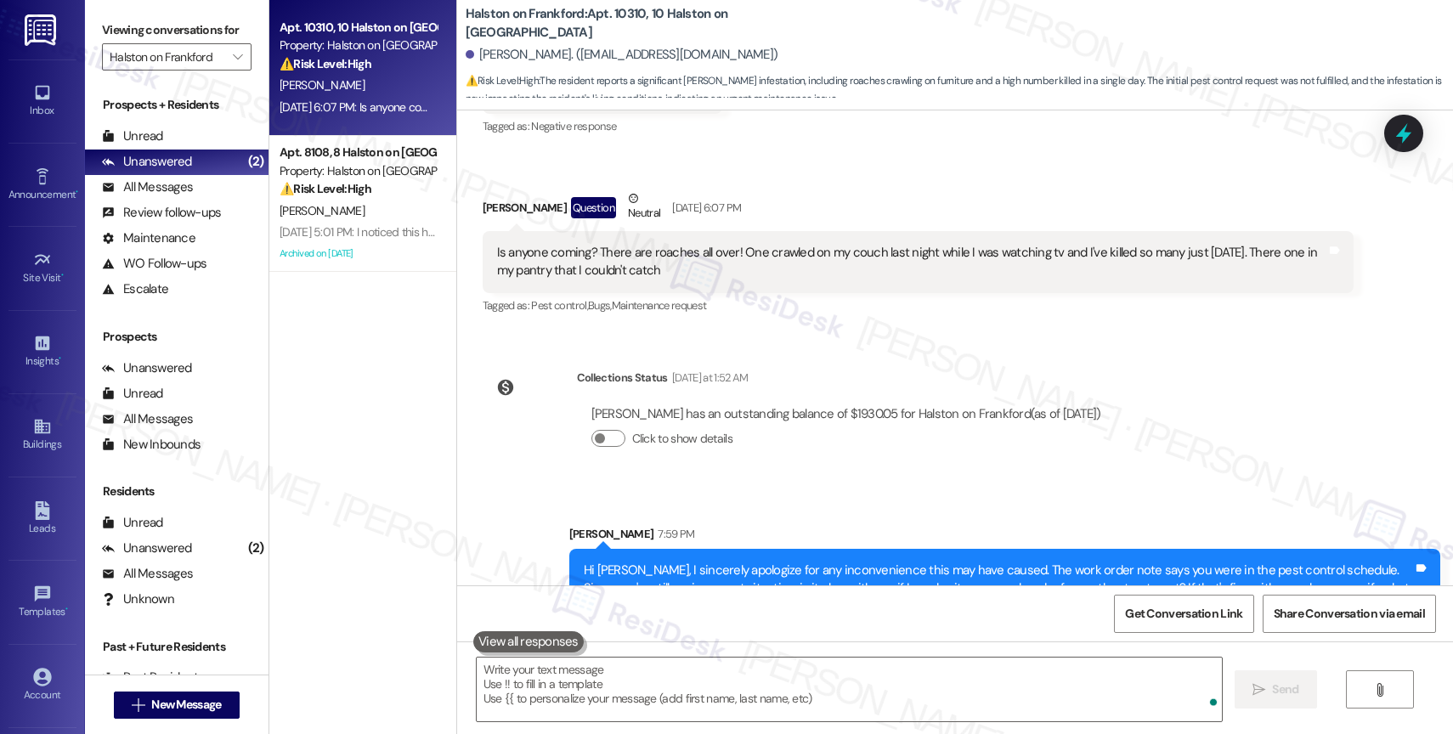
scroll to position [2831, 0]
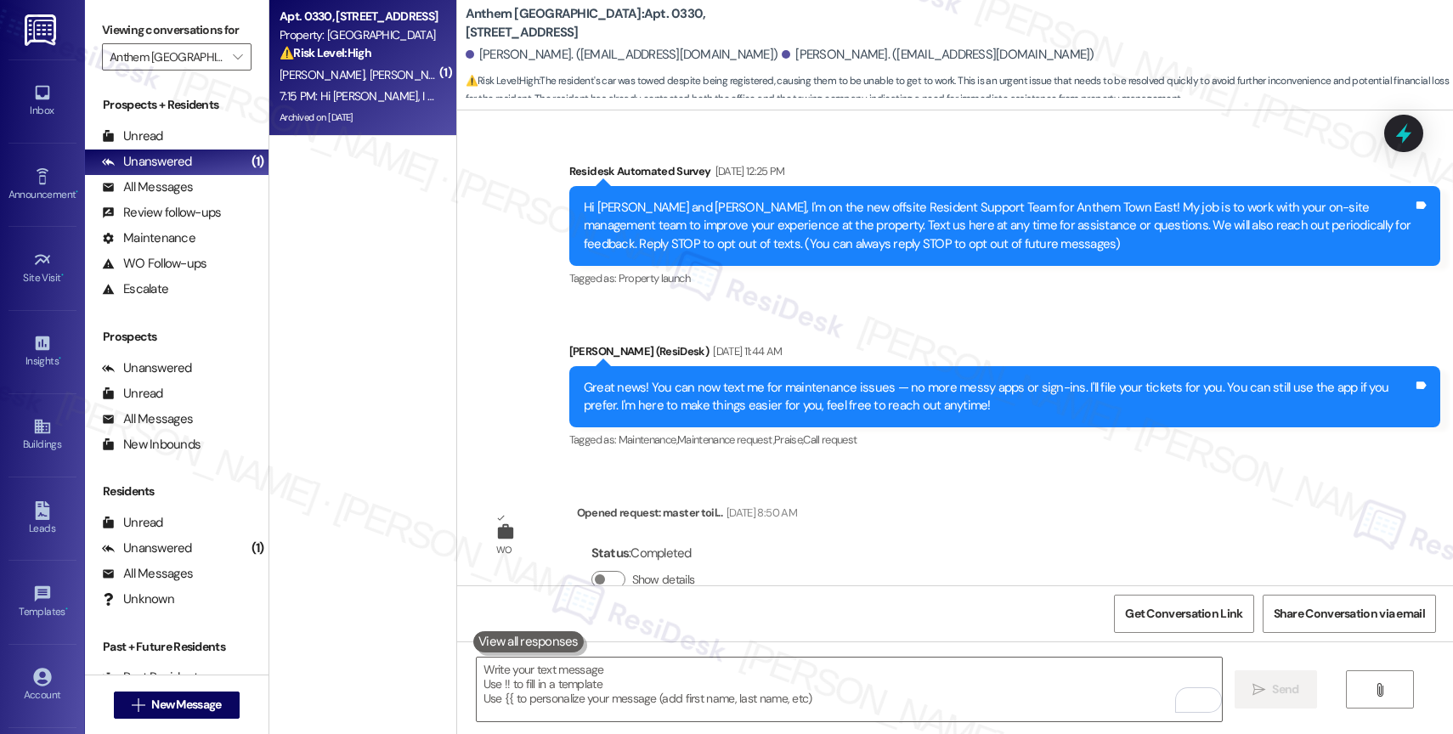
scroll to position [45254, 0]
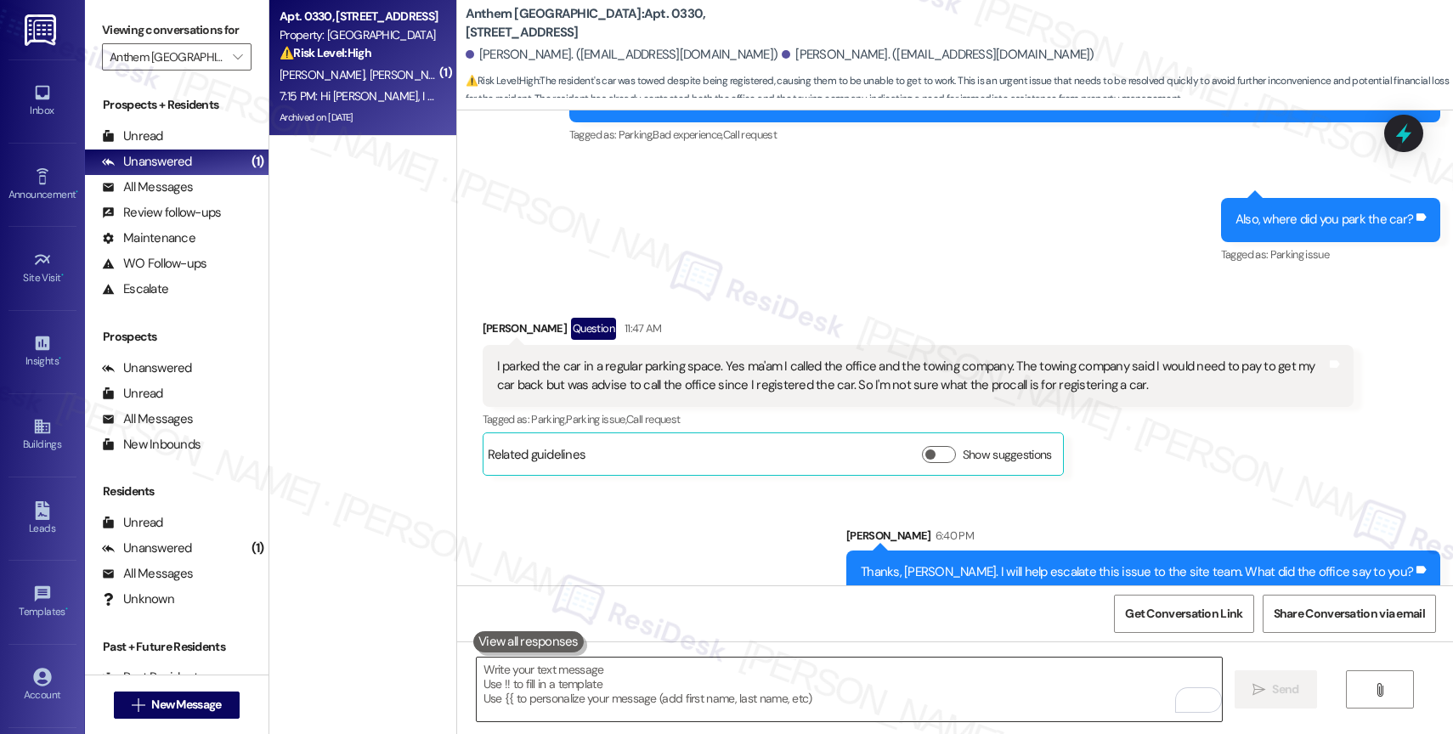
click at [625, 681] on textarea "To enrich screen reader interactions, please activate Accessibility in Grammarl…" at bounding box center [849, 690] width 745 height 64
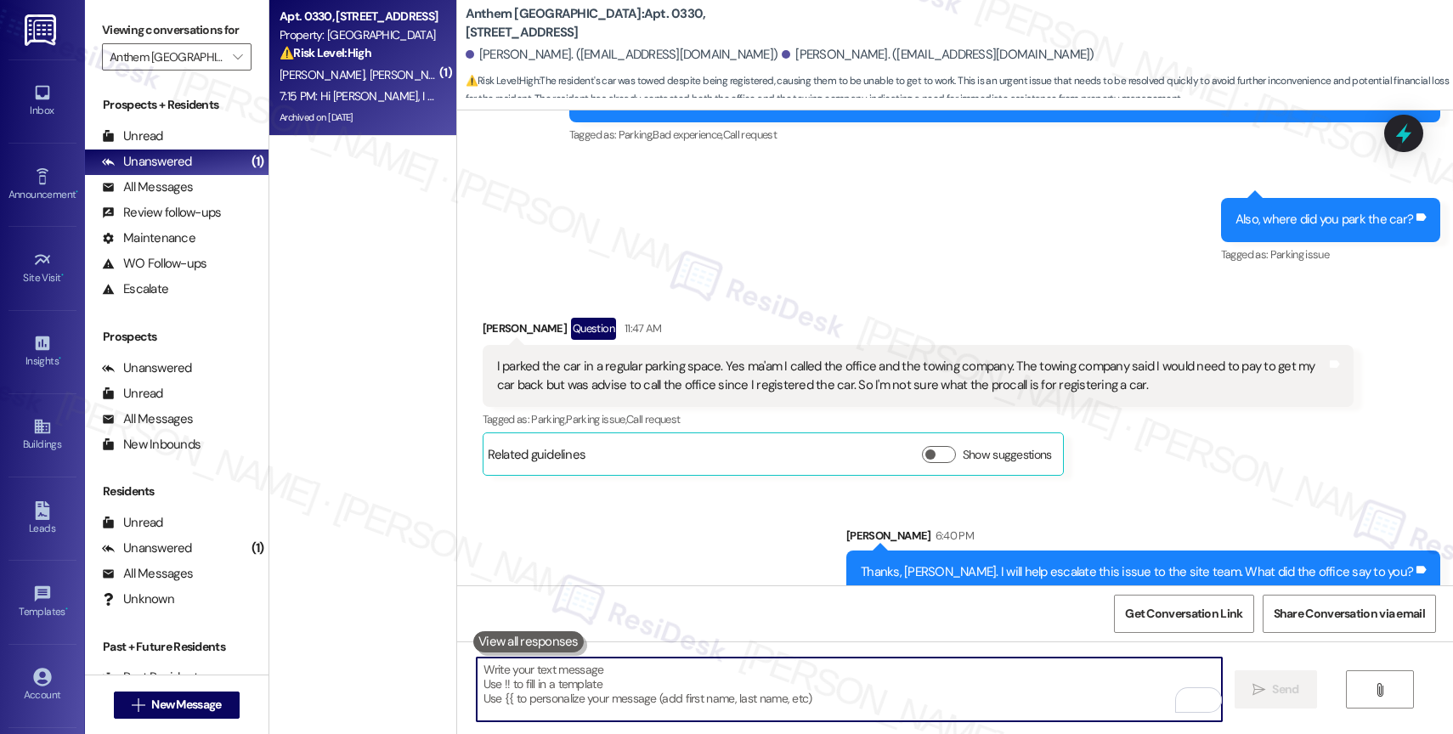
type textarea "W"
type textarea "w"
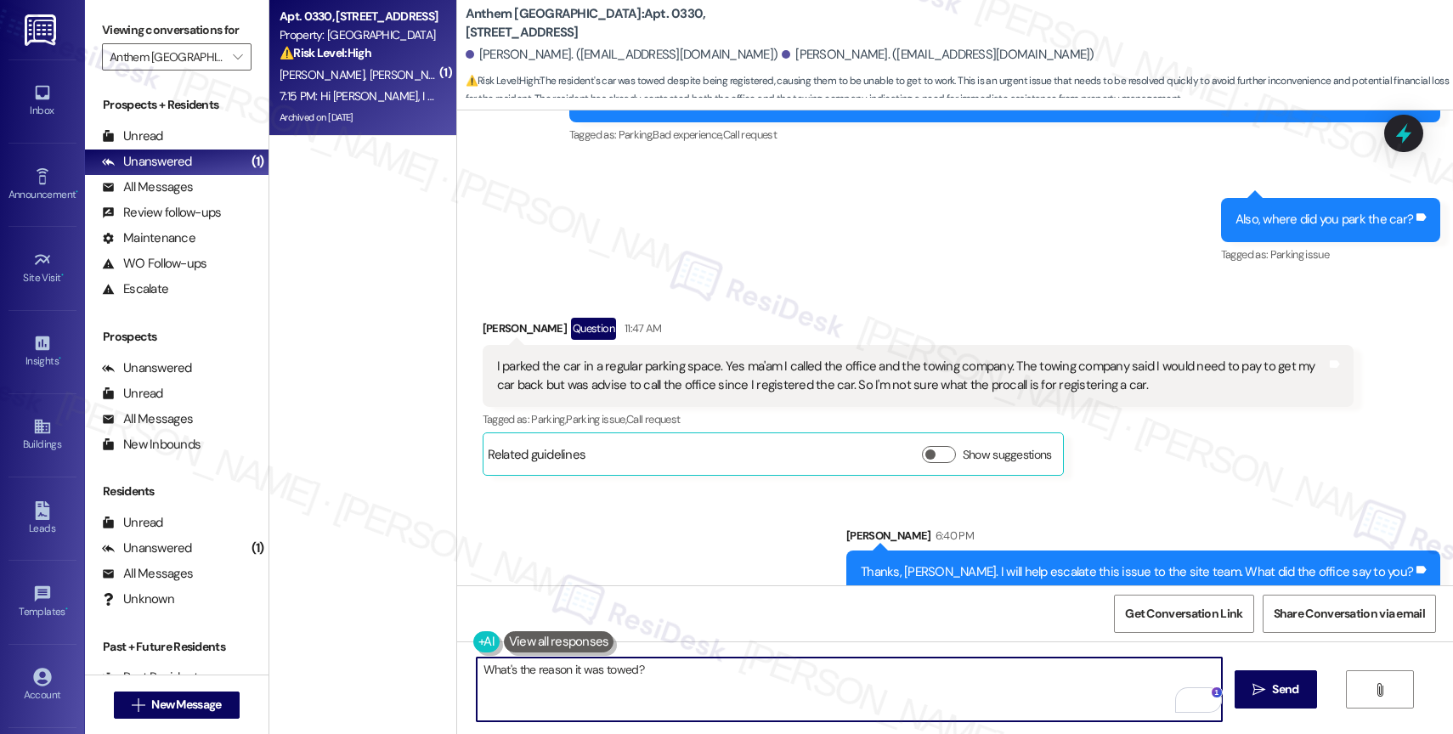
click at [477, 668] on textarea "What's the reason it was towed?" at bounding box center [849, 690] width 745 height 64
drag, startPoint x: 734, startPoint y: 675, endPoint x: 460, endPoint y: 674, distance: 274.4
click at [458, 674] on div "It's good to know you've been in touch with the office. Honestly, I don't have …" at bounding box center [955, 704] width 996 height 127
click at [676, 676] on textarea "Honestly, I don't have control over towing. What's the reason it was towed?" at bounding box center [849, 690] width 745 height 64
paste textarea "It's good to know you've been in touch with the office."
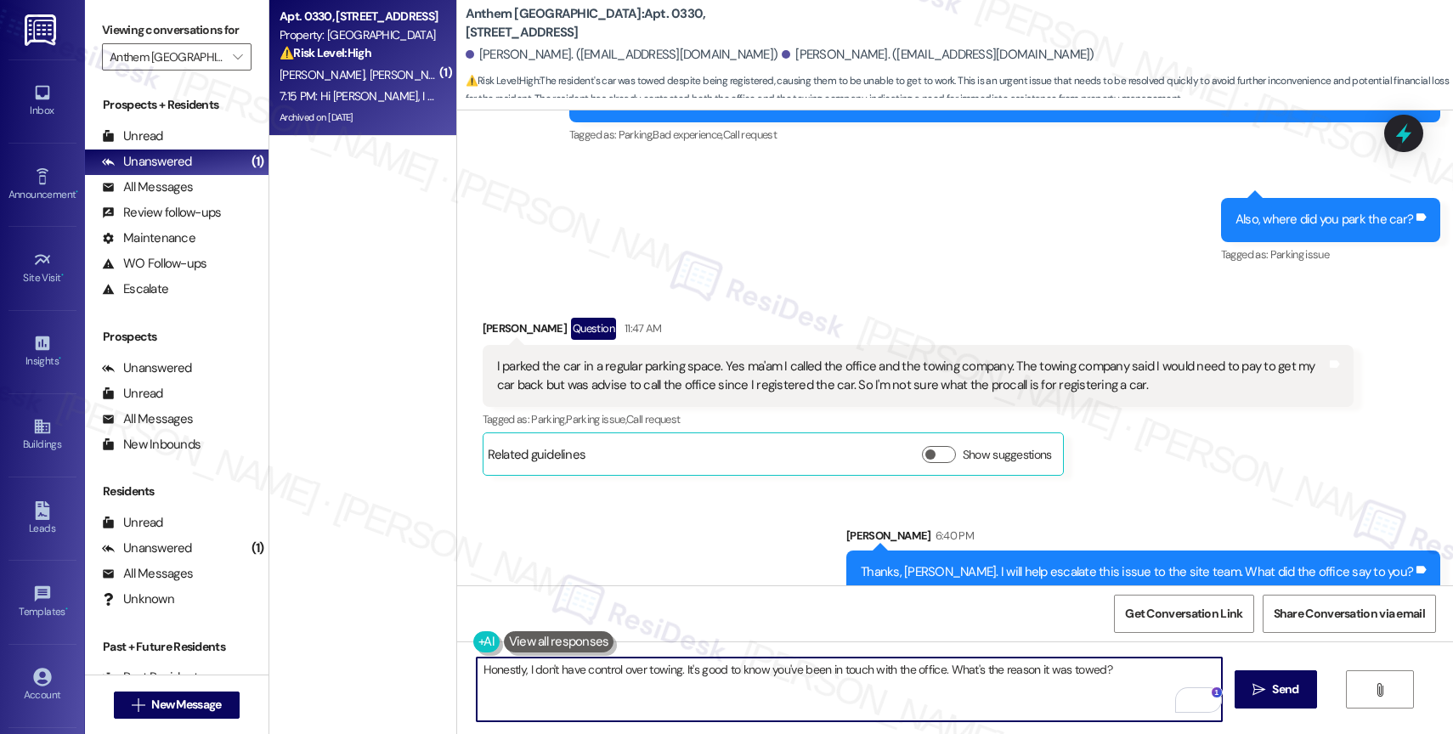
click at [1118, 668] on textarea "Honestly, I don't have control over towing. It's good to know you've been in to…" at bounding box center [849, 690] width 745 height 64
click at [1199, 691] on div "1" at bounding box center [1195, 700] width 19 height 19
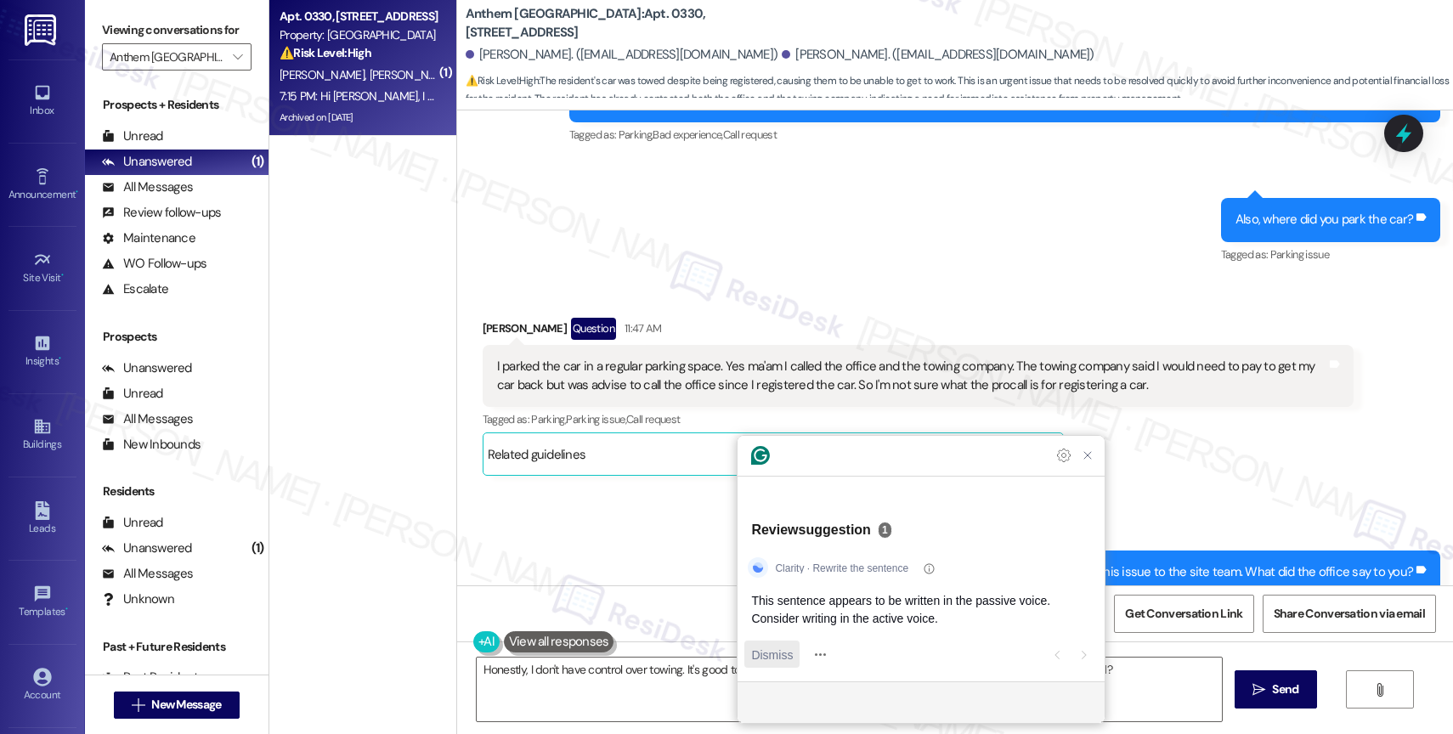
click at [781, 656] on span "Dismiss" at bounding box center [772, 655] width 42 height 18
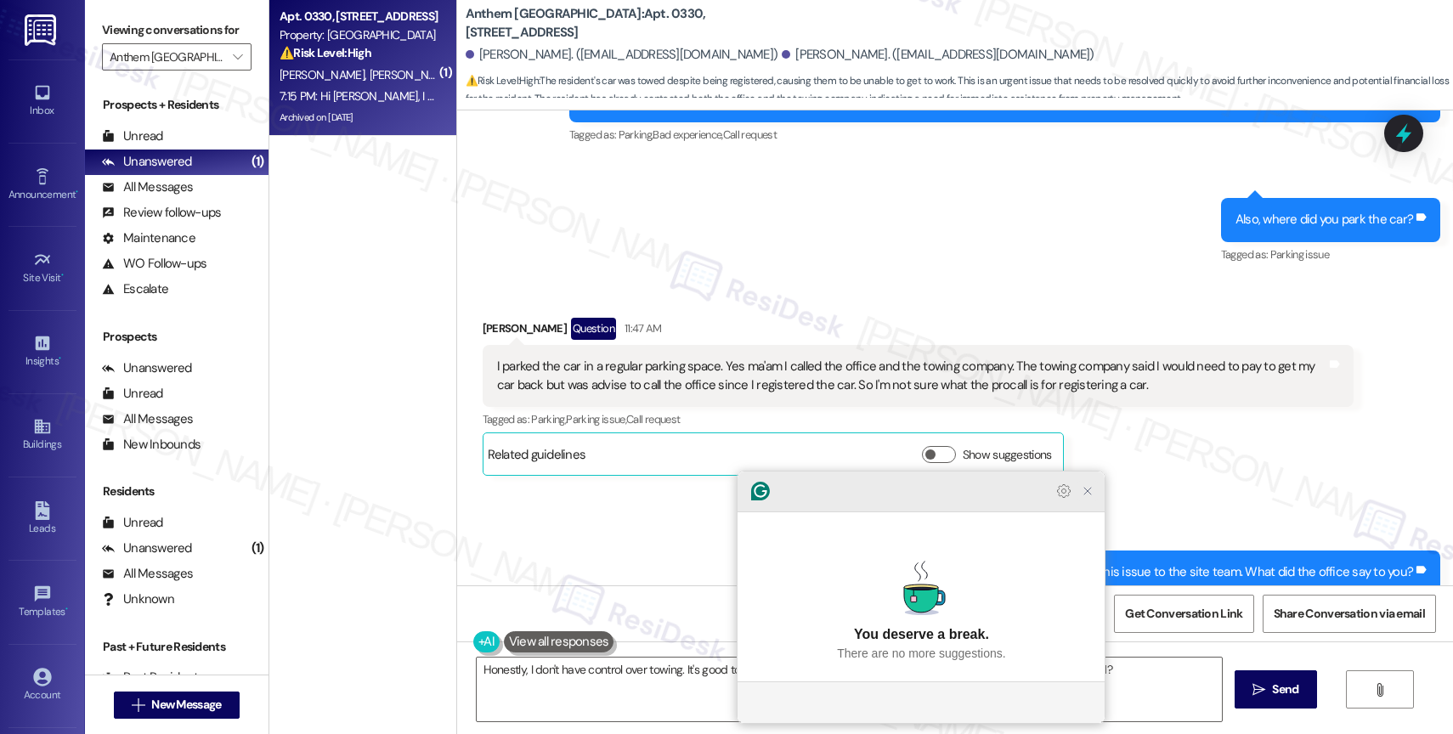
click at [1088, 498] on icon "Close Grammarly Assistant" at bounding box center [1088, 491] width 14 height 14
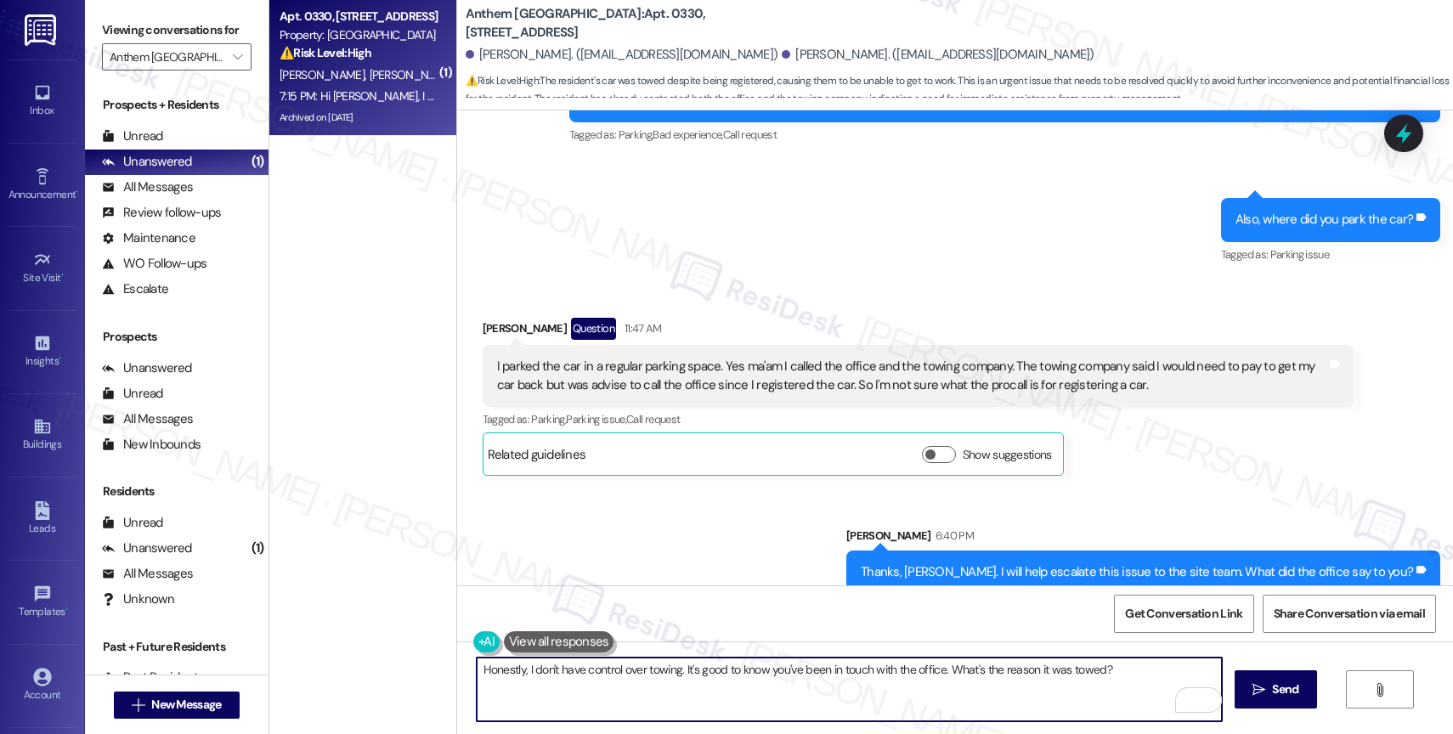
click at [1131, 681] on textarea "Honestly, I don't have control over towing. It's good to know you've been in to…" at bounding box center [849, 690] width 745 height 64
drag, startPoint x: 1131, startPoint y: 681, endPoint x: 958, endPoint y: 670, distance: 172.8
click at [958, 670] on textarea "Honestly, I don't have control over towing. It's good to know you've been in to…" at bounding box center [849, 690] width 745 height 64
click at [1141, 667] on textarea "Honestly, I don't have control over towing. It's good to know you've been in to…" at bounding box center [849, 690] width 745 height 64
type textarea "Honestly, I don't have control over towing. It's good to know you've been in to…"
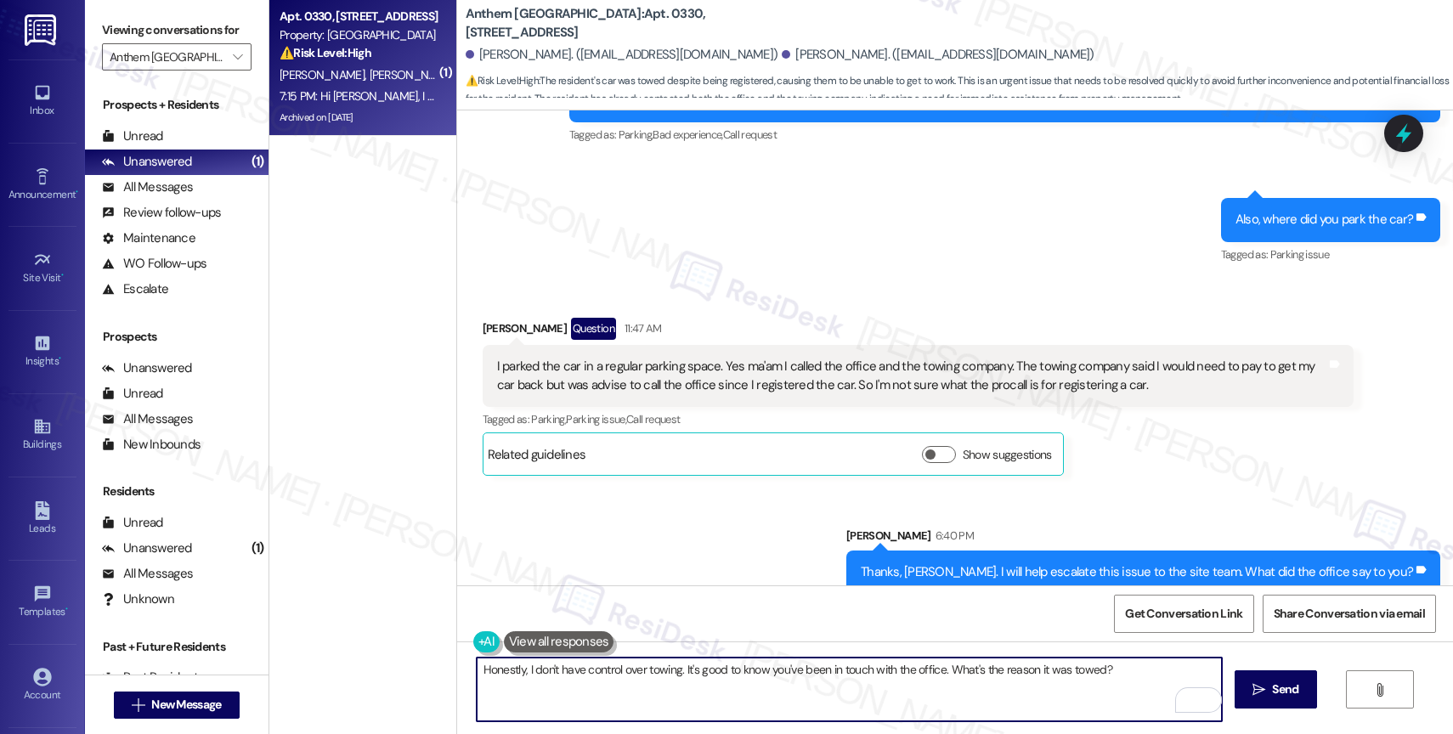
click at [1148, 671] on textarea "Honestly, I don't have control over towing. It's good to know you've been in to…" at bounding box center [849, 690] width 745 height 64
click at [1257, 688] on icon "" at bounding box center [1258, 690] width 13 height 14
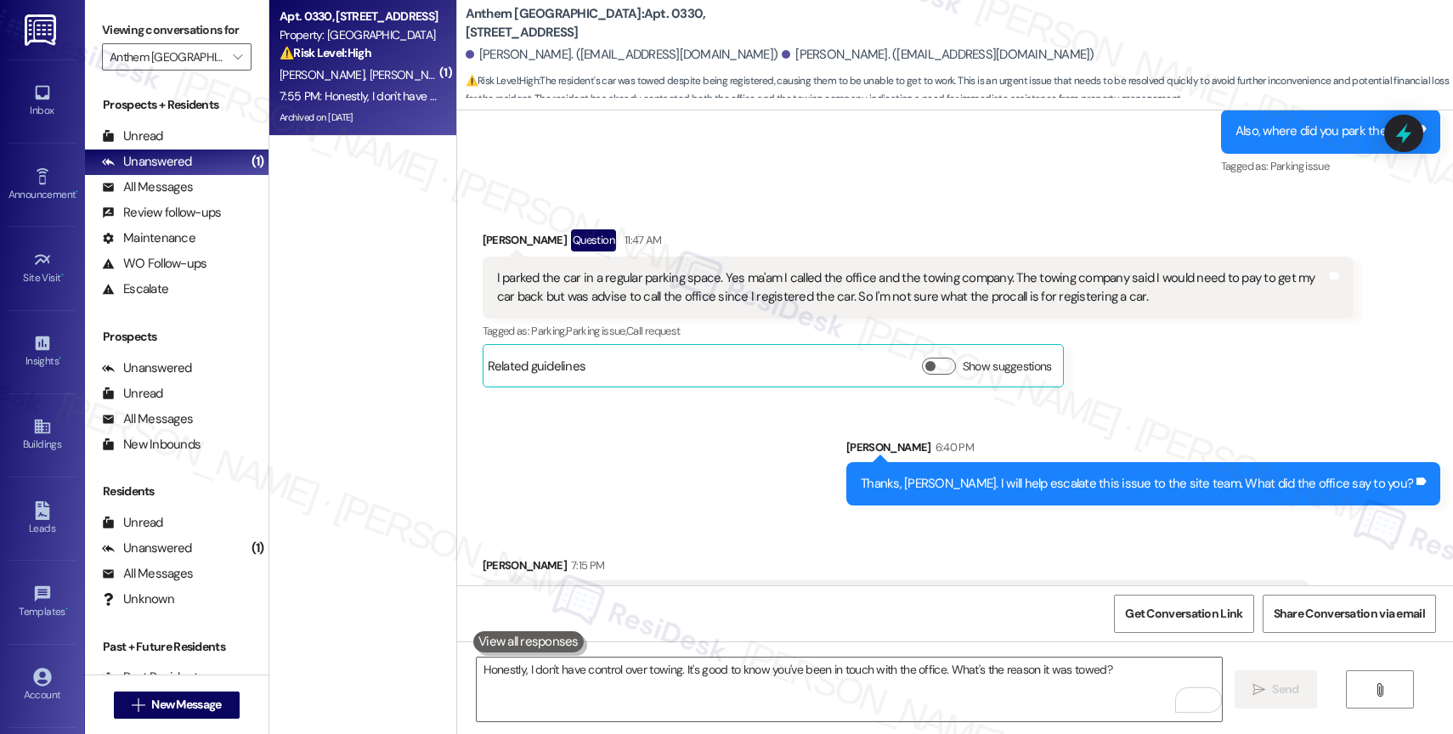
scroll to position [45372, 0]
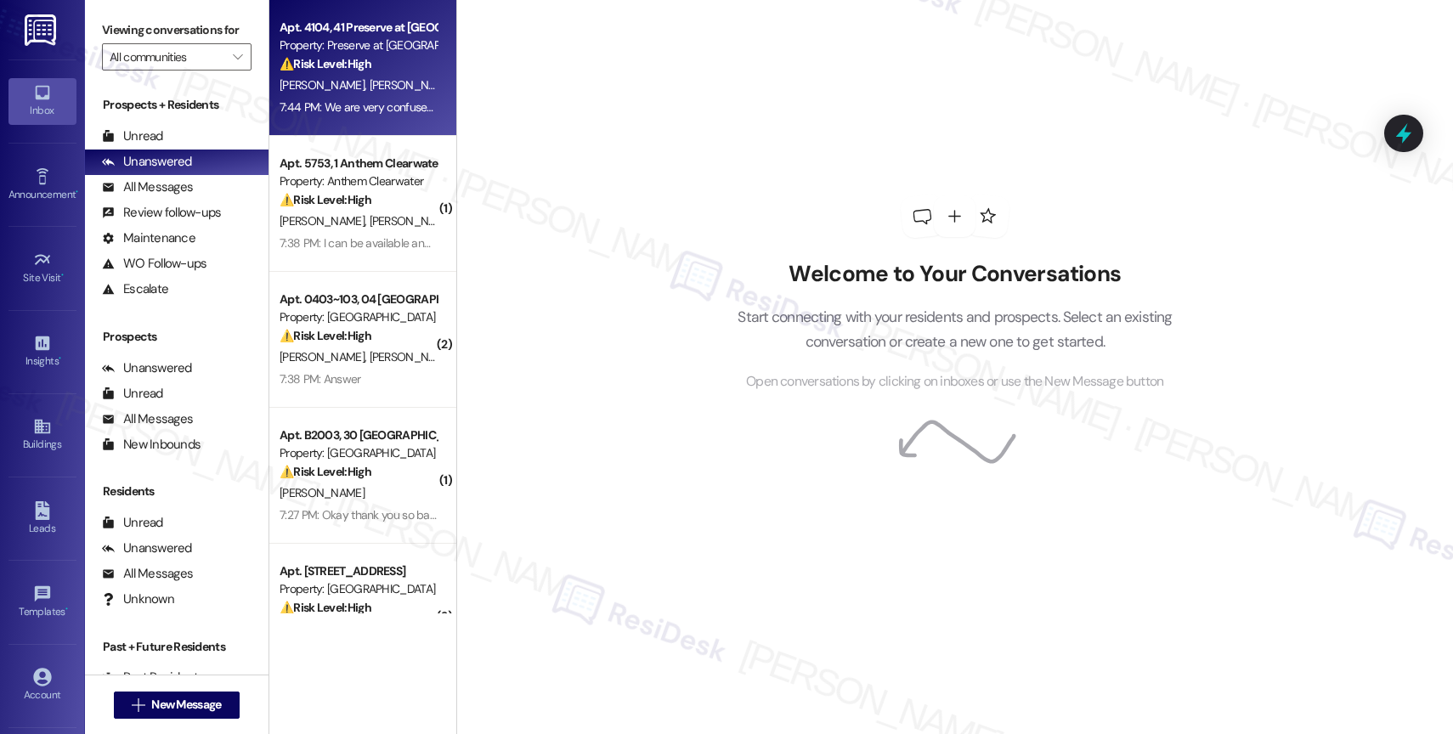
click at [323, 46] on div "Property: Preserve at [GEOGRAPHIC_DATA]" at bounding box center [357, 46] width 157 height 18
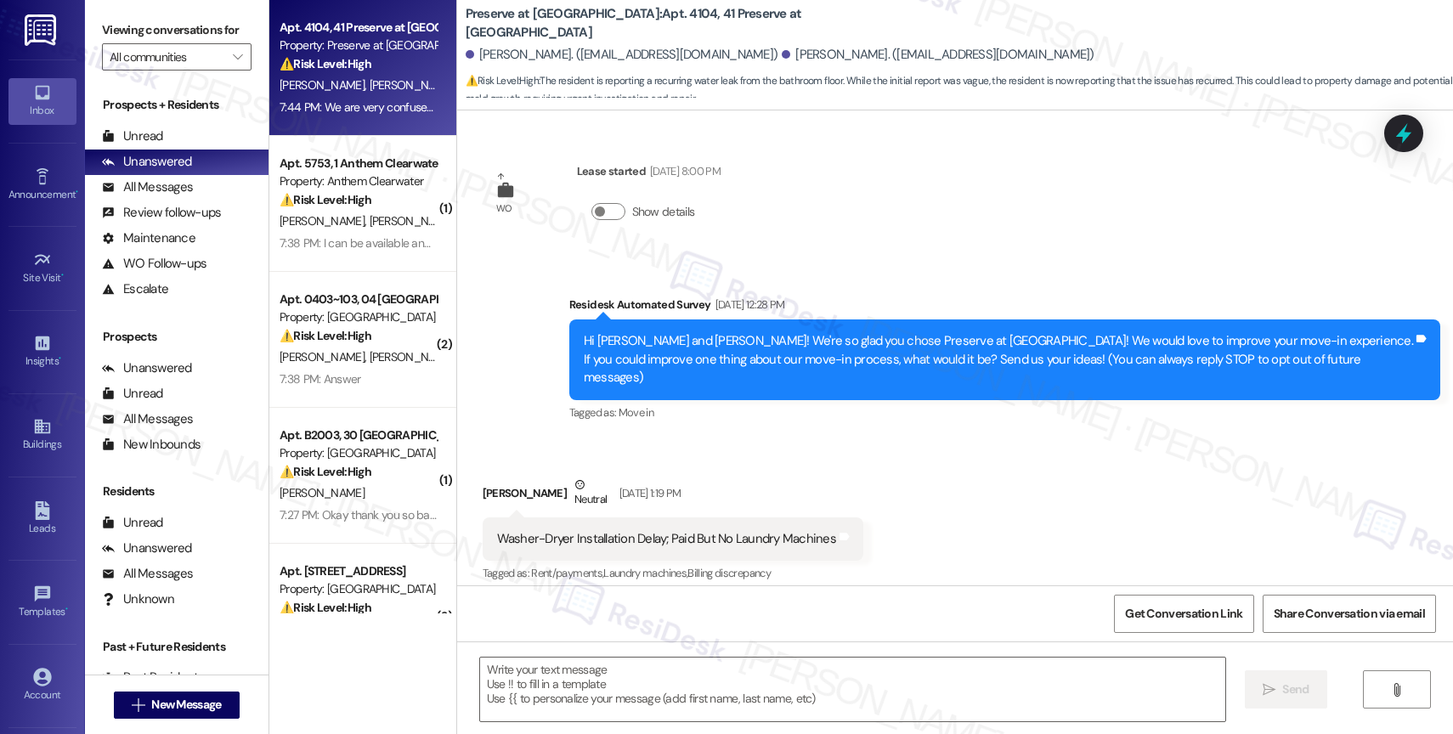
scroll to position [10893, 0]
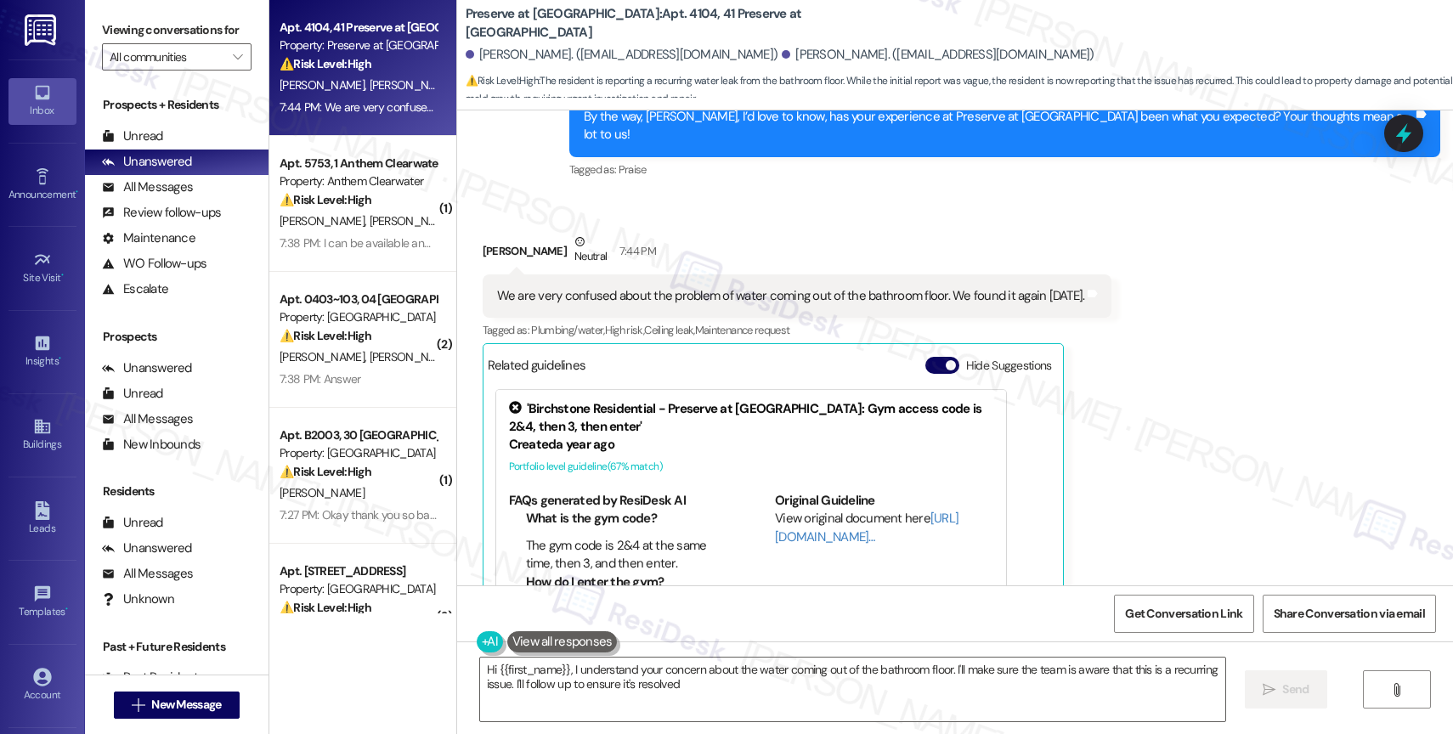
type textarea "Hi {{first_name}}, I understand your concern about the water coming out of the …"
click at [925, 357] on button "Hide Suggestions" at bounding box center [942, 365] width 34 height 17
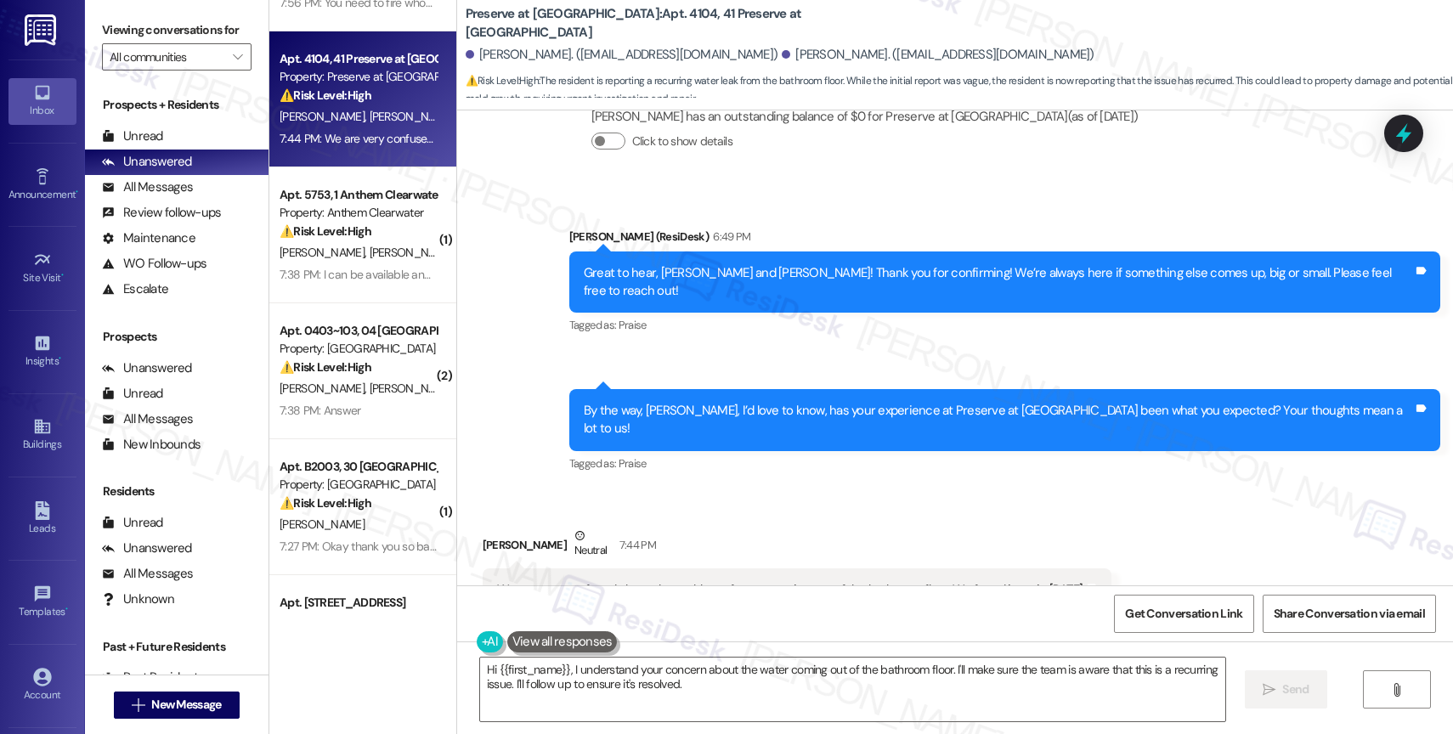
scroll to position [0, 0]
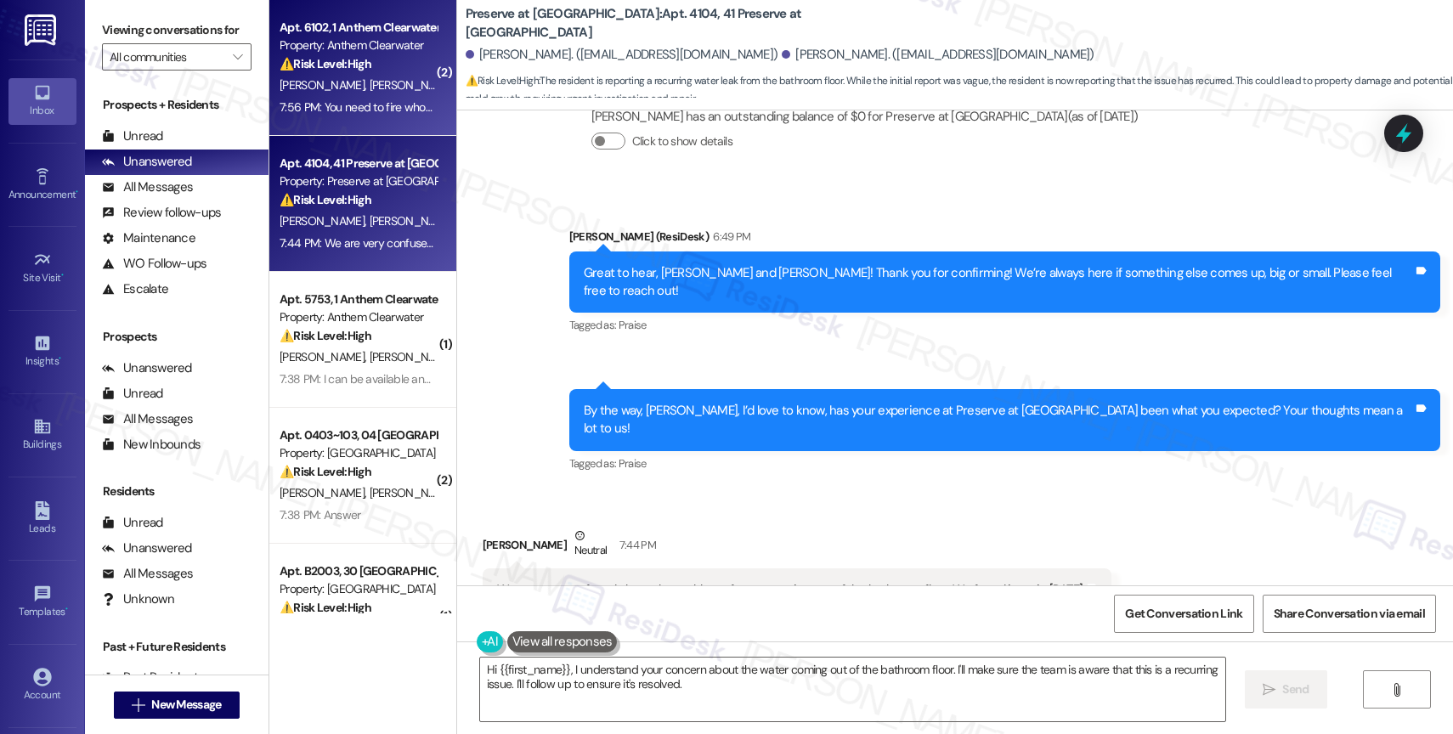
click at [372, 106] on div "7:56 PM: You need to fire whoever you have in charge of maintenance because not…" at bounding box center [822, 106] width 1087 height 15
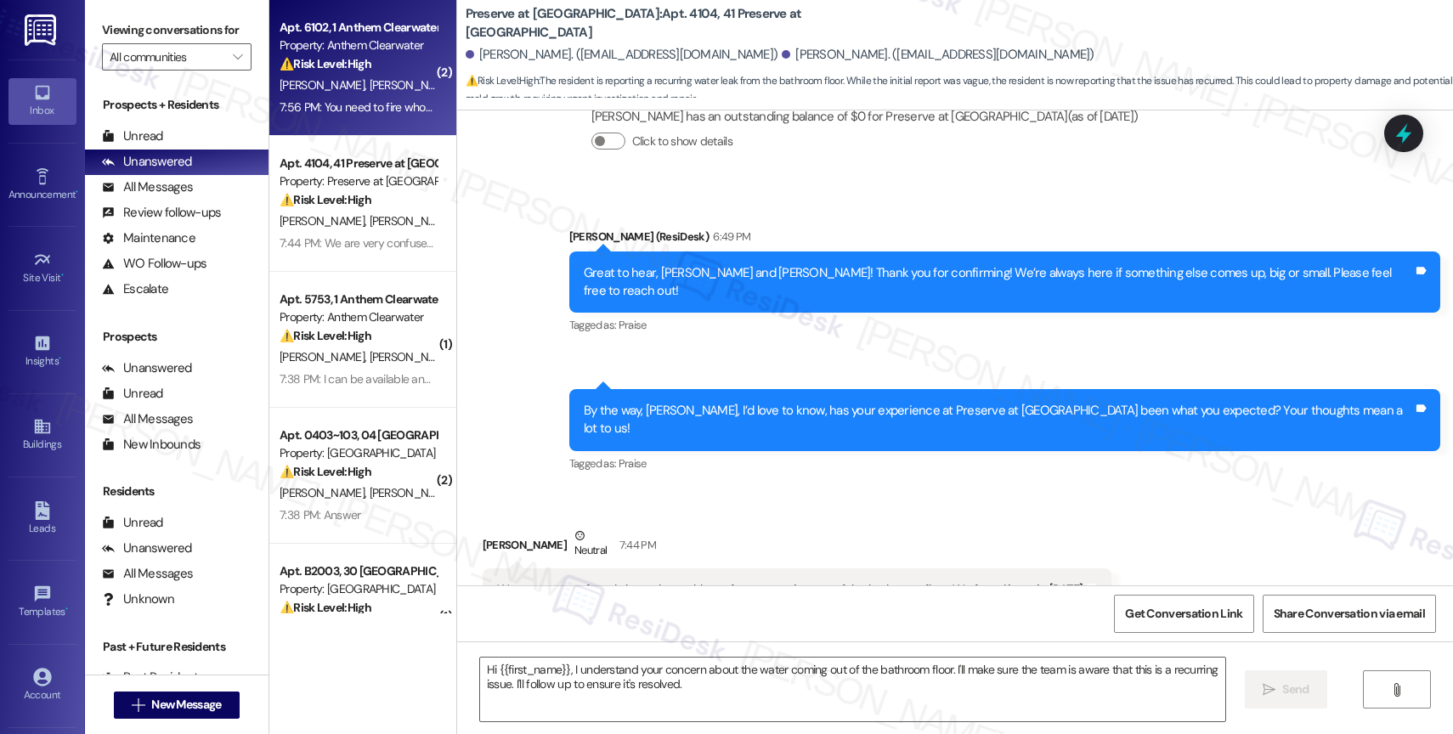
type textarea "Fetching suggested responses. Please feel free to read through the conversation…"
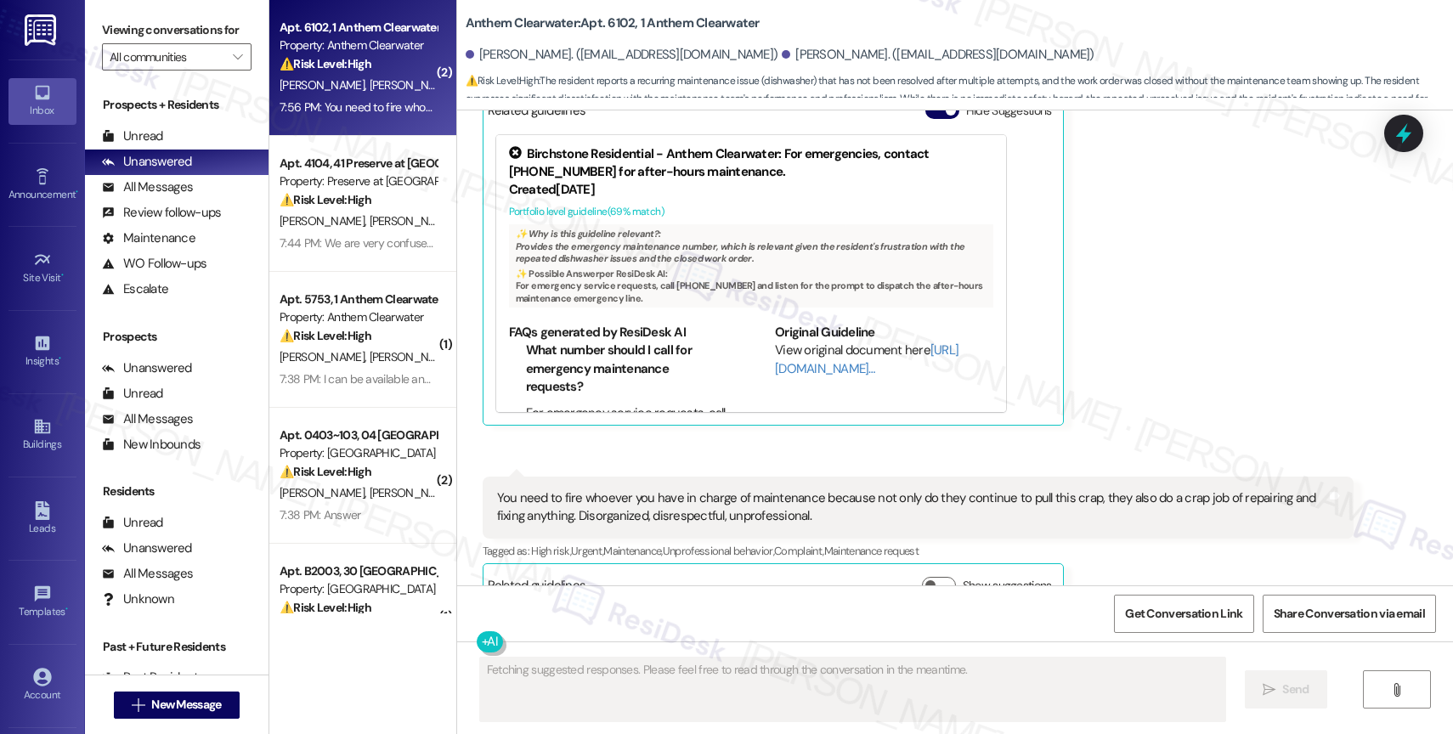
scroll to position [17039, 0]
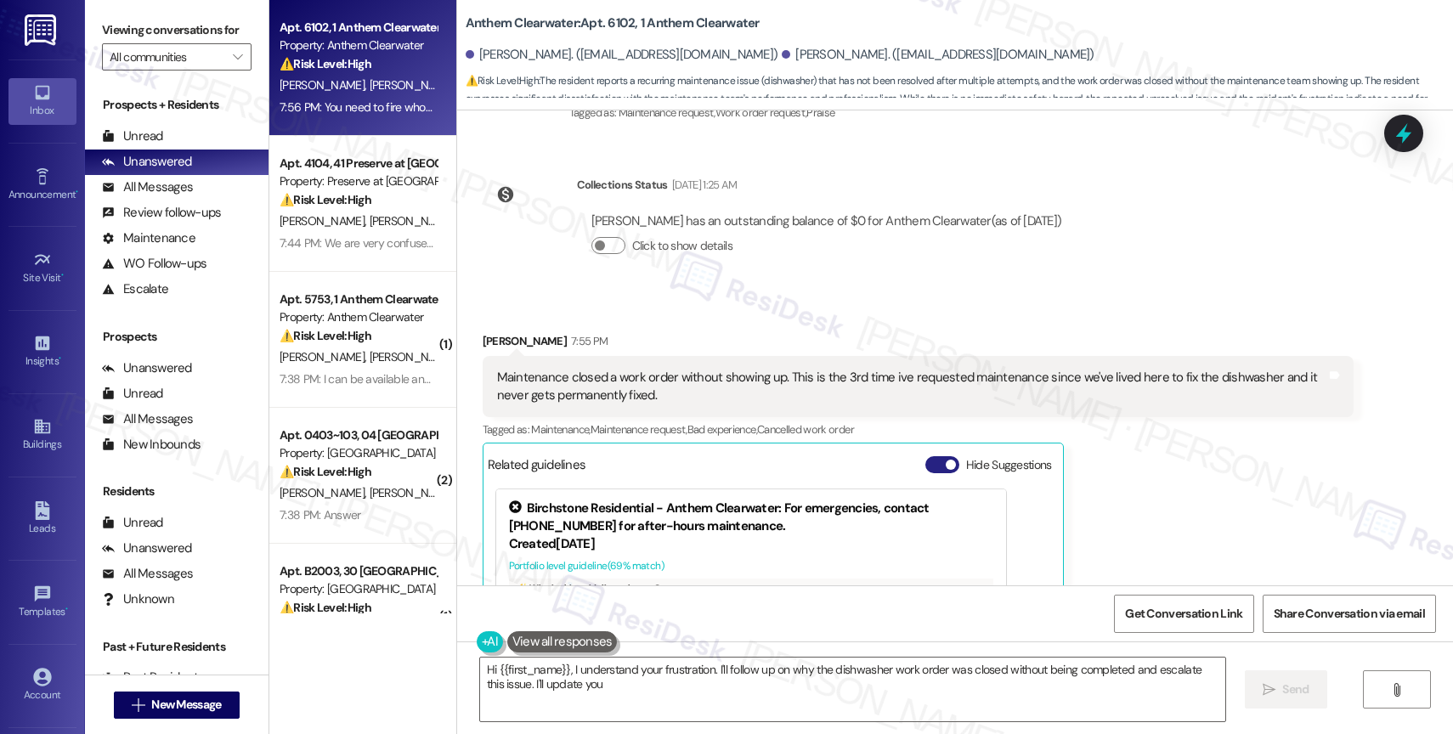
click at [925, 456] on button "Hide Suggestions" at bounding box center [942, 464] width 34 height 17
type textarea "Hi {{first_name}}, I understand your frustration. I'll follow up on why the dis…"
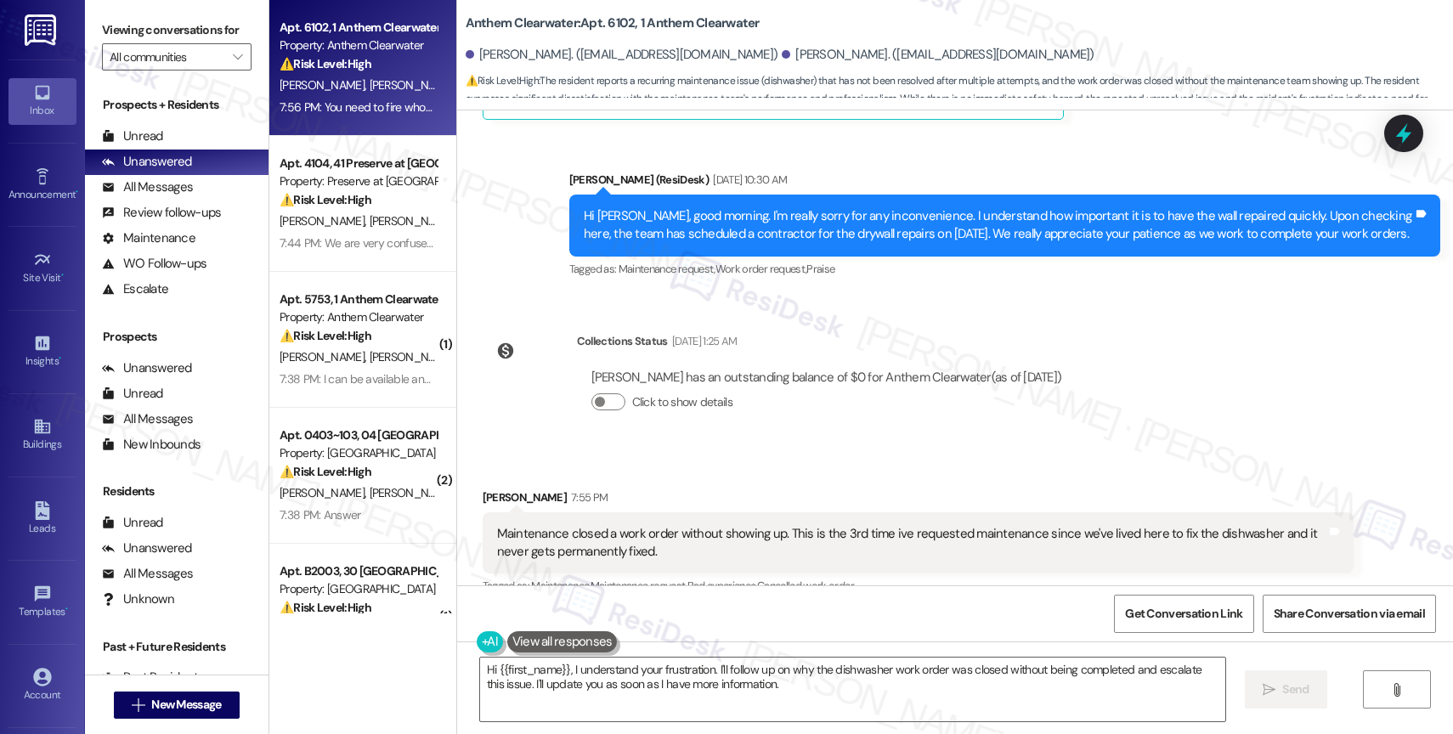
scroll to position [17100, 0]
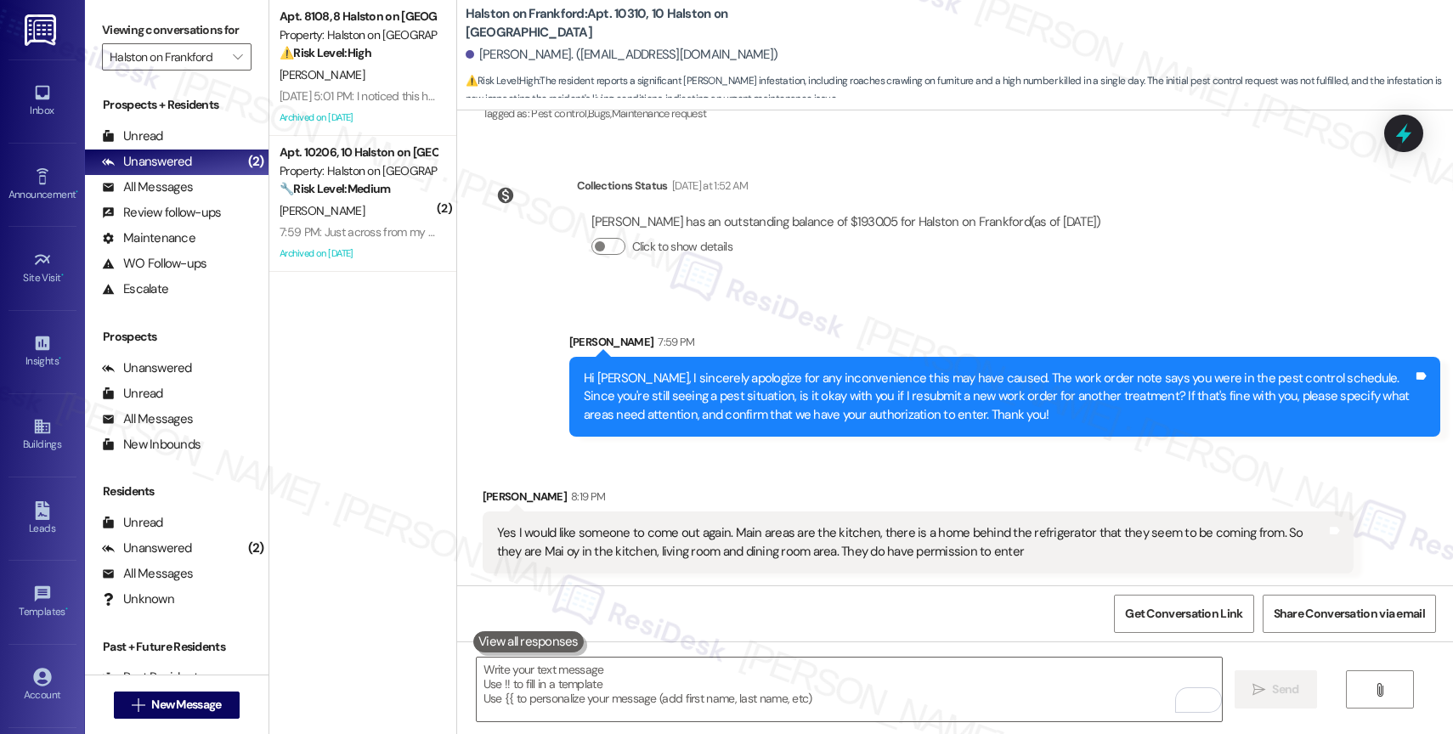
scroll to position [2968, 0]
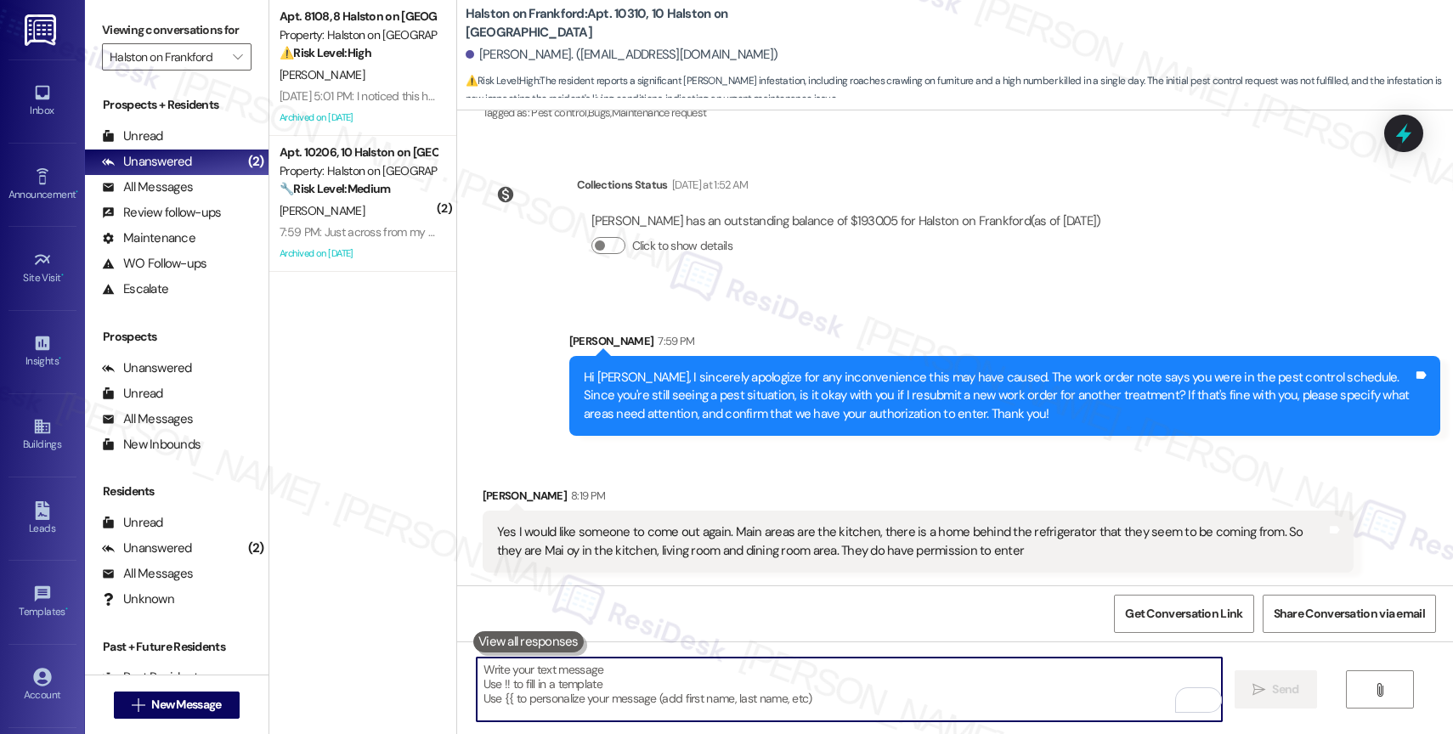
click at [624, 687] on textarea "To enrich screen reader interactions, please activate Accessibility in Grammarl…" at bounding box center [849, 690] width 745 height 64
type textarea "p"
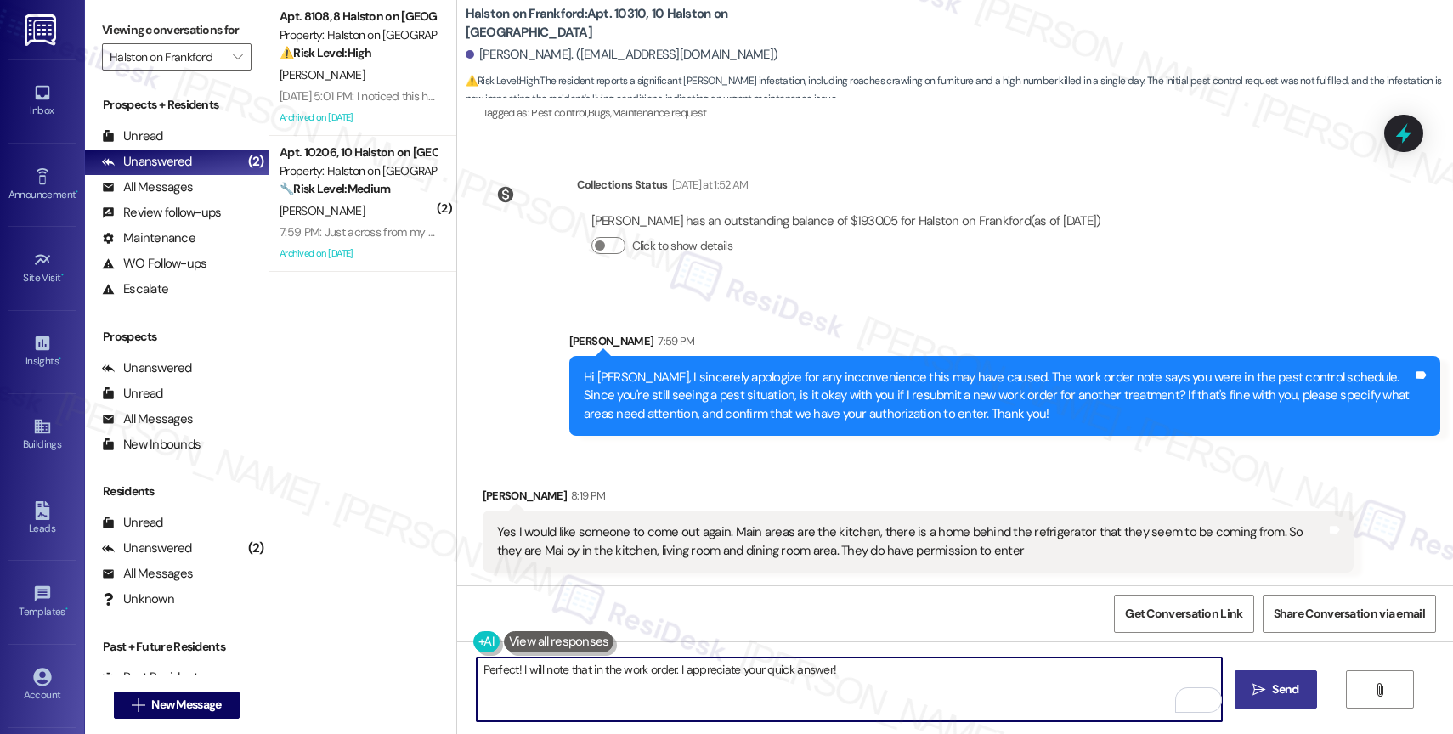
type textarea "Perfect! I will note that in the work order. I appreciate your quick answer!"
click at [1258, 695] on icon "" at bounding box center [1258, 690] width 13 height 14
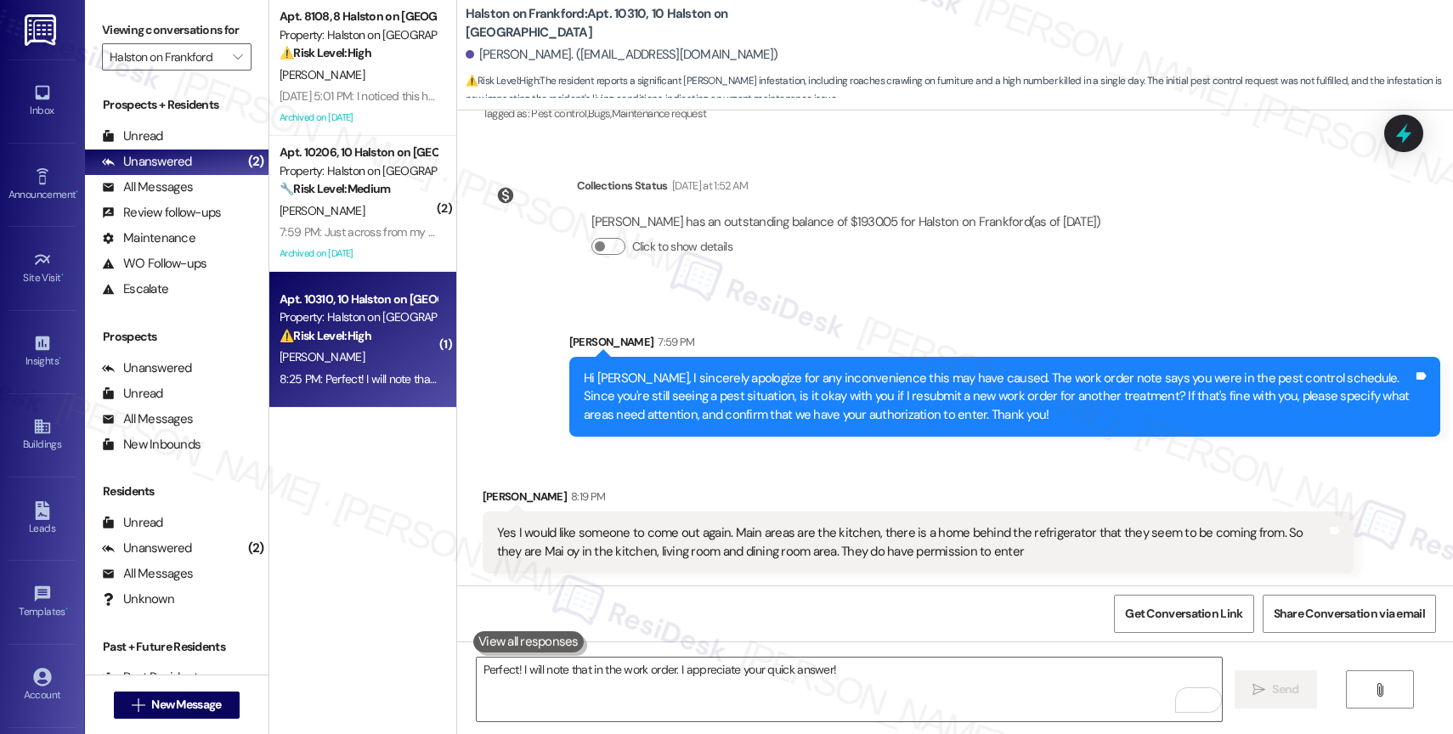
scroll to position [3087, 0]
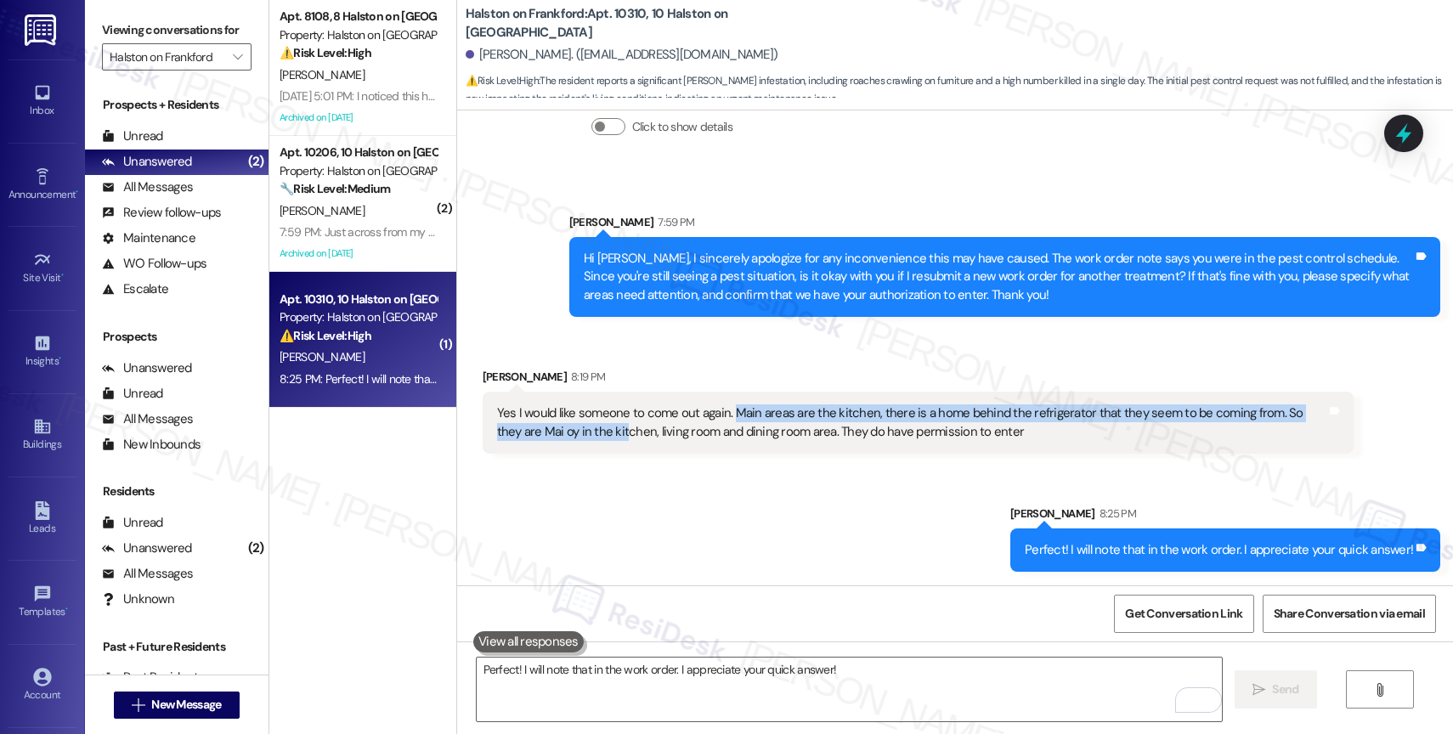
drag, startPoint x: 718, startPoint y: 409, endPoint x: 567, endPoint y: 430, distance: 151.9
click at [567, 430] on div "Yes I would like someone to come out again. Main areas are the kitchen, there i…" at bounding box center [911, 422] width 829 height 37
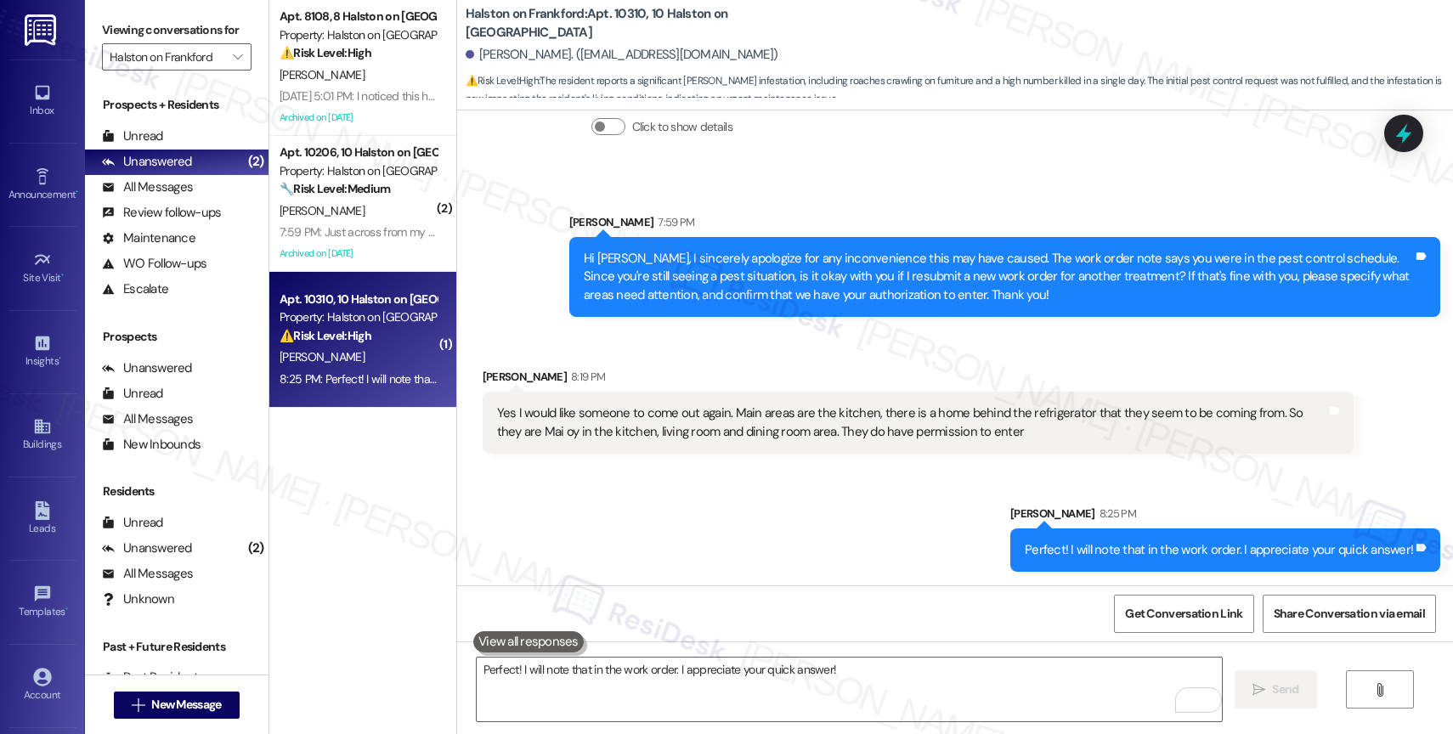
click at [695, 433] on div "Yes I would like someone to come out again. Main areas are the kitchen, there i…" at bounding box center [911, 422] width 829 height 37
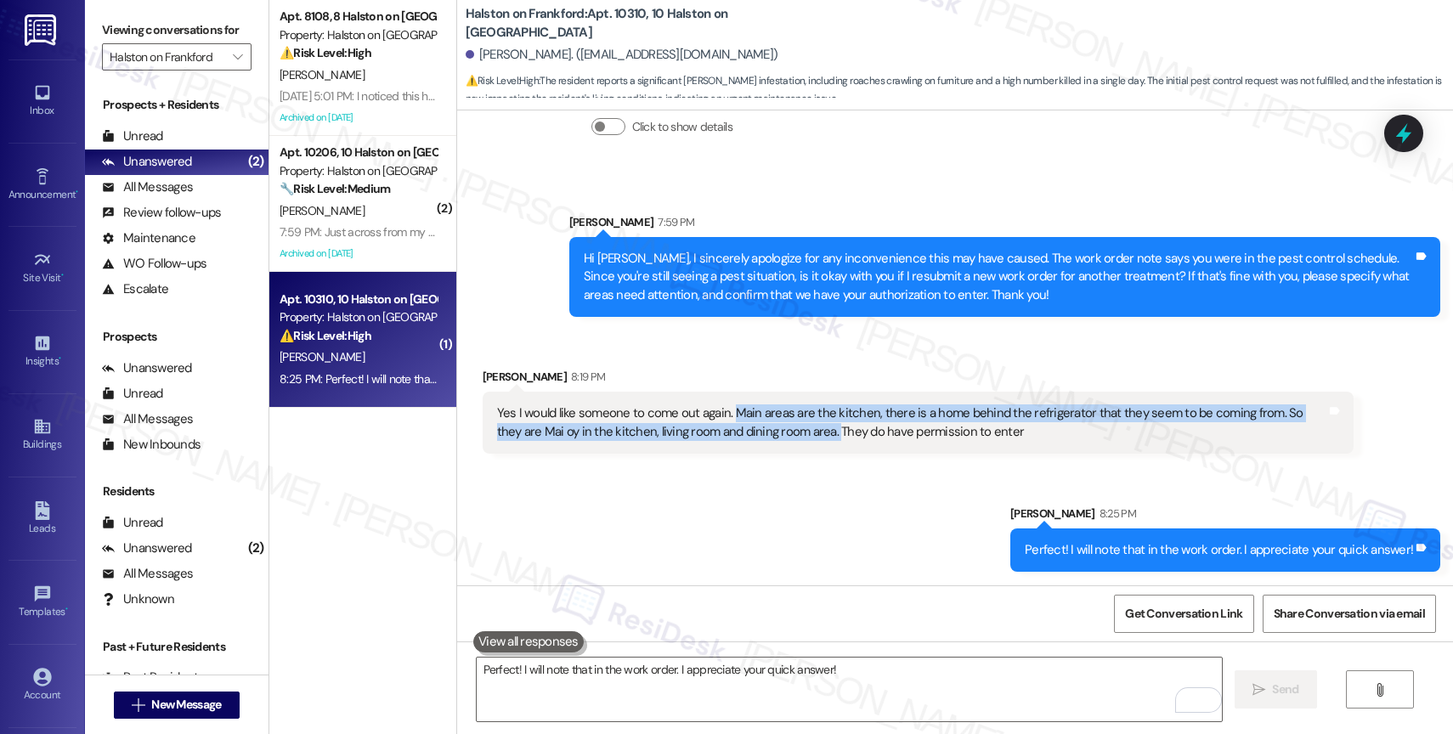
drag, startPoint x: 718, startPoint y: 410, endPoint x: 772, endPoint y: 432, distance: 58.4
click at [772, 432] on div "Yes I would like someone to come out again. Main areas are the kitchen, there i…" at bounding box center [911, 422] width 829 height 37
copy div "Main areas are the kitchen, there is a home behind the refrigerator that they s…"
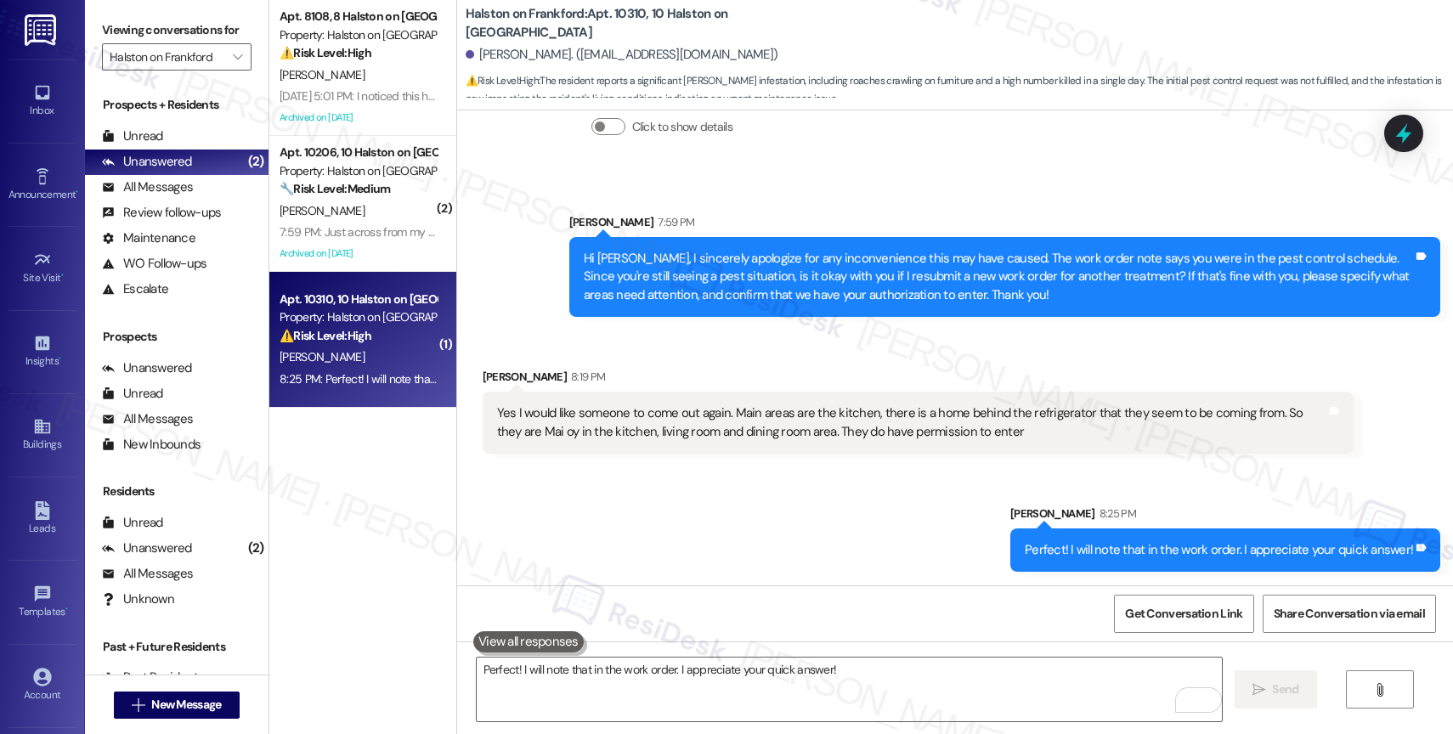
click at [722, 525] on div "Sent via SMS [PERSON_NAME] 8:25 PM Perfect! I will note that in the work order.…" at bounding box center [955, 525] width 996 height 118
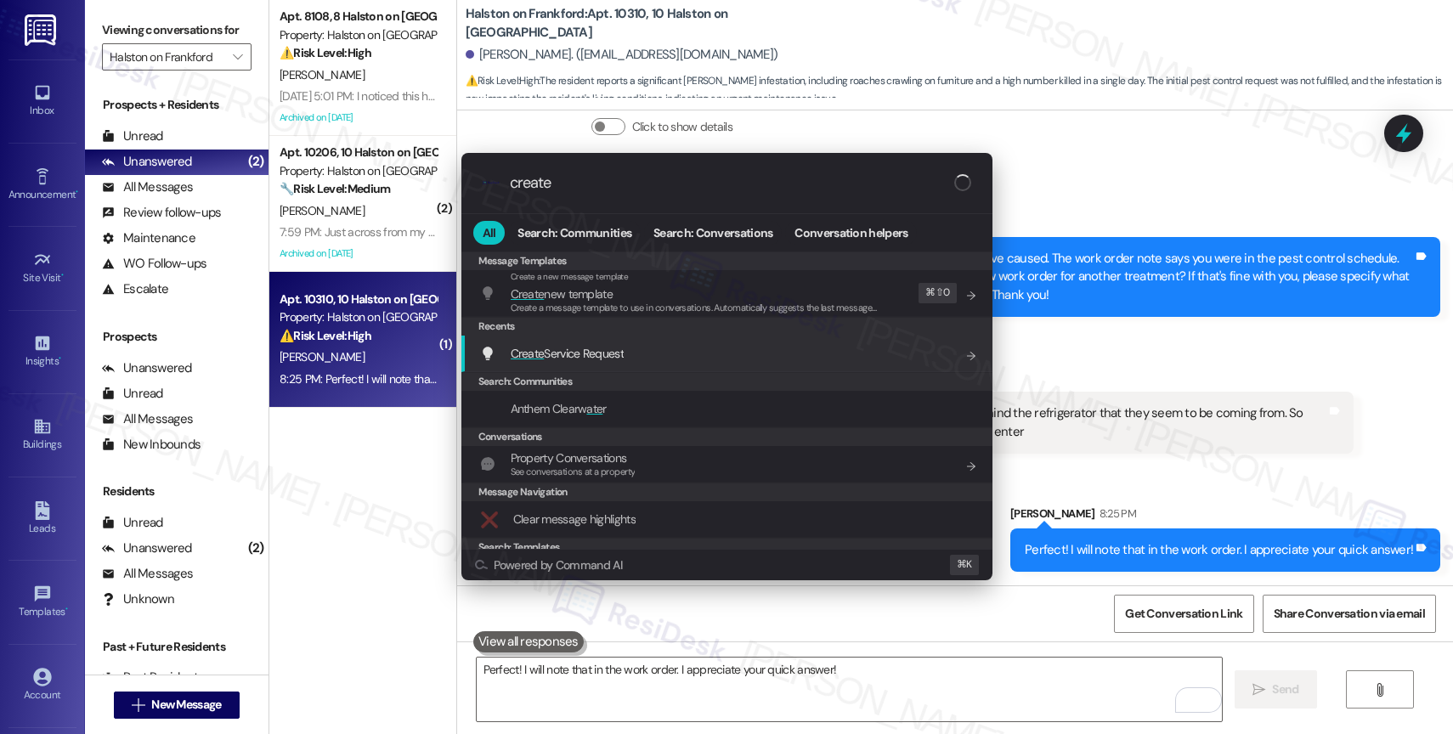
type input "create"
click at [605, 346] on span "Create Service Request" at bounding box center [567, 353] width 113 height 15
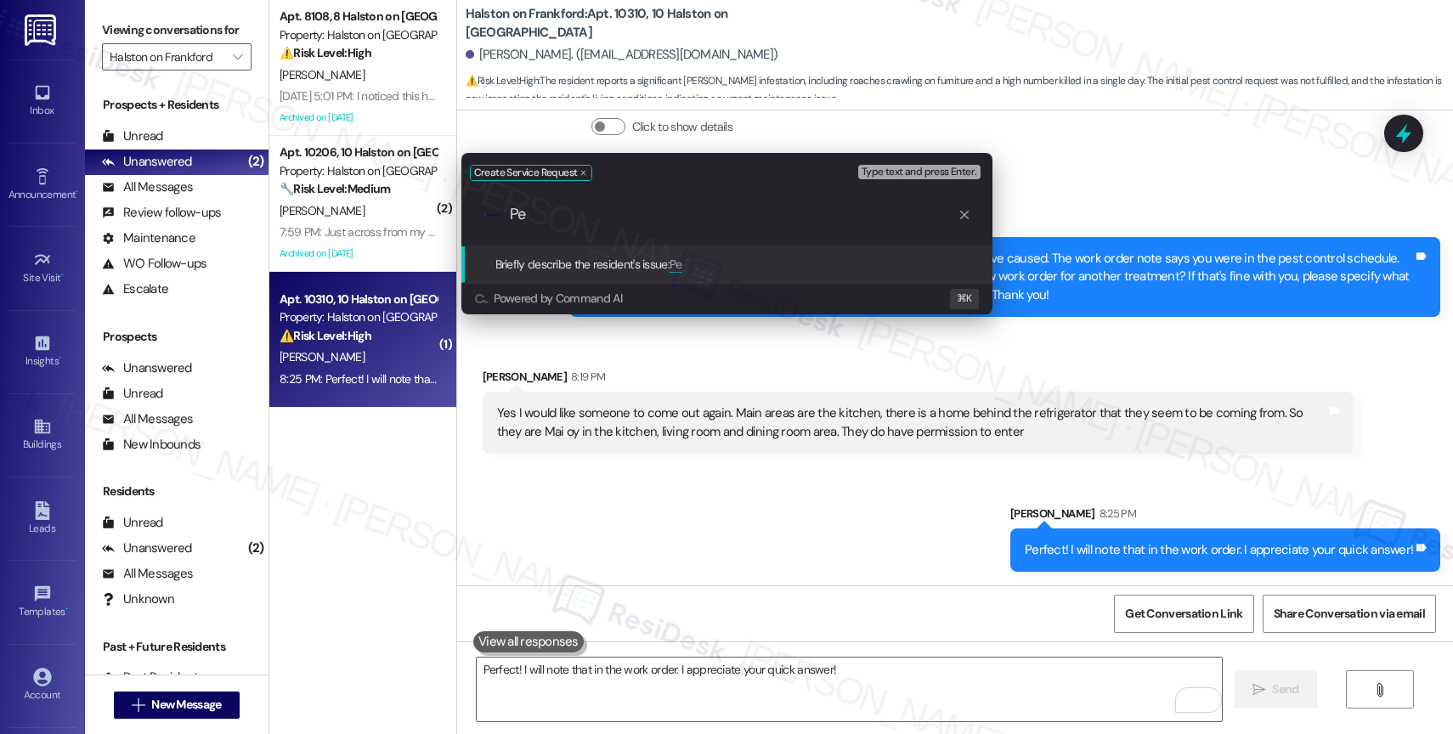
type input "P"
paste input "Main areas are the kitchen, there is a home behind the refrigerator that they s…"
type input "Roaches in the Main areas are the kitchen, there is a home behind the refrigera…"
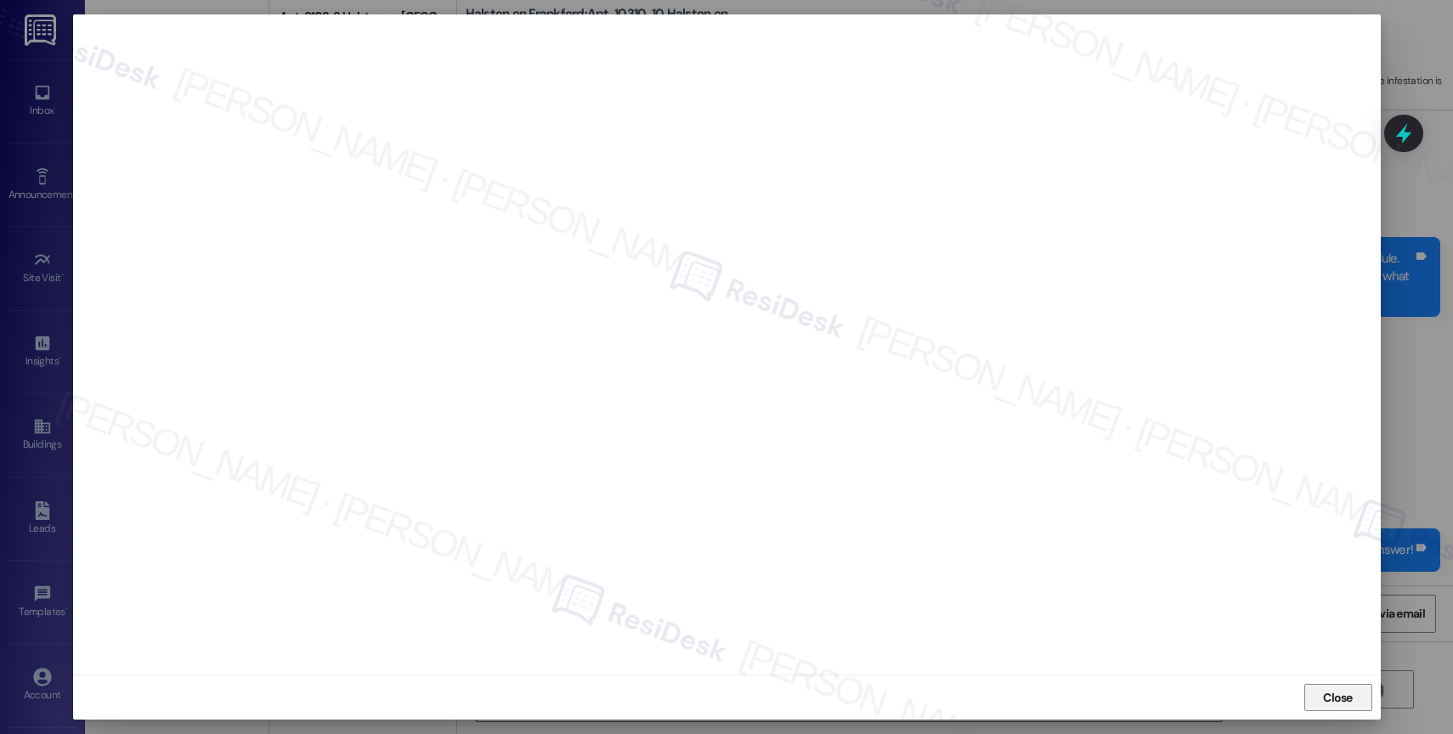
click at [1334, 703] on span "Close" at bounding box center [1338, 698] width 30 height 18
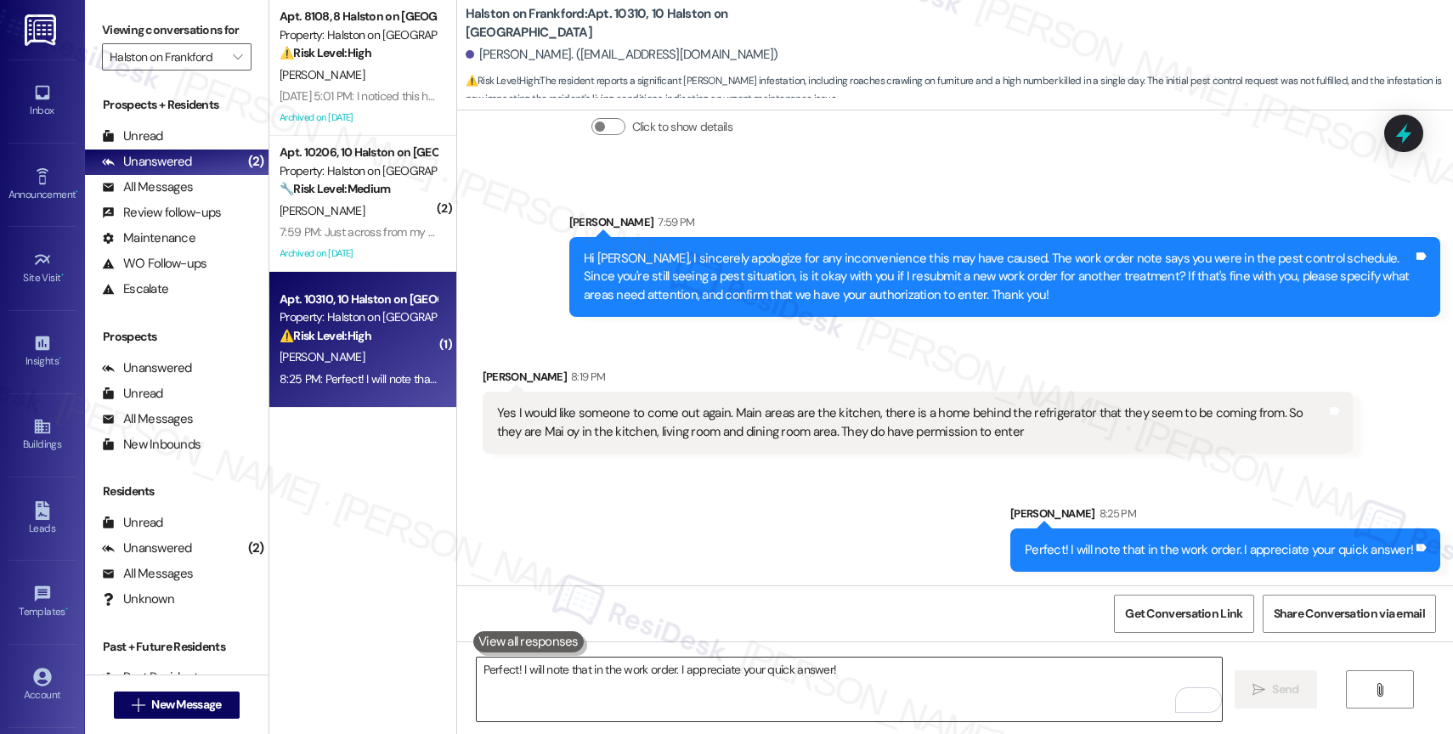
click at [562, 698] on textarea "Perfect! I will note that in the work order. I appreciate your quick answer!" at bounding box center [849, 690] width 745 height 64
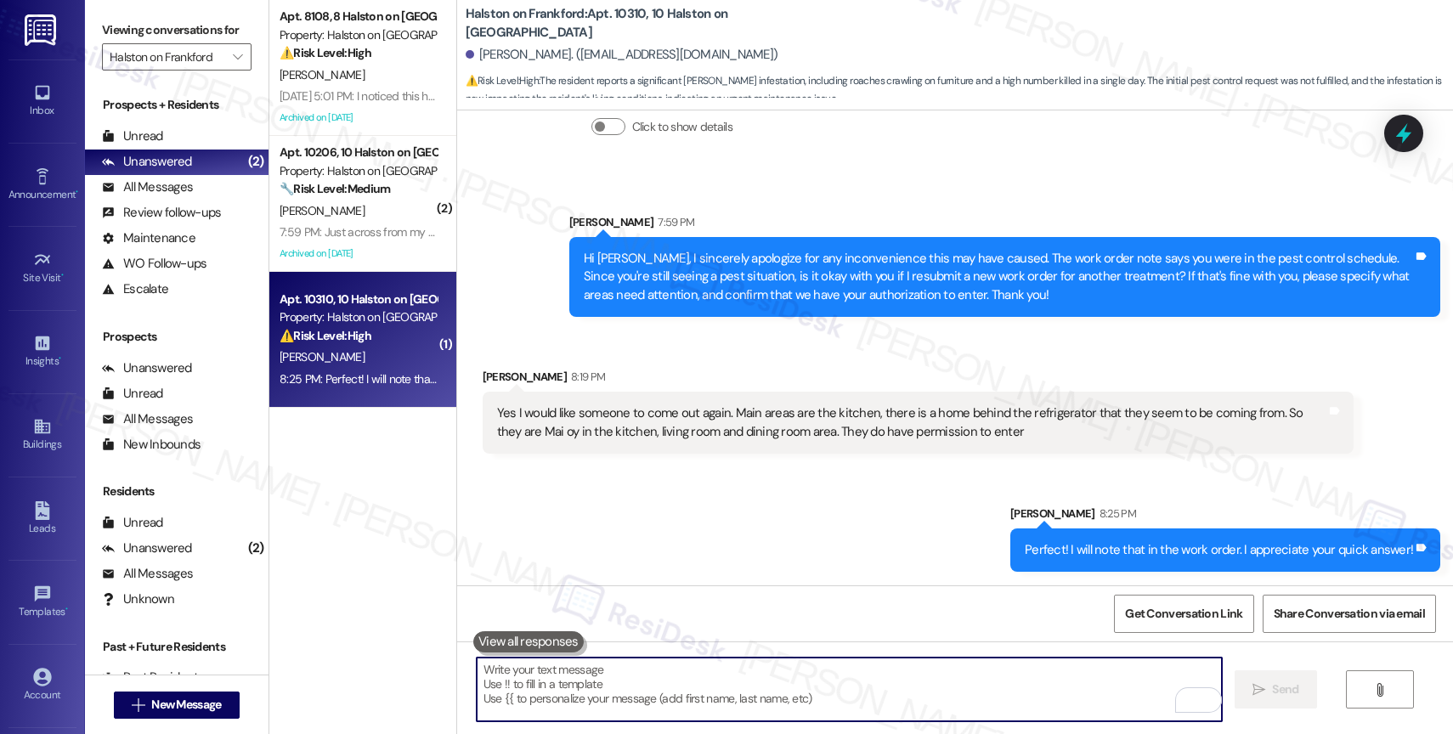
type textarea "B"
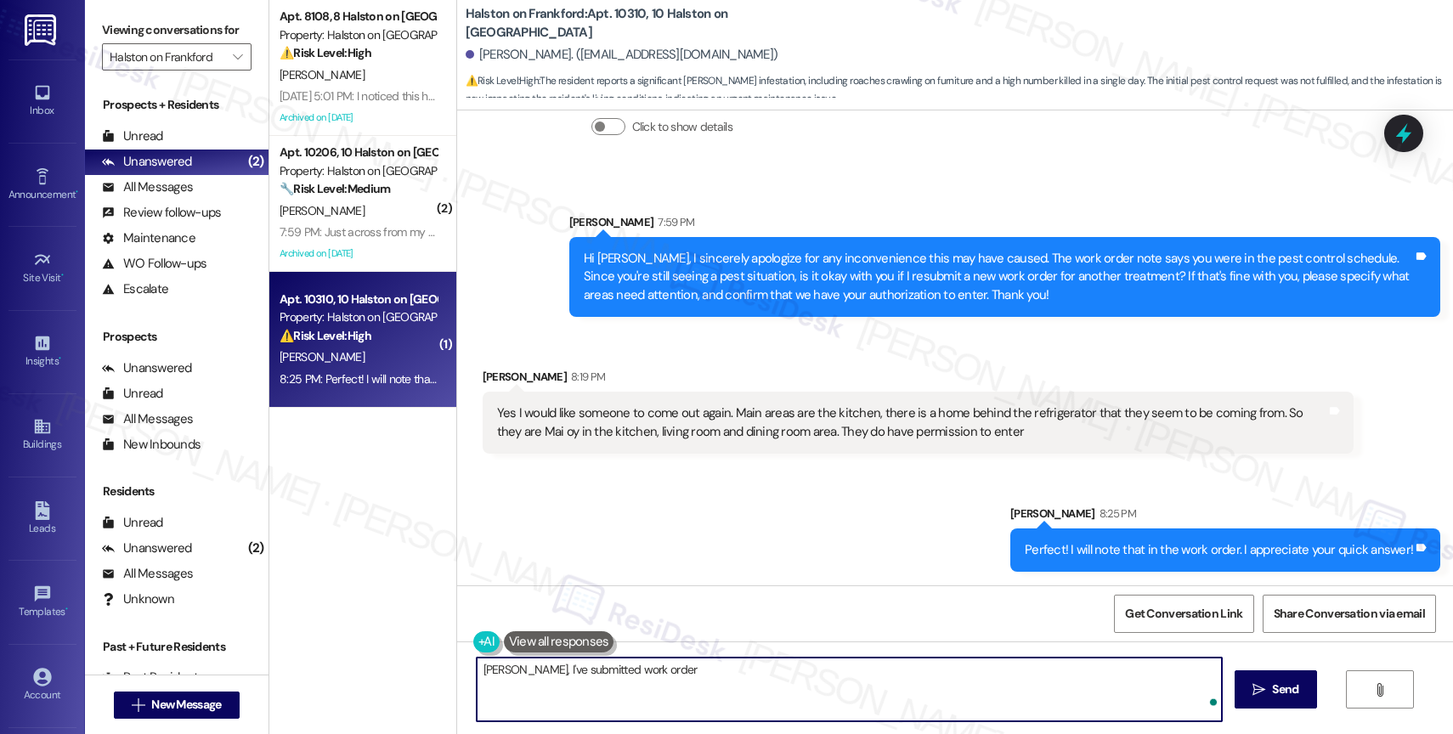
paste textarea "16129336"
paste textarea "If anything else comes up or you have more questions, feel free to reach out an…"
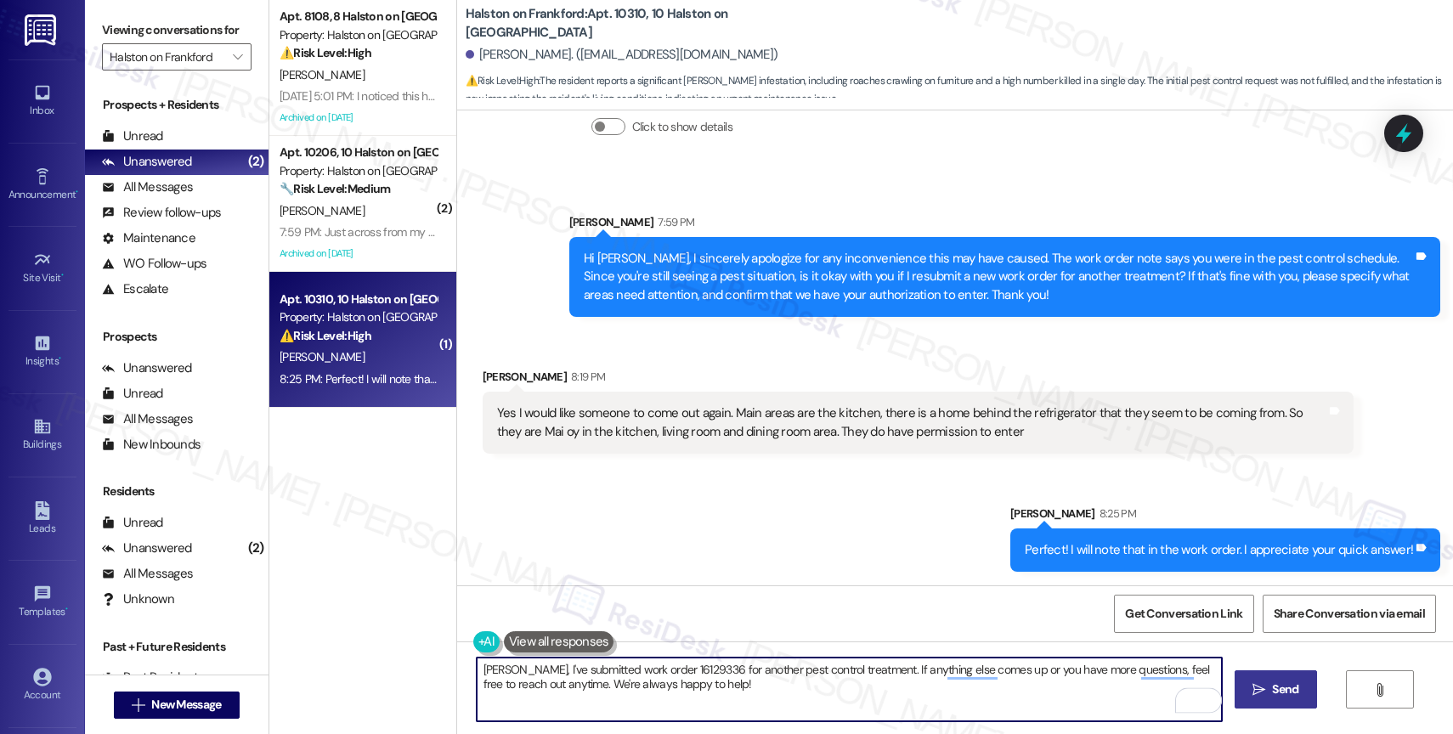
type textarea "[PERSON_NAME], I've submitted work order 16129336 for another pest control trea…"
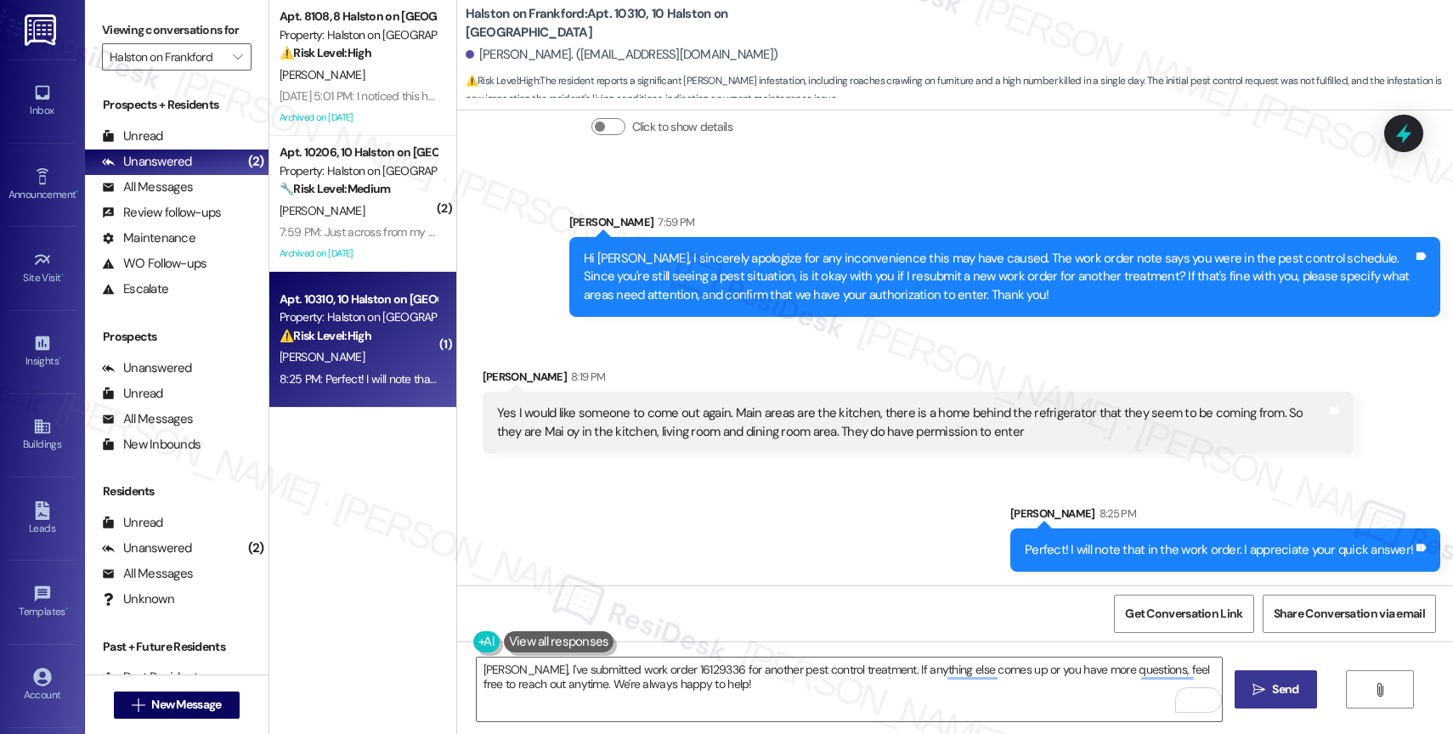
click at [1256, 692] on icon "" at bounding box center [1258, 690] width 13 height 14
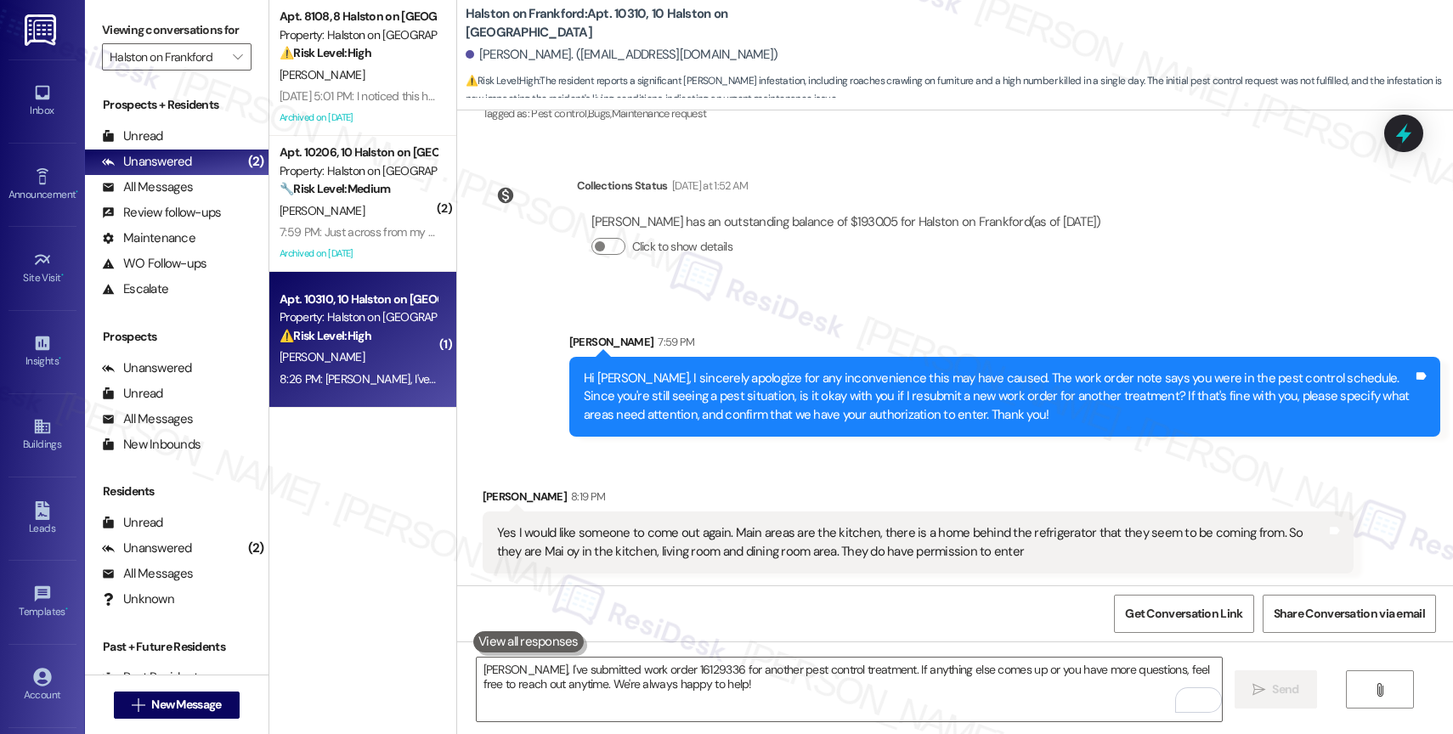
scroll to position [3223, 0]
